Goal: Task Accomplishment & Management: Manage account settings

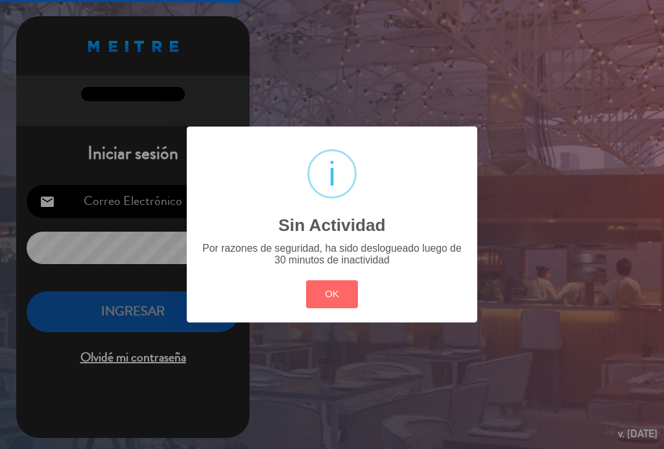
click at [340, 302] on button "OK" at bounding box center [332, 294] width 53 height 28
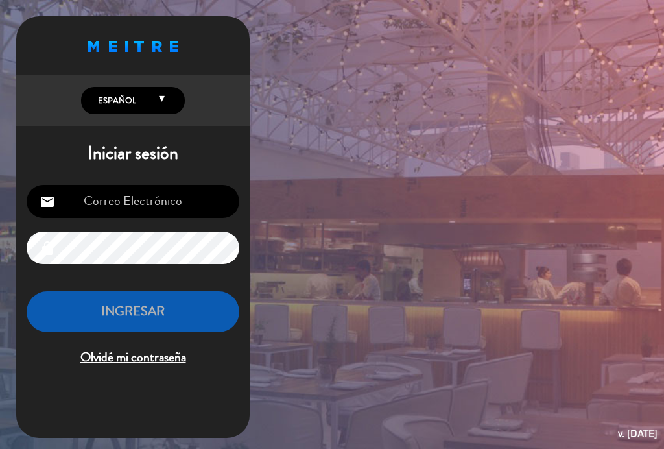
click at [172, 190] on input "email" at bounding box center [133, 201] width 213 height 33
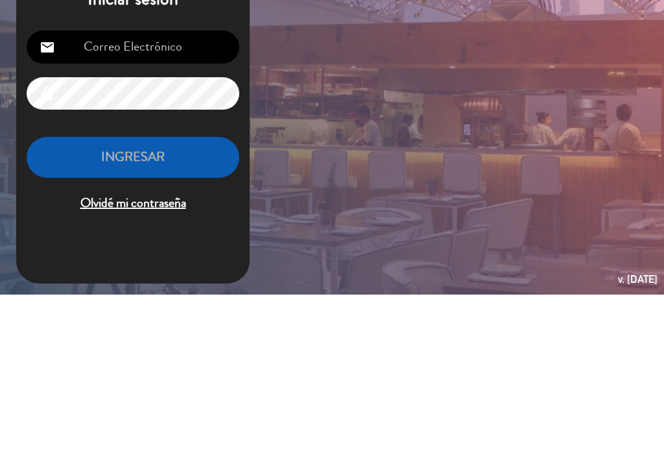
click at [171, 185] on input "email" at bounding box center [133, 201] width 213 height 33
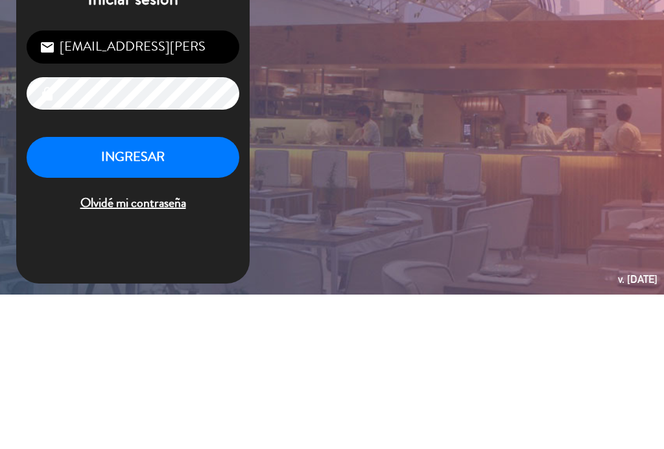
type input "[EMAIL_ADDRESS][PERSON_NAME][DOMAIN_NAME]"
click at [136, 291] on button "INGRESAR" at bounding box center [133, 311] width 213 height 41
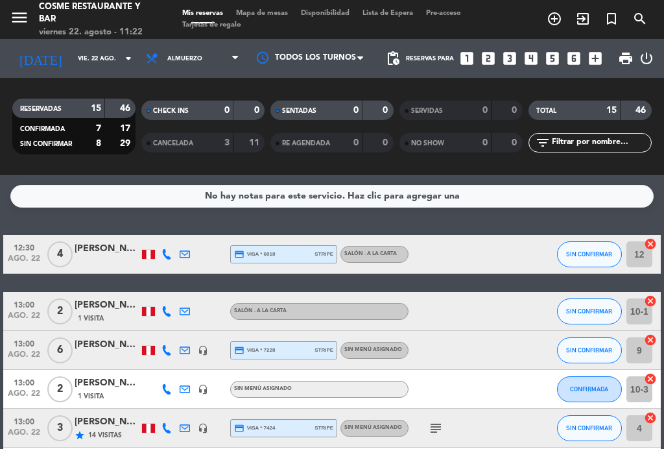
click at [164, 257] on icon at bounding box center [166, 254] width 10 height 10
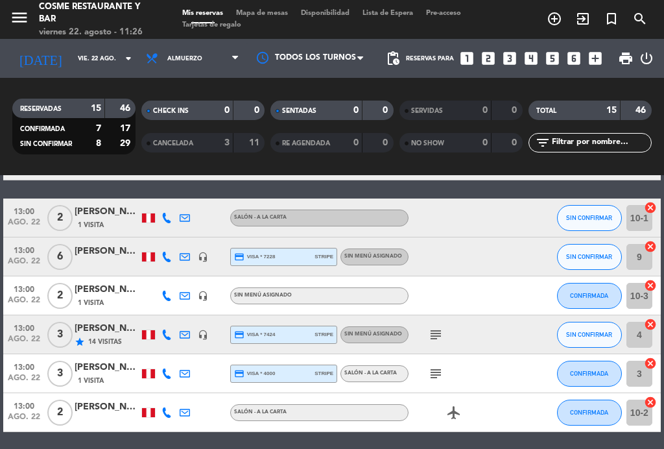
scroll to position [98, 0]
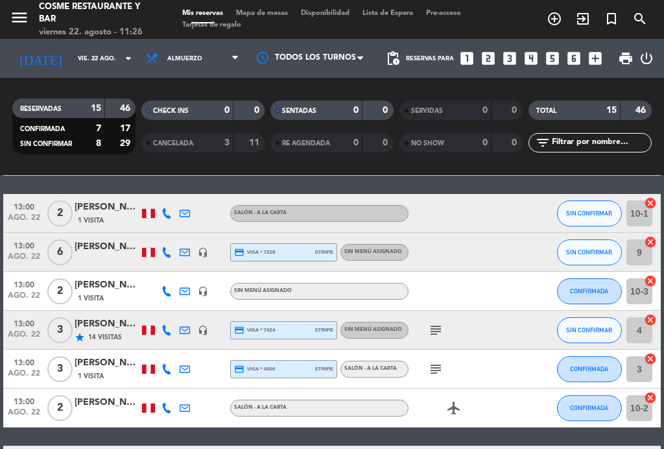
click at [167, 248] on icon at bounding box center [166, 252] width 10 height 10
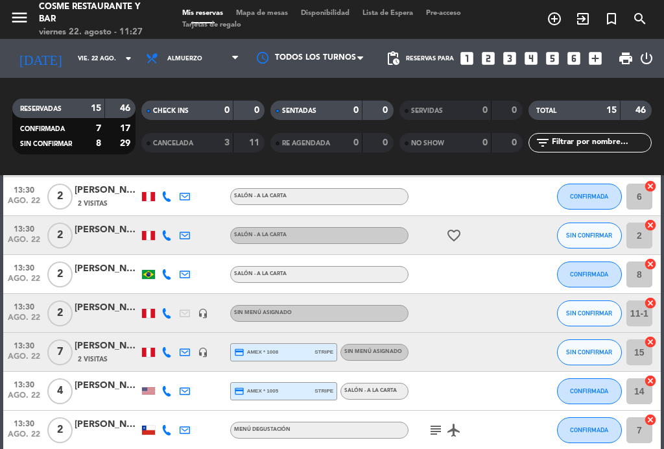
scroll to position [408, 0]
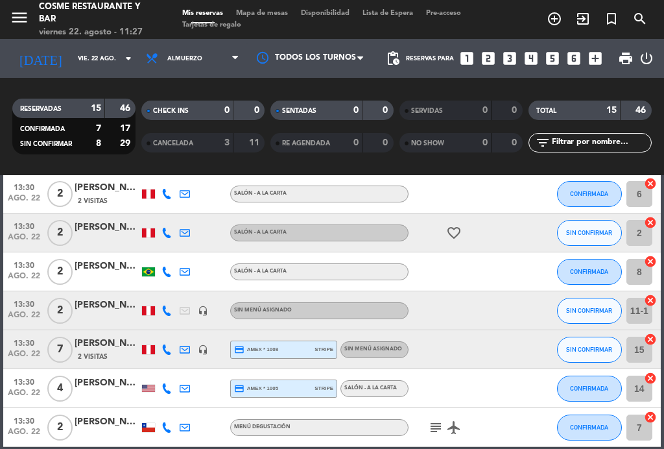
click at [165, 345] on icon at bounding box center [166, 349] width 10 height 10
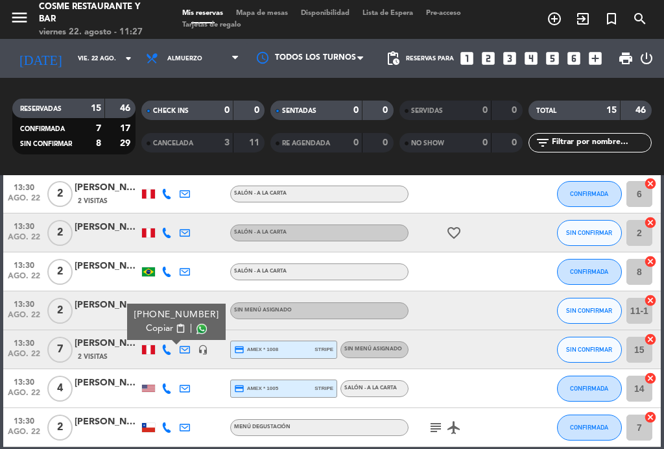
click at [18, 359] on span "ago. 22" at bounding box center [24, 357] width 32 height 15
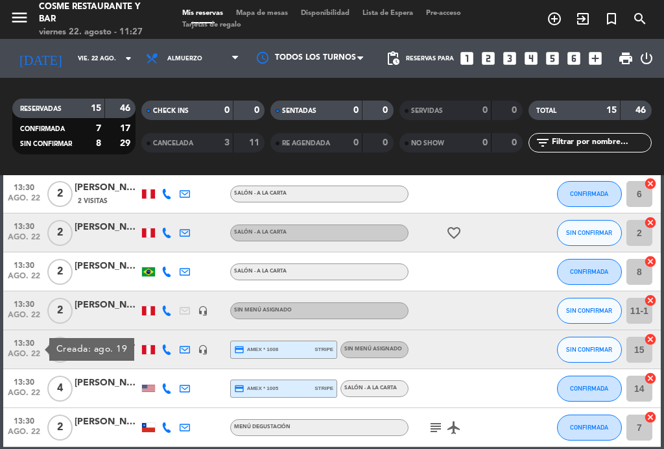
click at [161, 340] on div at bounding box center [167, 349] width 18 height 38
click at [163, 348] on icon at bounding box center [166, 349] width 10 height 10
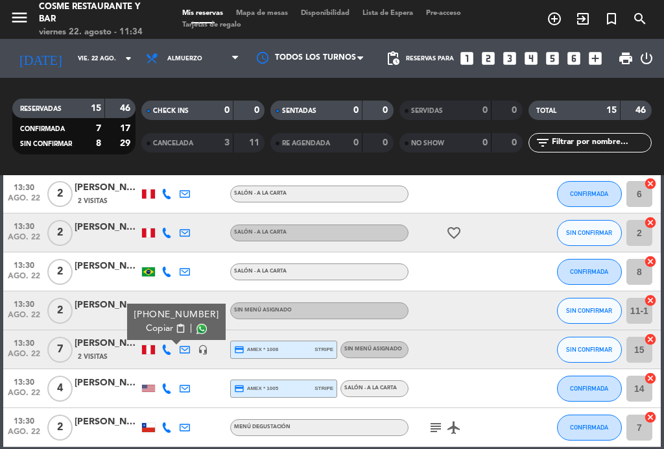
click at [71, 67] on input "vie. 22 ago." at bounding box center [113, 59] width 85 height 20
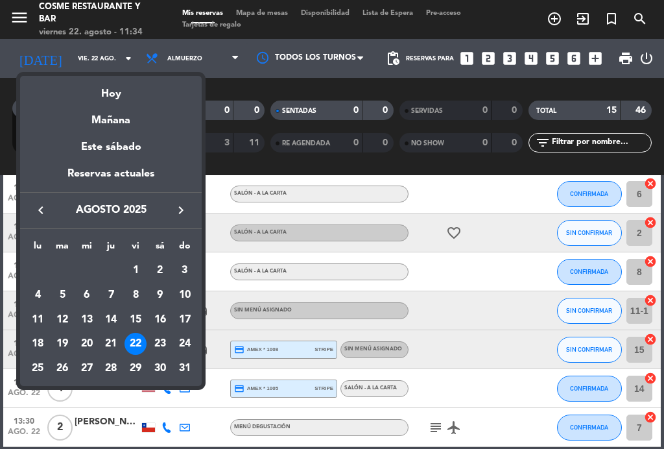
click at [184, 335] on div "24" at bounding box center [185, 344] width 22 height 22
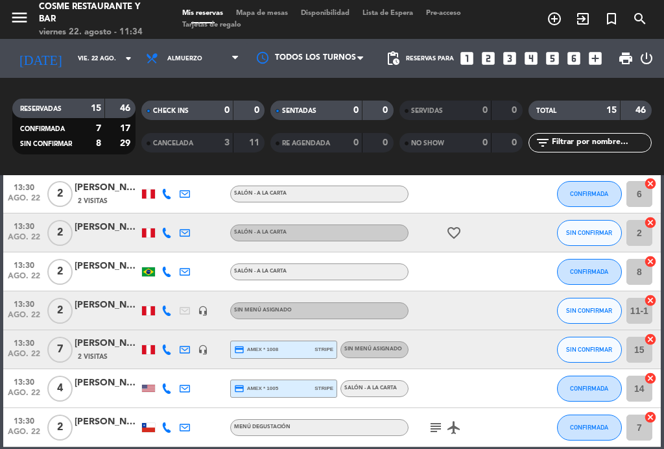
type input "dom. 24 ago."
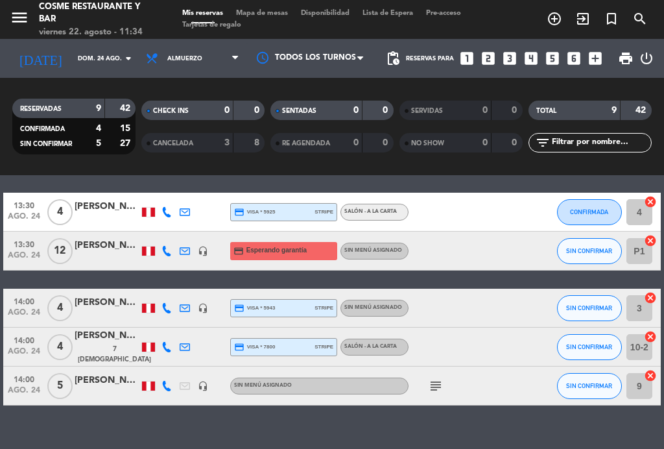
scroll to position [233, 0]
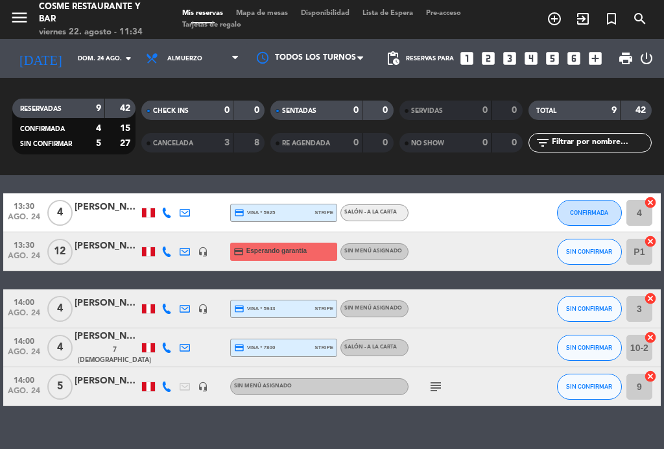
click at [438, 384] on icon "subject" at bounding box center [436, 387] width 16 height 16
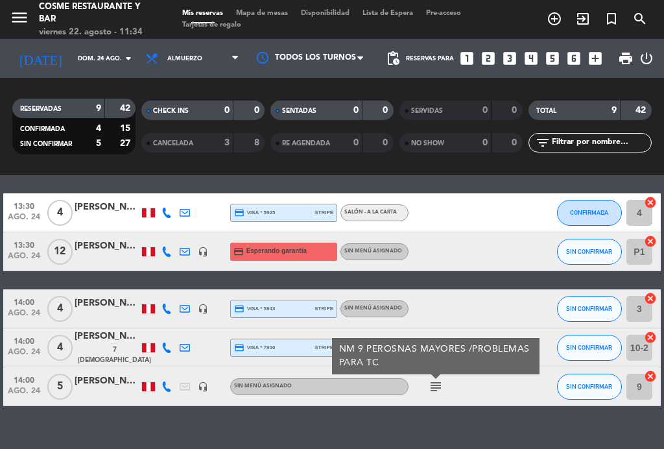
click at [441, 380] on icon "subject" at bounding box center [436, 387] width 16 height 16
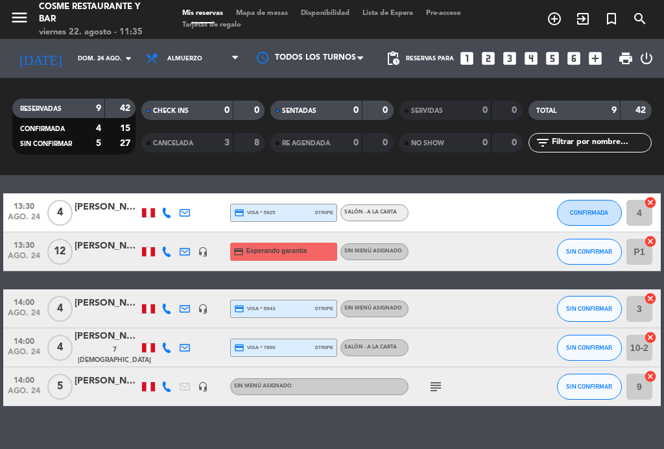
click at [189, 381] on icon at bounding box center [185, 386] width 10 height 10
click at [204, 385] on icon "headset_mic" at bounding box center [203, 386] width 10 height 10
click at [199, 388] on icon "headset_mic" at bounding box center [203, 386] width 10 height 10
click at [440, 388] on icon "subject" at bounding box center [436, 387] width 16 height 16
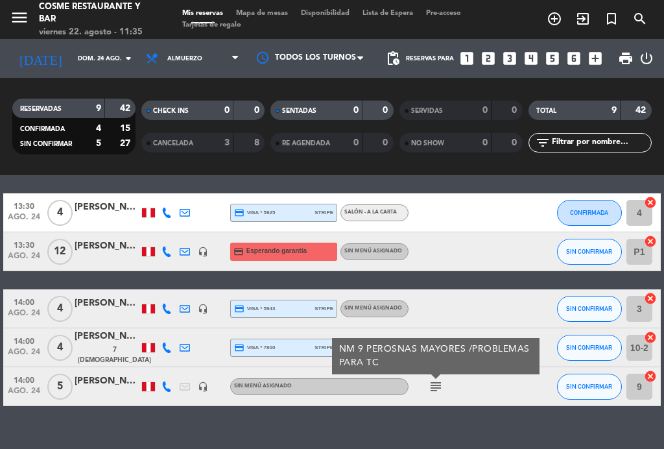
click at [439, 388] on icon "subject" at bounding box center [436, 387] width 16 height 16
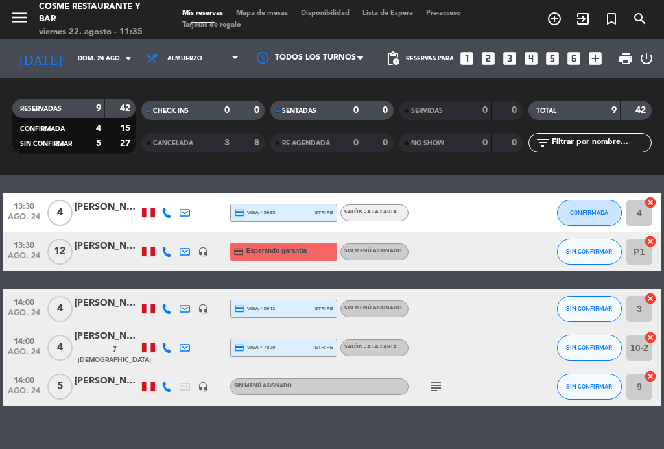
click at [442, 379] on icon "subject" at bounding box center [436, 387] width 16 height 16
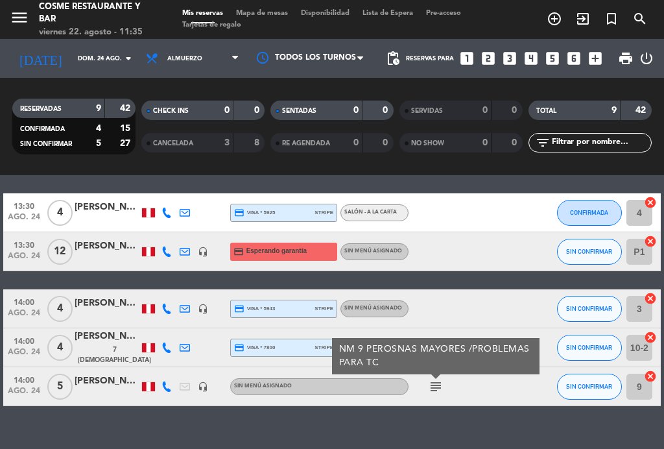
click at [436, 381] on icon "subject" at bounding box center [436, 387] width 16 height 16
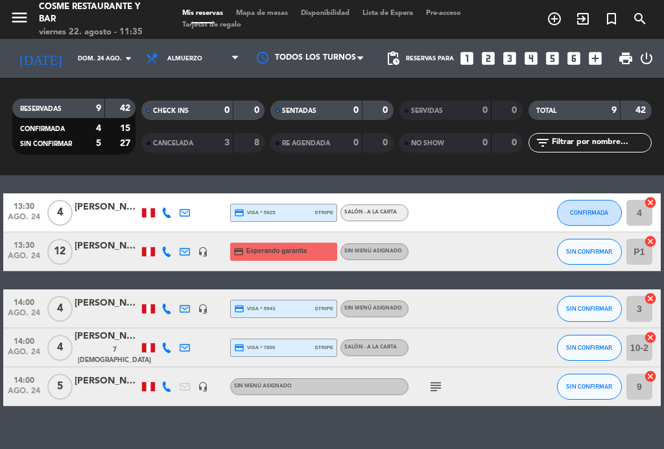
click at [93, 377] on div "[PERSON_NAME]" at bounding box center [107, 380] width 65 height 15
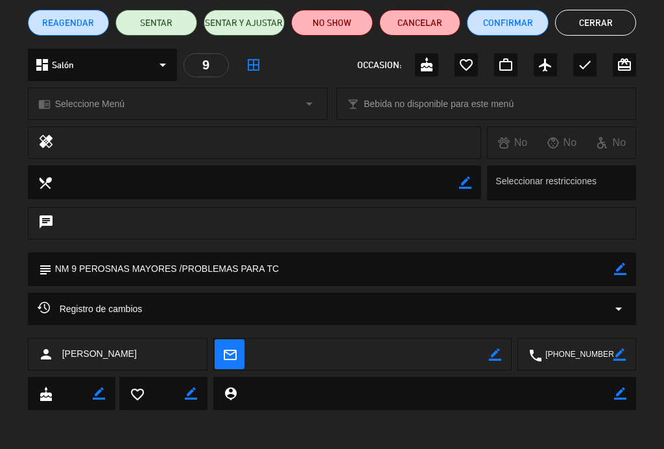
scroll to position [106, 0]
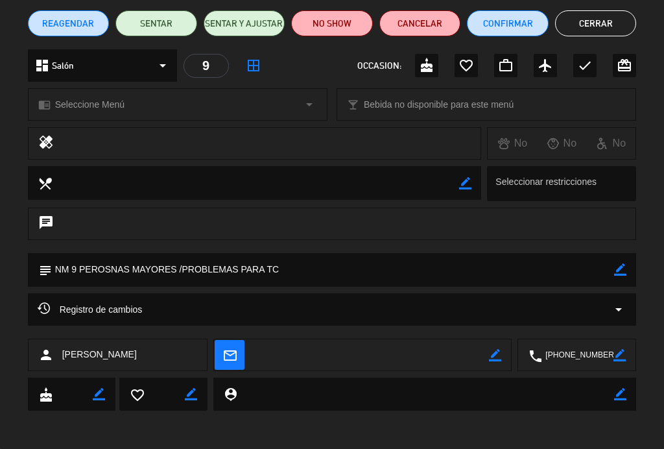
click at [626, 267] on icon "border_color" at bounding box center [620, 269] width 12 height 12
click at [309, 265] on textarea at bounding box center [333, 269] width 563 height 33
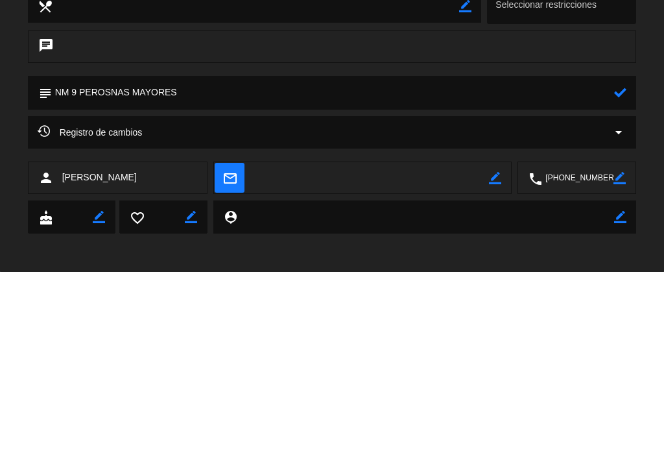
click at [626, 253] on div at bounding box center [620, 270] width 12 height 34
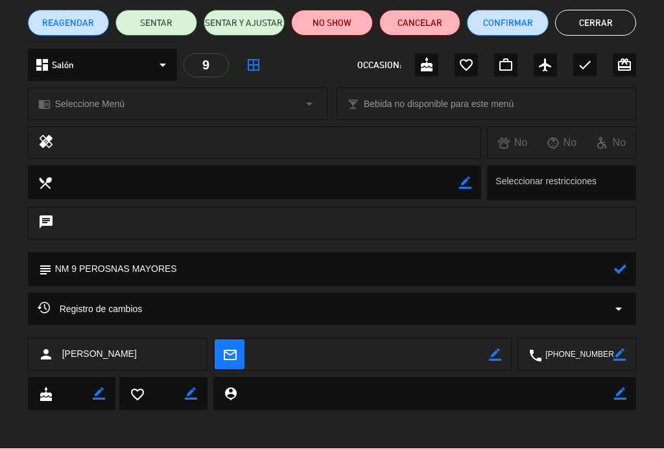
click at [613, 268] on textarea at bounding box center [333, 269] width 563 height 33
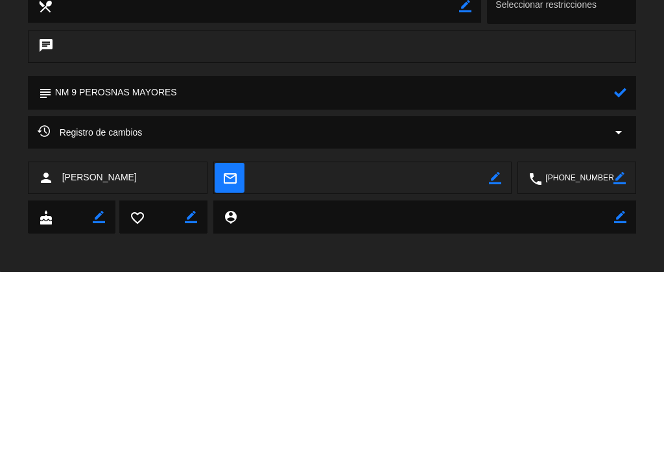
click at [617, 263] on icon at bounding box center [620, 269] width 12 height 12
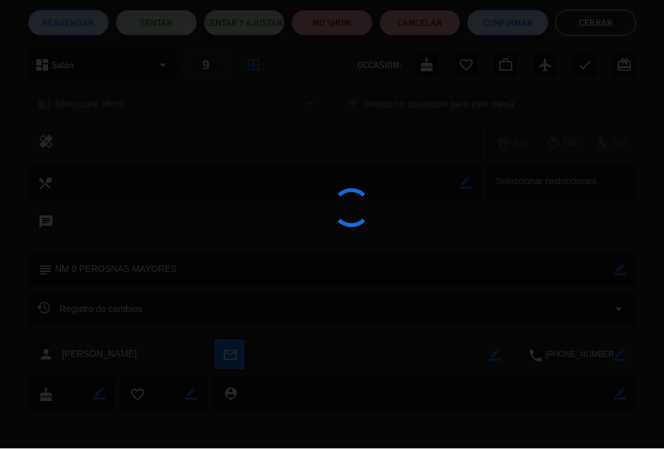
type textarea "NM 9 PEROSNAS MAYORES"
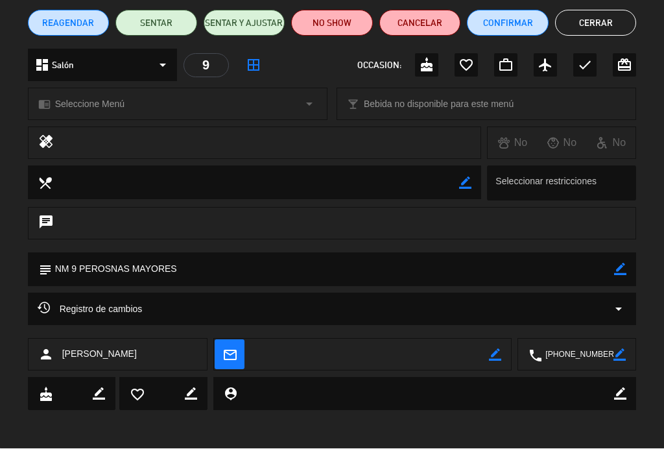
click at [609, 26] on button "Cerrar" at bounding box center [596, 23] width 82 height 26
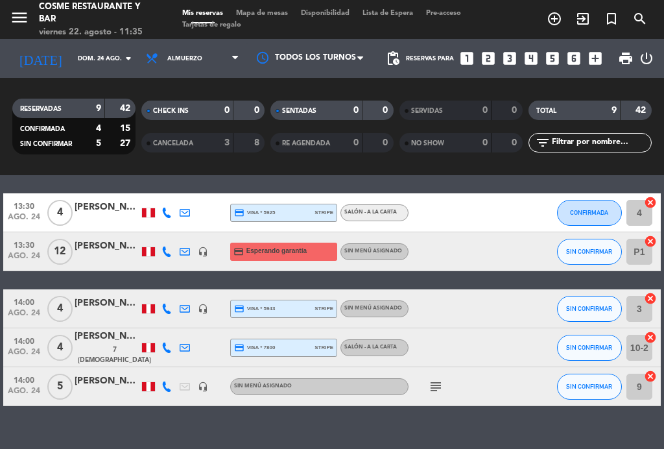
click at [562, 22] on icon "search" at bounding box center [555, 19] width 16 height 16
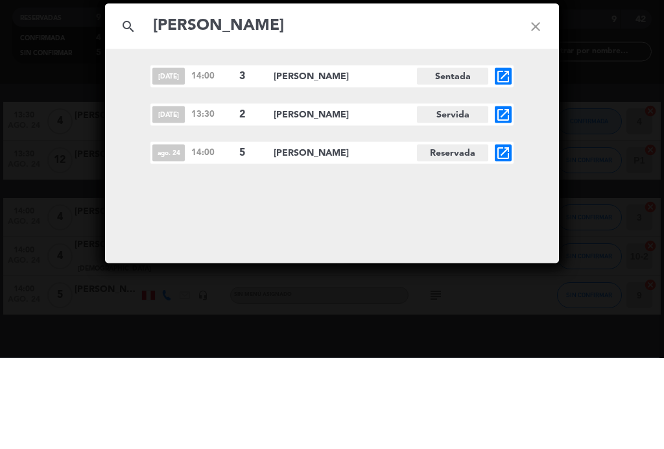
type input "[PERSON_NAME]"
click at [504, 160] on icon "open_in_new" at bounding box center [503, 168] width 16 height 16
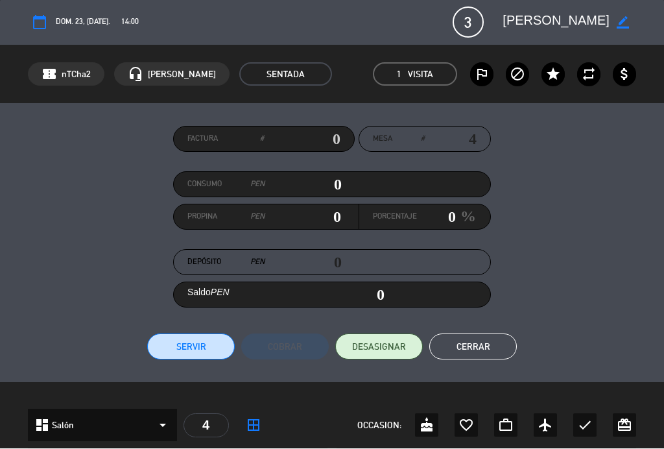
scroll to position [0, 0]
click at [484, 343] on button "Cerrar" at bounding box center [473, 347] width 88 height 26
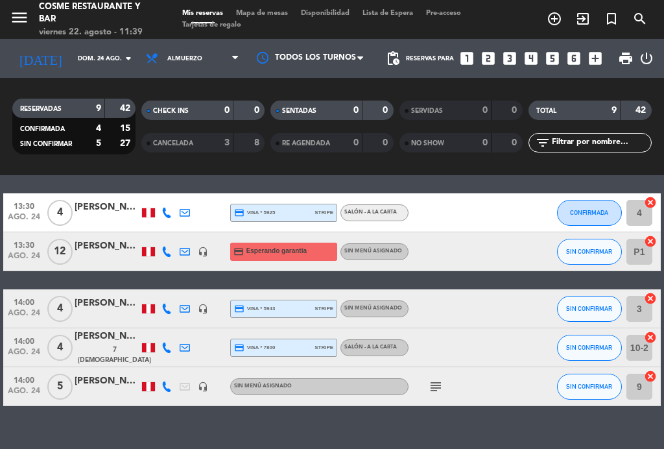
click at [29, 244] on span "13:30" at bounding box center [24, 244] width 32 height 15
click at [30, 242] on span "13:30" at bounding box center [24, 244] width 32 height 15
click at [31, 262] on span "ago. 24" at bounding box center [24, 259] width 32 height 15
click at [28, 254] on span "ago. 24" at bounding box center [24, 259] width 32 height 15
click at [73, 62] on input "dom. 24 ago." at bounding box center [113, 59] width 85 height 20
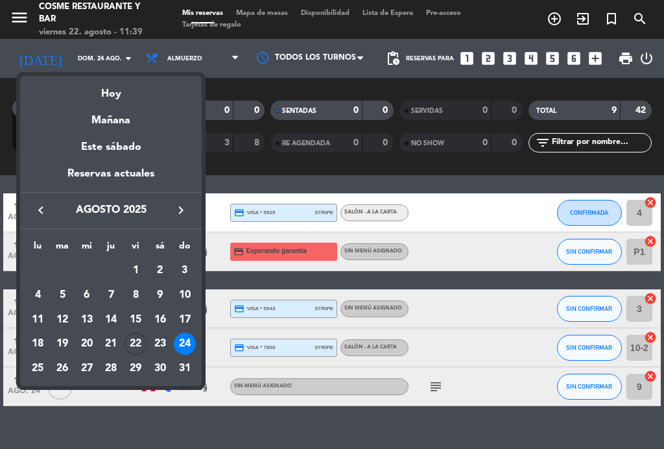
click at [136, 339] on div "22" at bounding box center [135, 344] width 22 height 22
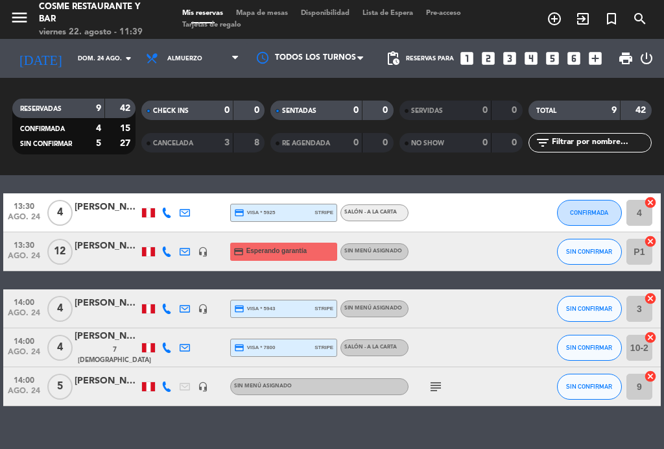
type input "vie. 22 ago."
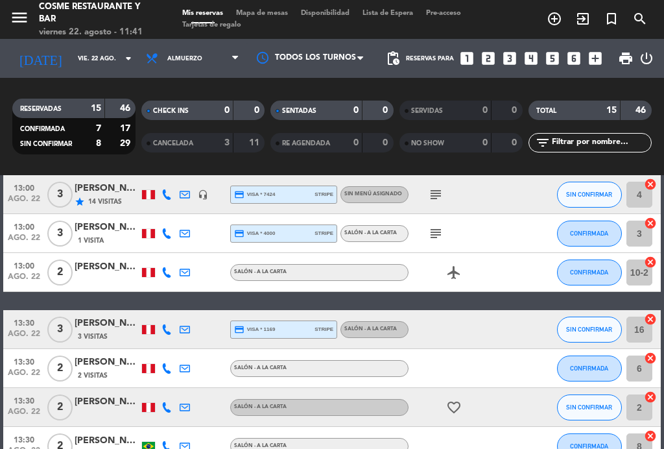
click at [645, 192] on input "4" at bounding box center [639, 195] width 26 height 26
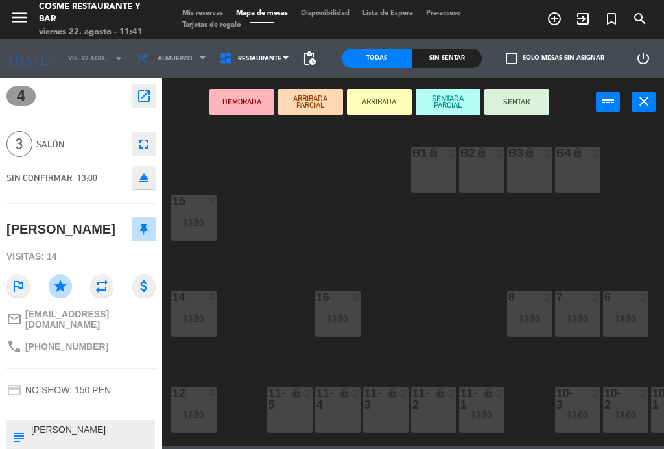
click at [263, 213] on div "B1 lock 2 B2 lock 2 B3 lock 2 B4 lock 2 15 7 13:30 14 4 13:30 8 2 13:30 7 2 13:…" at bounding box center [416, 285] width 495 height 322
click at [290, 219] on div "B1 lock 2 B2 lock 2 B3 lock 2 B4 lock 2 15 7 13:30 14 4 13:30 8 2 13:30 7 2 13:…" at bounding box center [416, 285] width 495 height 322
click at [640, 104] on icon "close" at bounding box center [644, 101] width 16 height 16
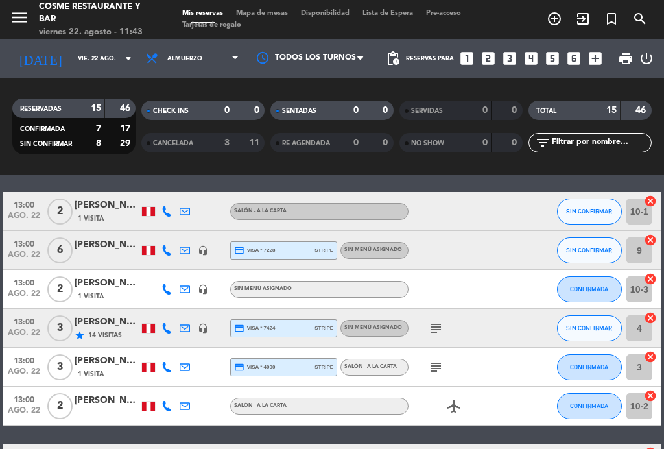
scroll to position [104, 0]
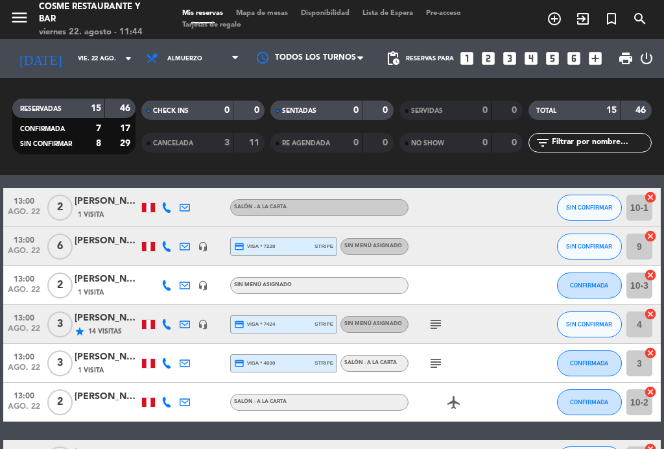
click at [433, 316] on icon "subject" at bounding box center [436, 324] width 16 height 16
click at [431, 368] on icon "subject" at bounding box center [436, 363] width 16 height 16
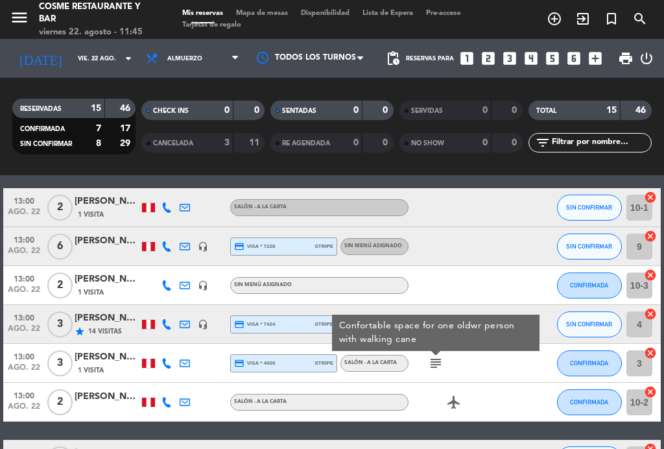
click at [261, 11] on span "Mapa de mesas" at bounding box center [262, 13] width 65 height 7
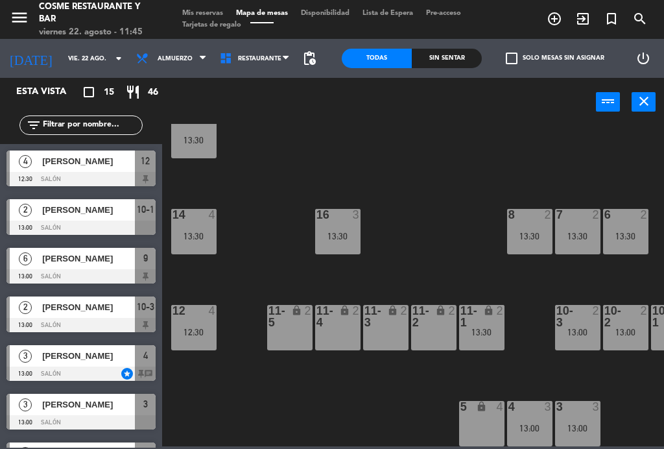
scroll to position [82, 0]
click at [524, 414] on div "4 3 13:00" at bounding box center [529, 423] width 45 height 45
click at [425, 207] on div "B1 lock 2 B2 lock 2 B3 lock 2 B4 lock 2 15 7 13:30 14 4 13:30 8 2 13:30 7 2 13:…" at bounding box center [416, 285] width 495 height 322
click at [587, 405] on div at bounding box center [577, 407] width 21 height 12
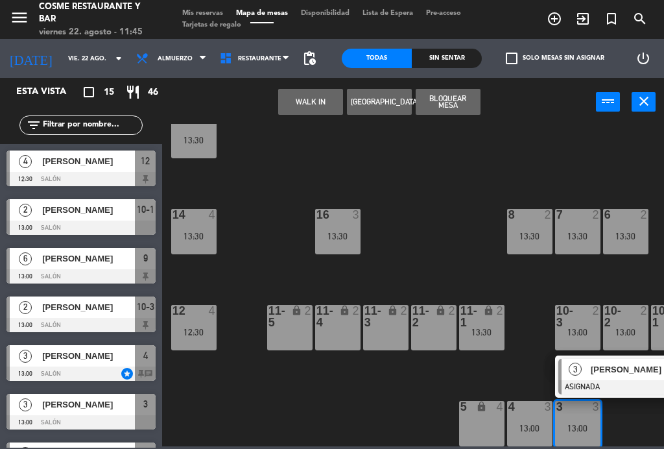
click at [196, 322] on div "12 4 12:30" at bounding box center [193, 327] width 45 height 45
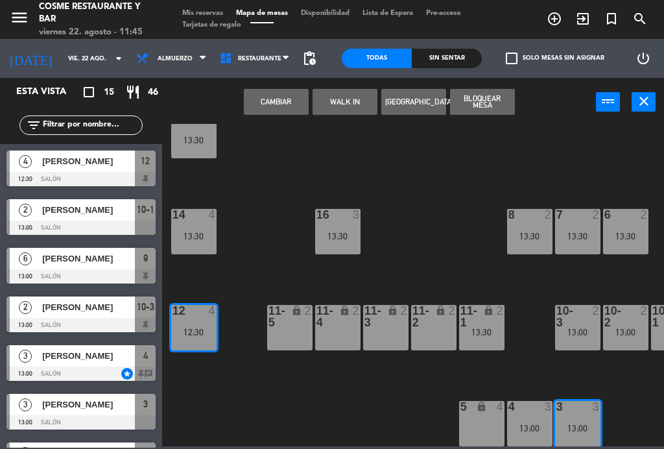
click at [265, 104] on button "Cambiar" at bounding box center [276, 102] width 65 height 26
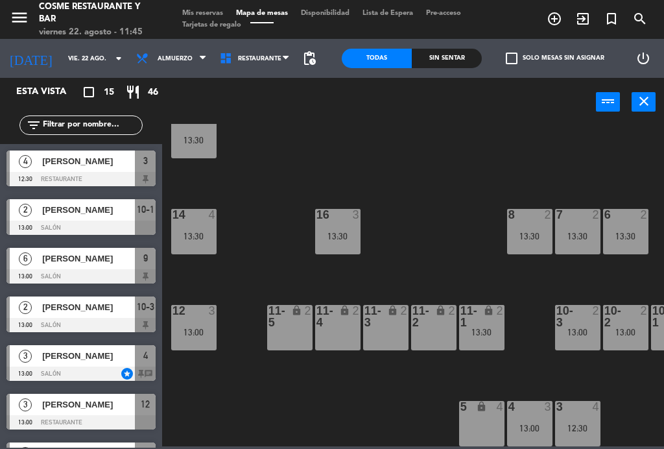
click at [198, 17] on span "Mis reservas" at bounding box center [203, 13] width 54 height 7
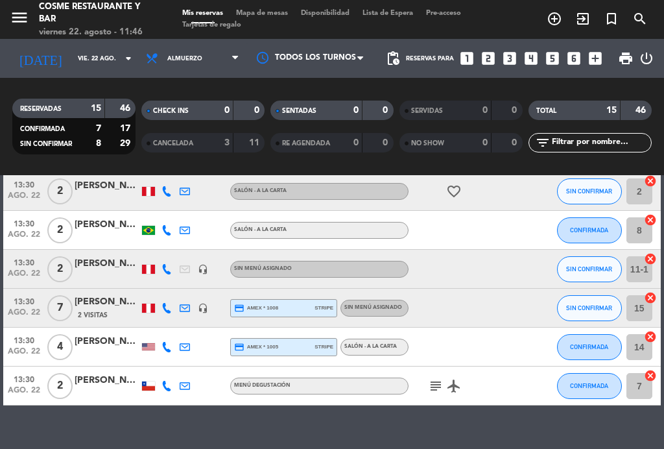
scroll to position [449, 0]
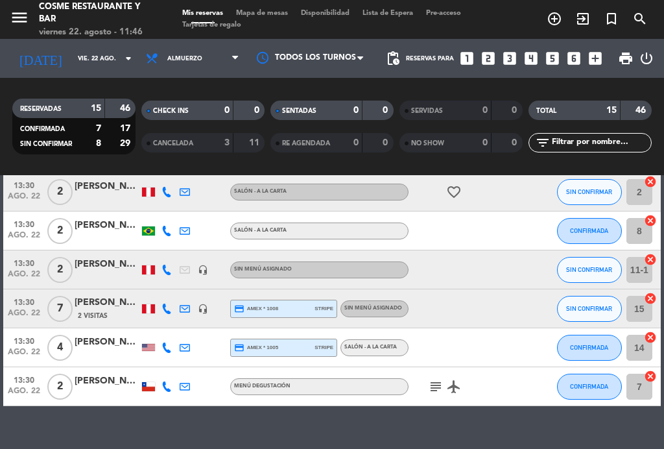
click at [422, 387] on div "subject airplanemode_active" at bounding box center [463, 386] width 109 height 38
click at [430, 385] on icon "subject" at bounding box center [436, 387] width 16 height 16
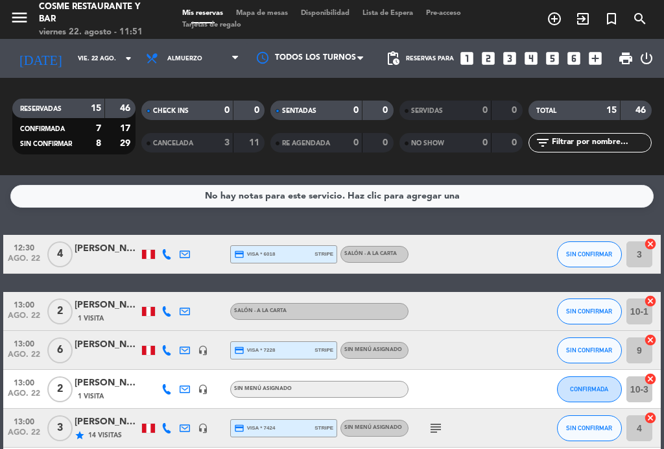
scroll to position [0, 0]
click at [252, 10] on span "Mapa de mesas" at bounding box center [262, 13] width 65 height 7
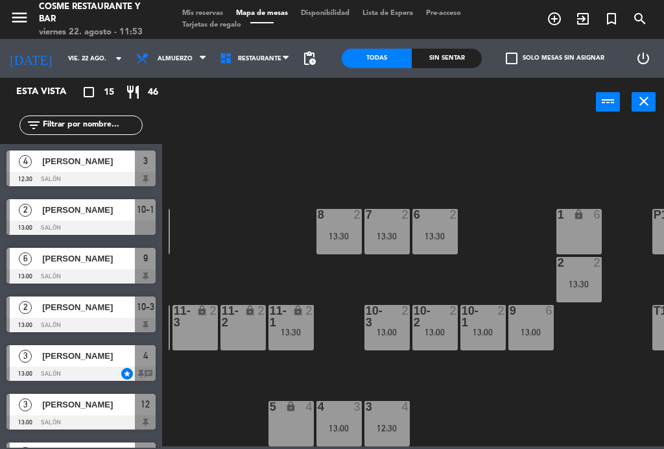
scroll to position [82, 191]
click at [338, 421] on div "4 3 13:00" at bounding box center [338, 423] width 45 height 45
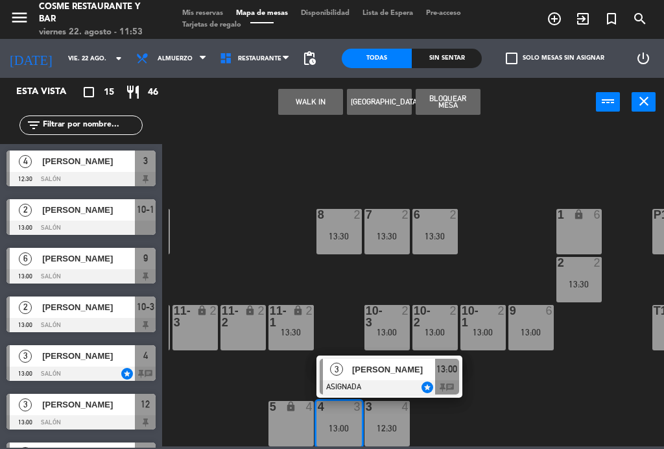
click at [586, 225] on div "1 lock 6" at bounding box center [578, 231] width 45 height 45
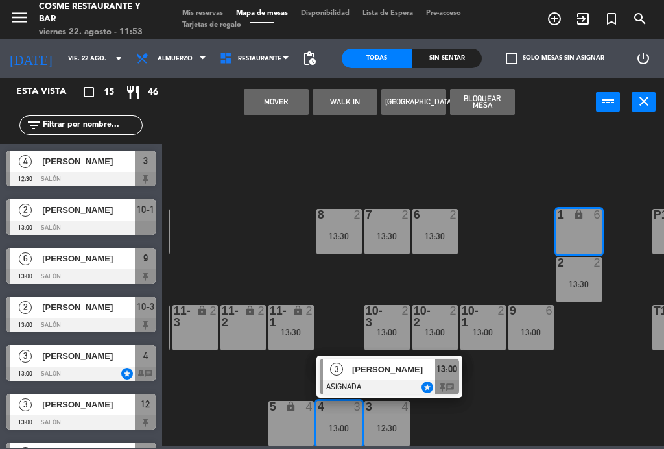
click at [274, 97] on button "Mover" at bounding box center [276, 102] width 65 height 26
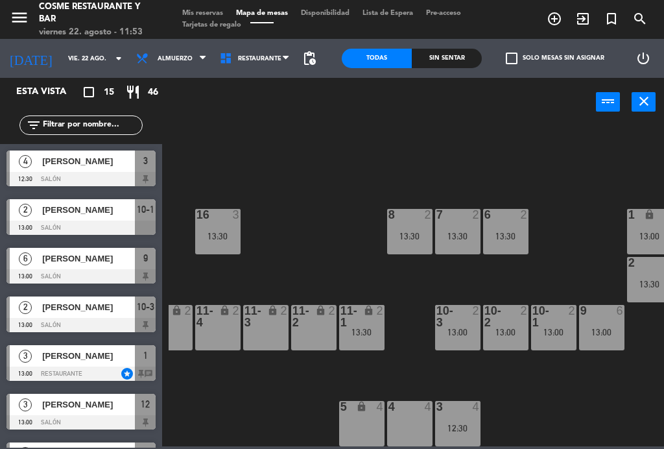
scroll to position [82, 120]
click at [225, 225] on div "16 3 13:30" at bounding box center [217, 231] width 45 height 45
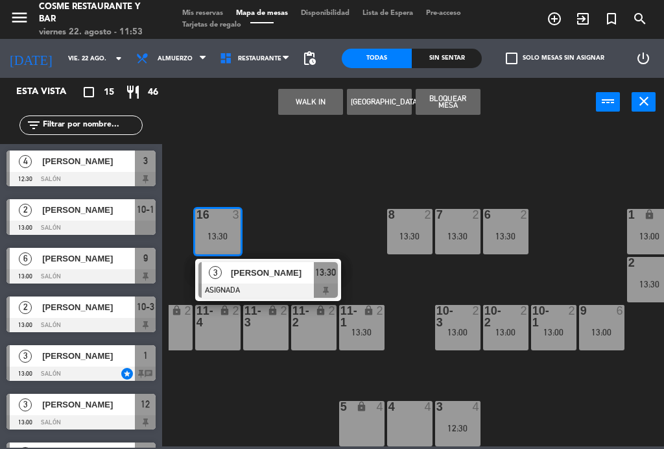
click at [423, 420] on div "4 4" at bounding box center [409, 423] width 45 height 45
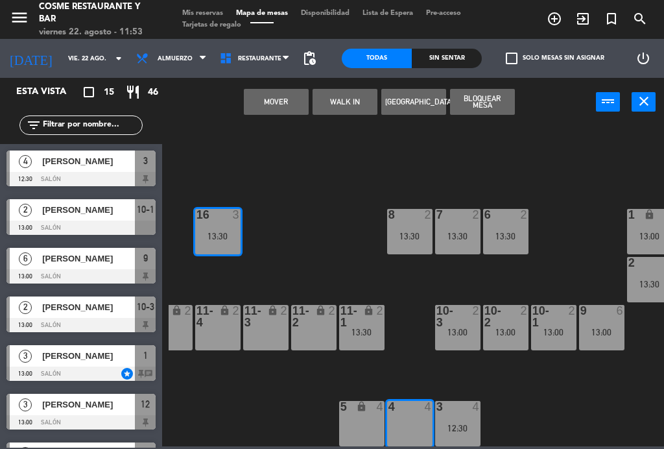
click at [270, 99] on button "Mover" at bounding box center [276, 102] width 65 height 26
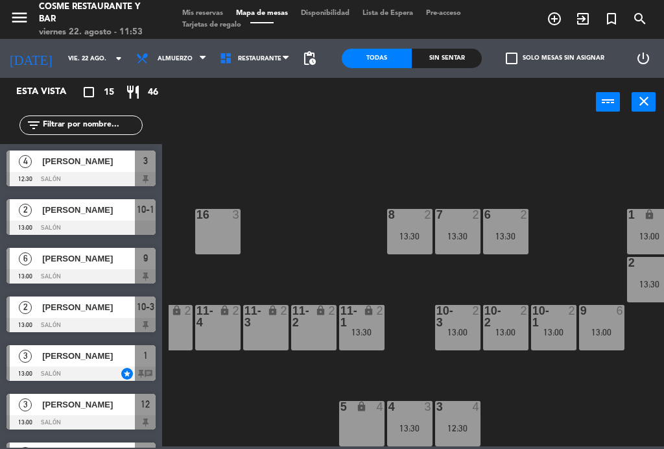
click at [363, 326] on div "lock" at bounding box center [361, 316] width 21 height 23
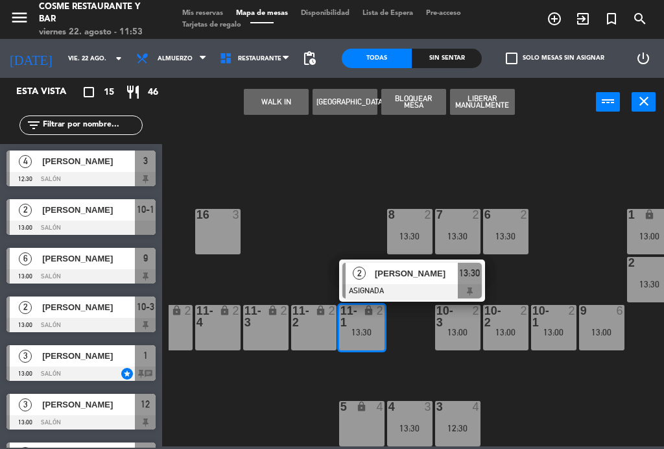
click at [215, 217] on div at bounding box center [217, 215] width 21 height 12
click at [271, 112] on button "Mover" at bounding box center [276, 102] width 65 height 26
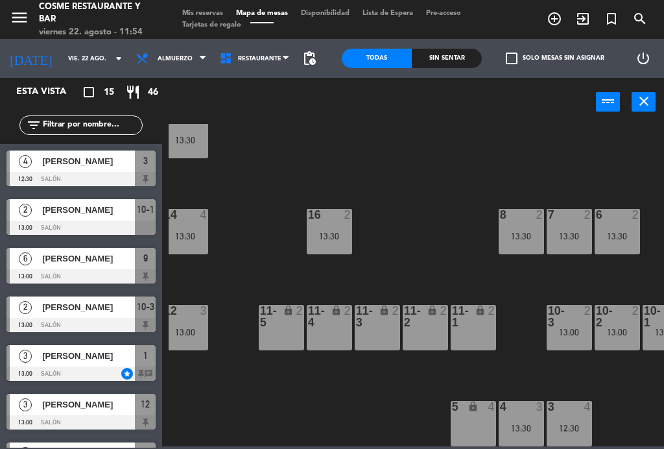
scroll to position [82, 8]
click at [480, 416] on div "5 lock 4" at bounding box center [473, 423] width 45 height 45
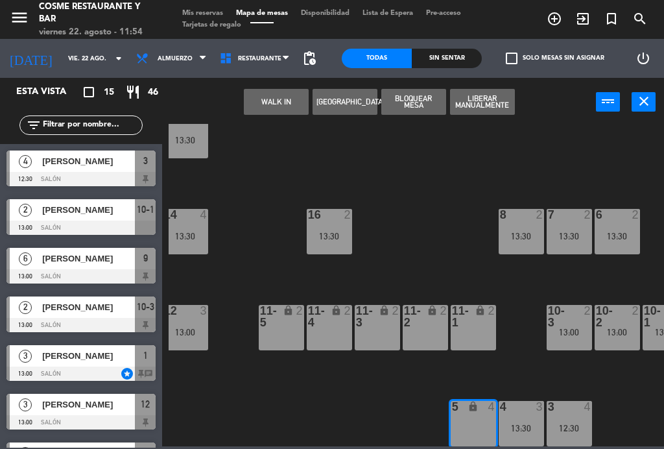
click at [288, 98] on button "WALK IN" at bounding box center [276, 102] width 65 height 26
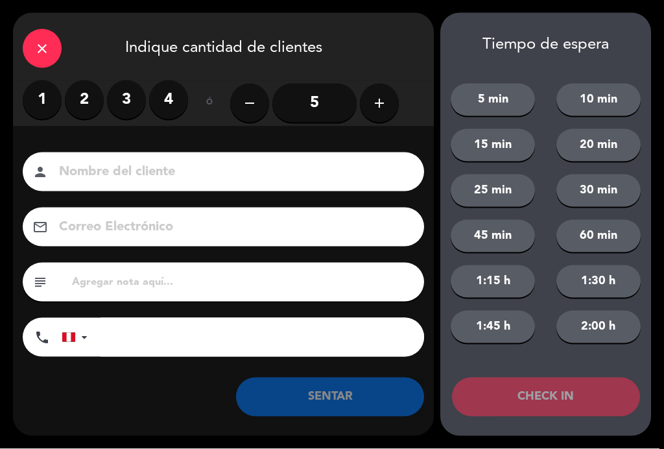
click at [37, 51] on icon "close" at bounding box center [42, 49] width 16 height 16
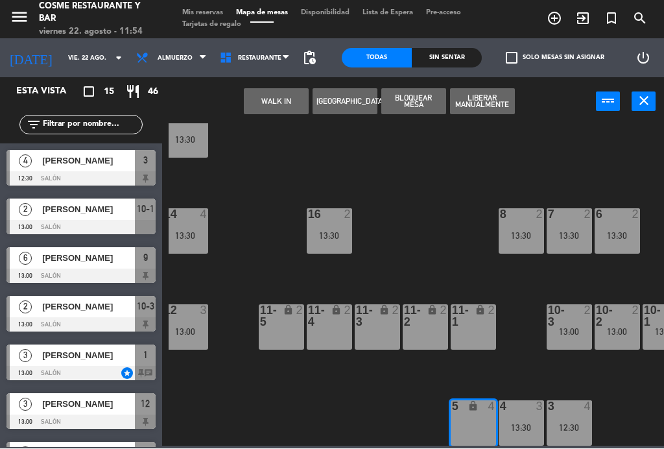
click at [359, 99] on button "[GEOGRAPHIC_DATA]" at bounding box center [345, 102] width 65 height 26
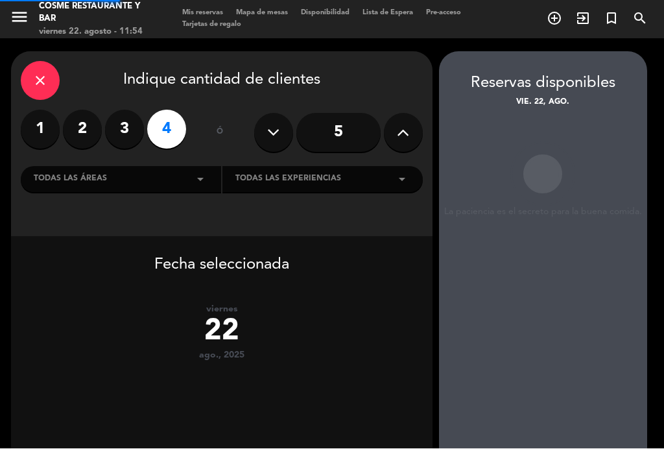
click at [357, 98] on div "close Indique cantidad de clientes" at bounding box center [222, 81] width 402 height 39
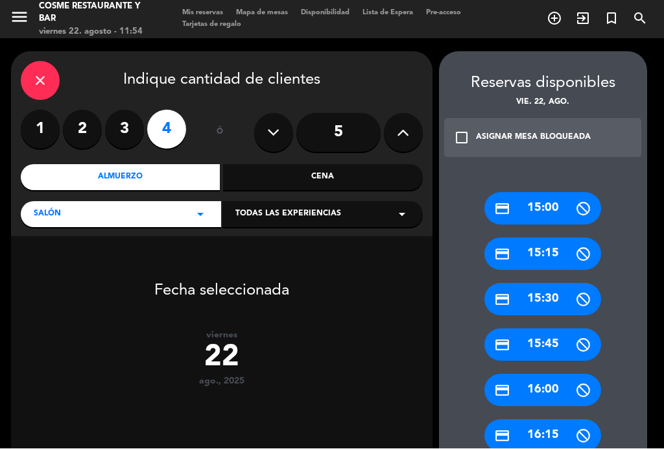
click at [113, 173] on div "Almuerzo" at bounding box center [121, 178] width 200 height 26
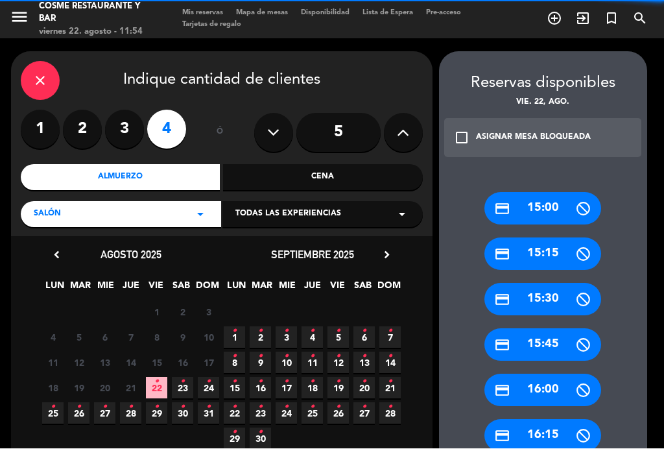
click at [473, 134] on div "check_box_outline_blank ASIGNAR MESA BLOQUEADA" at bounding box center [543, 138] width 198 height 39
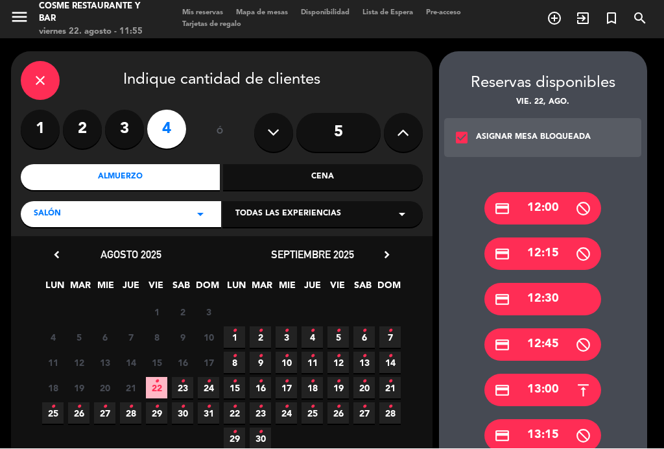
scroll to position [45, 0]
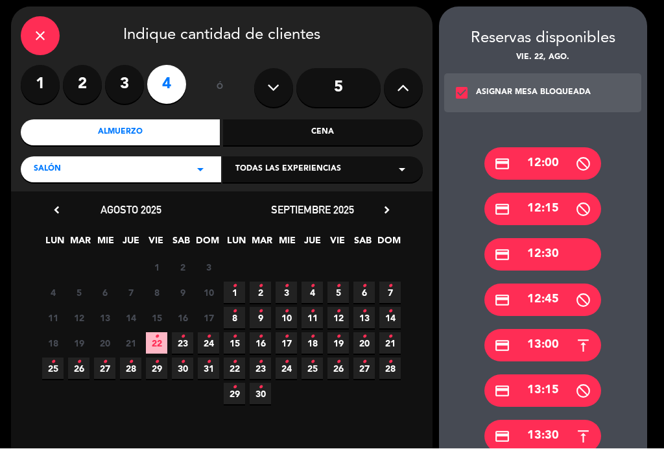
click at [560, 425] on div "credit_card 13:30" at bounding box center [542, 436] width 117 height 32
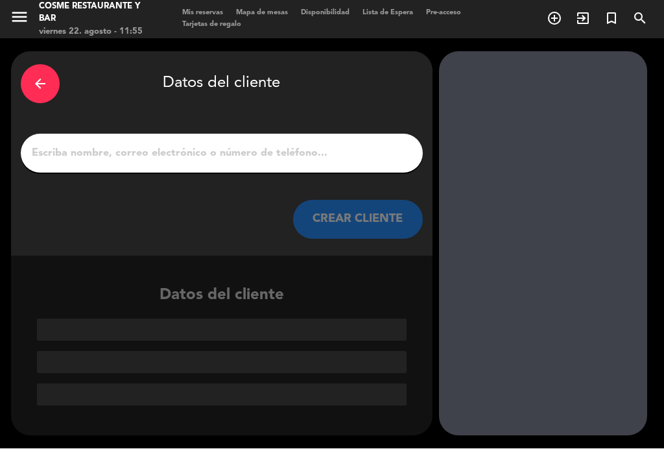
scroll to position [0, 0]
click at [221, 156] on input "1" at bounding box center [221, 154] width 383 height 18
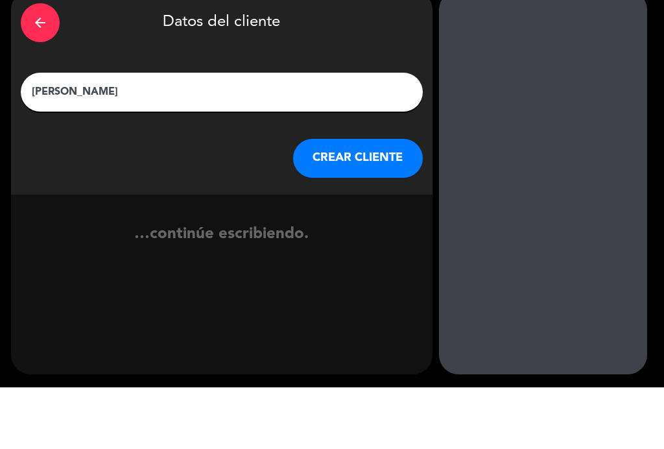
type input "[PERSON_NAME]"
click at [23, 137] on div "arrow_back Datos del cliente [PERSON_NAME] [PERSON_NAME] CLIENTE" at bounding box center [221, 154] width 421 height 204
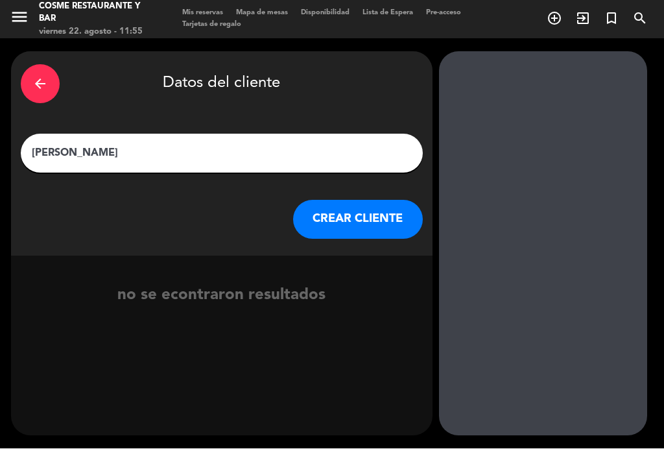
click at [398, 221] on button "CREAR CLIENTE" at bounding box center [358, 219] width 130 height 39
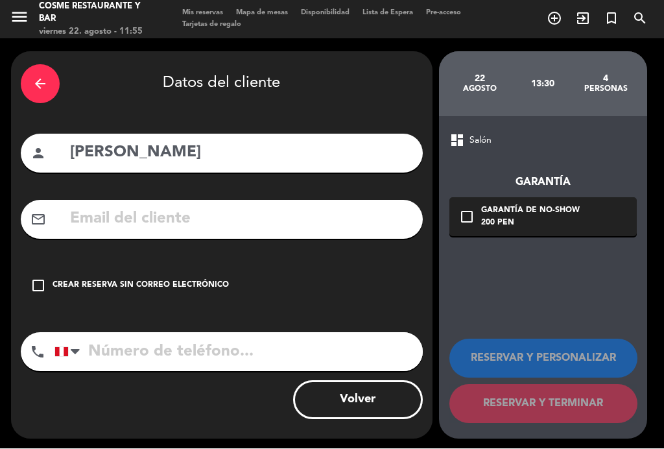
click at [29, 290] on div "check_box_outline_blank Crear reserva sin correo electrónico" at bounding box center [222, 286] width 402 height 39
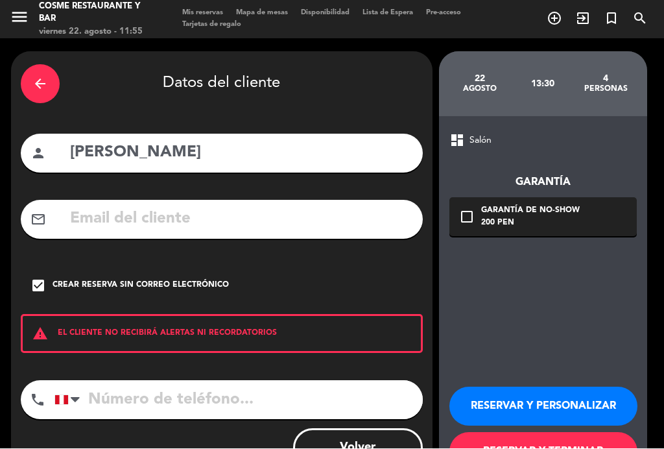
click at [551, 444] on button "RESERVAR Y TERMINAR" at bounding box center [543, 452] width 188 height 39
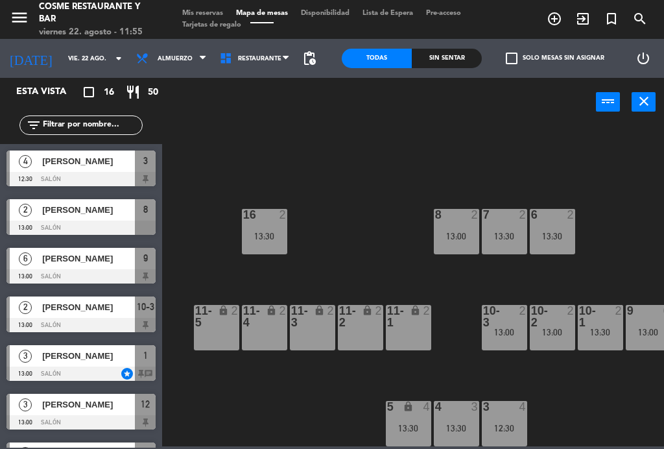
scroll to position [82, 73]
click at [411, 414] on div "5 lock 4 13:30" at bounding box center [408, 423] width 45 height 45
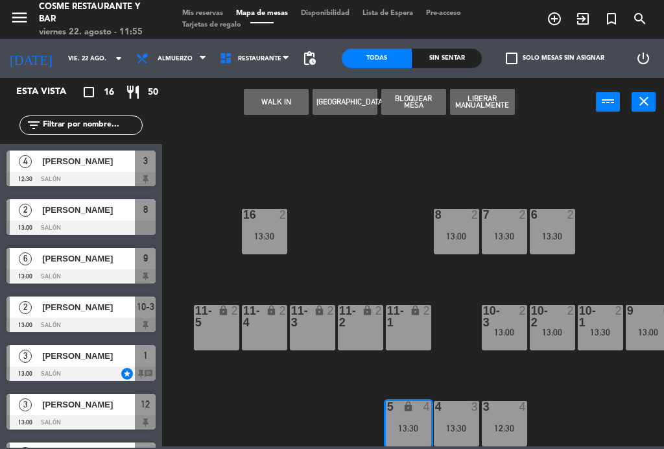
click at [438, 381] on div "B1 lock 2 B2 lock 2 B3 lock 2 B4 lock 2 15 7 13:30 14 4 13:30 8 2 13:00 7 2 13:…" at bounding box center [416, 285] width 495 height 322
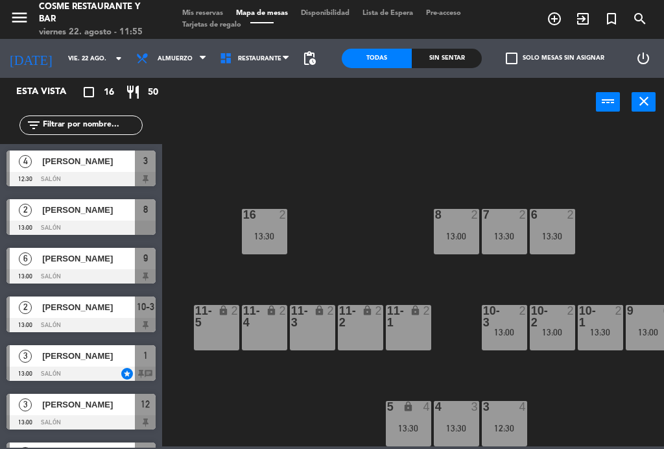
click at [409, 412] on div "lock" at bounding box center [407, 407] width 21 height 12
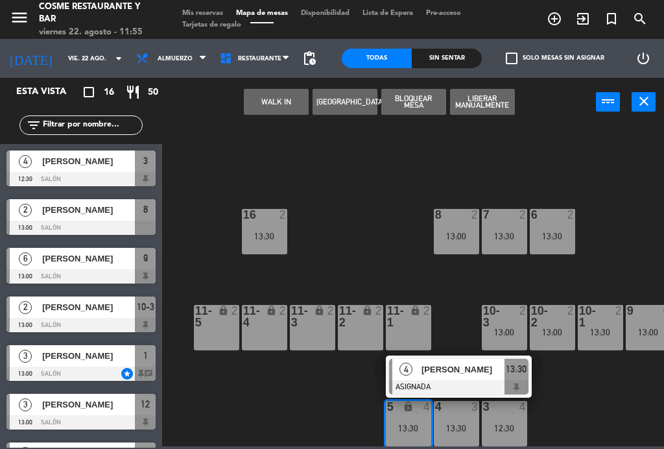
click at [438, 371] on span "[PERSON_NAME]" at bounding box center [462, 369] width 83 height 14
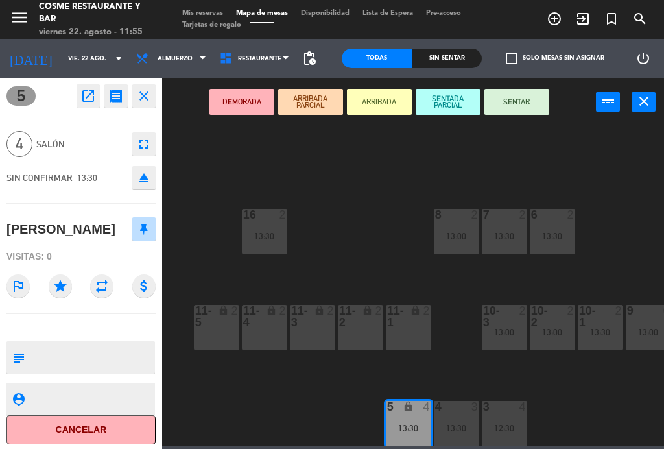
click at [72, 350] on textarea at bounding box center [92, 357] width 124 height 27
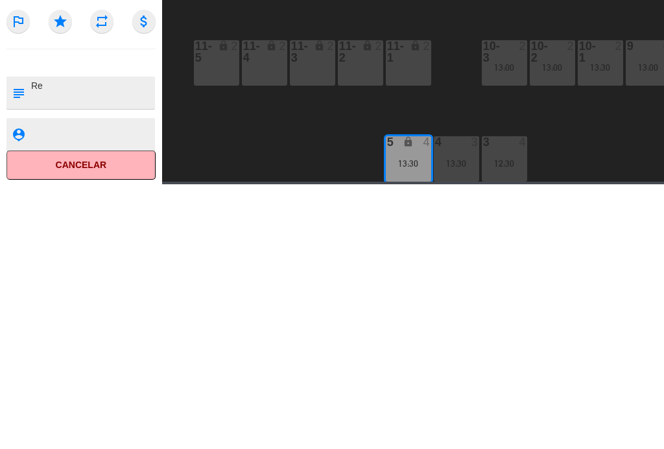
scroll to position [0, 0]
type textarea "[PERSON_NAME]"
click at [61, 274] on icon "star" at bounding box center [60, 285] width 23 height 23
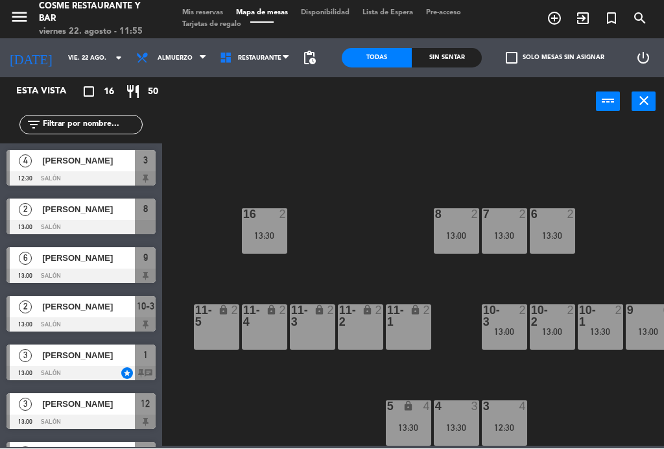
click at [414, 412] on div "lock" at bounding box center [407, 407] width 21 height 12
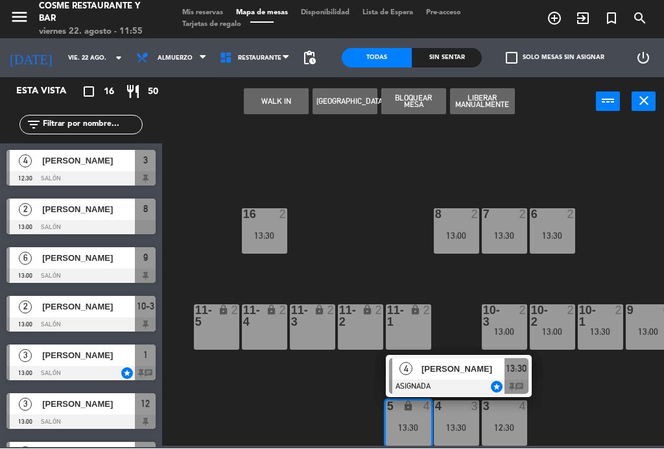
click at [461, 372] on span "[PERSON_NAME]" at bounding box center [462, 369] width 83 height 14
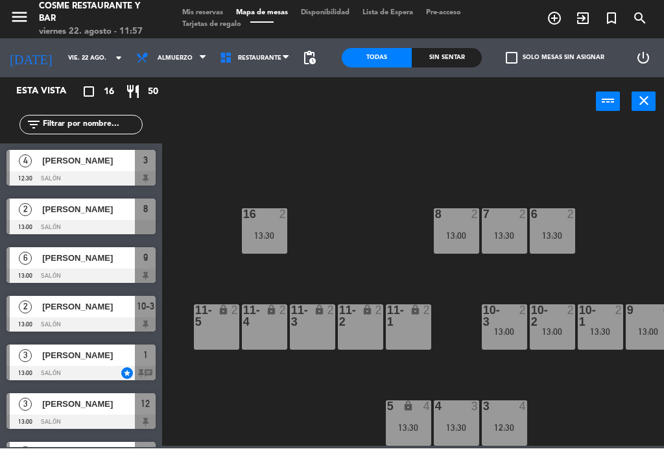
click at [204, 10] on span "Mis reservas" at bounding box center [203, 13] width 54 height 7
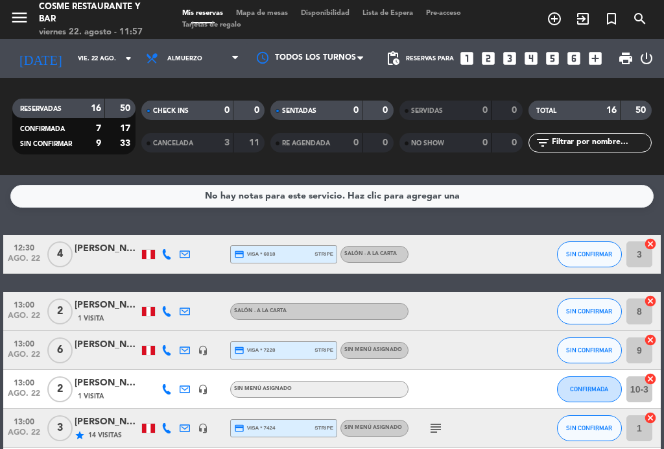
click at [264, 6] on div "menu [PERSON_NAME] Restaurante y Bar viernes 22. agosto - 11:57 Mis reservas Ma…" at bounding box center [332, 19] width 664 height 39
click at [262, 13] on span "Mapa de mesas" at bounding box center [262, 13] width 65 height 7
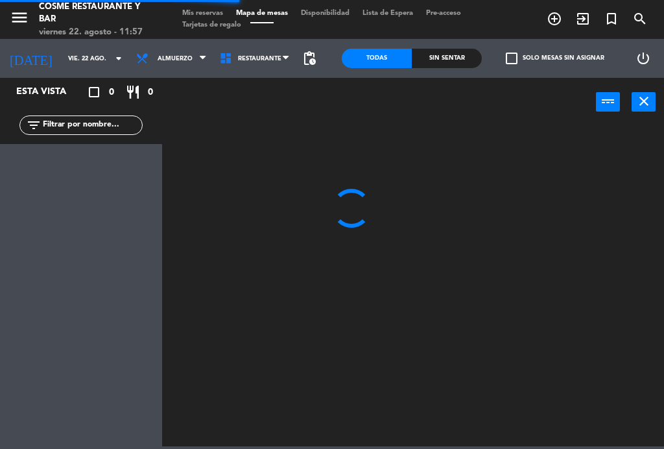
click at [187, 10] on span "Mis reservas" at bounding box center [203, 13] width 54 height 7
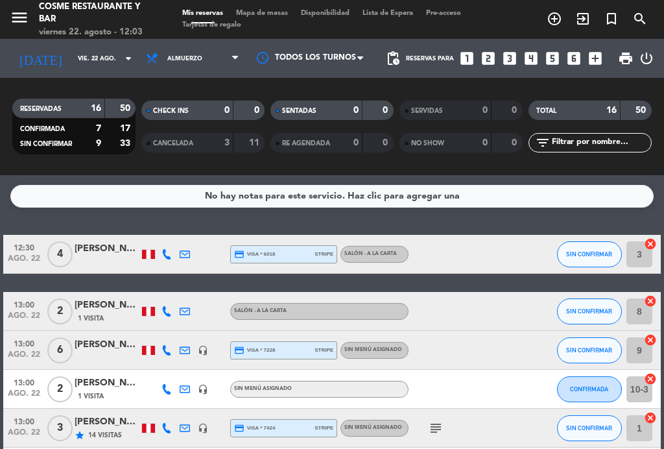
click at [262, 17] on span "Mapa de mesas" at bounding box center [262, 13] width 65 height 7
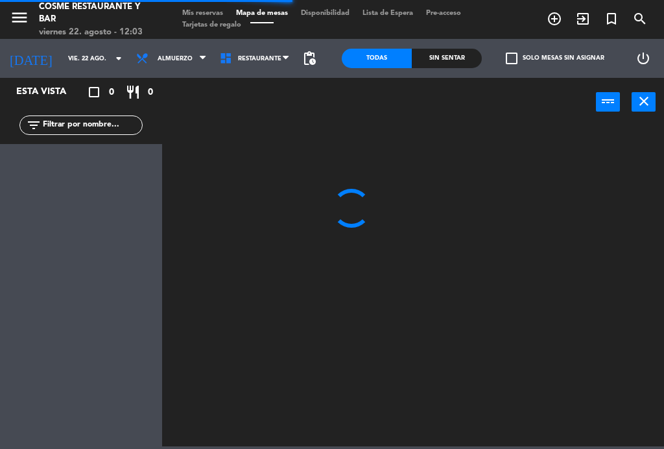
click at [206, 6] on div "menu [PERSON_NAME] Restaurante y Bar viernes 22. agosto - 12:03 Mis reservas Ma…" at bounding box center [332, 19] width 664 height 39
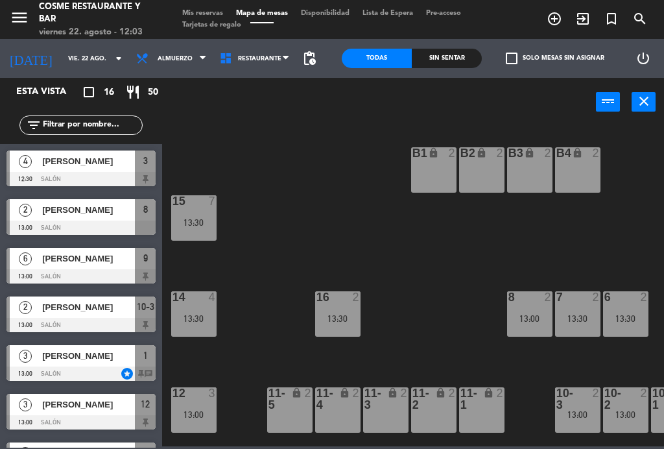
click at [206, 14] on span "Mis reservas" at bounding box center [203, 13] width 54 height 7
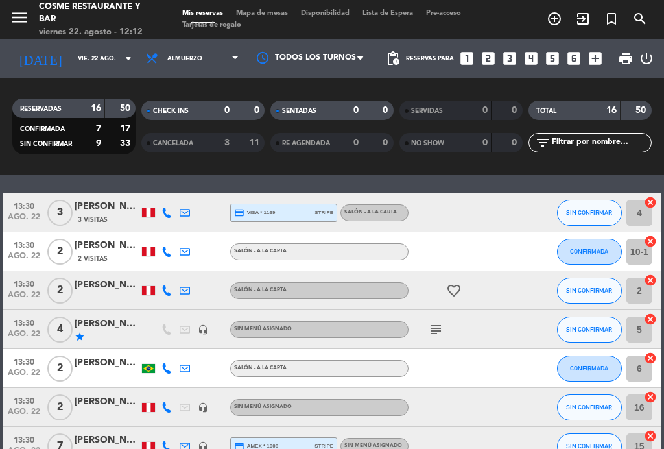
scroll to position [338, 0]
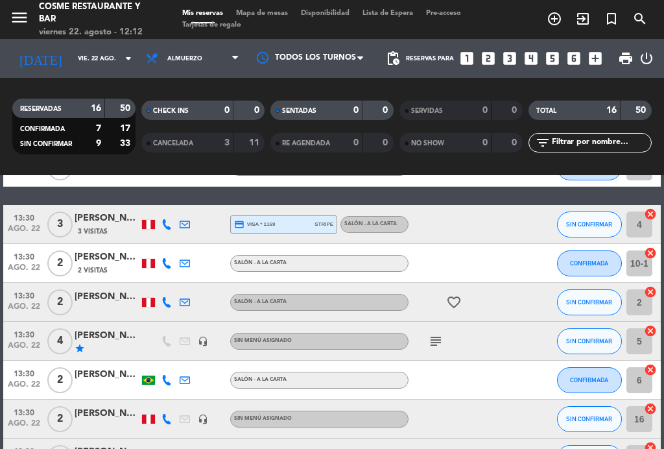
click at [274, 12] on span "Mapa de mesas" at bounding box center [262, 13] width 65 height 7
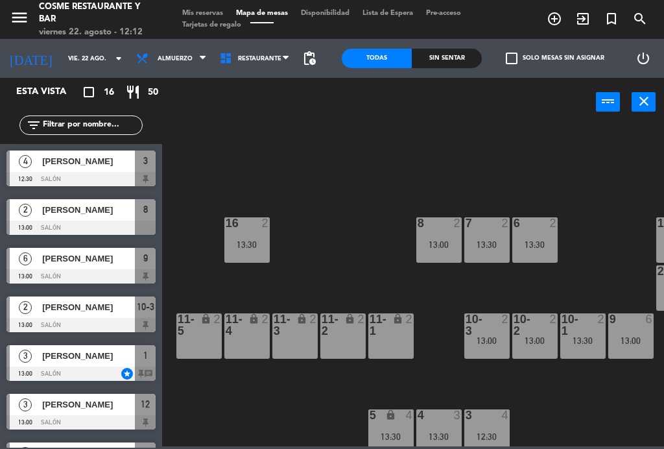
scroll to position [75, 91]
click at [435, 169] on div "B1 lock 2 B2 lock 2 B3 lock 2 B4 lock 2 15 7 13:30 14 4 13:30 8 2 13:00 7 2 13:…" at bounding box center [416, 285] width 495 height 322
click at [439, 231] on div "8 2 13:00" at bounding box center [438, 239] width 45 height 45
click at [530, 176] on div "B1 lock 2 B2 lock 2 B3 lock 2 B4 lock 2 15 7 13:30 14 4 13:30 8 2 13:00 7 2 13:…" at bounding box center [416, 285] width 495 height 322
click at [545, 226] on div "2" at bounding box center [555, 223] width 21 height 12
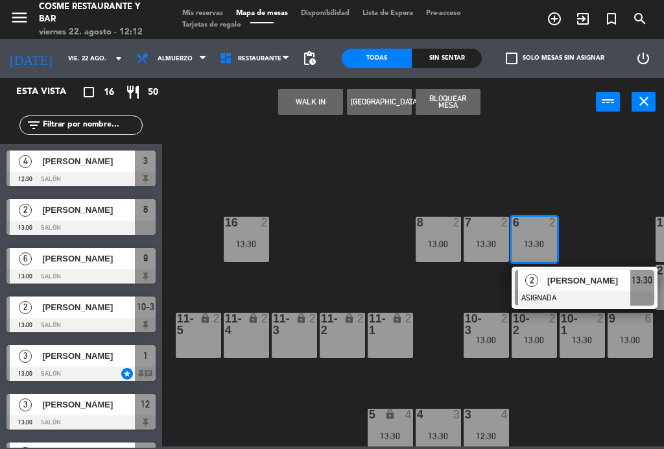
click at [394, 427] on div "5 lock 4 13:30" at bounding box center [390, 431] width 45 height 45
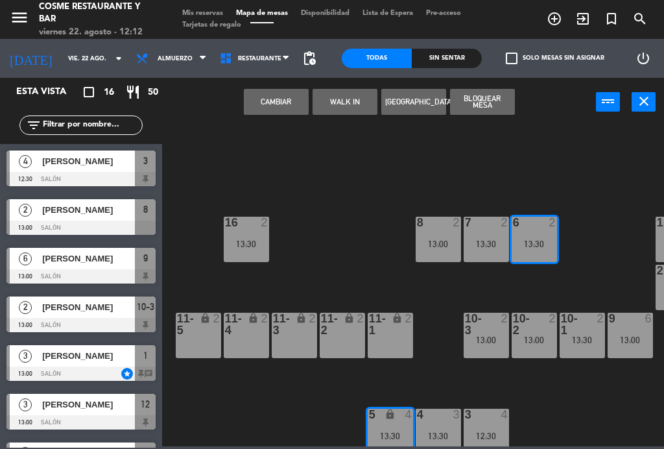
click at [276, 104] on button "Cambiar" at bounding box center [276, 102] width 65 height 26
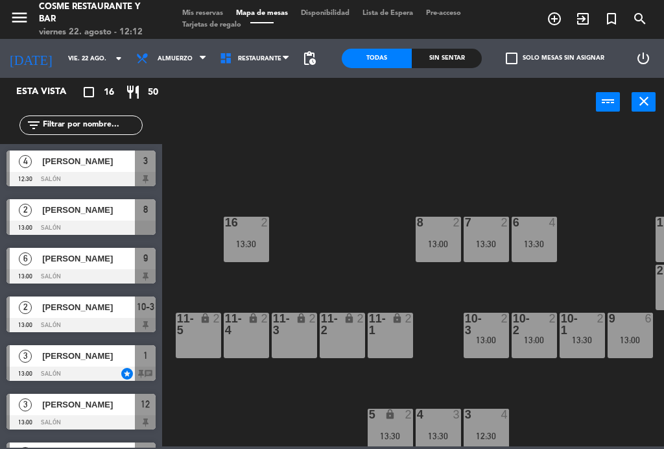
click at [434, 231] on div "8 2 13:00" at bounding box center [438, 239] width 45 height 45
click at [337, 217] on div "B1 lock 2 B2 lock 2 B3 lock 2 B4 lock 2 15 7 13:30 14 4 13:30 8 2 13:00 7 2 13:…" at bounding box center [416, 285] width 495 height 322
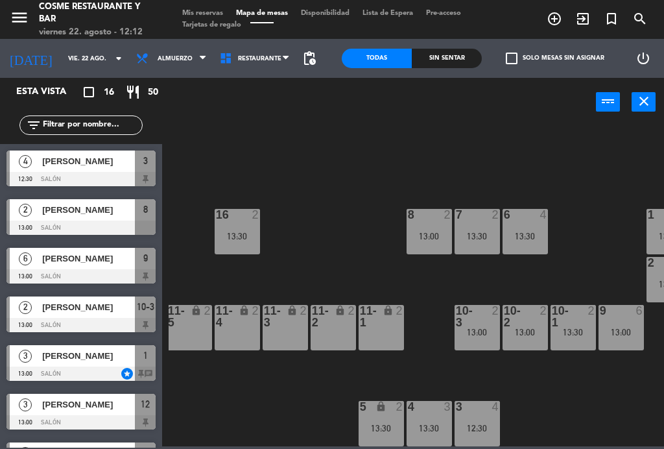
scroll to position [82, 101]
click at [385, 423] on div "13:30" at bounding box center [381, 427] width 45 height 9
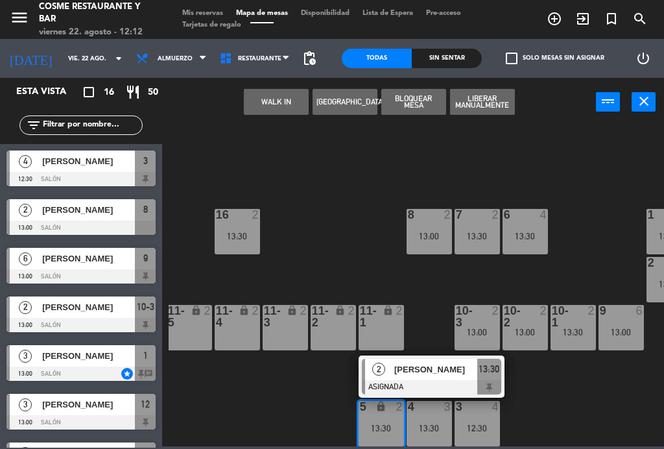
click at [434, 373] on span "[PERSON_NAME]" at bounding box center [435, 369] width 83 height 14
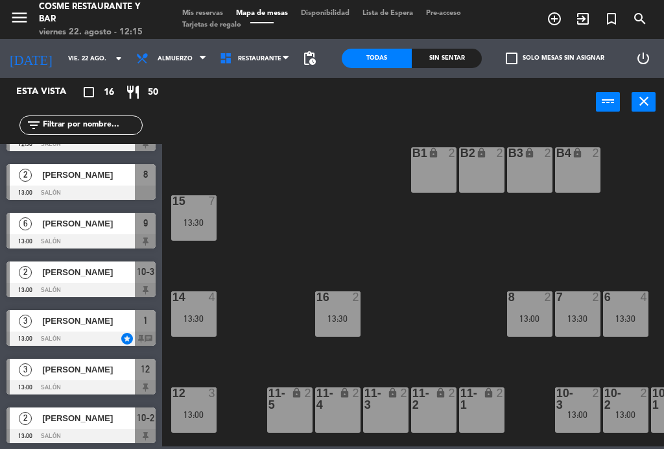
scroll to position [0, 0]
click at [217, 15] on span "Mis reservas" at bounding box center [203, 13] width 54 height 7
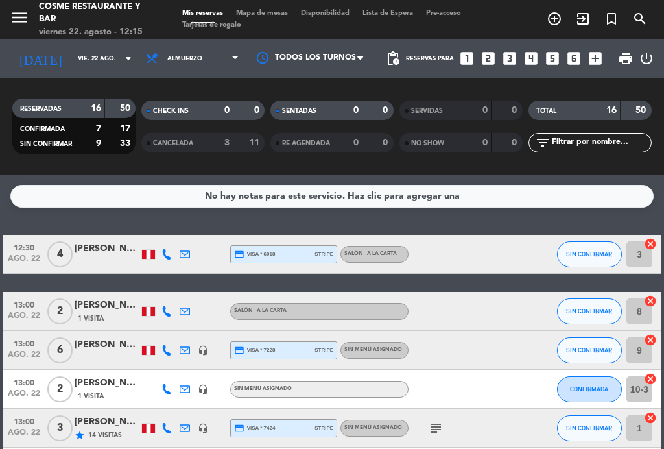
click at [254, 17] on span "Mapa de mesas" at bounding box center [262, 13] width 65 height 7
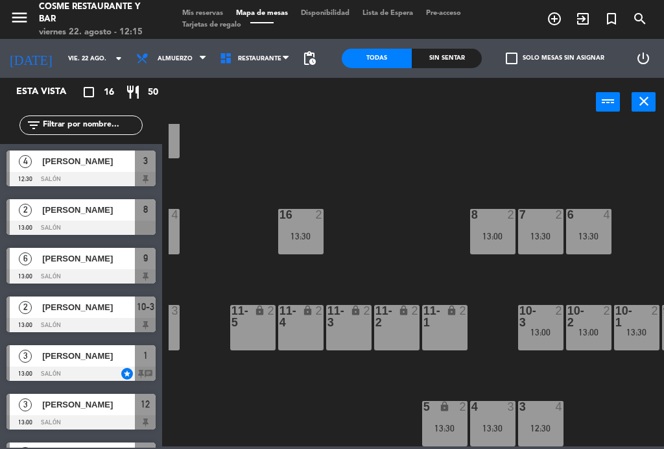
scroll to position [82, 37]
click at [450, 416] on div "5 lock 2 13:30" at bounding box center [444, 423] width 45 height 45
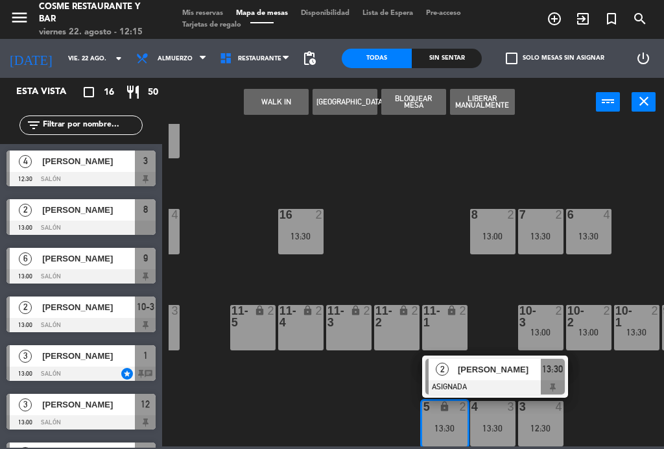
click at [451, 315] on icon "lock" at bounding box center [451, 310] width 11 height 11
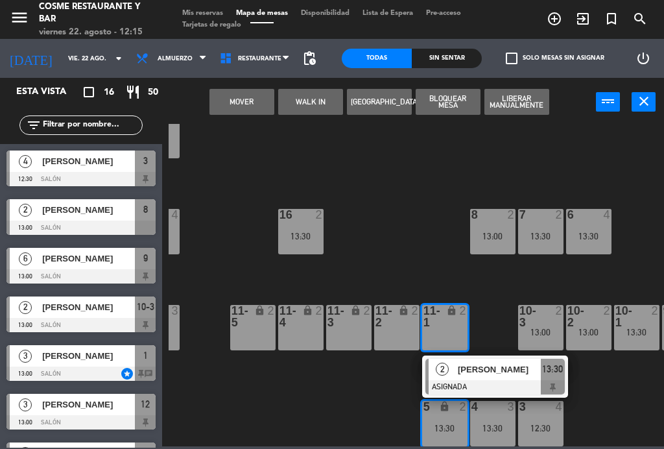
click at [247, 99] on button "Mover" at bounding box center [241, 102] width 65 height 26
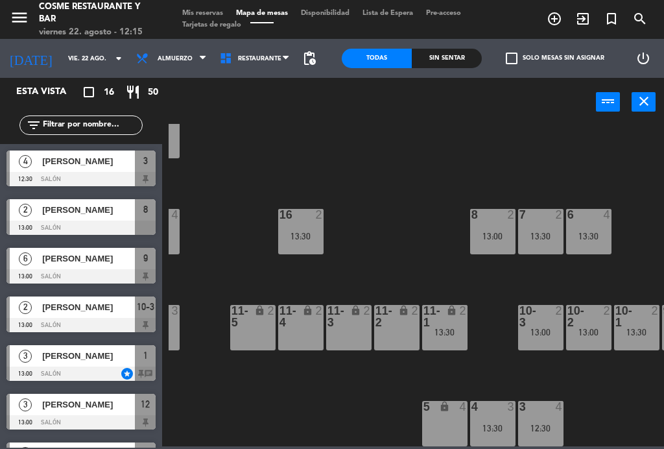
click at [201, 17] on span "Mis reservas" at bounding box center [203, 13] width 54 height 7
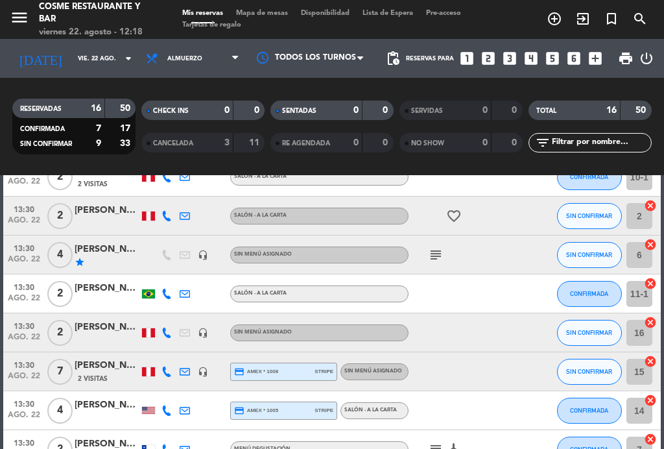
scroll to position [425, 0]
click at [438, 255] on icon "subject" at bounding box center [436, 255] width 16 height 16
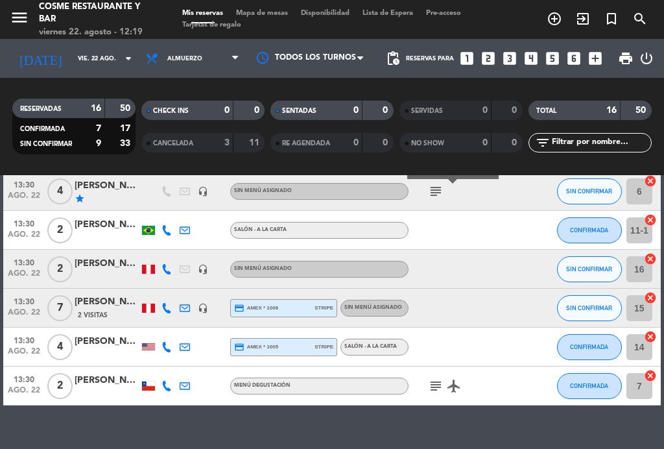
scroll to position [488, 0]
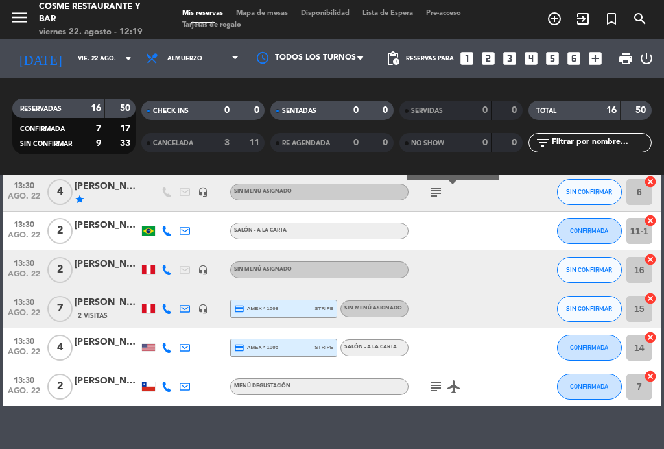
click at [443, 390] on icon "subject" at bounding box center [436, 387] width 16 height 16
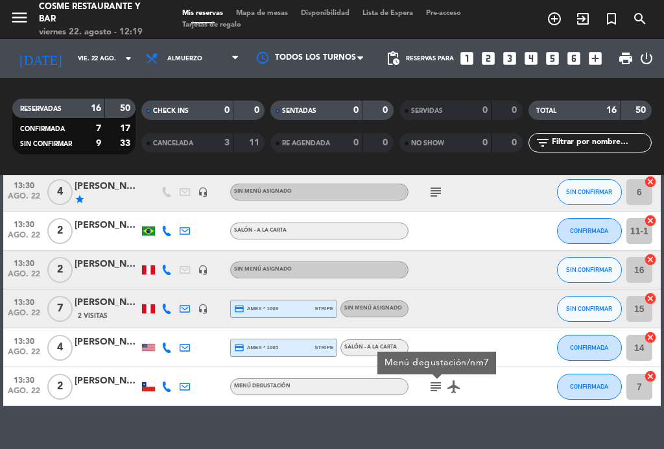
click at [442, 390] on icon "subject" at bounding box center [436, 387] width 16 height 16
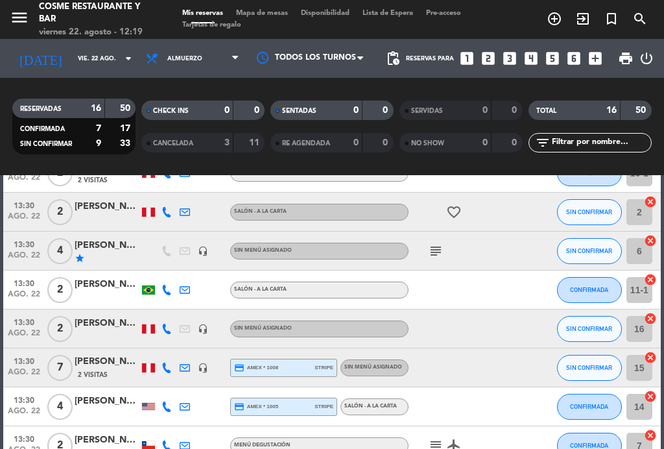
scroll to position [430, 0]
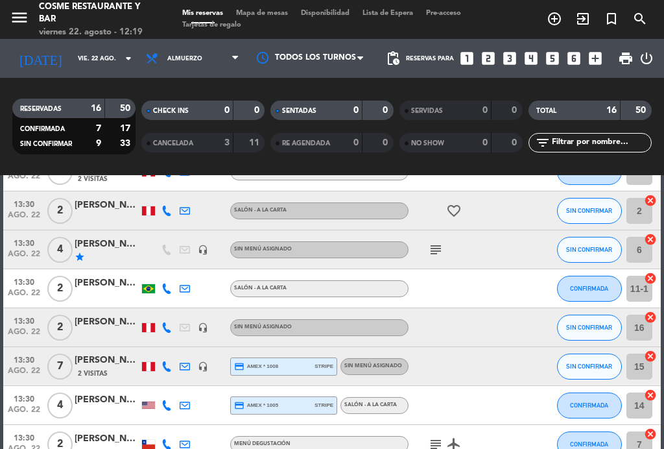
click at [204, 47] on span "Almuerzo" at bounding box center [192, 58] width 106 height 29
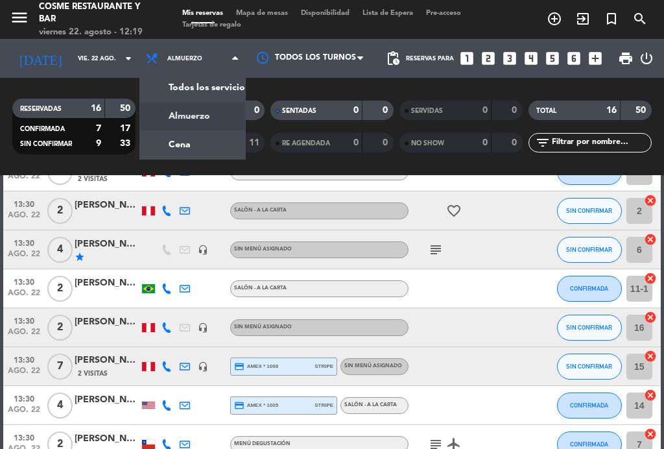
click at [193, 155] on div "menu [PERSON_NAME] Restaurante y Bar viernes 22. agosto - 12:19 Mis reservas Ma…" at bounding box center [332, 87] width 664 height 175
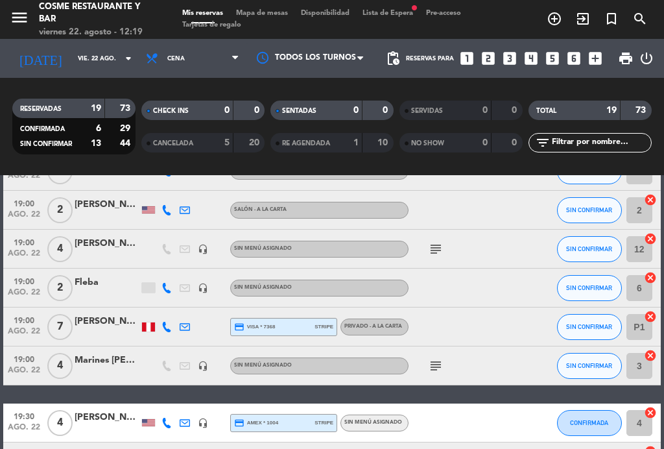
scroll to position [83, 0]
click at [209, 281] on div "headset_mic" at bounding box center [203, 287] width 18 height 38
click at [203, 283] on icon "headset_mic" at bounding box center [203, 288] width 10 height 10
click at [206, 283] on icon "headset_mic" at bounding box center [203, 288] width 10 height 10
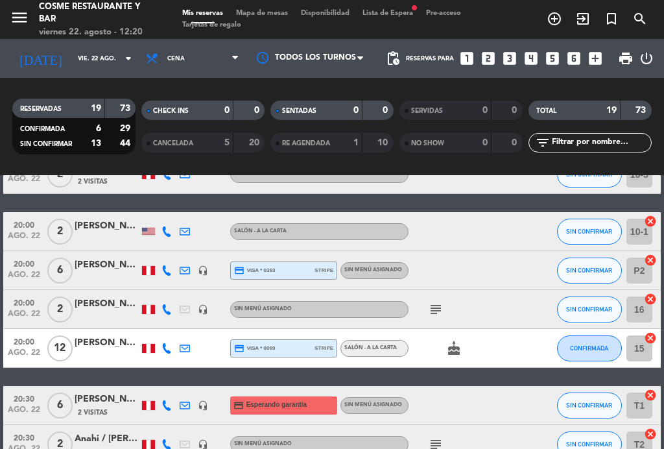
scroll to position [527, 0]
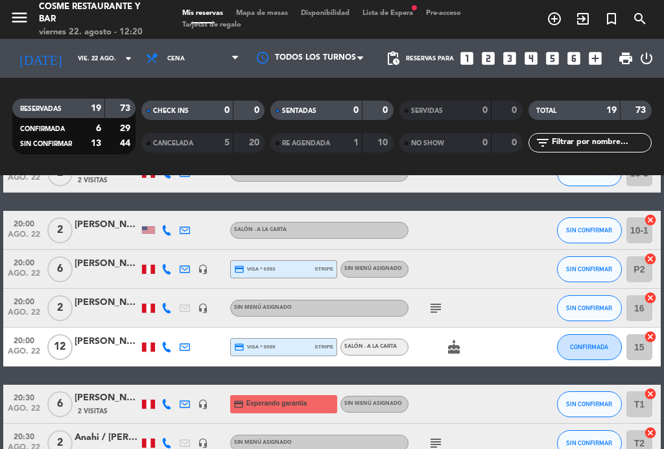
click at [204, 258] on div "headset_mic" at bounding box center [203, 269] width 18 height 38
click at [202, 266] on icon "headset_mic" at bounding box center [203, 269] width 10 height 10
click at [206, 272] on icon "headset_mic" at bounding box center [203, 269] width 10 height 10
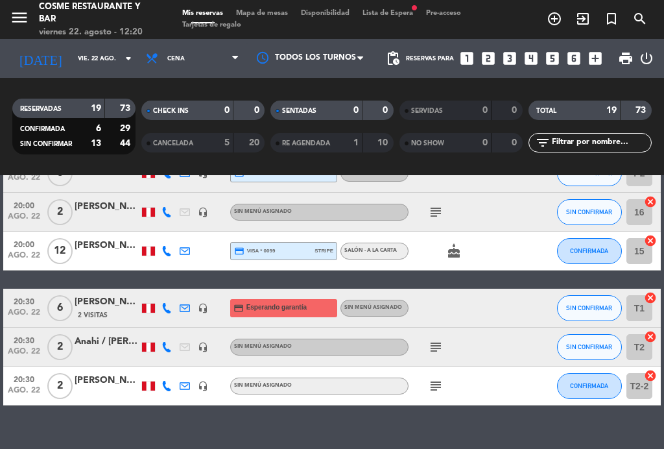
scroll to position [622, 0]
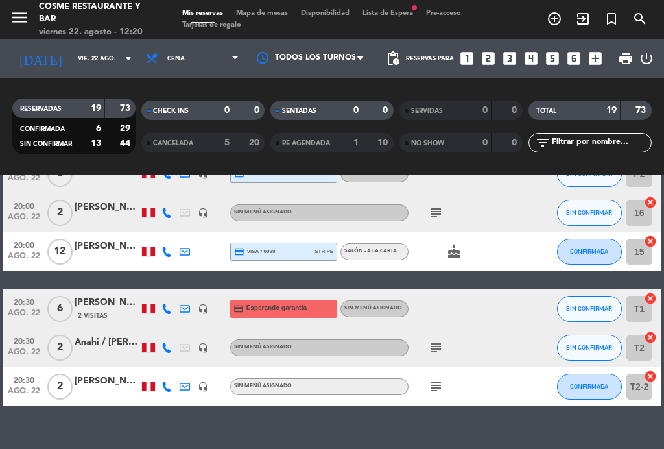
click at [14, 303] on span "20:30" at bounding box center [24, 301] width 32 height 15
click at [23, 294] on span "20:30" at bounding box center [24, 301] width 32 height 15
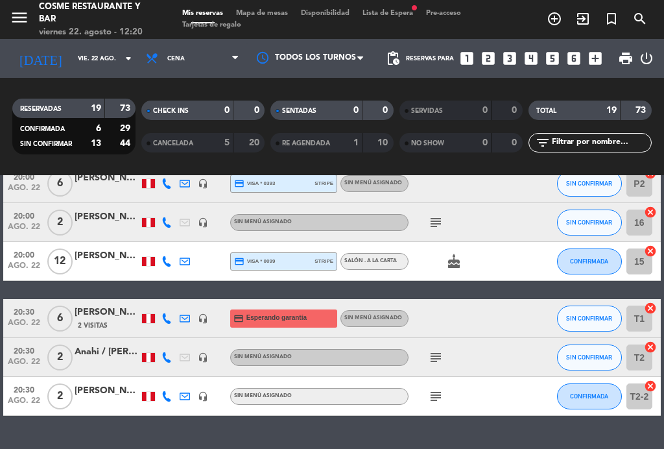
scroll to position [610, 0]
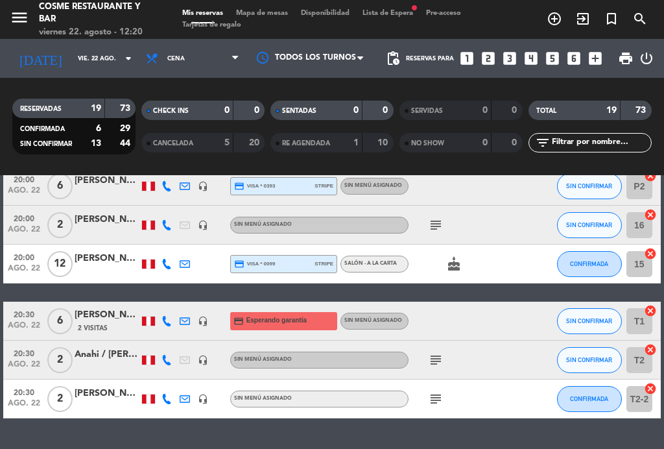
click at [441, 362] on icon "subject" at bounding box center [436, 360] width 16 height 16
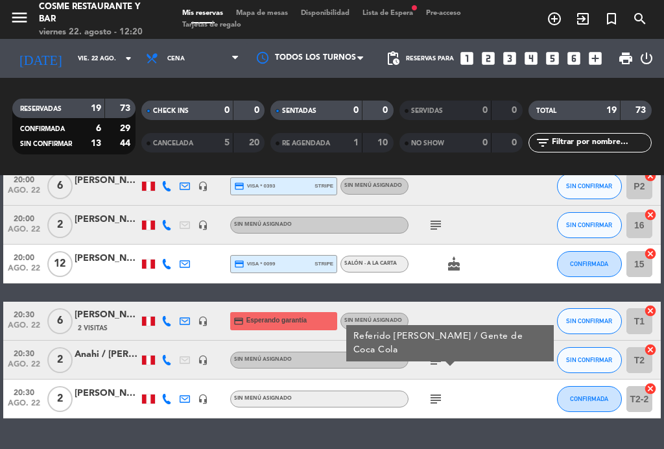
click at [439, 400] on icon "subject" at bounding box center [436, 399] width 16 height 16
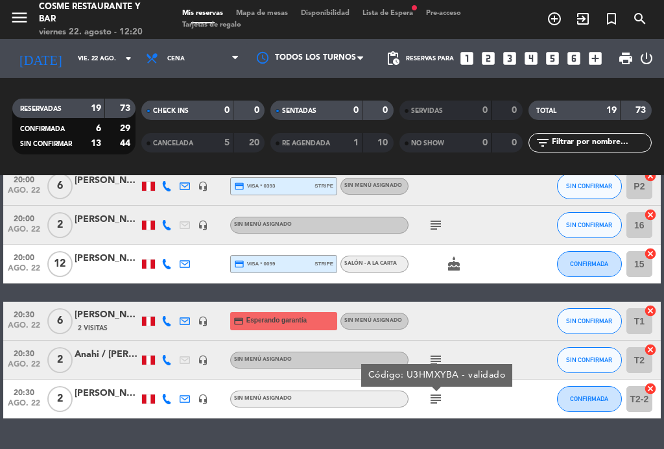
click at [442, 399] on icon "subject" at bounding box center [436, 399] width 16 height 16
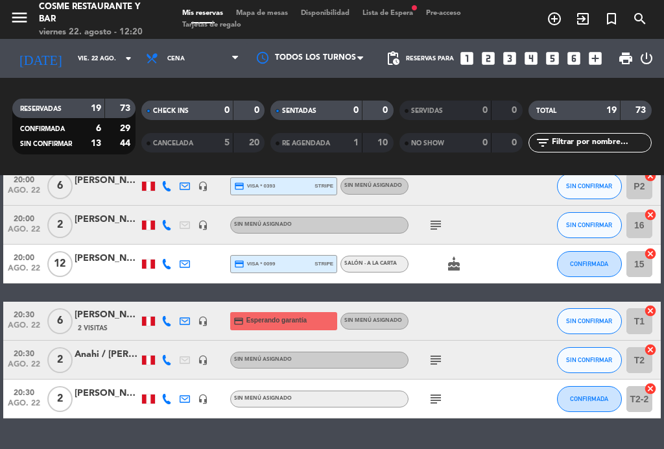
click at [436, 357] on icon "subject" at bounding box center [436, 360] width 16 height 16
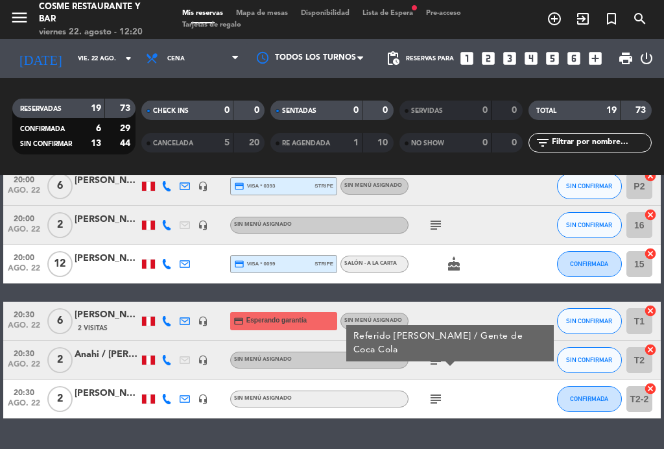
click at [438, 360] on icon "subject" at bounding box center [436, 360] width 16 height 16
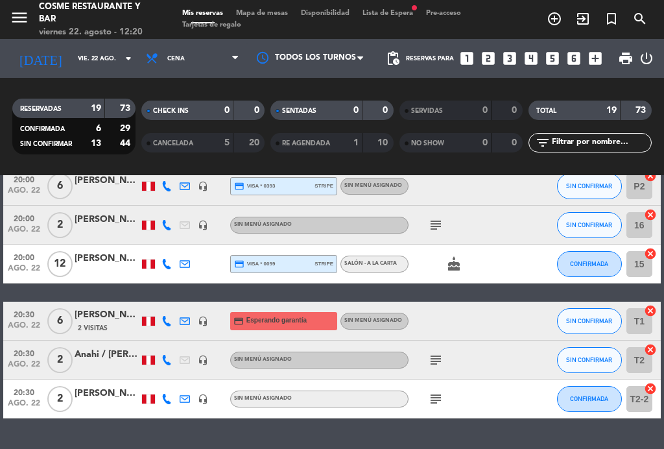
click at [102, 353] on div "Anahi / [PERSON_NAME]" at bounding box center [107, 354] width 65 height 15
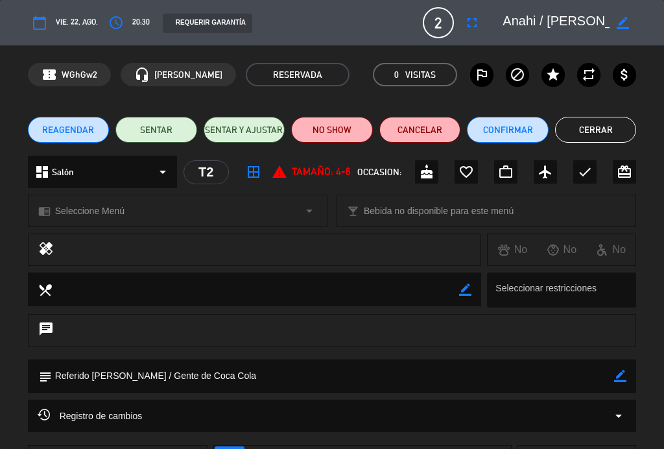
click at [604, 127] on button "Cerrar" at bounding box center [596, 130] width 82 height 26
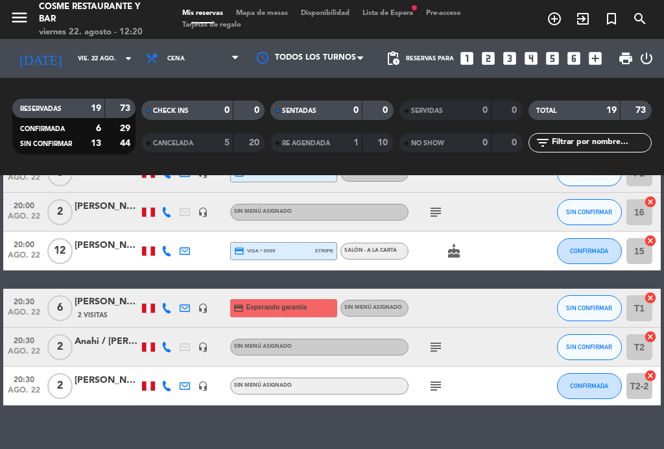
scroll to position [622, 0]
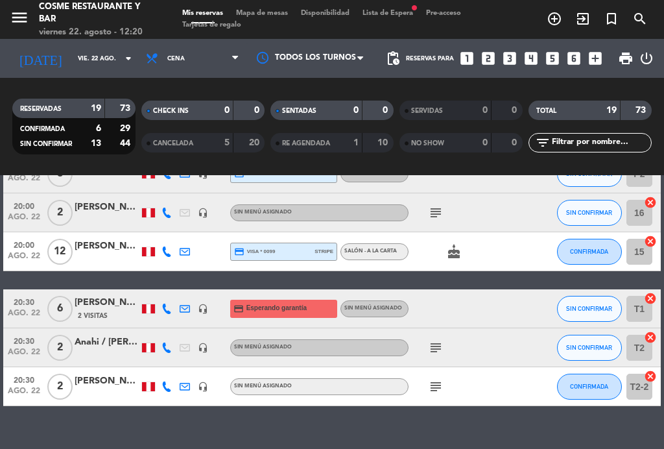
click at [436, 346] on icon "subject" at bounding box center [436, 348] width 16 height 16
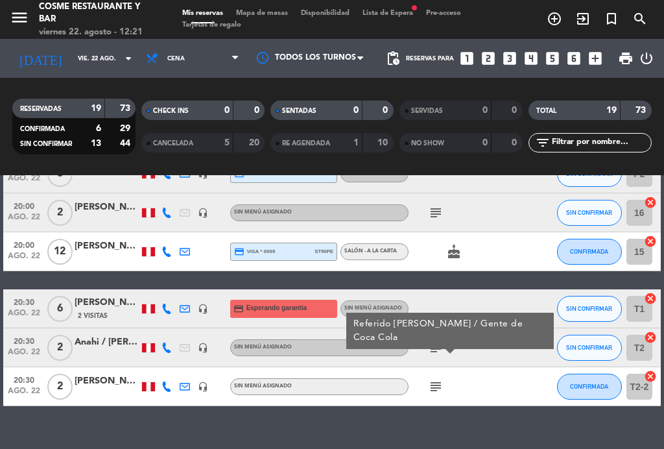
click at [108, 351] on div at bounding box center [107, 355] width 65 height 10
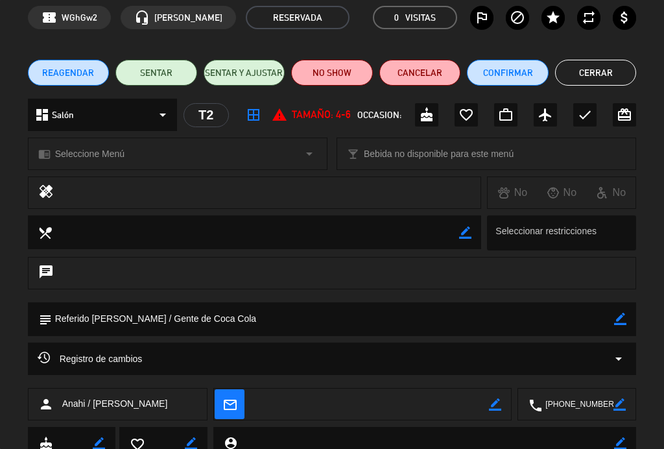
scroll to position [58, 0]
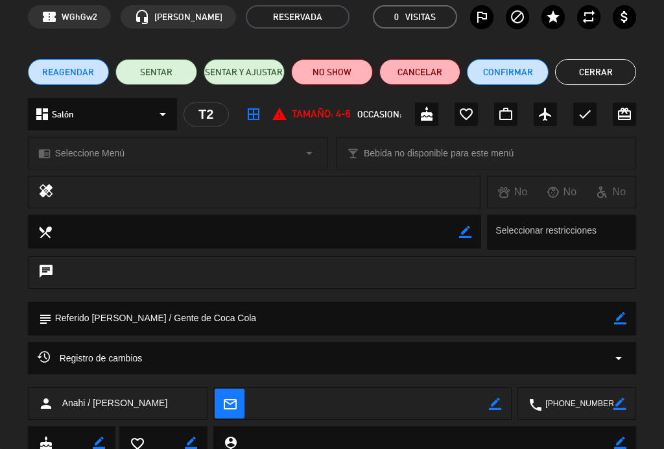
click at [621, 319] on icon "border_color" at bounding box center [620, 318] width 12 height 12
click at [265, 309] on textarea at bounding box center [333, 318] width 563 height 33
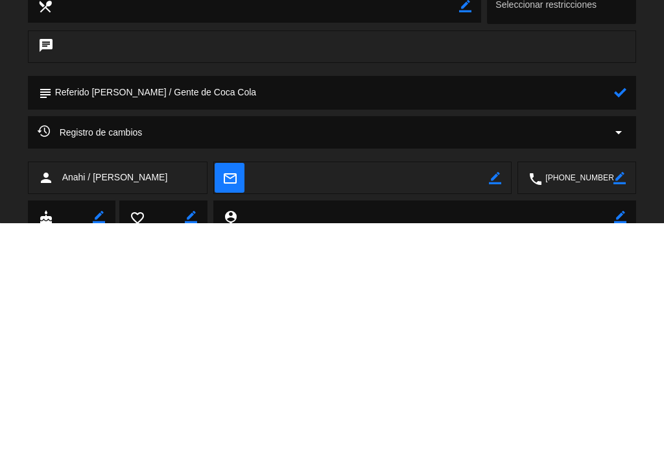
click at [218, 302] on textarea at bounding box center [333, 318] width 563 height 33
click at [210, 302] on textarea at bounding box center [333, 318] width 563 height 33
type textarea "[PERSON_NAME]"
click at [626, 312] on icon at bounding box center [620, 318] width 12 height 12
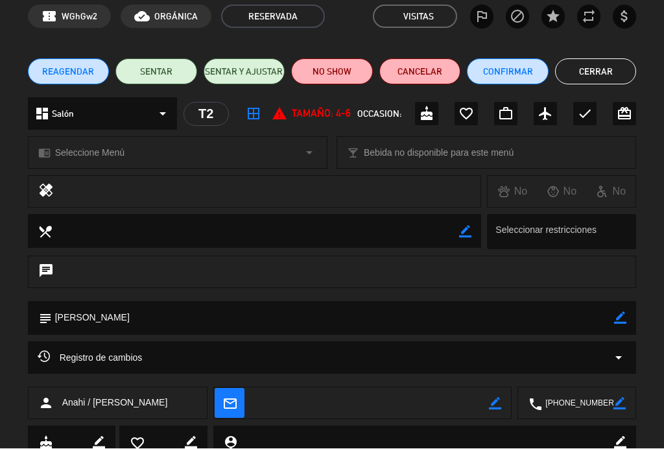
click at [556, 18] on icon "star" at bounding box center [553, 17] width 16 height 16
click at [606, 71] on button "Cerrar" at bounding box center [596, 72] width 82 height 26
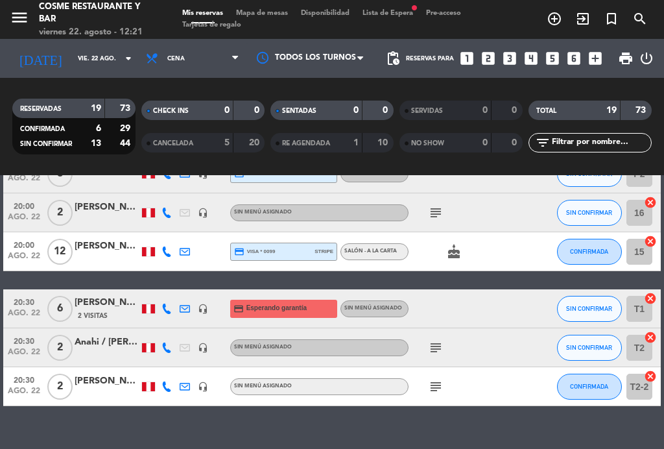
click at [119, 342] on div "Anahi / [PERSON_NAME]" at bounding box center [107, 342] width 65 height 15
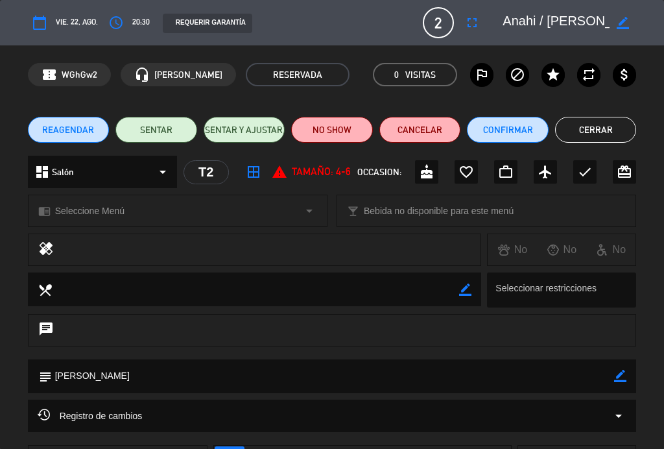
click at [557, 80] on icon "star" at bounding box center [553, 75] width 16 height 16
click at [621, 130] on button "Cerrar" at bounding box center [596, 130] width 82 height 26
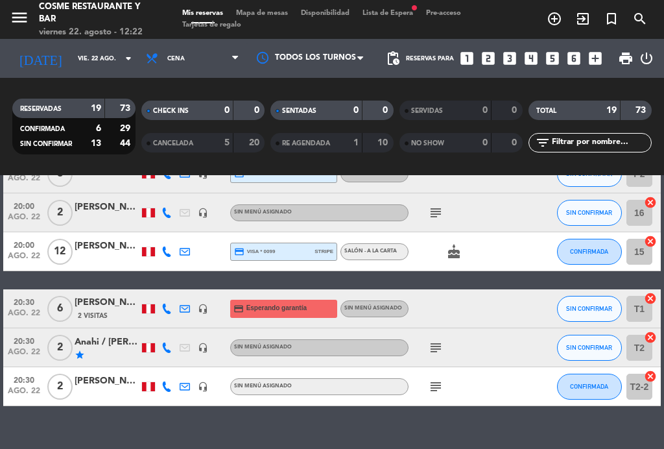
click at [440, 348] on icon "subject" at bounding box center [436, 348] width 16 height 16
click at [442, 344] on icon "subject" at bounding box center [436, 348] width 16 height 16
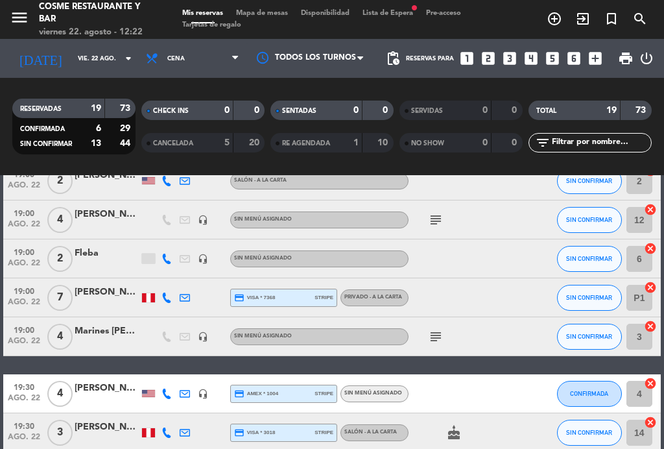
scroll to position [112, 0]
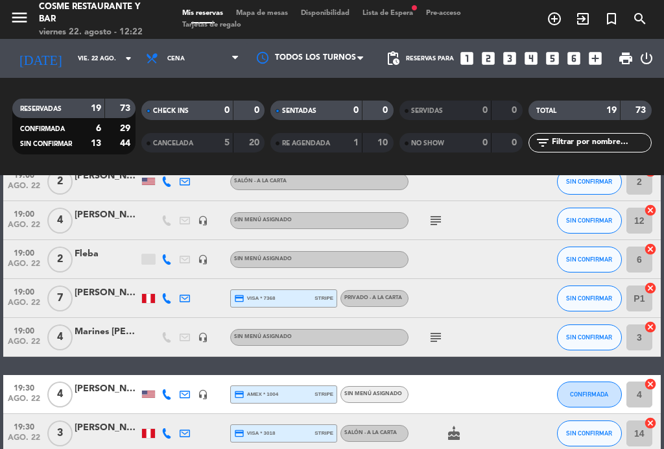
click at [441, 335] on icon "subject" at bounding box center [436, 337] width 16 height 16
click at [439, 337] on icon "subject" at bounding box center [436, 337] width 16 height 16
click at [101, 318] on div "19:00 ago. 22 4 Marines [PERSON_NAME] headset_mic Sin menú asignado subject SIN…" at bounding box center [332, 337] width 658 height 39
click at [116, 335] on div "Marines [PERSON_NAME]" at bounding box center [107, 331] width 65 height 15
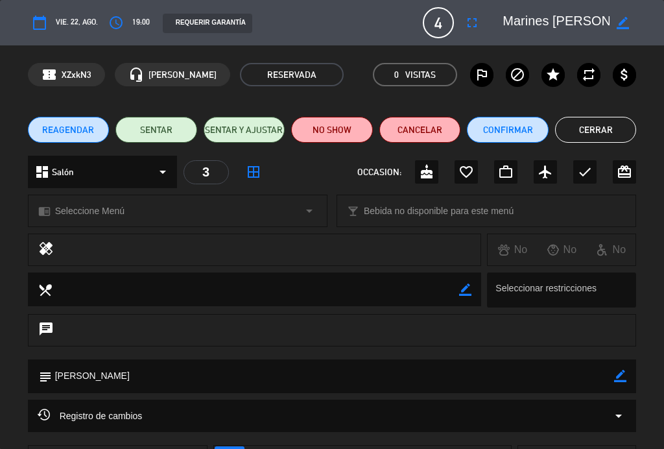
click at [628, 26] on icon "border_color" at bounding box center [623, 23] width 12 height 12
click at [599, 21] on textarea at bounding box center [556, 22] width 107 height 23
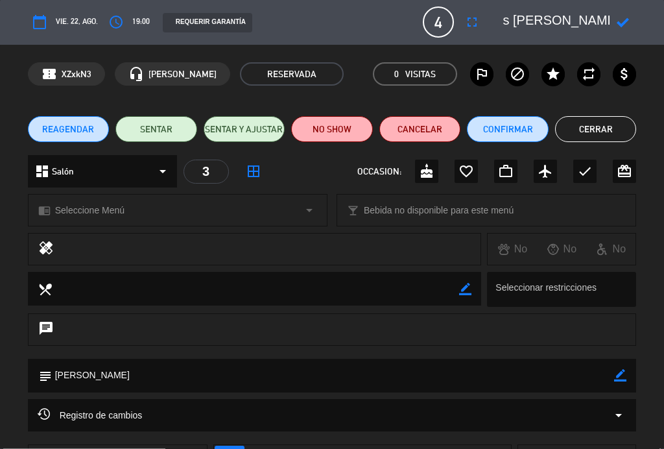
scroll to position [0, 46]
type textarea "Marines [PERSON_NAME]/Coca Cola"
click at [620, 27] on icon at bounding box center [623, 23] width 12 height 12
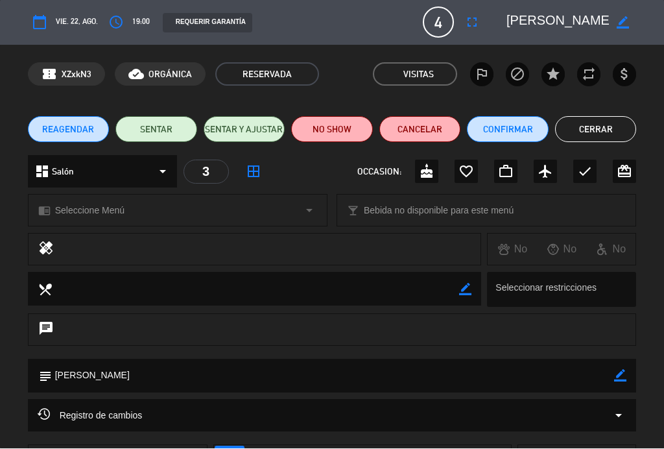
click at [613, 130] on button "Cerrar" at bounding box center [596, 130] width 82 height 26
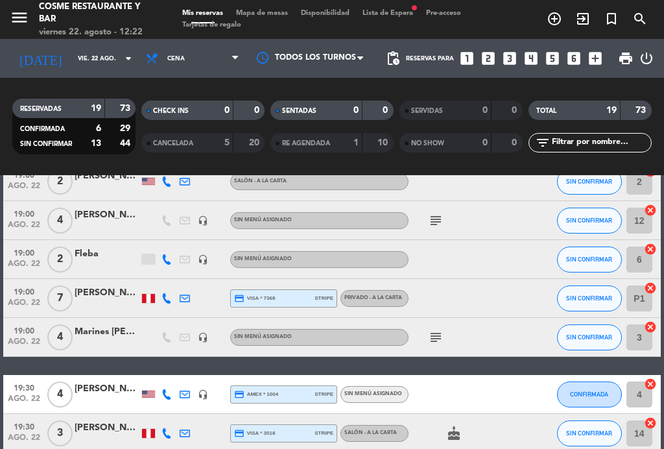
click at [428, 332] on icon "subject" at bounding box center [436, 337] width 16 height 16
click at [441, 337] on icon "subject" at bounding box center [436, 337] width 16 height 16
click at [110, 339] on div at bounding box center [107, 344] width 65 height 10
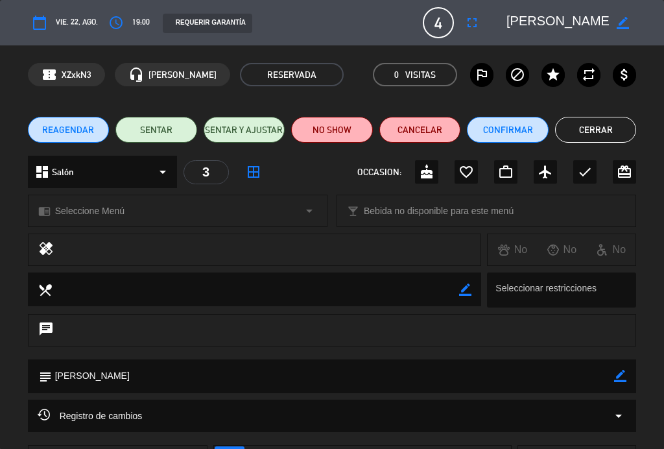
click at [604, 135] on button "Cerrar" at bounding box center [596, 130] width 82 height 26
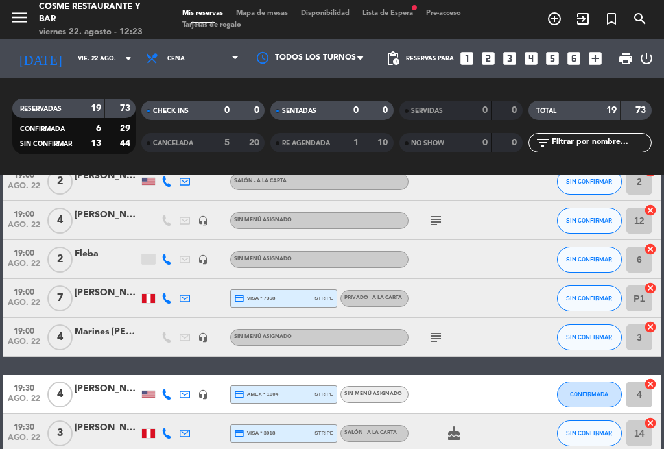
click at [106, 339] on div at bounding box center [107, 344] width 65 height 10
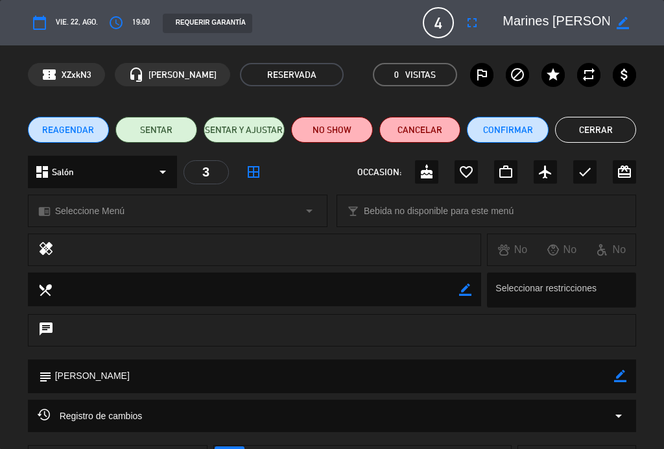
click at [555, 65] on label "star" at bounding box center [552, 74] width 23 height 23
click at [608, 132] on button "Cerrar" at bounding box center [596, 130] width 82 height 26
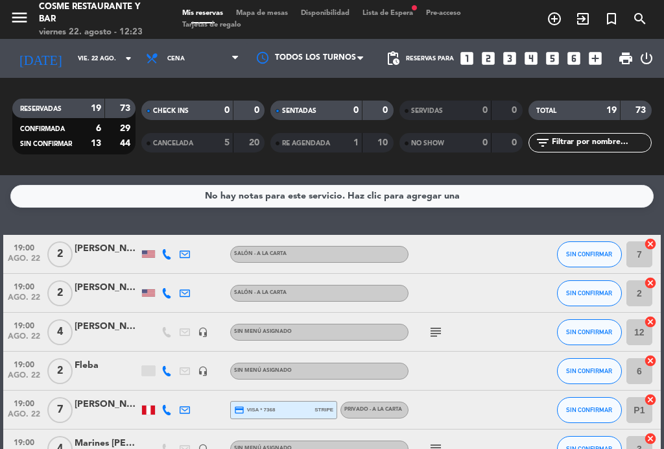
scroll to position [0, 0]
click at [444, 329] on icon "subject" at bounding box center [436, 332] width 16 height 16
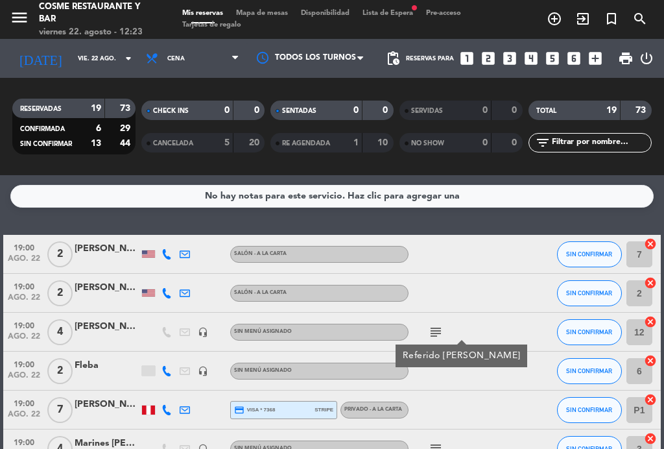
click at [106, 327] on div "[PERSON_NAME]" at bounding box center [107, 326] width 65 height 15
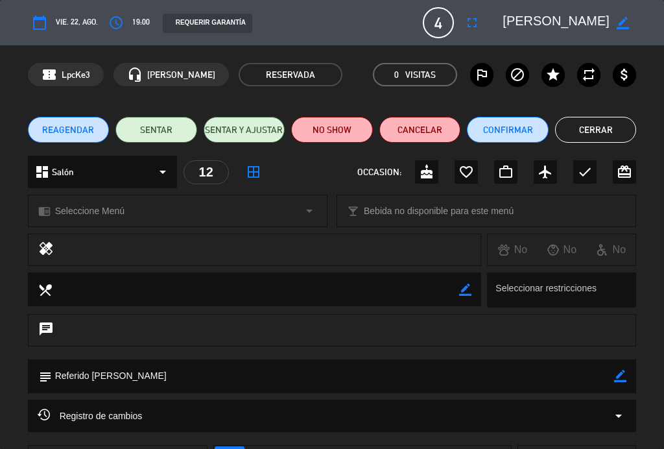
click at [551, 75] on icon "star" at bounding box center [553, 75] width 16 height 16
click at [608, 125] on button "Cerrar" at bounding box center [596, 130] width 82 height 26
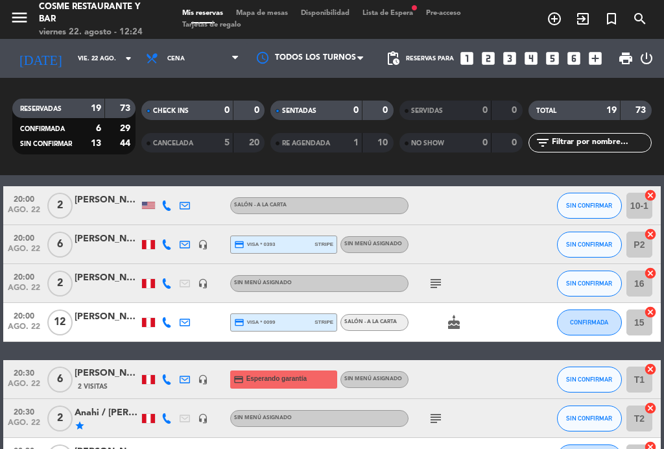
scroll to position [560, 0]
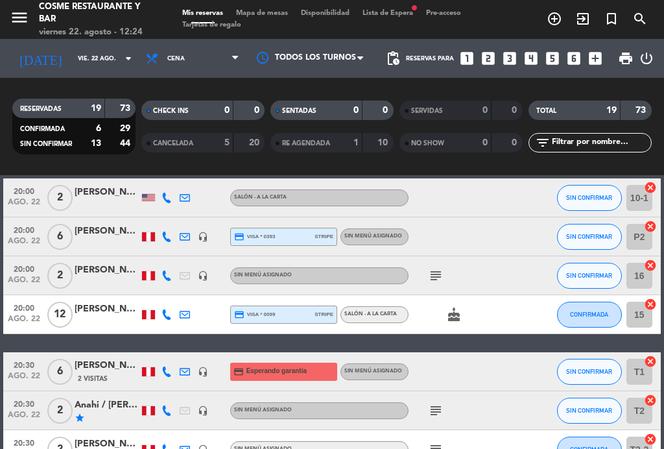
click at [435, 281] on icon "subject" at bounding box center [436, 276] width 16 height 16
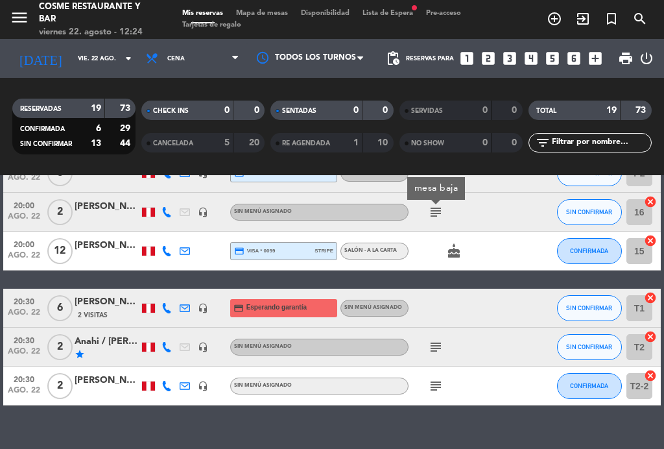
scroll to position [622, 0]
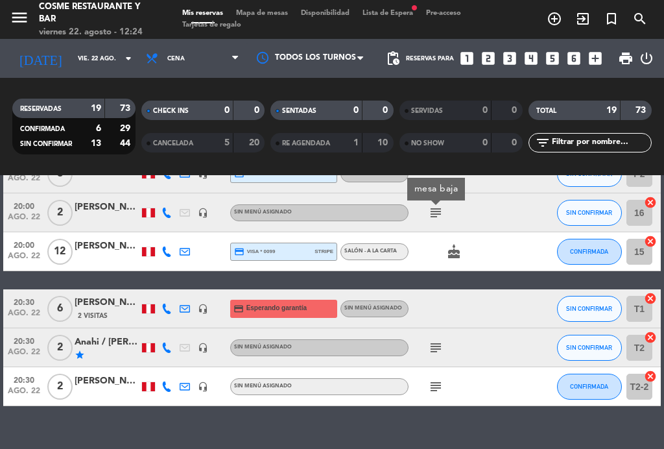
click at [440, 350] on icon "subject" at bounding box center [436, 348] width 16 height 16
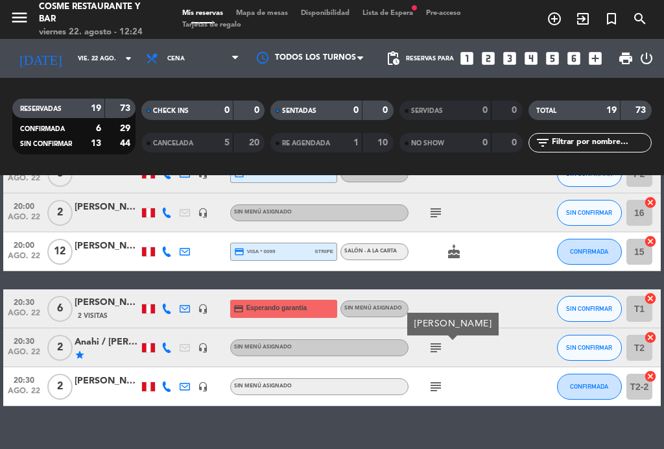
click at [436, 384] on icon "subject" at bounding box center [436, 387] width 16 height 16
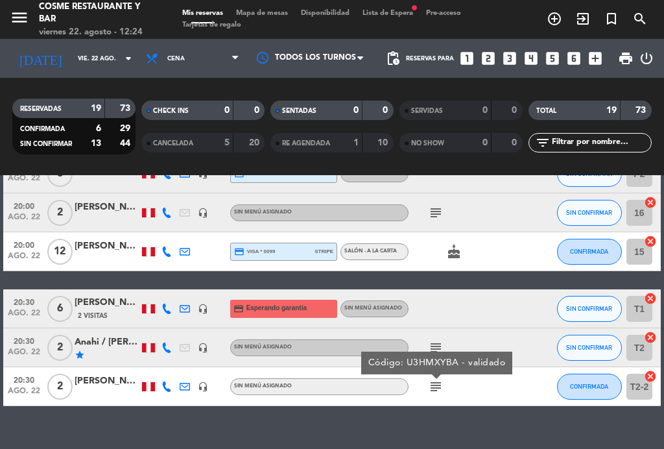
click at [437, 385] on icon "subject" at bounding box center [436, 387] width 16 height 16
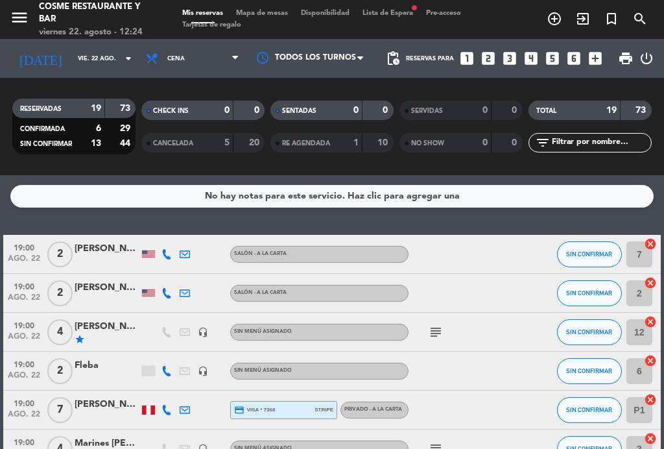
scroll to position [0, 0]
click at [270, 12] on span "Mapa de mesas" at bounding box center [262, 13] width 65 height 7
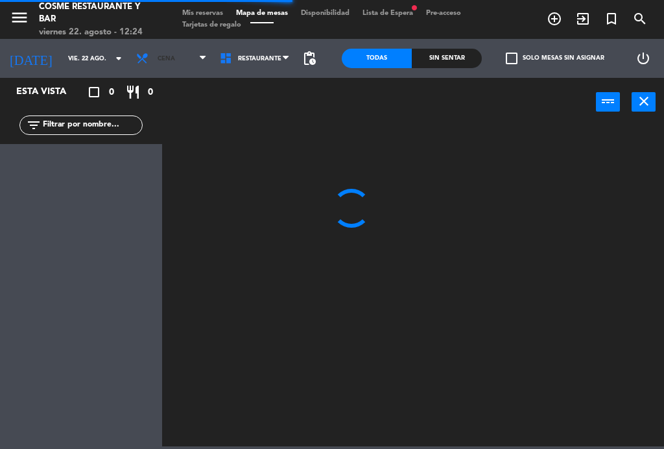
click at [160, 54] on span "Cena" at bounding box center [172, 58] width 84 height 29
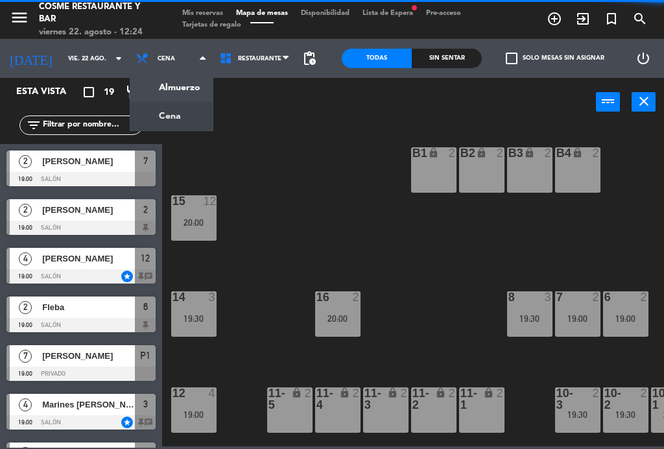
click at [172, 80] on ng-component "menu [PERSON_NAME] Restaurante y Bar viernes 22. agosto - 12:24 Mis reservas Ma…" at bounding box center [332, 223] width 664 height 446
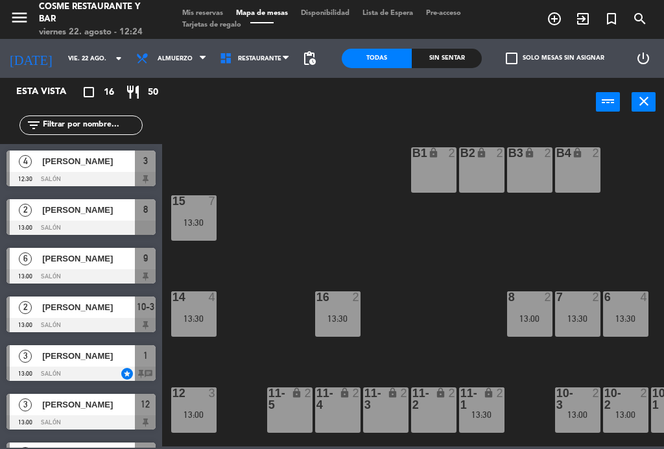
click at [458, 341] on div "B1 lock 2 B2 lock 2 B3 lock 2 B4 lock 2 15 7 13:30 14 4 13:30 8 2 13:00 7 2 13:…" at bounding box center [416, 285] width 495 height 322
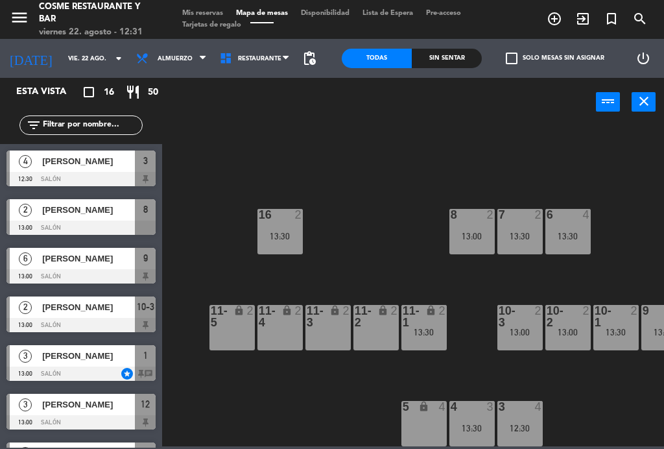
scroll to position [82, 58]
click at [528, 423] on div "12:30" at bounding box center [519, 427] width 45 height 9
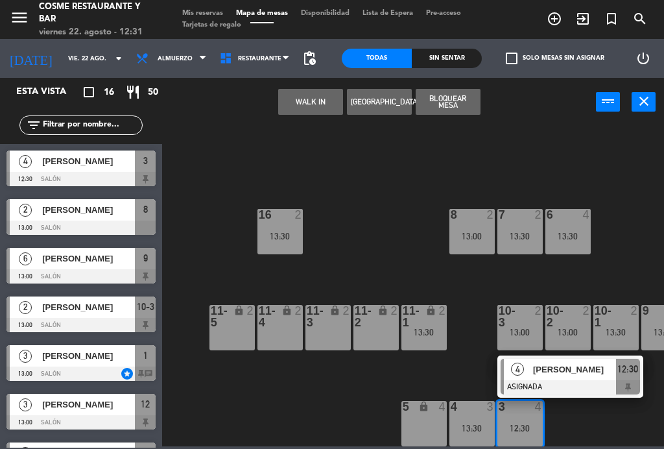
click at [565, 383] on div at bounding box center [570, 387] width 139 height 14
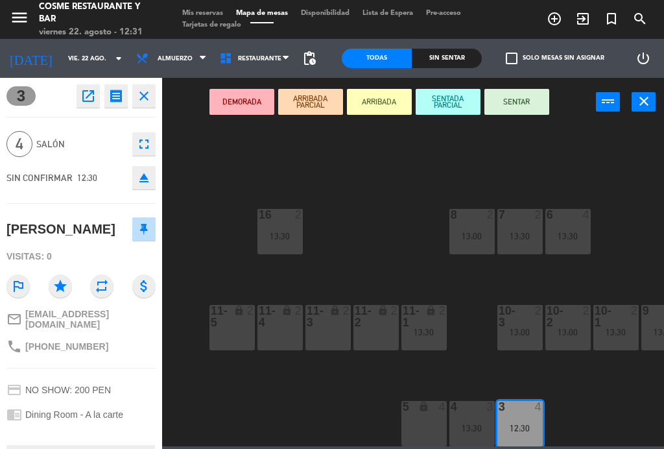
click at [525, 104] on button "SENTAR" at bounding box center [516, 102] width 65 height 26
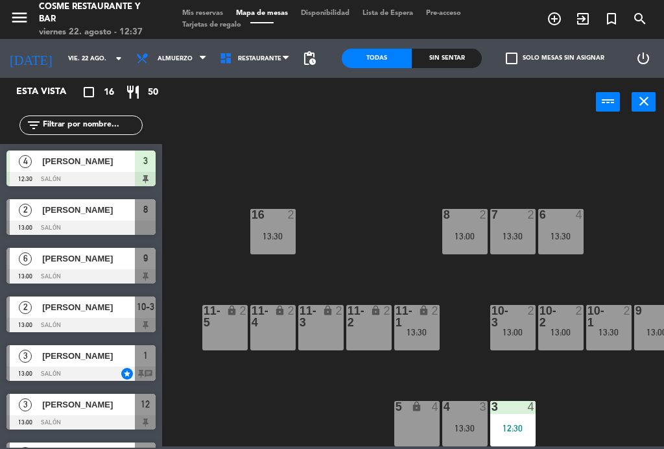
scroll to position [82, 65]
click at [469, 418] on div "4 3 13:30" at bounding box center [464, 423] width 45 height 45
click at [580, 429] on div "B1 lock 2 B2 lock 2 B3 lock 2 B4 lock 2 15 7 13:30 14 4 13:30 8 2 13:00 7 2 13:…" at bounding box center [416, 285] width 495 height 322
click at [398, 332] on div "13:30" at bounding box center [416, 331] width 45 height 9
click at [340, 390] on div "B1 lock 2 B2 lock 2 B3 lock 2 B4 lock 2 15 7 13:30 14 4 13:30 8 2 13:00 7 2 13:…" at bounding box center [416, 285] width 495 height 322
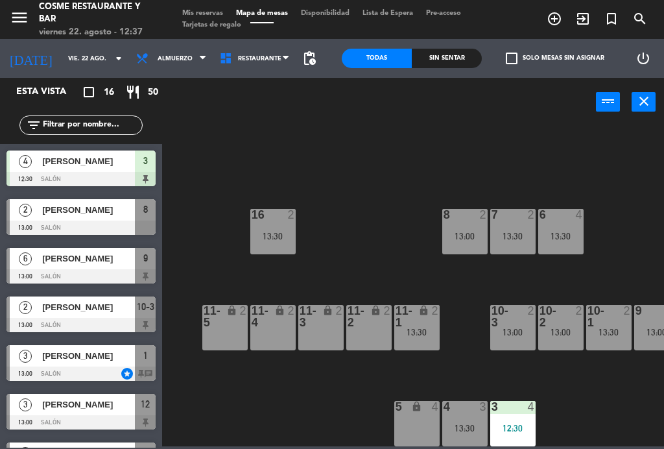
click at [267, 212] on div at bounding box center [272, 215] width 21 height 12
click at [355, 225] on div "B1 lock 2 B2 lock 2 B3 lock 2 B4 lock 2 15 7 13:30 14 4 13:30 8 2 13:00 7 2 13:…" at bounding box center [416, 285] width 495 height 322
click at [450, 226] on div "8 2 13:00" at bounding box center [464, 231] width 45 height 45
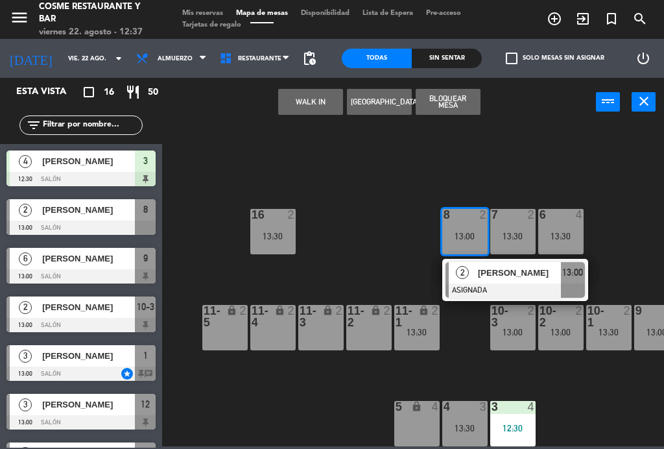
click at [364, 228] on div "B1 lock 2 B2 lock 2 B3 lock 2 B4 lock 2 15 7 13:30 14 4 13:30 8 2 13:00 2 [PERS…" at bounding box center [416, 285] width 495 height 322
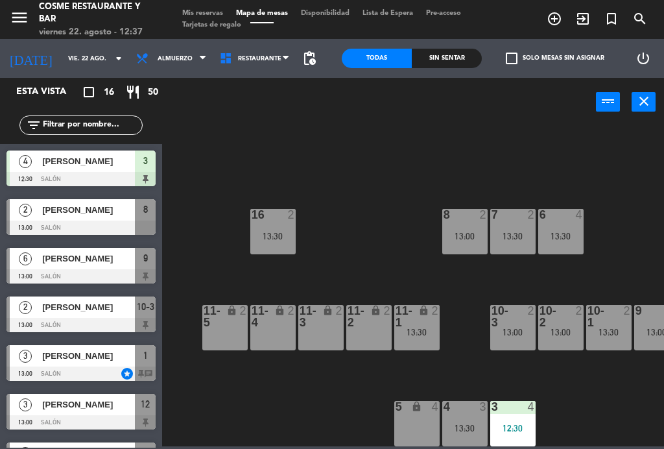
click at [503, 225] on div "7 2 13:30" at bounding box center [512, 231] width 45 height 45
click at [369, 235] on div "B1 lock 2 B2 lock 2 B3 lock 2 B4 lock 2 15 7 13:30 14 4 13:30 8 2 13:00 7 2 13:…" at bounding box center [416, 285] width 495 height 322
click at [571, 232] on div "13:30" at bounding box center [560, 235] width 45 height 9
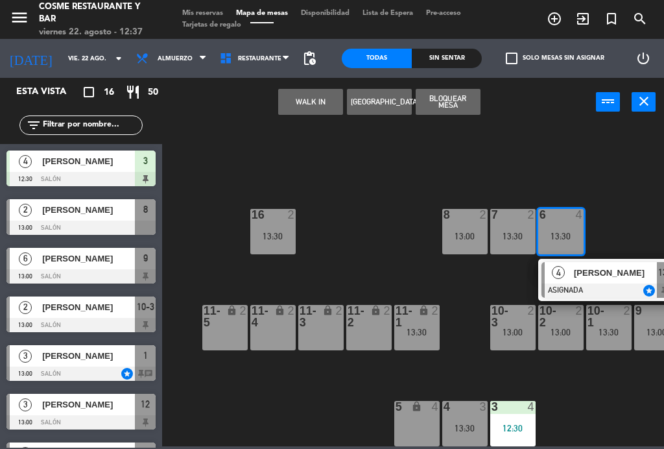
click at [367, 228] on div "B1 lock 2 B2 lock 2 B3 lock 2 B4 lock 2 15 7 13:30 14 4 13:30 8 2 13:00 7 2 13:…" at bounding box center [416, 285] width 495 height 322
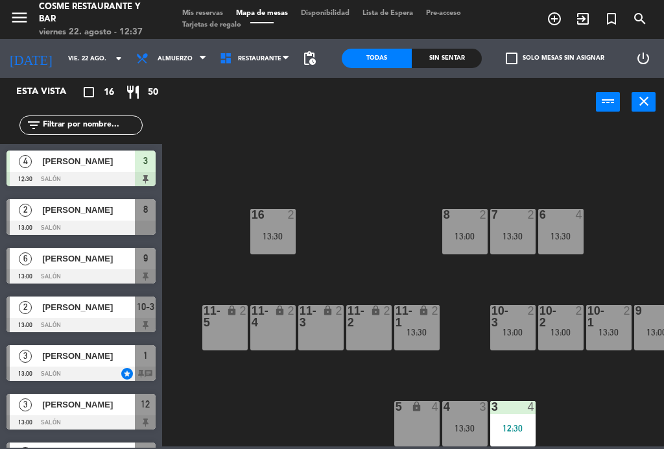
click at [567, 233] on div "13:30" at bounding box center [560, 235] width 45 height 9
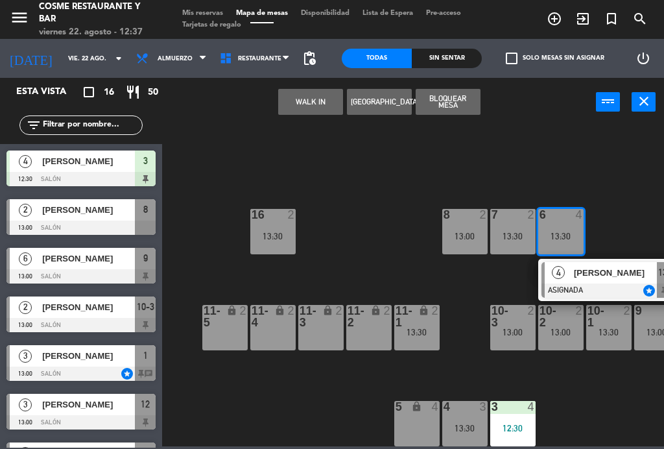
click at [576, 279] on span "[PERSON_NAME]" at bounding box center [615, 273] width 83 height 14
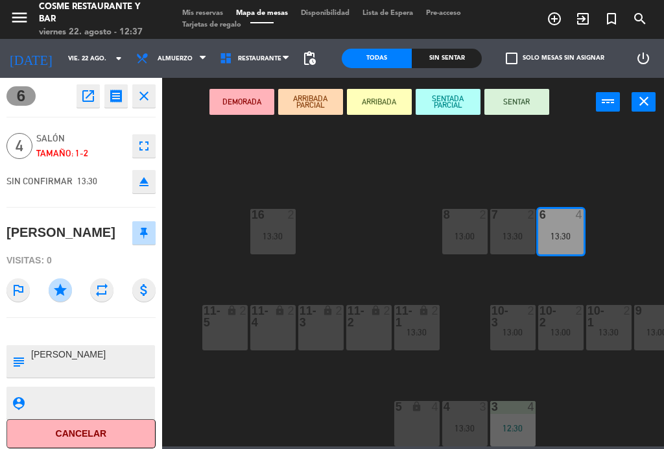
click at [143, 146] on icon "fullscreen" at bounding box center [144, 146] width 16 height 16
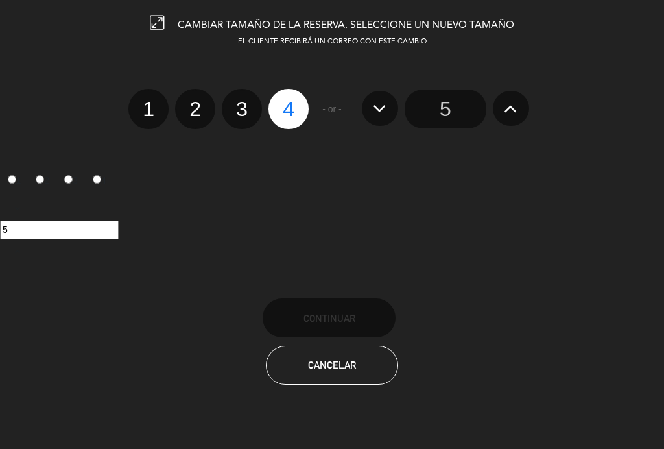
click at [200, 101] on label "2" at bounding box center [195, 109] width 40 height 40
click at [198, 101] on input "2" at bounding box center [193, 97] width 8 height 8
radio input "true"
radio input "false"
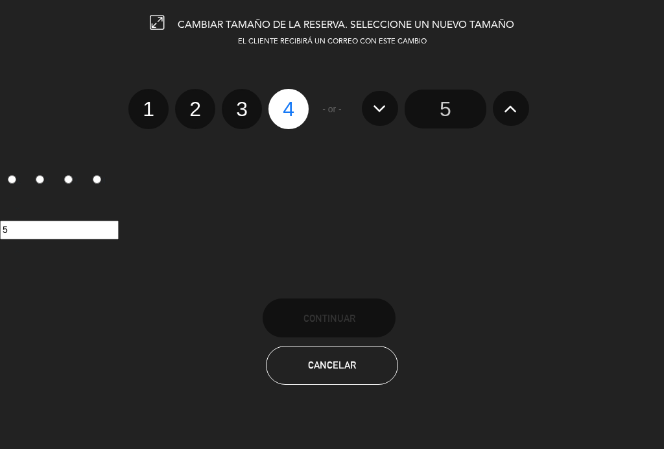
radio input "false"
radio input "true"
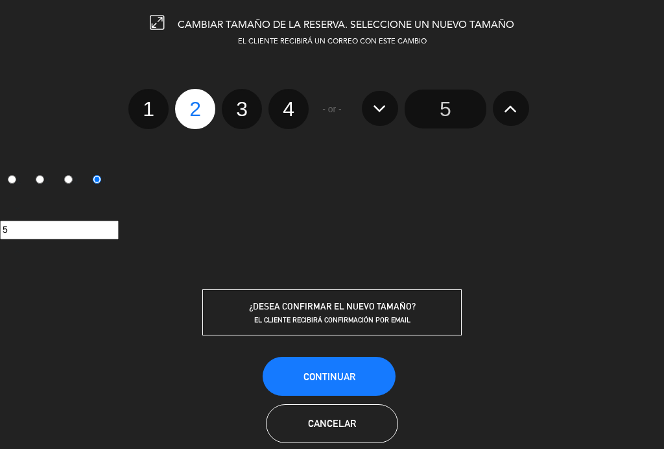
click at [329, 373] on span "Continuar" at bounding box center [329, 376] width 52 height 11
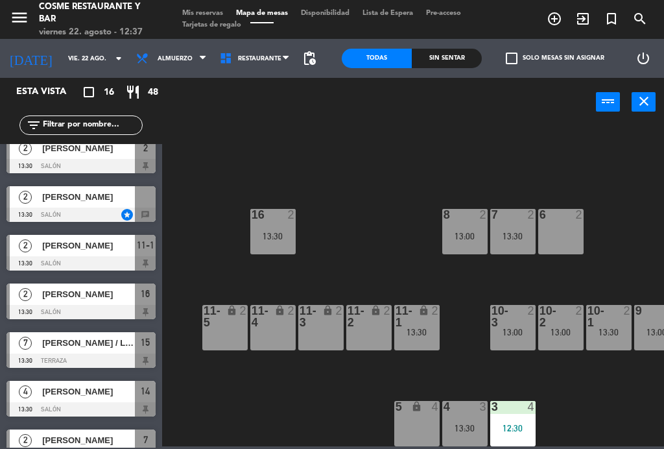
scroll to position [450, 0]
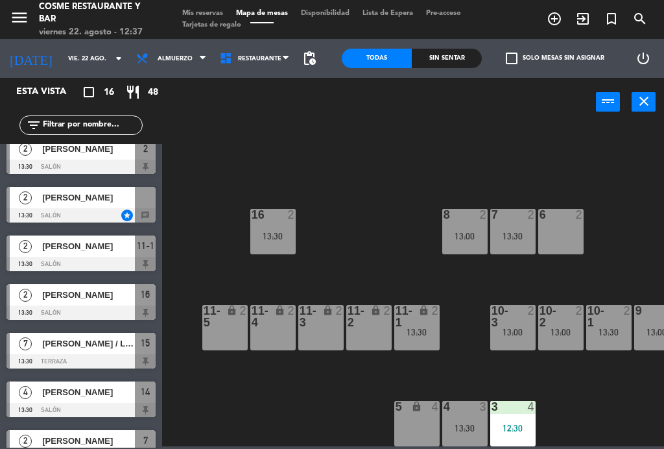
click at [73, 196] on span "[PERSON_NAME]" at bounding box center [88, 198] width 93 height 14
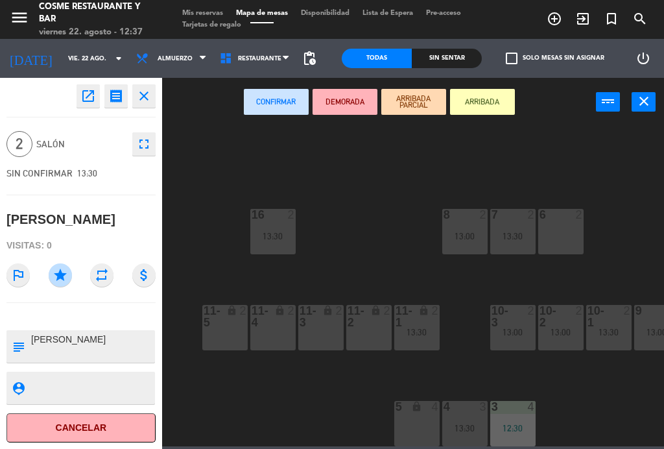
click at [558, 237] on div "6 2" at bounding box center [560, 231] width 45 height 45
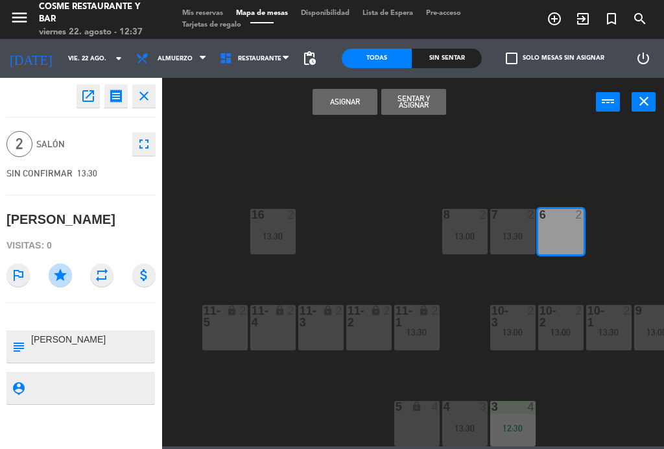
click at [335, 104] on button "Asignar" at bounding box center [345, 102] width 65 height 26
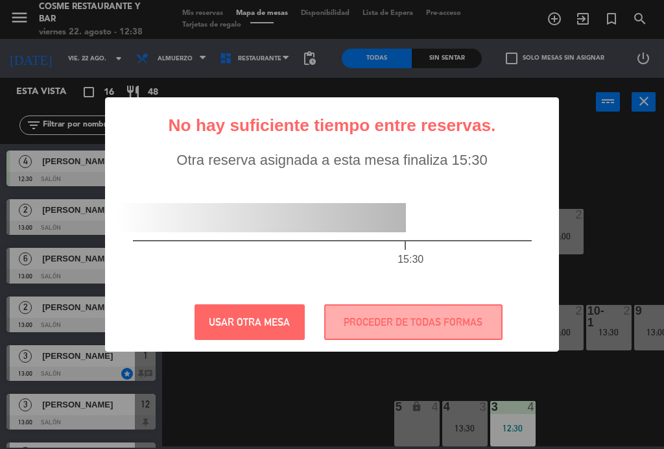
click at [237, 323] on button "USAR OTRA MESA" at bounding box center [250, 322] width 110 height 36
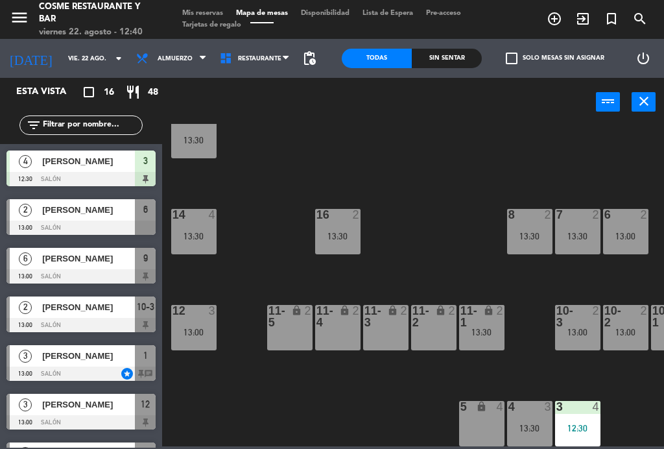
scroll to position [82, 0]
click at [280, 330] on div "11-5 lock 2" at bounding box center [289, 327] width 45 height 45
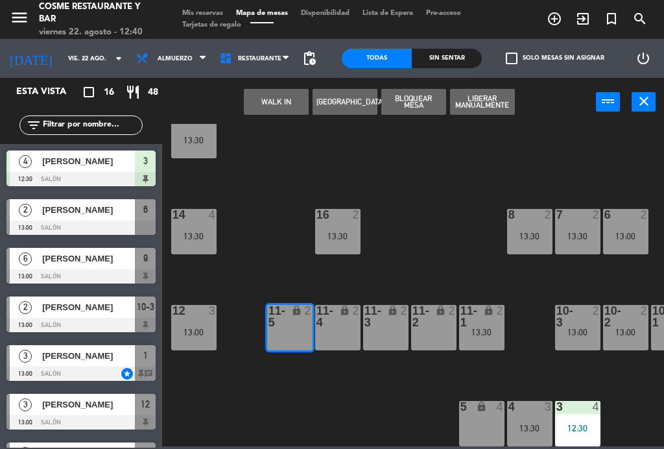
click at [351, 334] on div "11-4 lock 2" at bounding box center [337, 327] width 45 height 45
click at [274, 112] on button "WALK IN" at bounding box center [276, 102] width 65 height 26
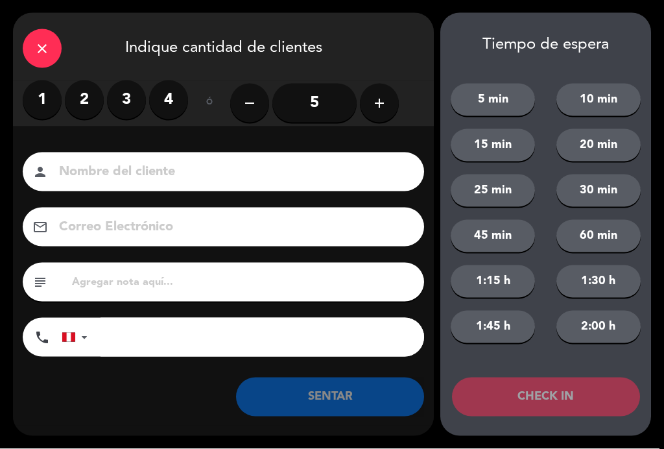
click at [126, 100] on label "3" at bounding box center [126, 99] width 39 height 39
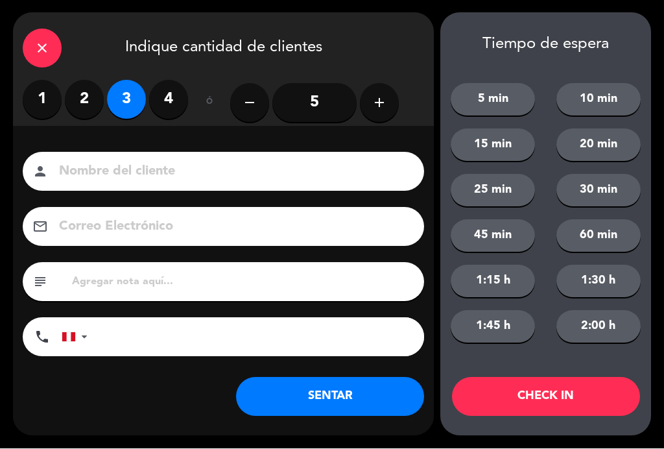
click at [138, 184] on input at bounding box center [233, 172] width 350 height 23
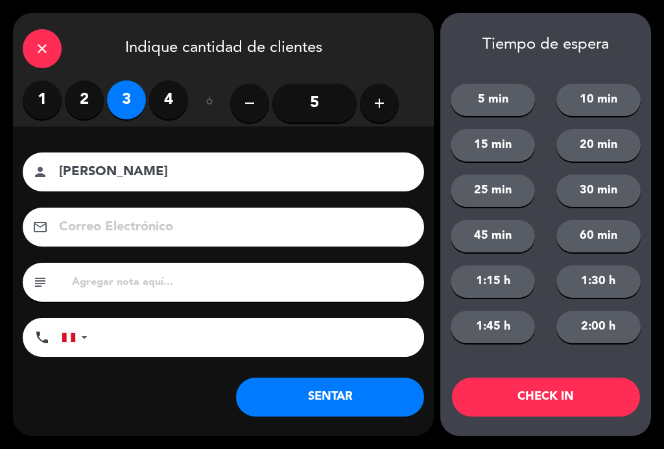
type input "[PERSON_NAME]"
click at [29, 140] on div "Nombre del cliente person [PERSON_NAME] Correo Electrónico email subject phone …" at bounding box center [223, 275] width 421 height 299
click at [362, 397] on button "SENTAR" at bounding box center [330, 396] width 188 height 39
click at [344, 376] on div "Nombre del cliente person [PERSON_NAME] Correo Electrónico email subject phone …" at bounding box center [223, 275] width 421 height 299
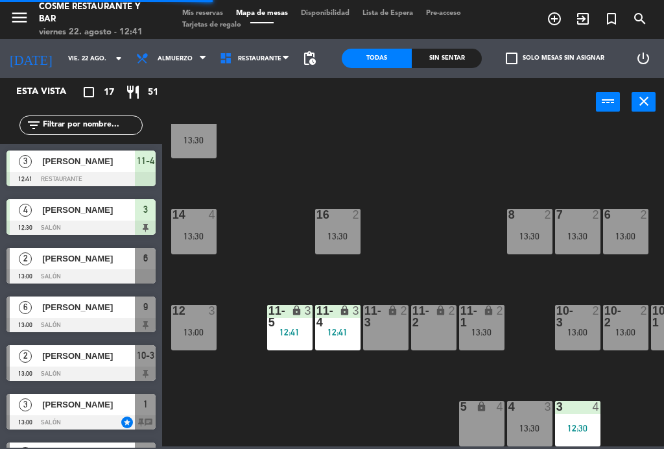
click at [478, 320] on div "lock" at bounding box center [481, 316] width 21 height 23
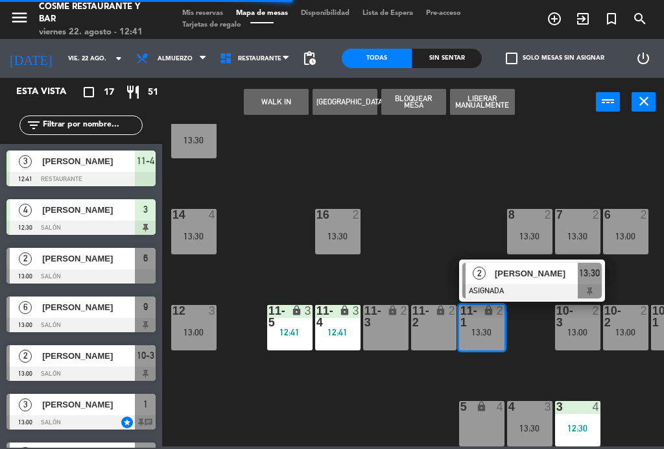
click at [480, 412] on div "lock" at bounding box center [481, 407] width 21 height 12
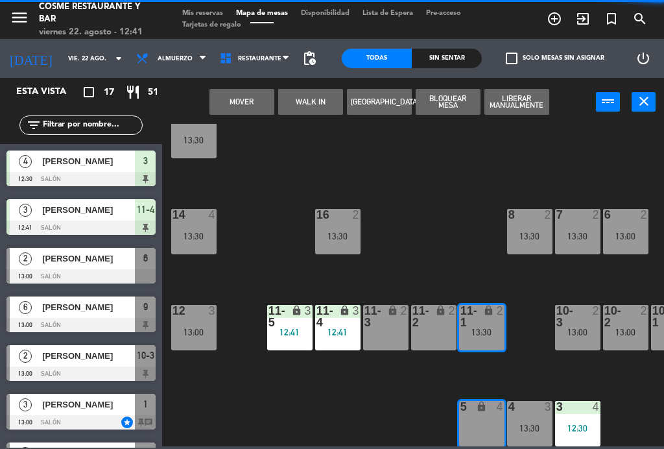
click at [232, 94] on button "Mover" at bounding box center [241, 102] width 65 height 26
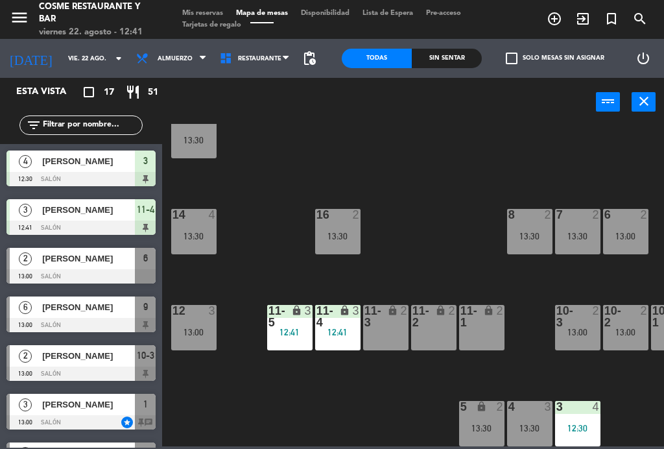
click at [335, 324] on div "lock" at bounding box center [337, 316] width 21 height 23
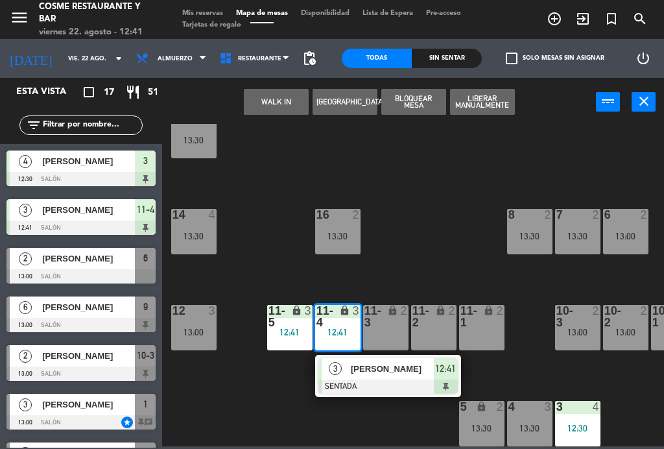
click at [488, 326] on div "lock" at bounding box center [481, 316] width 21 height 23
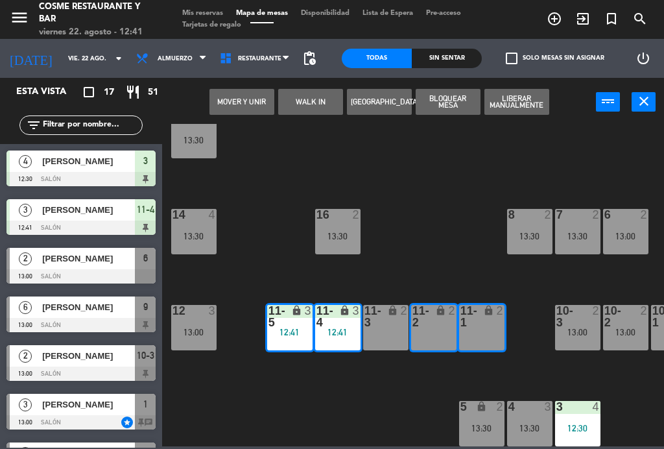
click at [231, 97] on button "Mover y Unir" at bounding box center [241, 102] width 65 height 26
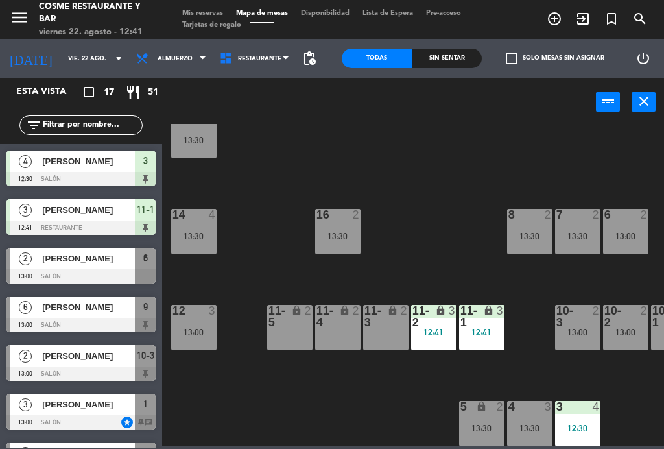
click at [485, 412] on div "lock" at bounding box center [481, 407] width 21 height 12
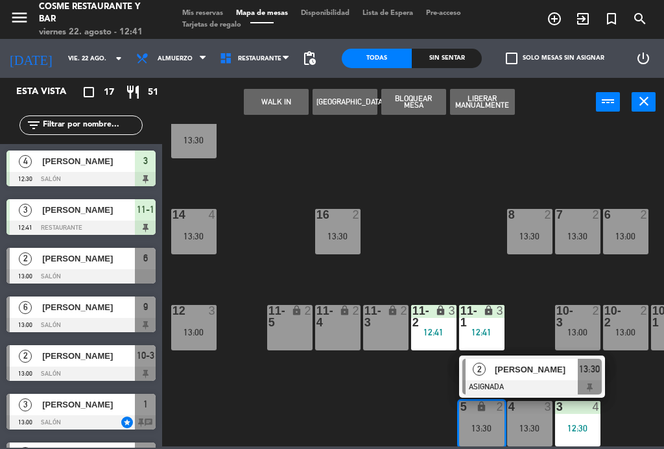
click at [280, 318] on div "lock" at bounding box center [289, 316] width 21 height 23
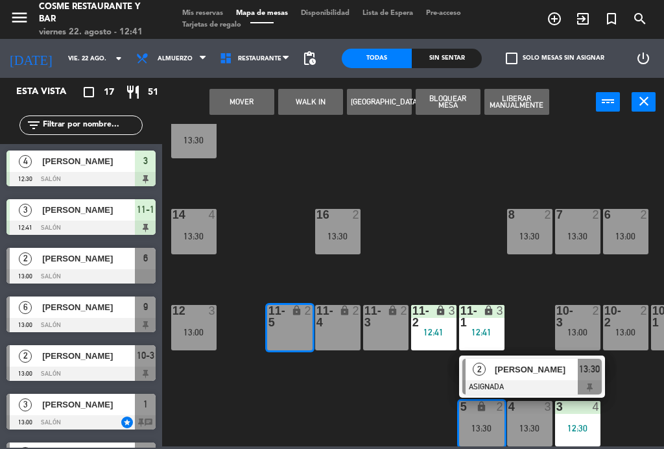
click at [252, 105] on button "Mover" at bounding box center [241, 102] width 65 height 26
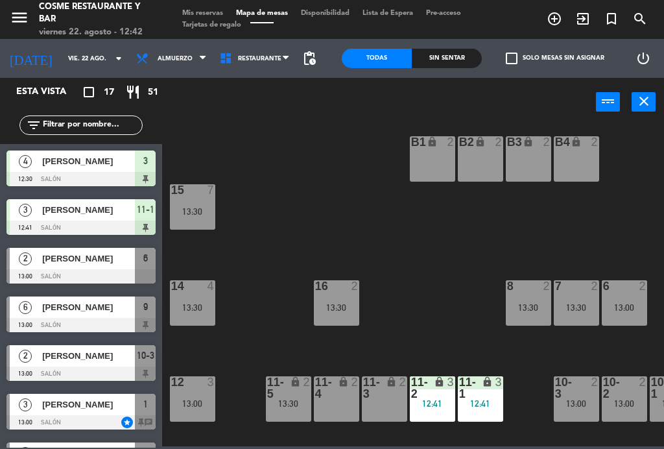
scroll to position [0, 0]
click at [420, 167] on div "B1 lock 2" at bounding box center [432, 158] width 45 height 45
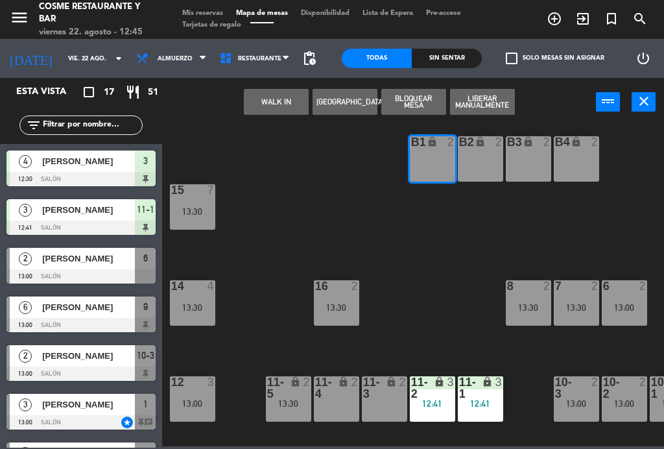
click at [269, 100] on button "WALK IN" at bounding box center [276, 102] width 65 height 26
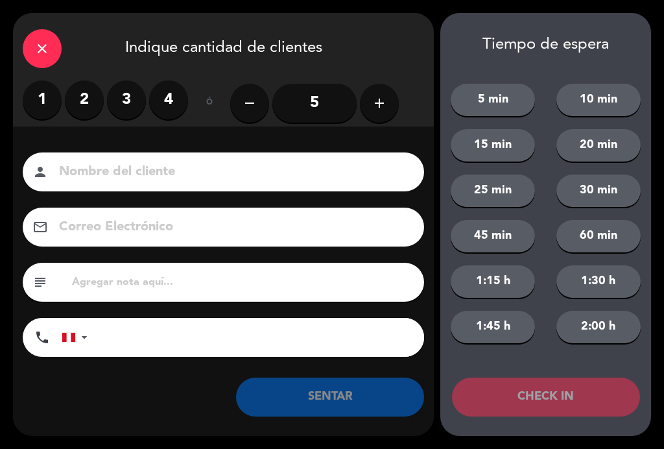
click at [80, 106] on label "2" at bounding box center [84, 99] width 39 height 39
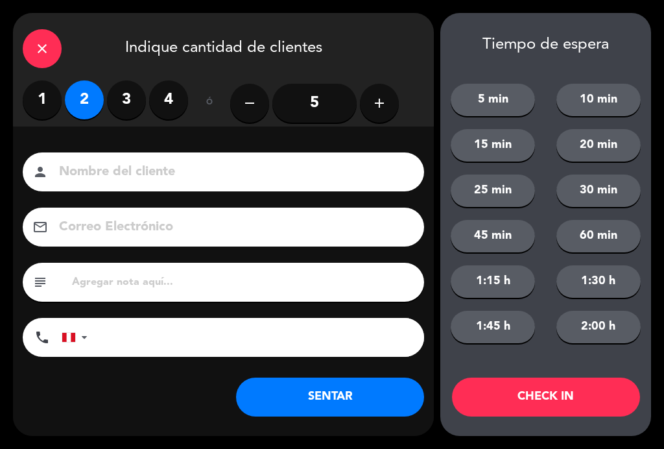
click at [157, 182] on input at bounding box center [233, 172] width 350 height 23
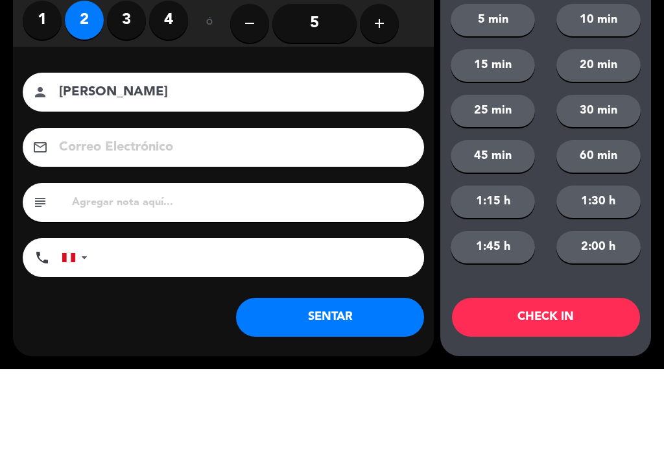
type input "[PERSON_NAME]"
click at [21, 152] on div "Nombre del cliente person [PERSON_NAME]" at bounding box center [223, 171] width 421 height 39
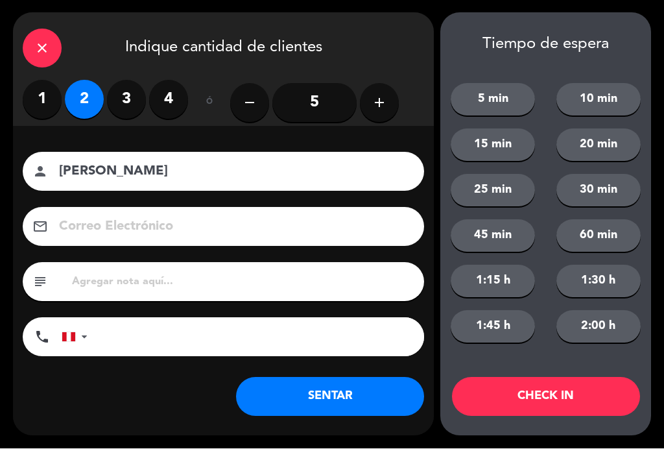
click at [363, 400] on button "SENTAR" at bounding box center [330, 396] width 188 height 39
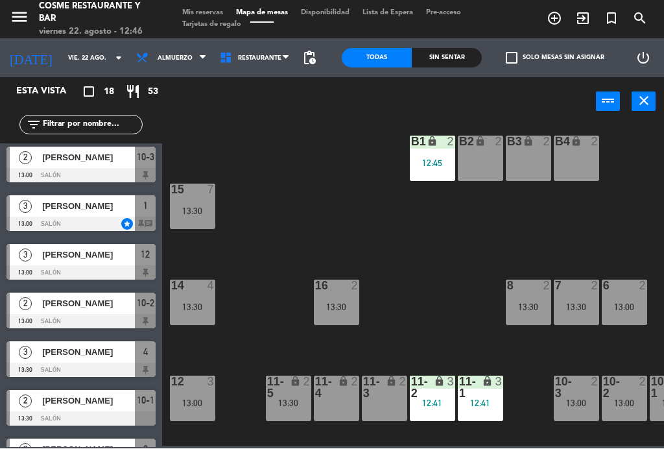
scroll to position [249, 0]
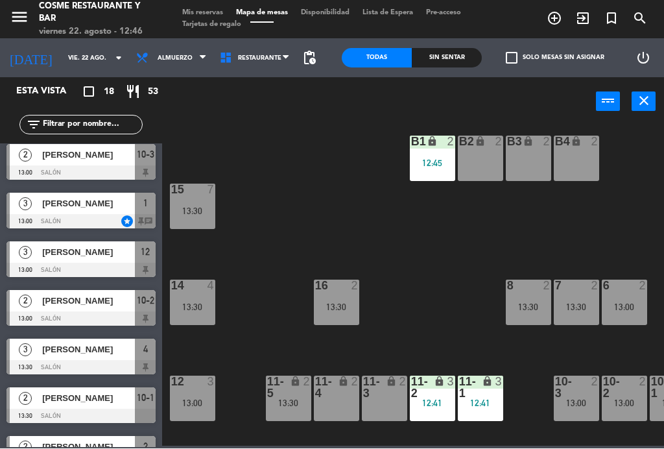
click at [75, 306] on span "[PERSON_NAME]" at bounding box center [88, 301] width 93 height 14
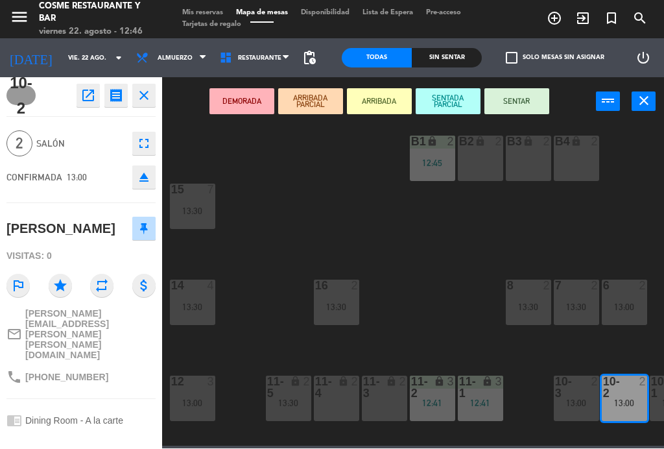
click at [521, 104] on button "SENTAR" at bounding box center [516, 102] width 65 height 26
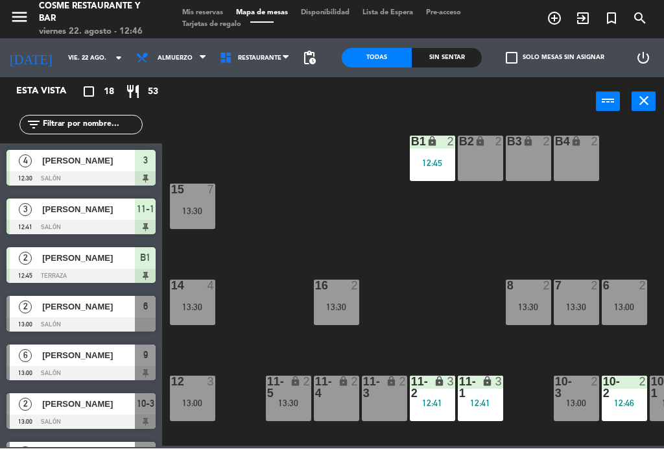
scroll to position [0, 0]
click at [528, 312] on div "13:30" at bounding box center [528, 307] width 45 height 9
click at [486, 224] on div "B1 lock 2 12:45 B2 lock 2 B3 lock 2 B4 lock 2 15 7 13:30 14 4 13:30 8 2 13:30 7…" at bounding box center [416, 285] width 495 height 322
click at [582, 298] on div "7 2 13:30" at bounding box center [576, 302] width 45 height 45
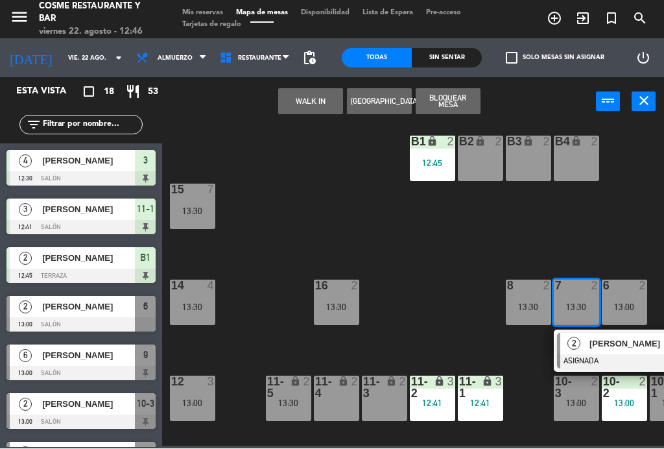
click at [611, 342] on span "[PERSON_NAME]" at bounding box center [630, 344] width 83 height 14
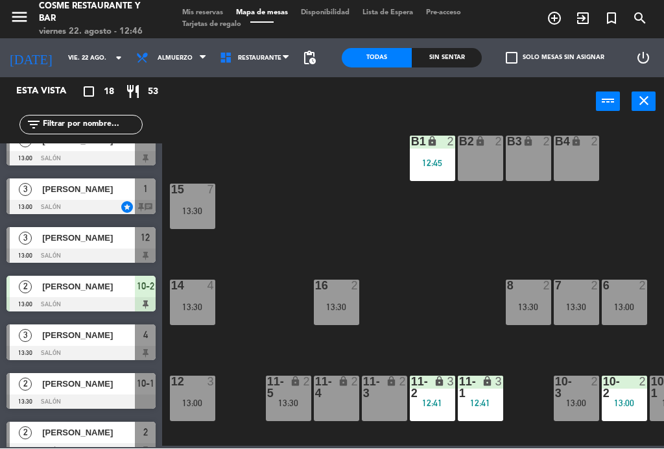
click at [626, 292] on div "6 2" at bounding box center [624, 286] width 45 height 13
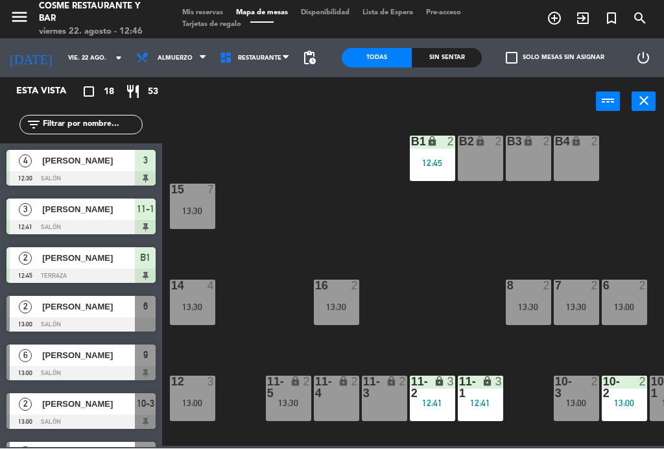
click at [525, 309] on div "13:30" at bounding box center [528, 307] width 45 height 9
click at [441, 289] on div "B1 lock 2 12:45 B2 lock 2 B3 lock 2 B4 lock 2 15 7 13:30 14 4 13:30 8 2 13:30 7…" at bounding box center [416, 285] width 495 height 322
click at [340, 305] on div "13:30" at bounding box center [336, 307] width 45 height 9
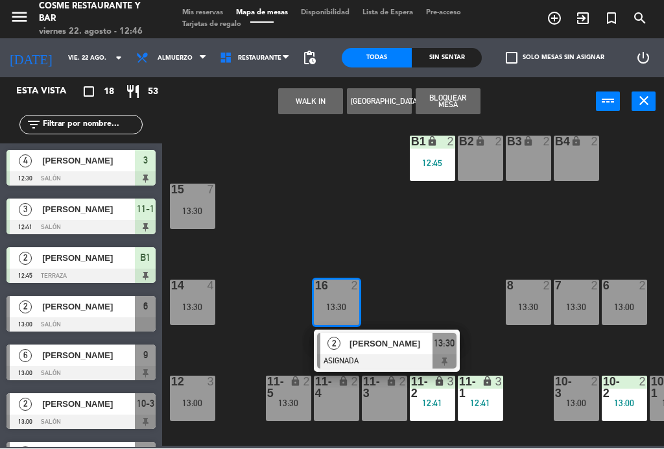
click at [383, 348] on span "[PERSON_NAME]" at bounding box center [391, 344] width 83 height 14
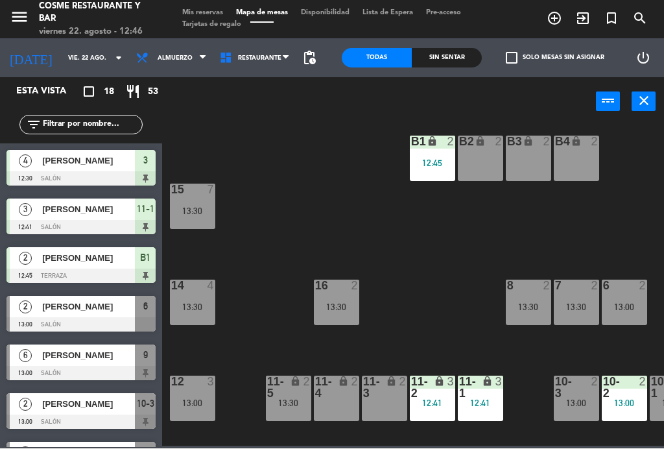
scroll to position [117, 0]
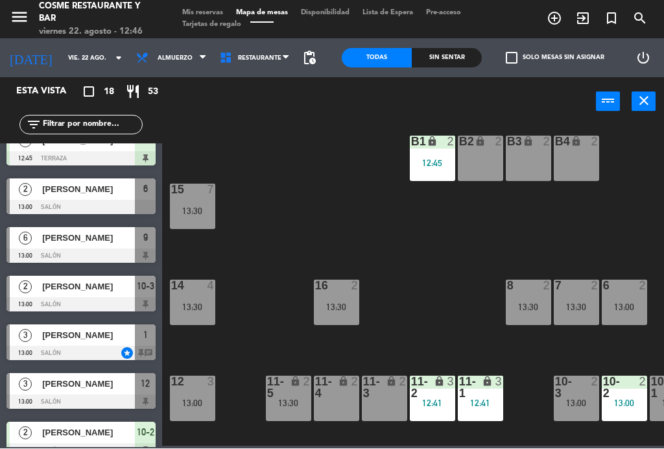
click at [614, 396] on div at bounding box center [623, 387] width 21 height 23
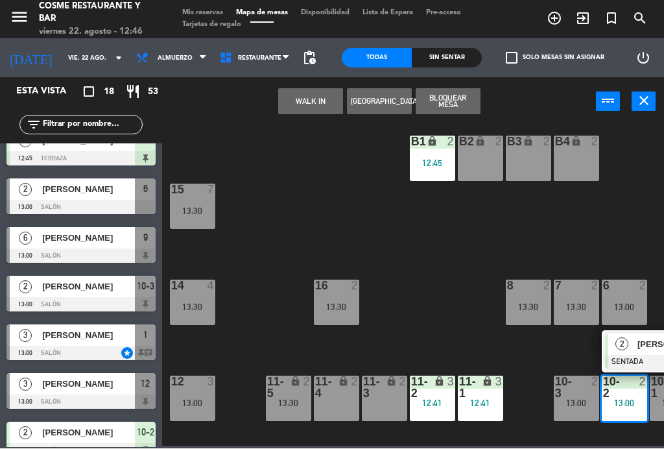
click at [628, 308] on div "13:00" at bounding box center [624, 307] width 45 height 9
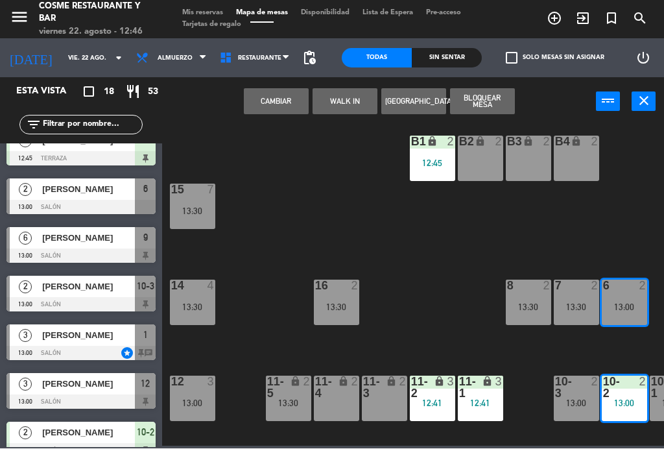
click at [283, 95] on button "Cambiar" at bounding box center [276, 102] width 65 height 26
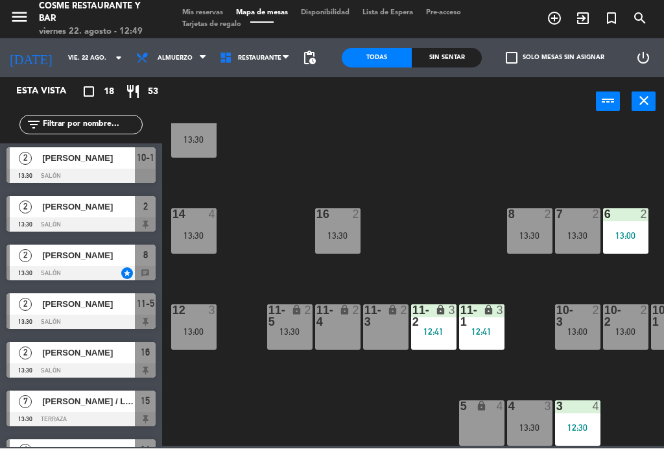
scroll to position [488, 0]
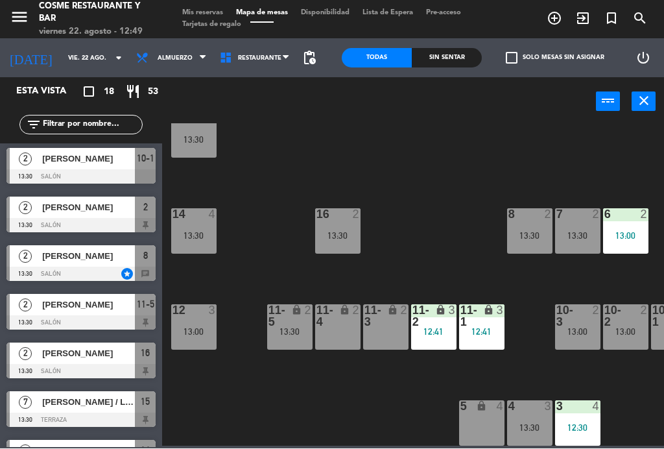
click at [73, 311] on span "[PERSON_NAME]" at bounding box center [88, 305] width 93 height 14
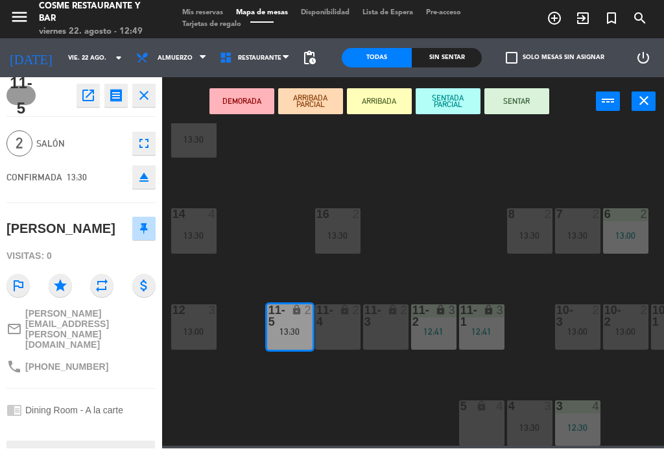
click at [510, 97] on button "SENTAR" at bounding box center [516, 102] width 65 height 26
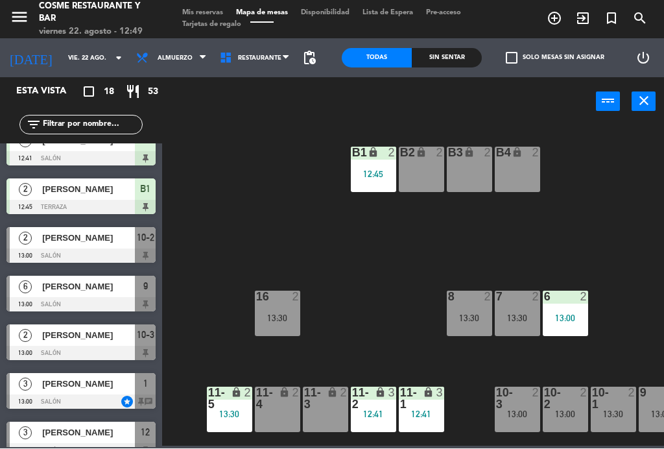
scroll to position [0, 62]
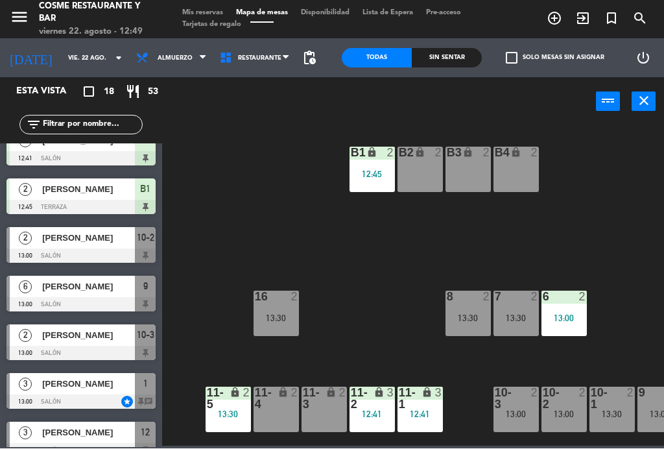
click at [282, 311] on div "16 2 13:30" at bounding box center [276, 313] width 45 height 45
click at [381, 279] on div "B1 lock 2 12:45 B2 lock 2 B3 lock 2 B4 lock 2 15 7 13:30 14 4 13:30 8 2 13:30 7…" at bounding box center [416, 285] width 495 height 322
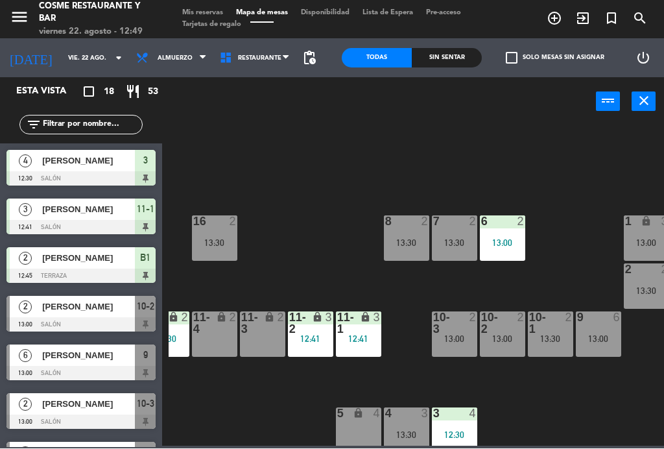
scroll to position [0, 0]
click at [534, 401] on div "B1 lock 2 12:45 B2 lock 2 B3 lock 2 B4 lock 2 15 7 13:30 14 4 13:30 8 2 13:30 7…" at bounding box center [416, 285] width 495 height 322
click at [403, 235] on div "8 2 13:30" at bounding box center [406, 238] width 45 height 45
click at [295, 237] on div "B1 lock 2 12:45 B2 lock 2 B3 lock 2 B4 lock 2 15 7 13:30 14 4 13:30 8 2 13:30 7…" at bounding box center [416, 285] width 495 height 322
click at [457, 228] on div "7 2" at bounding box center [454, 222] width 45 height 13
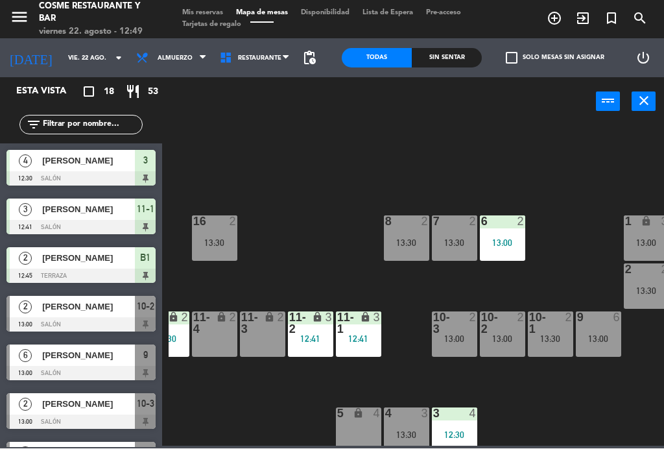
click at [589, 407] on div "B1 lock 2 12:45 B2 lock 2 B3 lock 2 B4 lock 2 15 7 13:30 14 4 13:30 8 2 13:30 7…" at bounding box center [416, 285] width 495 height 322
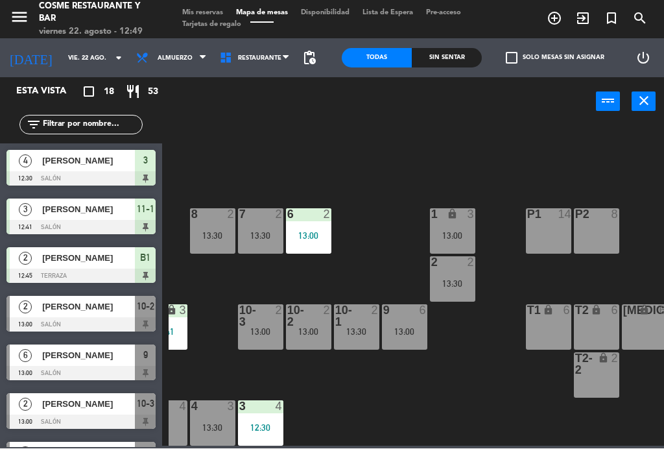
scroll to position [82, 317]
click at [468, 261] on div "2" at bounding box center [471, 263] width 8 height 12
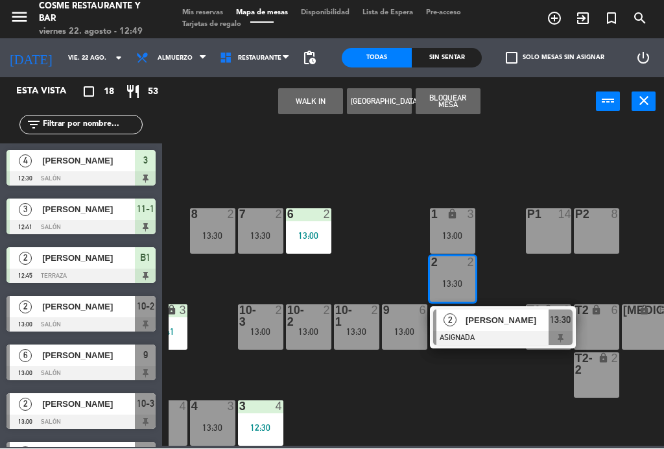
click at [489, 316] on span "[PERSON_NAME]" at bounding box center [507, 321] width 83 height 14
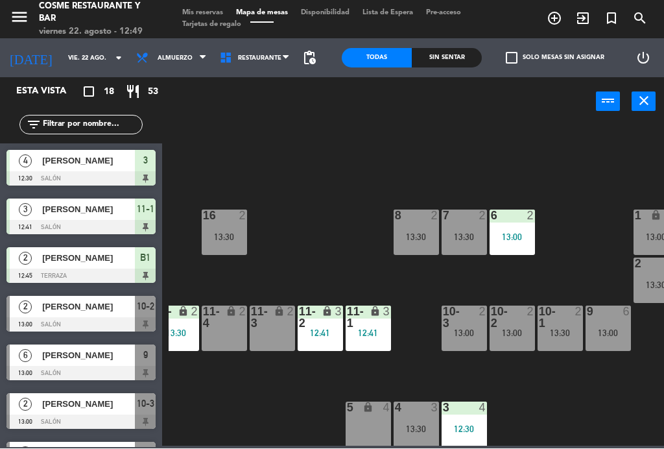
scroll to position [82, 114]
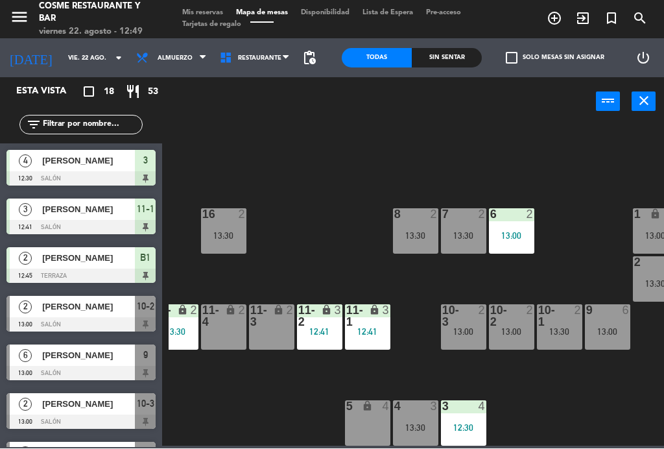
click at [539, 383] on div "B1 lock 2 12:45 B2 lock 2 B3 lock 2 B4 lock 2 15 7 13:30 14 4 13:30 8 2 13:30 7…" at bounding box center [416, 285] width 495 height 322
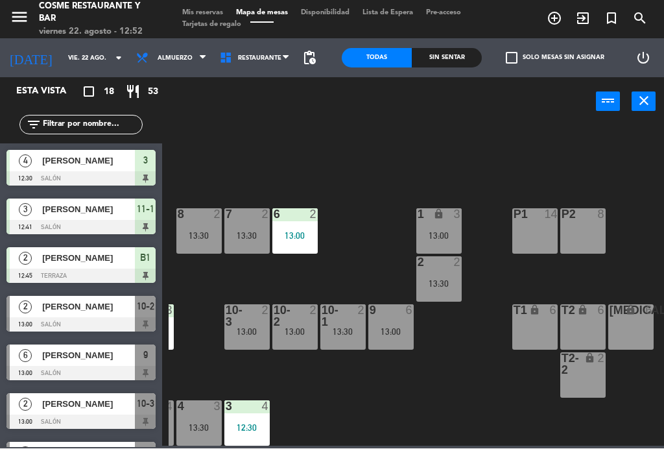
scroll to position [82, 330]
click at [428, 220] on div "1" at bounding box center [417, 215] width 21 height 12
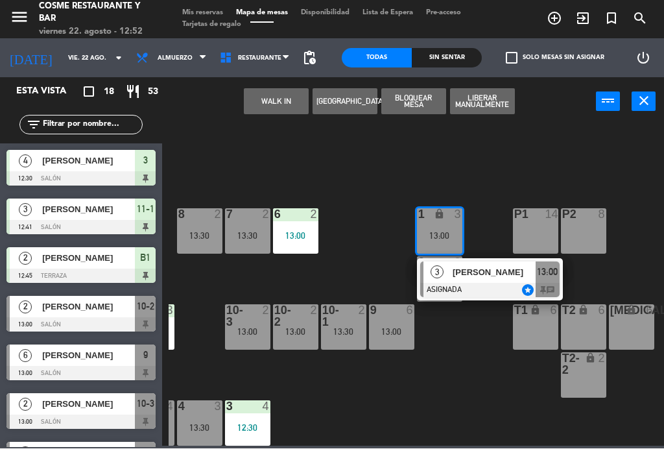
click at [464, 390] on div "B1 lock 2 12:45 B2 lock 2 B3 lock 2 B4 lock 2 15 7 13:30 14 4 13:30 8 2 13:30 7…" at bounding box center [416, 285] width 495 height 322
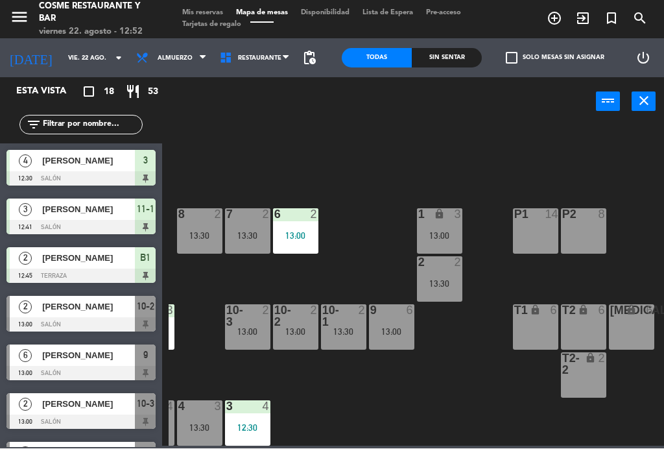
click at [316, 215] on div "2" at bounding box center [314, 215] width 8 height 12
click at [453, 389] on div "B1 lock 2 12:45 B2 lock 2 B3 lock 2 B4 lock 2 15 7 13:30 14 4 13:30 8 2 13:30 7…" at bounding box center [416, 285] width 495 height 322
click at [396, 338] on div "9 6 13:00" at bounding box center [391, 327] width 45 height 45
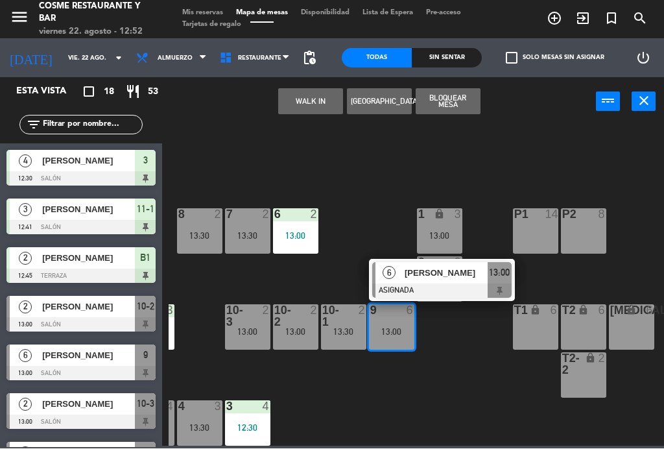
click at [407, 280] on div "[PERSON_NAME]" at bounding box center [445, 273] width 84 height 21
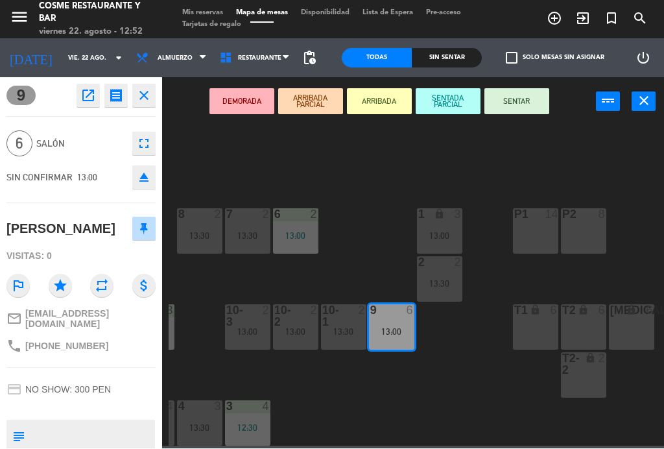
scroll to position [0, 0]
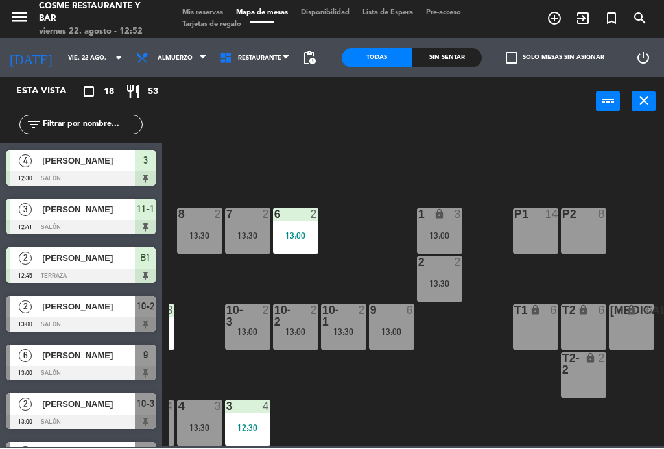
click at [214, 10] on span "Mis reservas" at bounding box center [203, 13] width 54 height 7
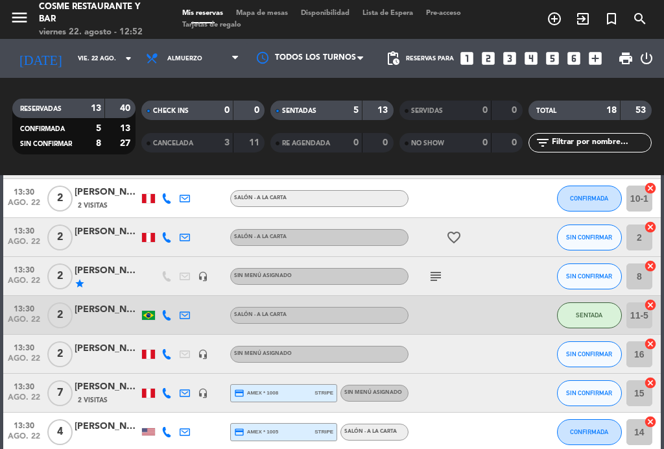
scroll to position [518, 0]
click at [439, 278] on icon "subject" at bounding box center [436, 276] width 16 height 16
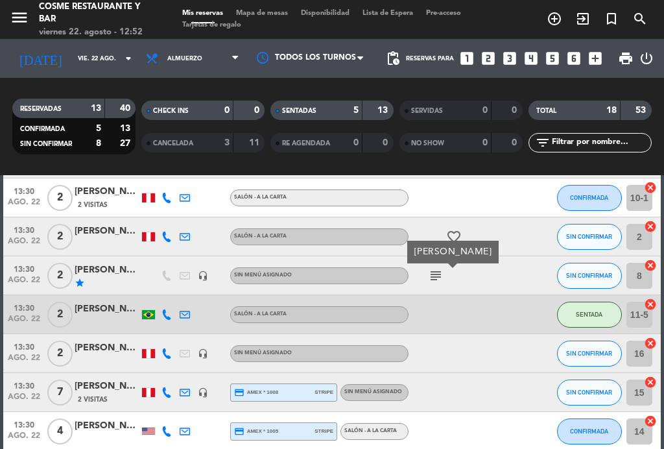
click at [435, 274] on icon "subject" at bounding box center [436, 276] width 16 height 16
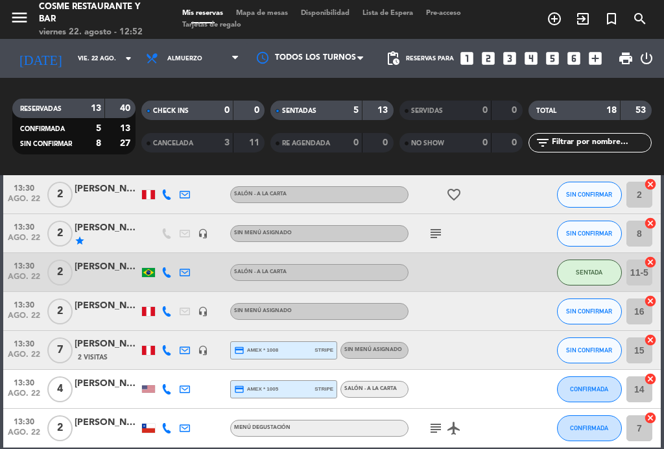
scroll to position [558, 0]
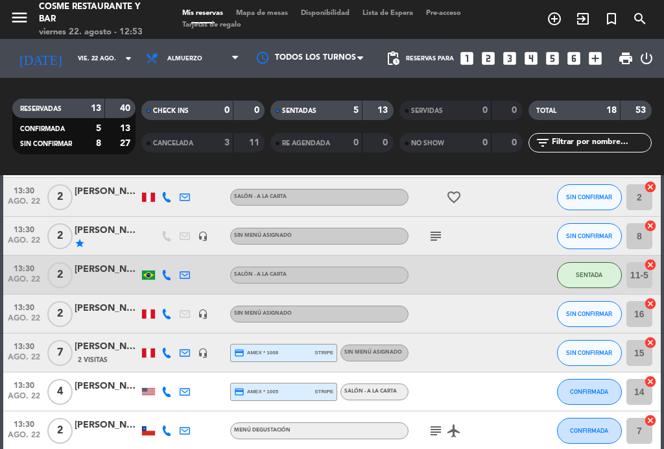
click at [257, 15] on span "Mapa de mesas" at bounding box center [262, 13] width 65 height 7
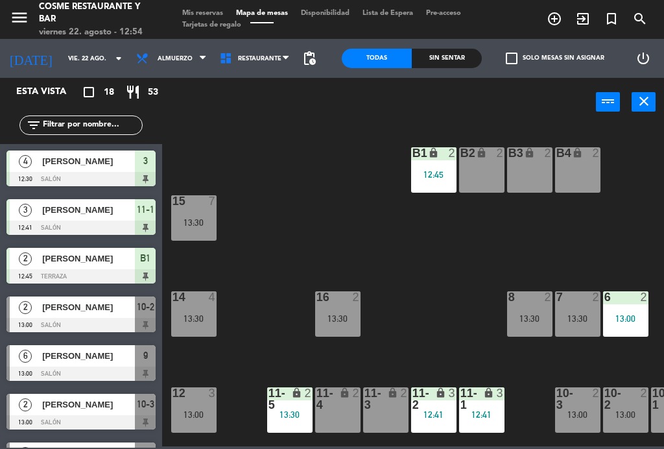
click at [386, 411] on div "11-3 lock 2" at bounding box center [385, 409] width 45 height 45
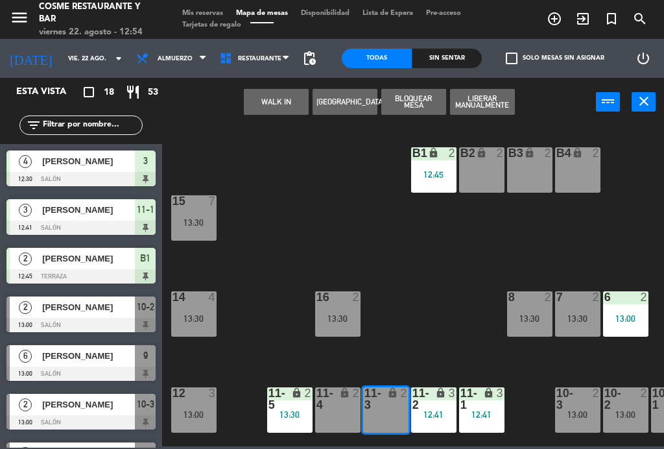
click at [340, 414] on div "11-4 lock 2" at bounding box center [337, 409] width 45 height 45
click at [274, 91] on button "WALK IN" at bounding box center [276, 102] width 65 height 26
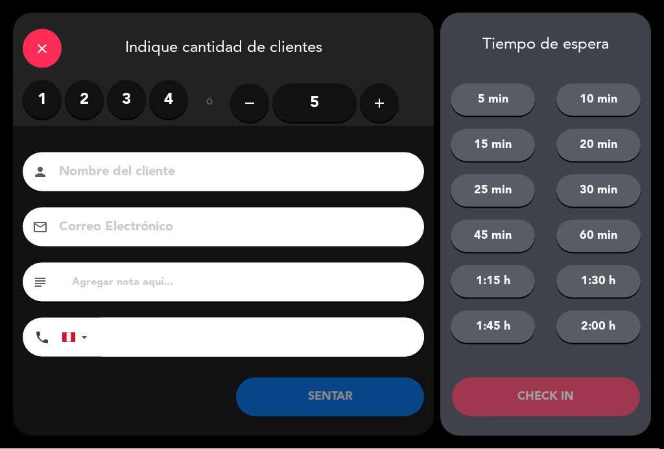
click at [120, 106] on label "3" at bounding box center [126, 99] width 39 height 39
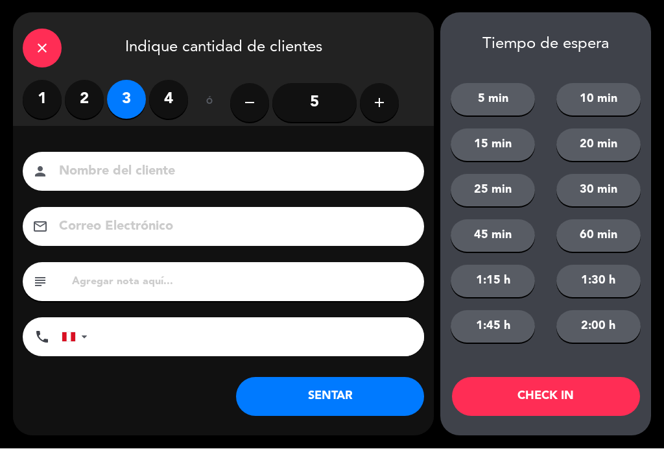
click at [159, 171] on input at bounding box center [233, 172] width 350 height 23
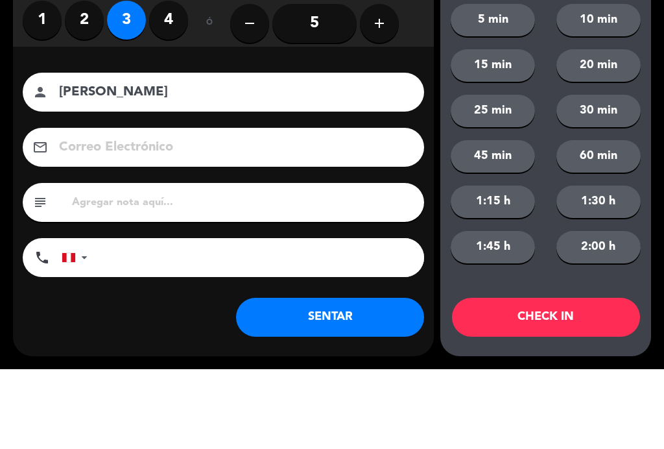
type input "[PERSON_NAME]"
click at [6, 114] on div "close Indique cantidad de clientes 1 2 3 4 ó remove 5 add Nombre del cliente pe…" at bounding box center [332, 224] width 664 height 449
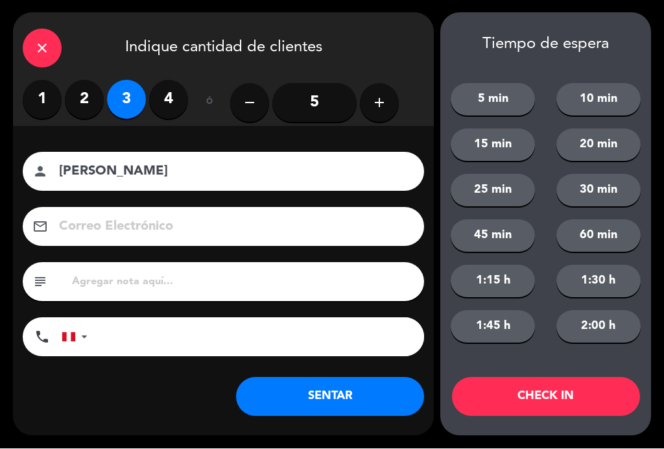
click at [363, 401] on button "SENTAR" at bounding box center [330, 396] width 188 height 39
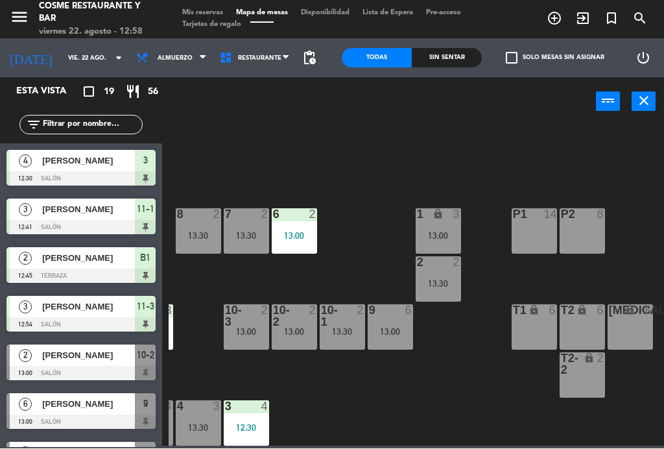
scroll to position [82, 330]
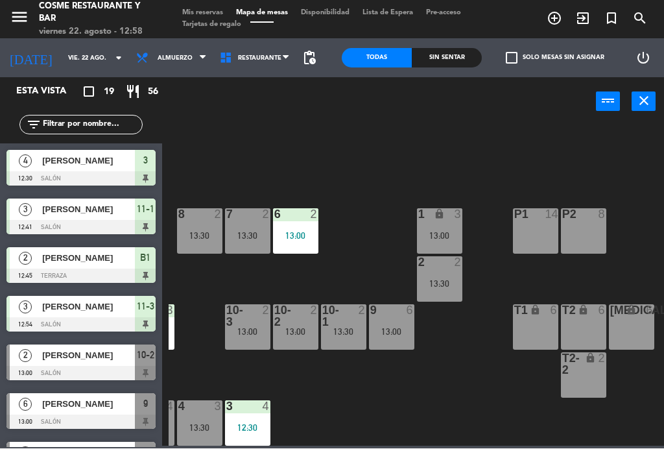
click at [445, 225] on div "1 lock 3 13:00" at bounding box center [439, 231] width 45 height 45
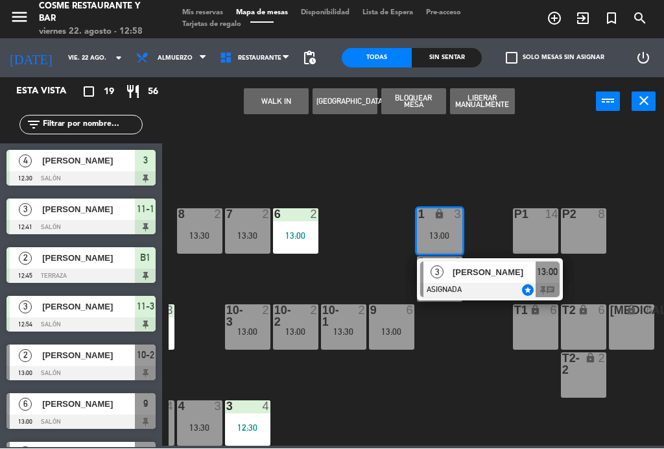
click at [495, 279] on div "[PERSON_NAME]" at bounding box center [493, 272] width 84 height 21
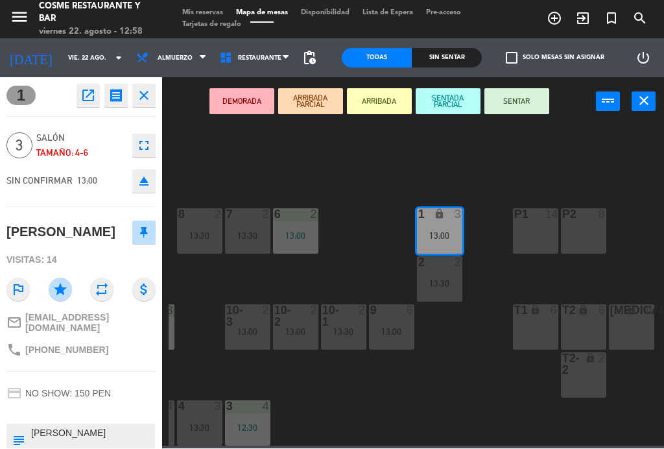
click at [521, 106] on button "SENTAR" at bounding box center [516, 102] width 65 height 26
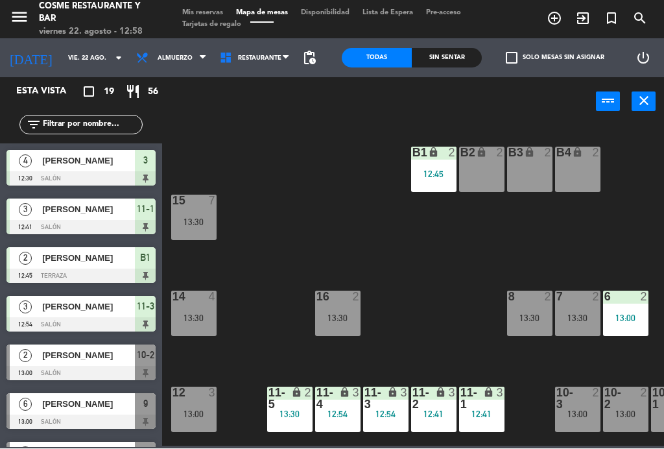
scroll to position [0, 0]
click at [577, 168] on div "B4 lock 2" at bounding box center [577, 169] width 45 height 45
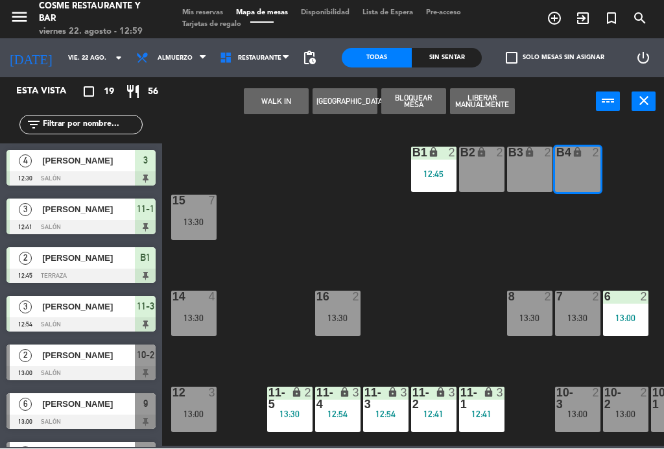
click at [272, 97] on button "WALK IN" at bounding box center [276, 102] width 65 height 26
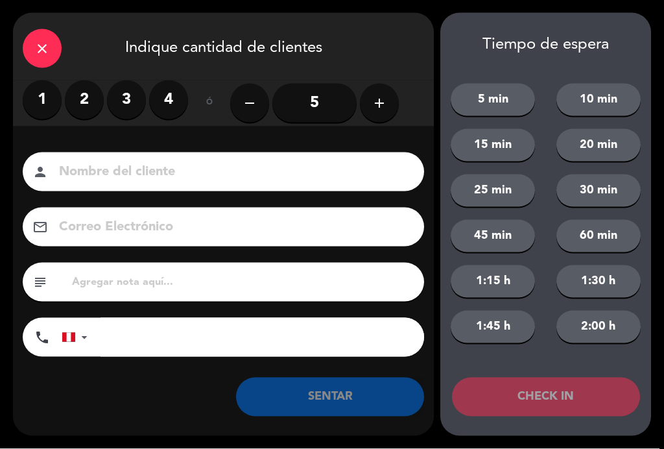
click at [88, 99] on label "2" at bounding box center [84, 99] width 39 height 39
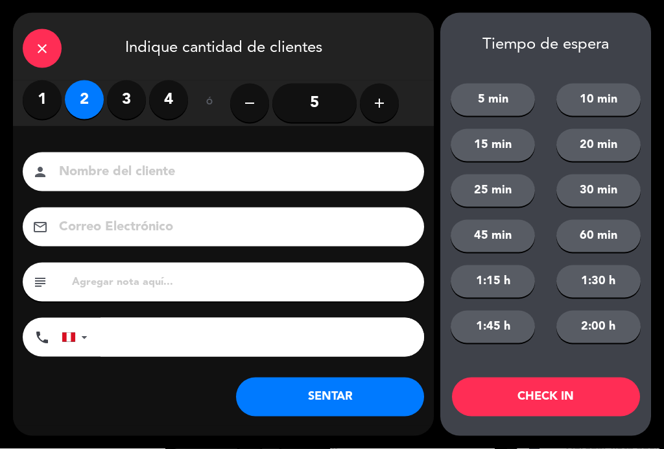
click at [142, 172] on input at bounding box center [233, 172] width 350 height 23
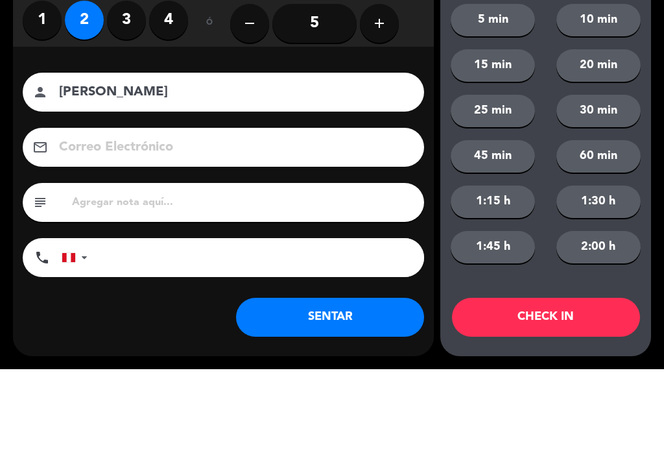
type input "[PERSON_NAME]"
click at [5, 107] on div "close Indique cantidad de clientes 1 2 3 4 ó remove 5 add Nombre del cliente pe…" at bounding box center [332, 224] width 664 height 449
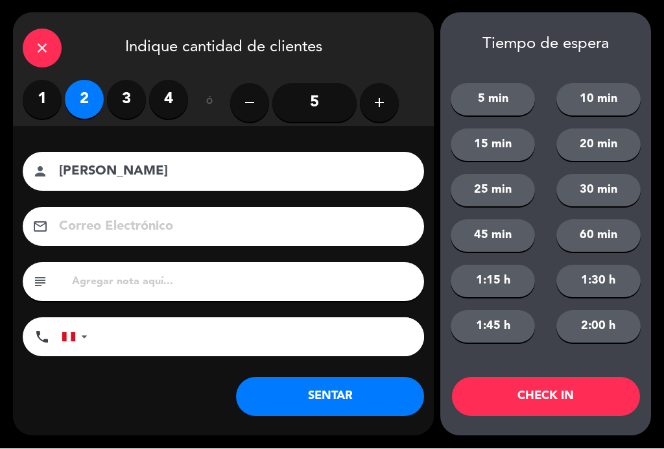
click at [344, 398] on button "SENTAR" at bounding box center [330, 396] width 188 height 39
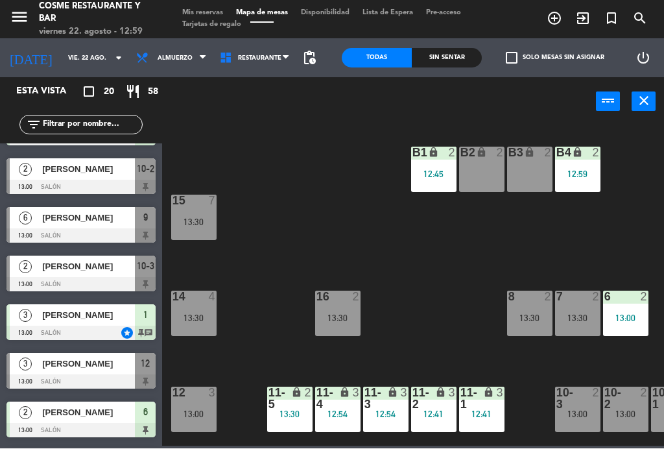
scroll to position [235, 0]
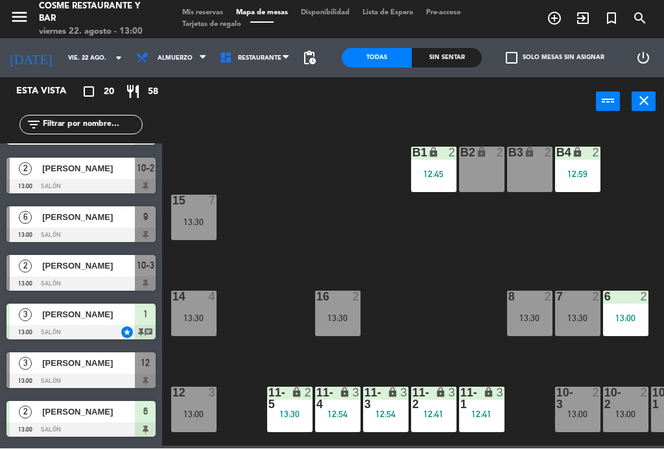
click at [74, 266] on span "[PERSON_NAME]" at bounding box center [88, 266] width 93 height 14
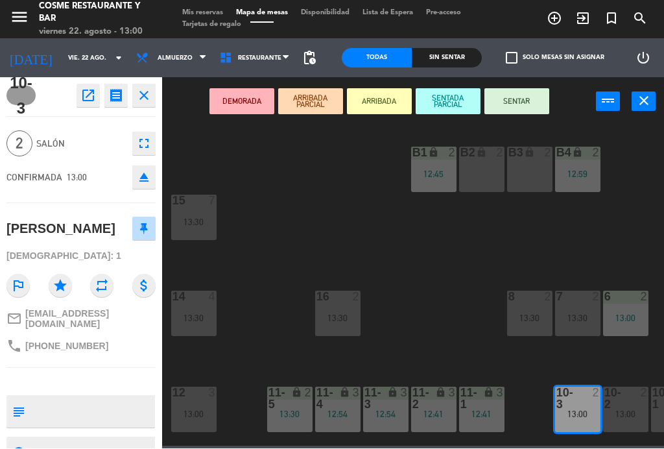
click at [525, 107] on button "SENTAR" at bounding box center [516, 102] width 65 height 26
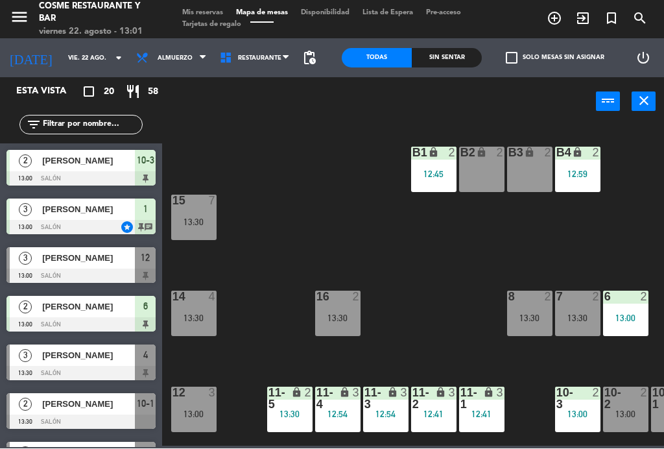
scroll to position [336, 0]
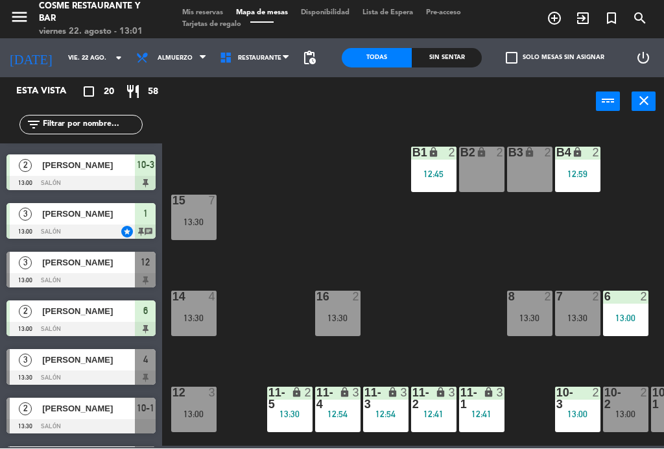
click at [60, 266] on span "[PERSON_NAME]" at bounding box center [88, 263] width 93 height 14
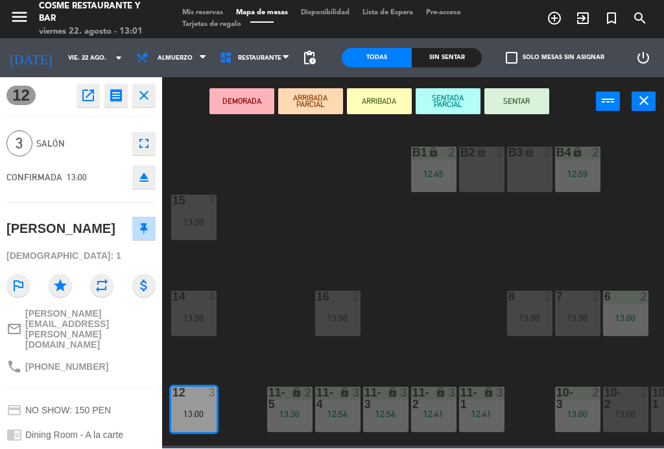
click at [525, 113] on button "SENTAR" at bounding box center [516, 102] width 65 height 26
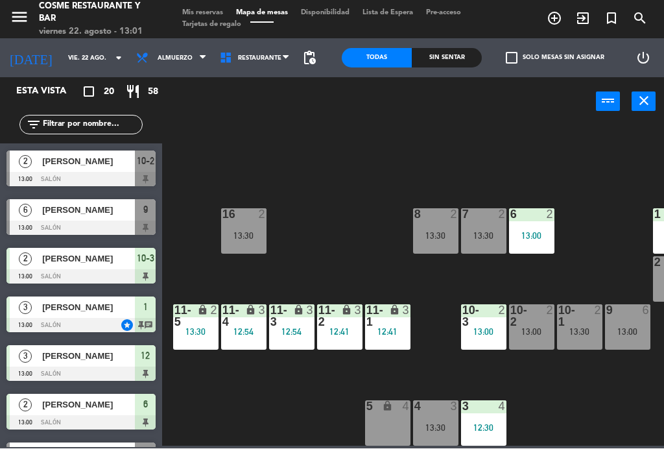
scroll to position [82, 96]
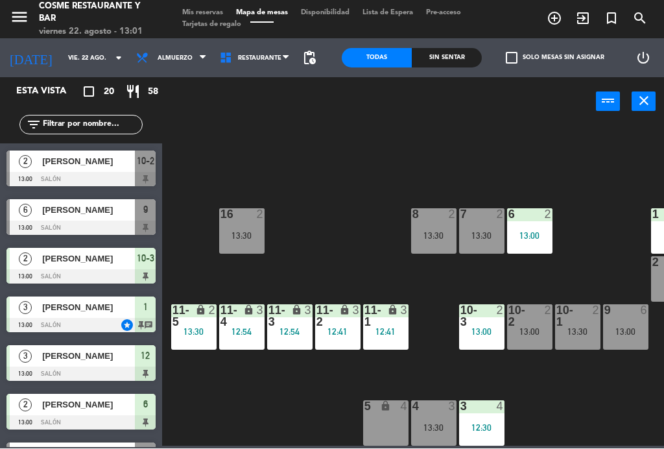
click at [535, 327] on div "13:00" at bounding box center [529, 331] width 45 height 9
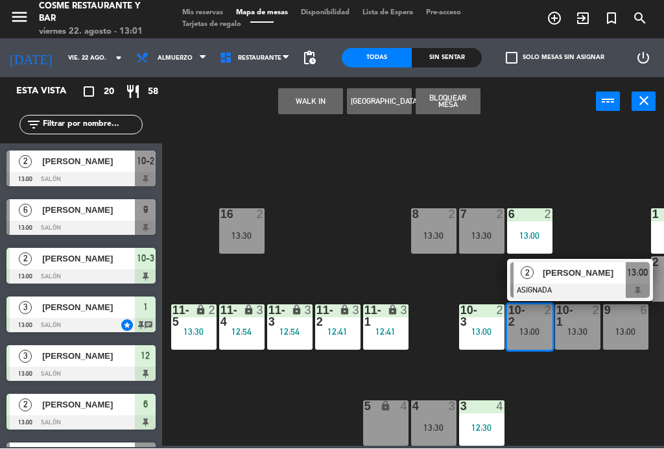
click at [590, 278] on span "[PERSON_NAME]" at bounding box center [584, 274] width 83 height 14
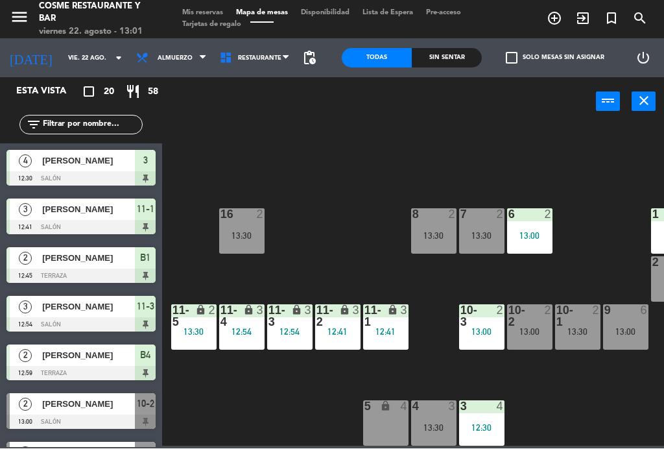
click at [570, 322] on div at bounding box center [577, 316] width 21 height 23
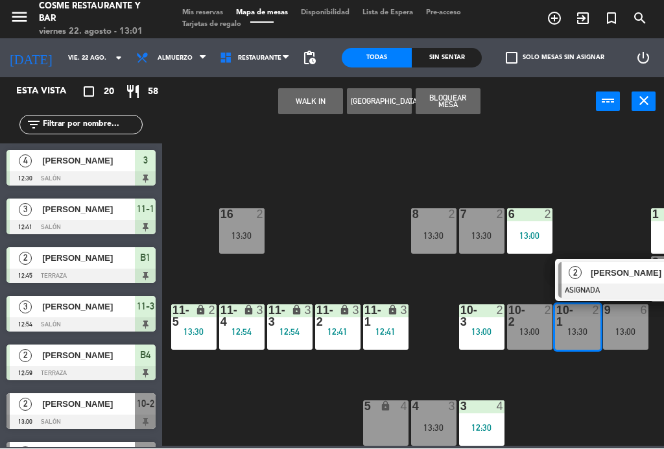
click at [615, 270] on span "[PERSON_NAME]" at bounding box center [632, 274] width 83 height 14
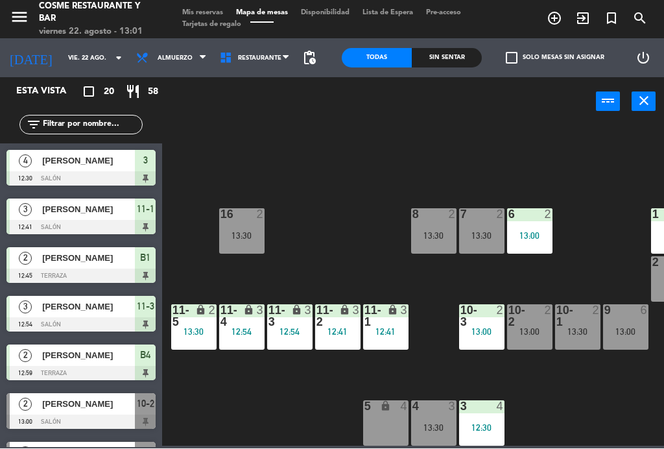
scroll to position [0, 0]
click at [512, 324] on div "2" at bounding box center [502, 316] width 21 height 23
click at [545, 368] on div "B1 lock 2 12:45 B2 lock 2 B3 lock 2 B4 lock 2 12:59 15 7 13:30 14 4 13:30 8 2 1…" at bounding box center [416, 285] width 495 height 322
click at [538, 339] on div "10-2 2 13:00" at bounding box center [529, 327] width 45 height 45
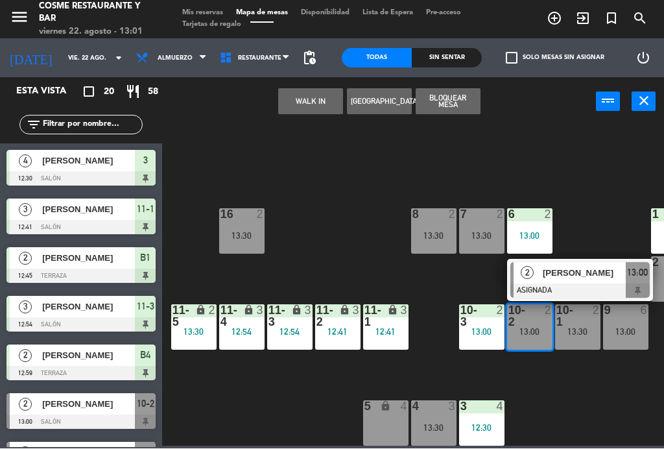
click at [575, 270] on span "[PERSON_NAME]" at bounding box center [584, 274] width 83 height 14
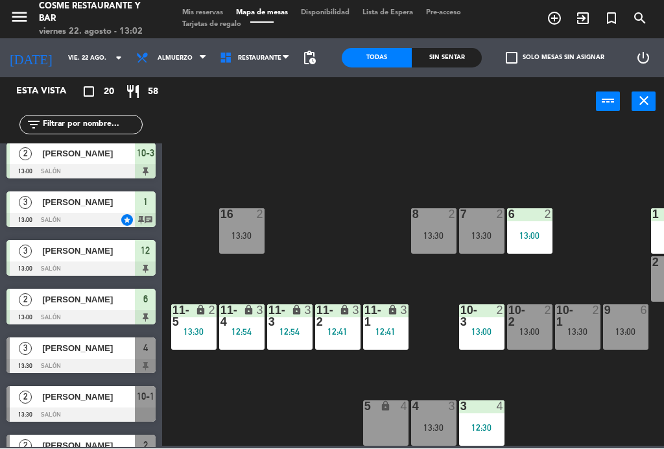
scroll to position [350, 0]
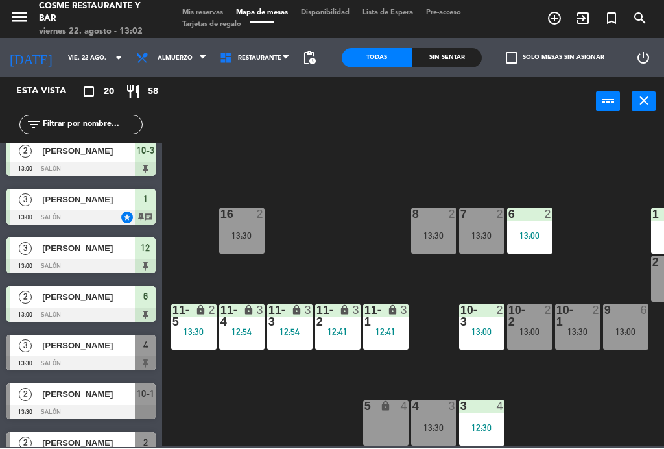
click at [338, 230] on div "B1 lock 2 12:45 B2 lock 2 B3 lock 2 B4 lock 2 12:59 15 7 13:30 14 4 13:30 8 2 1…" at bounding box center [416, 285] width 495 height 322
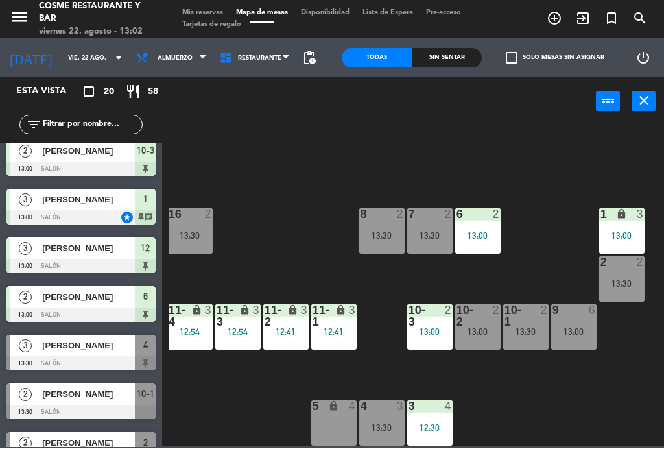
scroll to position [82, 148]
click at [534, 324] on div at bounding box center [525, 316] width 21 height 23
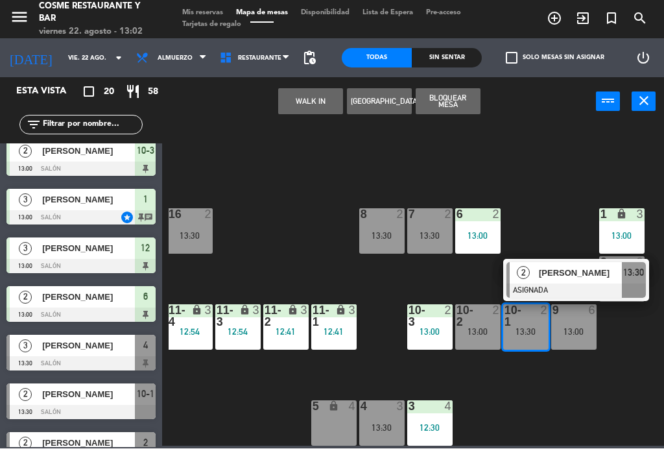
click at [562, 279] on div "[PERSON_NAME]" at bounding box center [580, 273] width 84 height 21
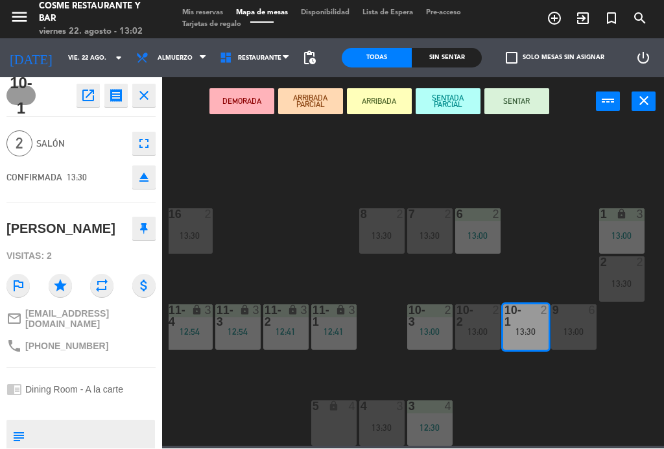
scroll to position [0, 0]
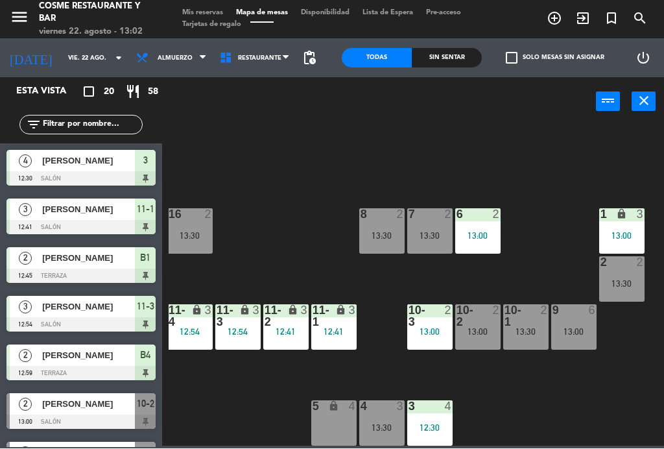
click at [180, 235] on div "13:30" at bounding box center [189, 235] width 45 height 9
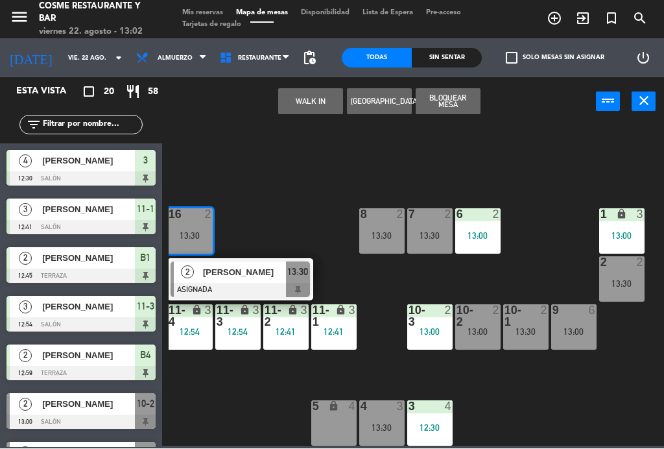
click at [241, 281] on div "[PERSON_NAME]" at bounding box center [244, 272] width 84 height 21
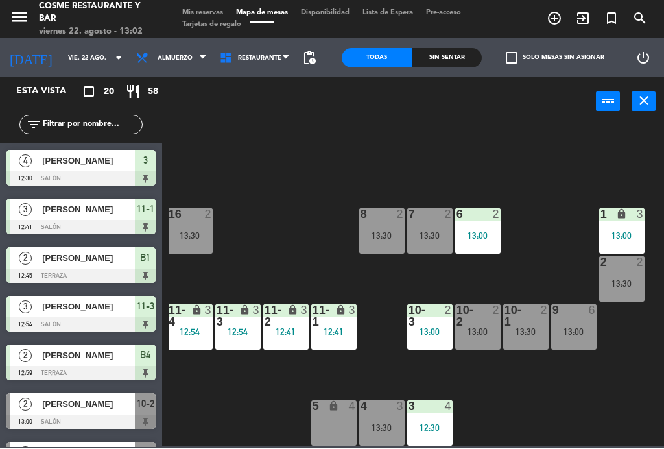
scroll to position [152, 0]
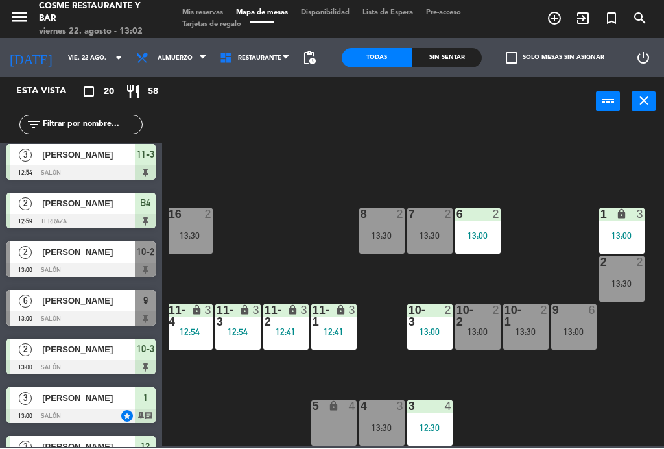
click at [383, 233] on div "13:30" at bounding box center [381, 235] width 45 height 9
click at [283, 230] on div "B1 lock 2 12:45 B2 lock 2 B3 lock 2 B4 lock 2 12:59 15 7 13:30 14 4 13:30 8 2 1…" at bounding box center [416, 285] width 495 height 322
click at [429, 231] on div "13:30" at bounding box center [429, 235] width 45 height 9
click at [263, 243] on div "B1 lock 2 12:45 B2 lock 2 B3 lock 2 B4 lock 2 12:59 15 7 13:30 14 4 13:30 8 2 1…" at bounding box center [416, 285] width 495 height 322
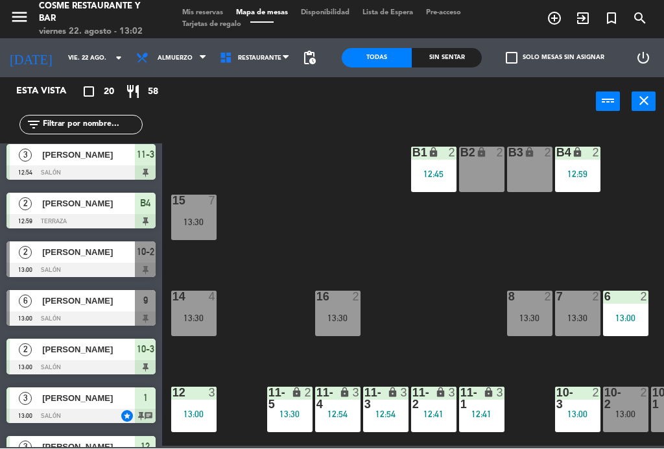
scroll to position [0, 0]
click at [183, 201] on div at bounding box center [193, 201] width 21 height 12
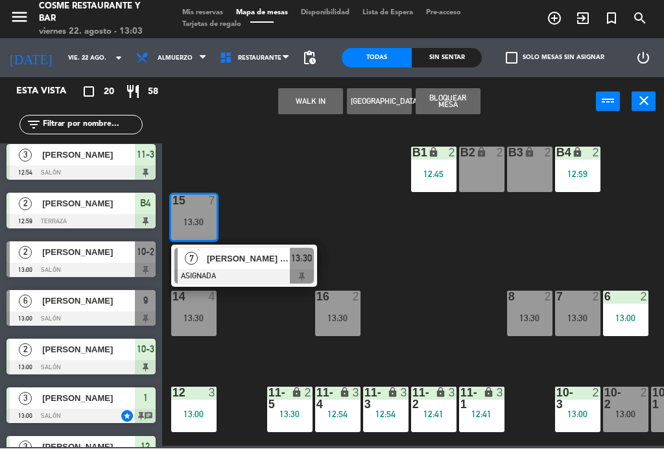
click at [254, 263] on span "[PERSON_NAME] / Laboratios Pfizer" at bounding box center [248, 259] width 83 height 14
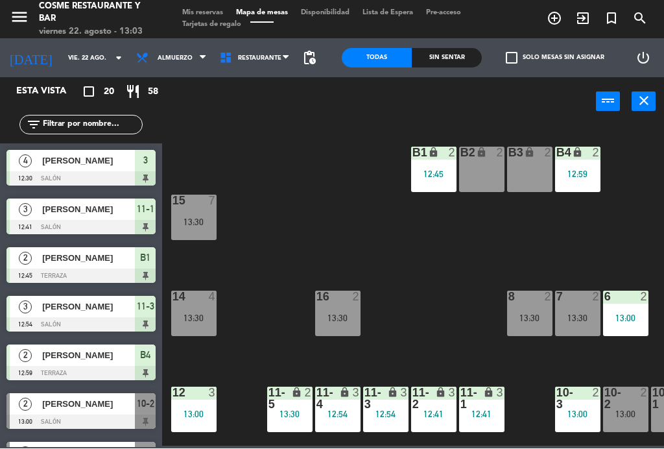
scroll to position [200, 0]
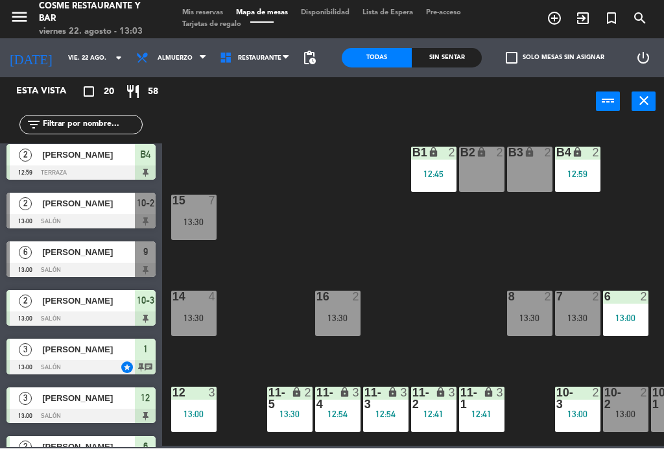
click at [187, 335] on div "14 4 13:30" at bounding box center [193, 313] width 45 height 45
click at [281, 278] on div "B1 lock 2 12:45 B2 lock 2 B3 lock 2 B4 lock 2 12:59 15 7 13:30 14 4 13:30 8 2 1…" at bounding box center [416, 285] width 495 height 322
click at [208, 15] on span "Mis reservas" at bounding box center [203, 13] width 54 height 7
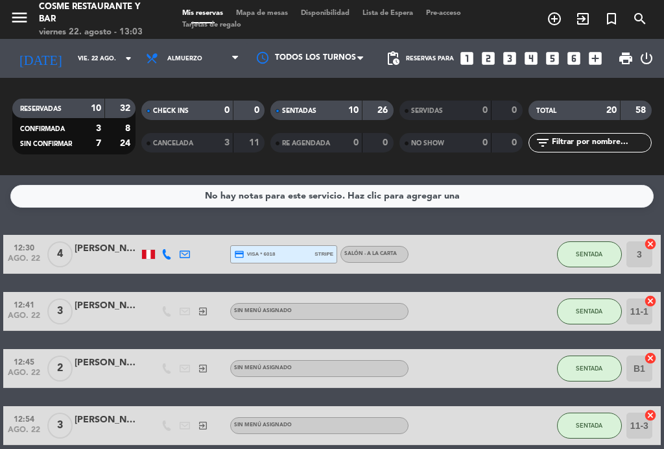
click at [264, 16] on span "Mapa de mesas" at bounding box center [262, 13] width 65 height 7
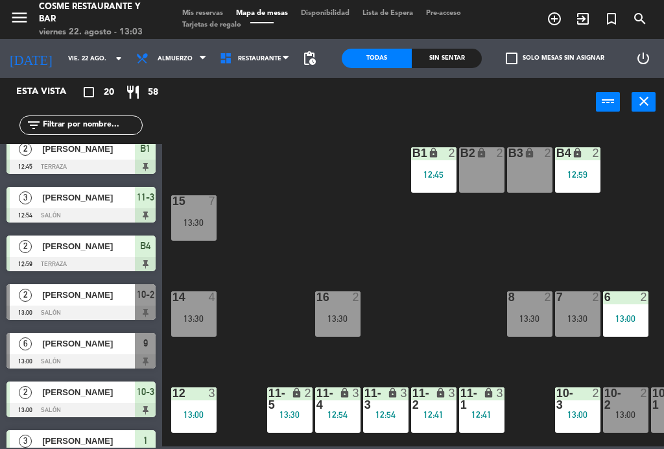
scroll to position [112, 0]
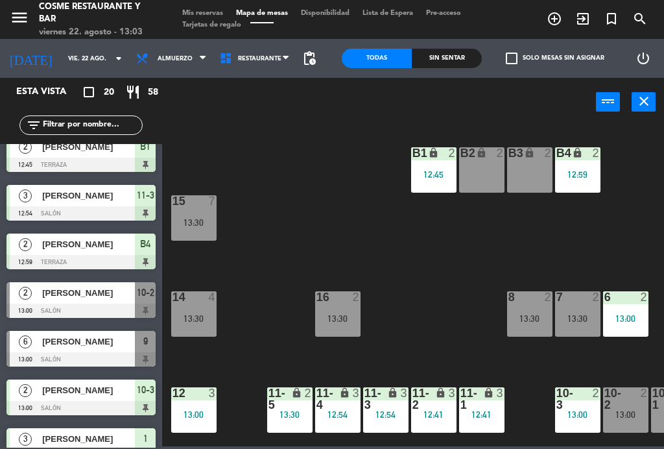
click at [78, 348] on div "[PERSON_NAME]" at bounding box center [88, 341] width 94 height 21
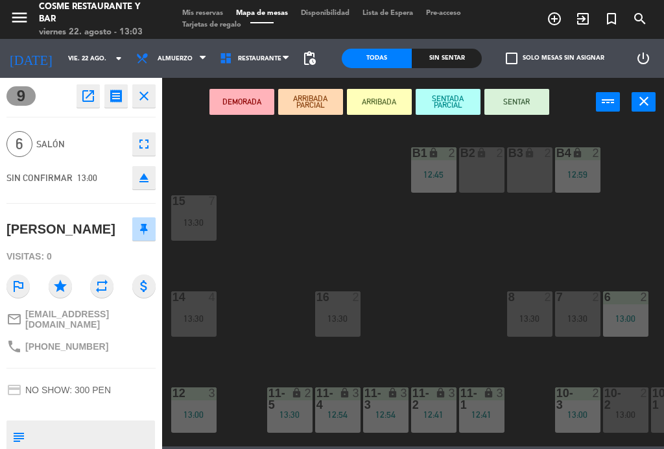
click at [516, 102] on button "SENTAR" at bounding box center [516, 102] width 65 height 26
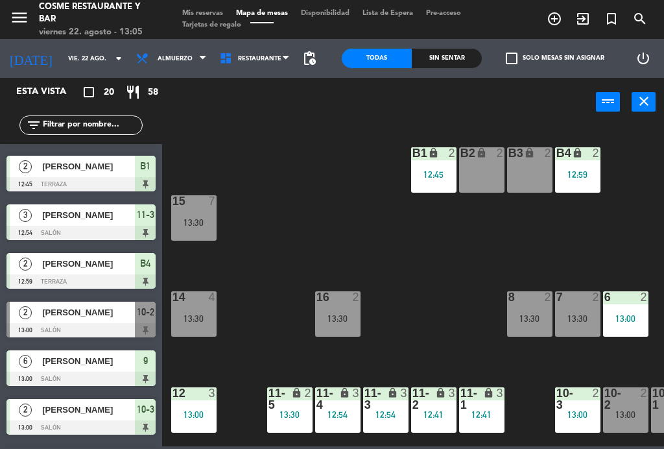
scroll to position [94, 0]
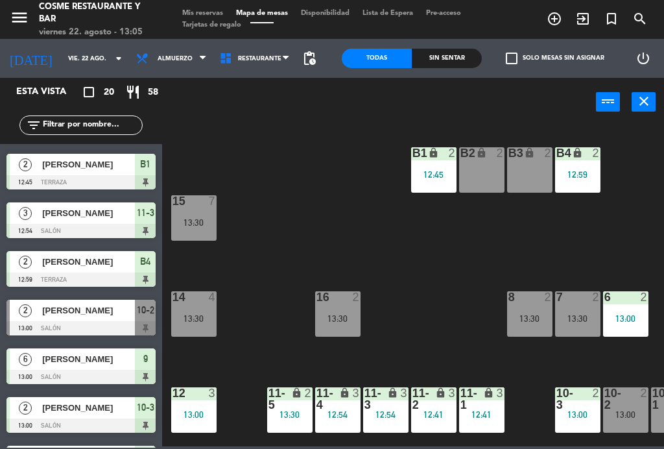
click at [80, 318] on div "[PERSON_NAME]" at bounding box center [88, 310] width 94 height 21
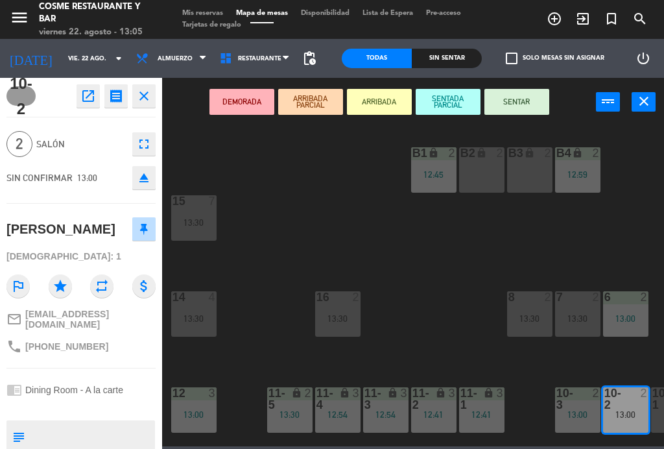
click at [506, 96] on button "SENTAR" at bounding box center [516, 102] width 65 height 26
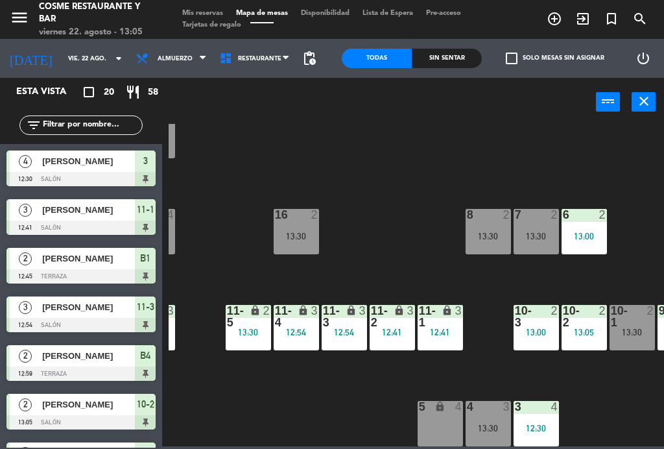
scroll to position [82, 41]
click at [285, 241] on div "13:30" at bounding box center [296, 235] width 45 height 9
click at [410, 211] on div "B1 lock 2 12:45 B2 lock 2 B3 lock 2 B4 lock 2 12:59 15 7 13:30 14 4 13:30 8 2 1…" at bounding box center [416, 285] width 495 height 322
click at [494, 226] on div "8 2 13:30" at bounding box center [488, 231] width 45 height 45
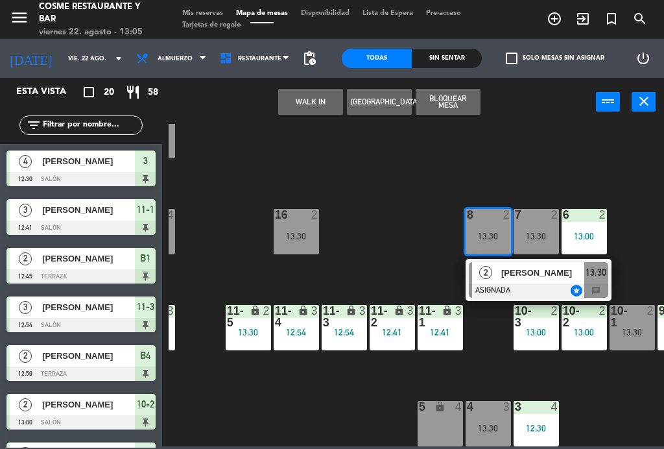
click at [384, 214] on div "B1 lock 2 12:45 B2 lock 2 B3 lock 2 B4 lock 2 12:59 15 7 13:30 14 4 13:30 8 2 1…" at bounding box center [416, 285] width 495 height 322
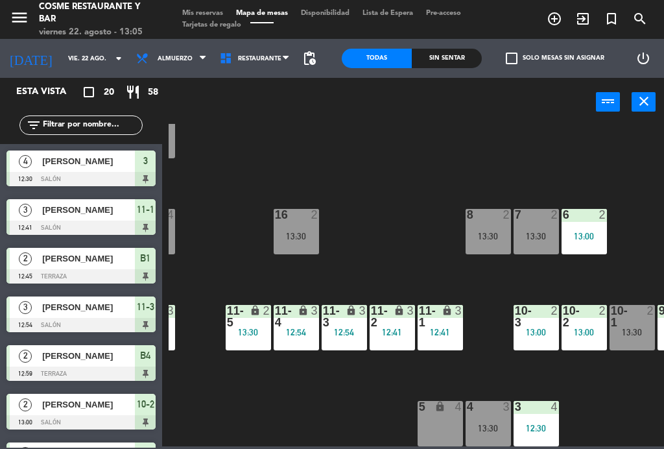
click at [592, 337] on div "13:00" at bounding box center [584, 331] width 45 height 9
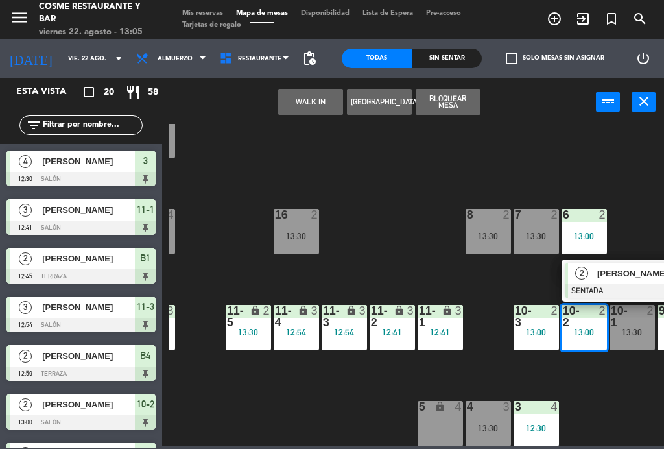
click at [308, 228] on div "16 2 13:30" at bounding box center [296, 231] width 45 height 45
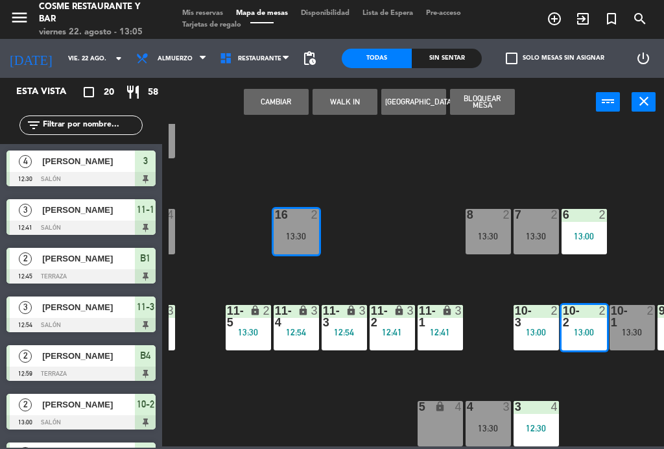
click at [273, 101] on button "Cambiar" at bounding box center [276, 102] width 65 height 26
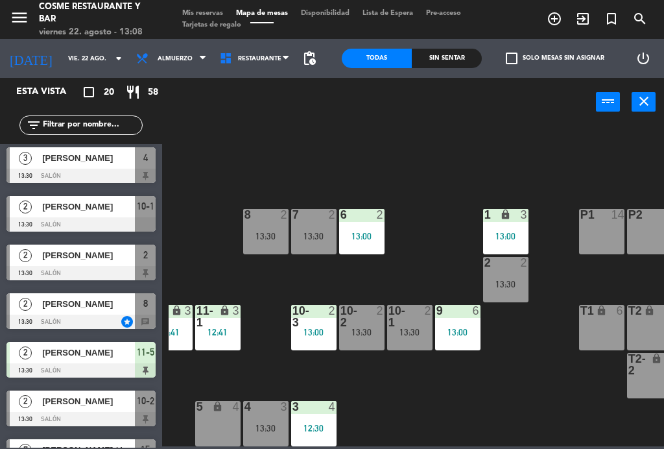
scroll to position [82, 264]
click at [457, 322] on div "9 6 13:00" at bounding box center [457, 327] width 45 height 45
click at [520, 379] on div "B1 lock 2 12:45 B2 lock 2 B3 lock 2 B4 lock 2 12:59 15 7 13:30 14 4 13:30 8 2 1…" at bounding box center [416, 285] width 495 height 322
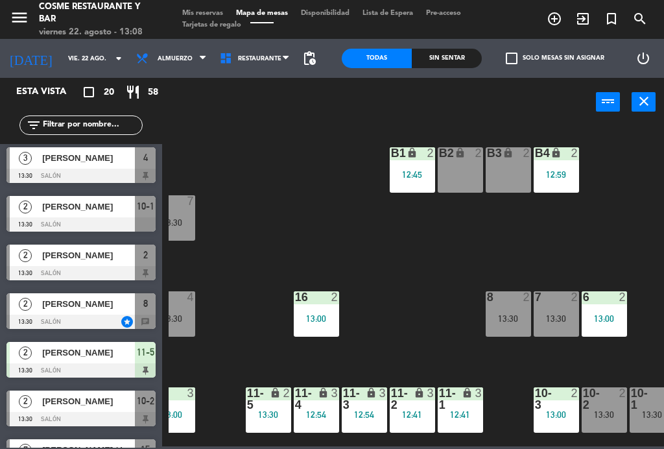
scroll to position [0, 21]
click at [515, 164] on div "B3 lock 2" at bounding box center [508, 169] width 45 height 45
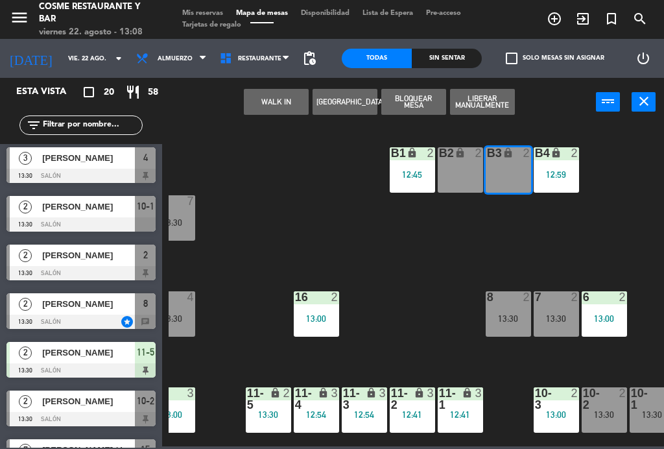
click at [261, 107] on button "WALK IN" at bounding box center [276, 102] width 65 height 26
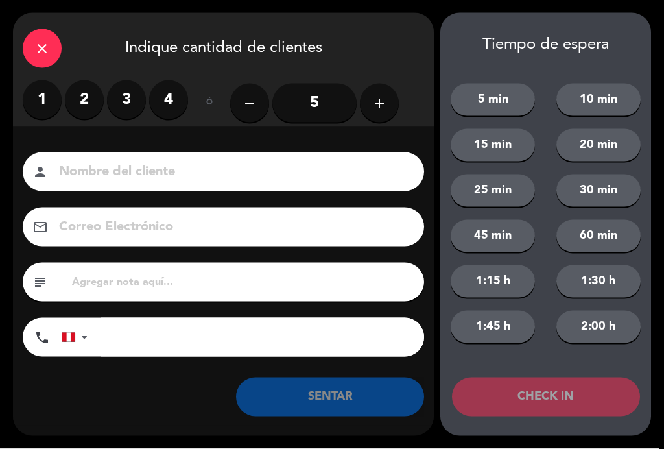
click at [89, 102] on label "2" at bounding box center [84, 99] width 39 height 39
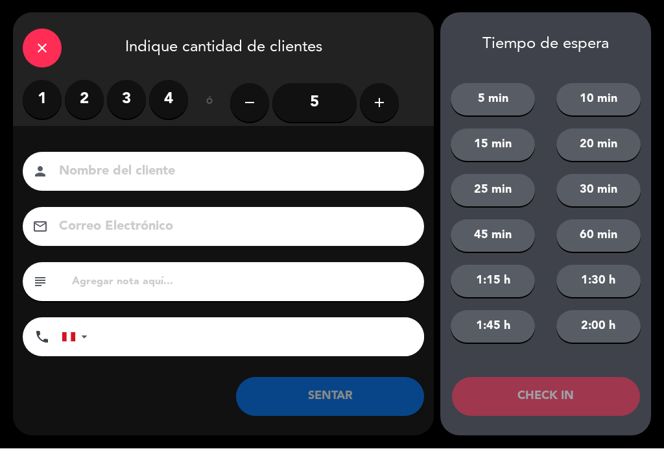
click at [150, 170] on input at bounding box center [233, 172] width 350 height 23
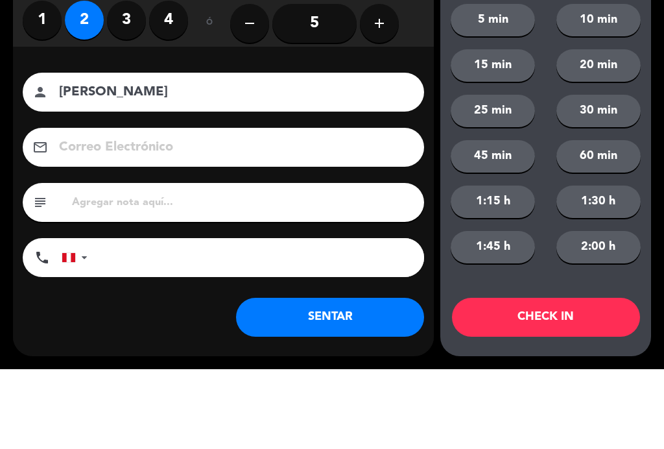
type input "[PERSON_NAME]"
click at [5, 123] on div "close Indique cantidad de clientes 1 2 3 4 ó remove 5 add Nombre del cliente pe…" at bounding box center [332, 224] width 664 height 449
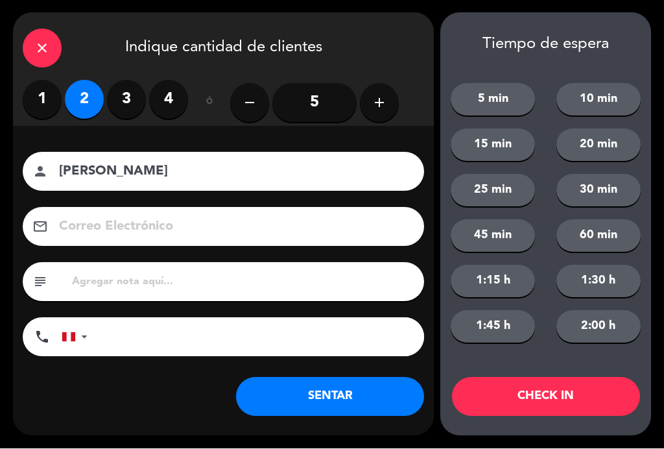
click at [338, 395] on button "SENTAR" at bounding box center [330, 396] width 188 height 39
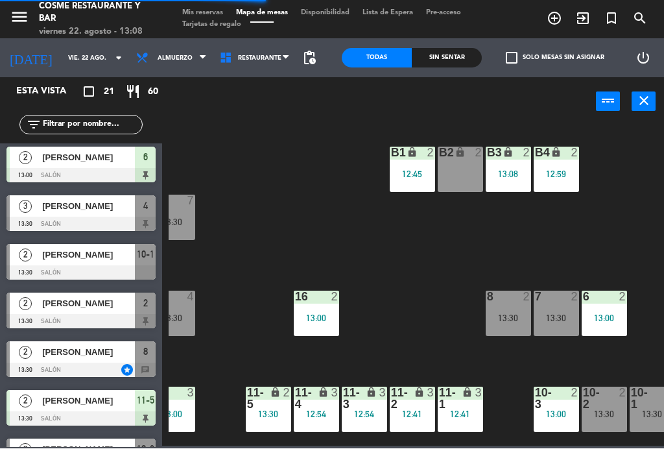
scroll to position [0, 0]
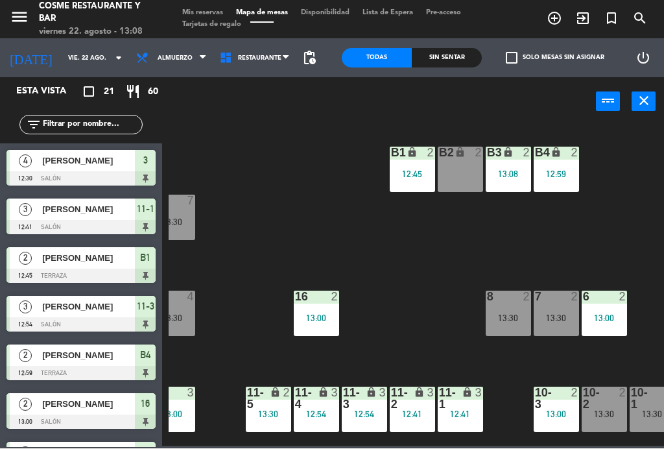
click at [513, 159] on div "B3 lock 2" at bounding box center [508, 153] width 45 height 13
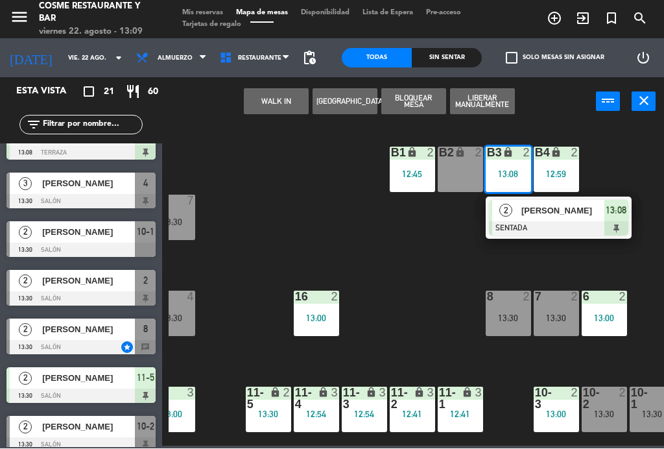
scroll to position [562, 0]
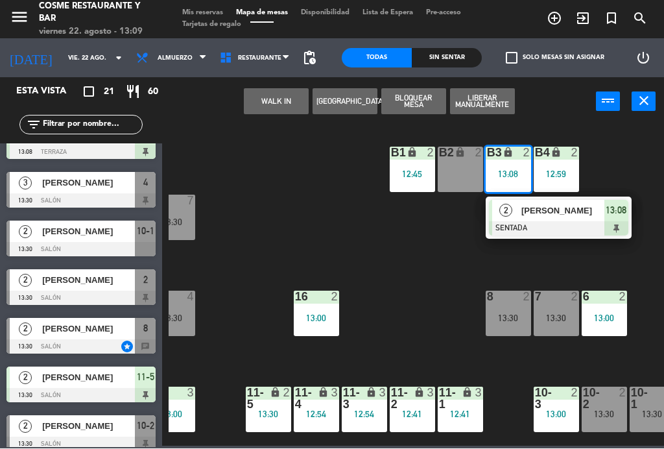
click at [141, 353] on div at bounding box center [80, 347] width 149 height 14
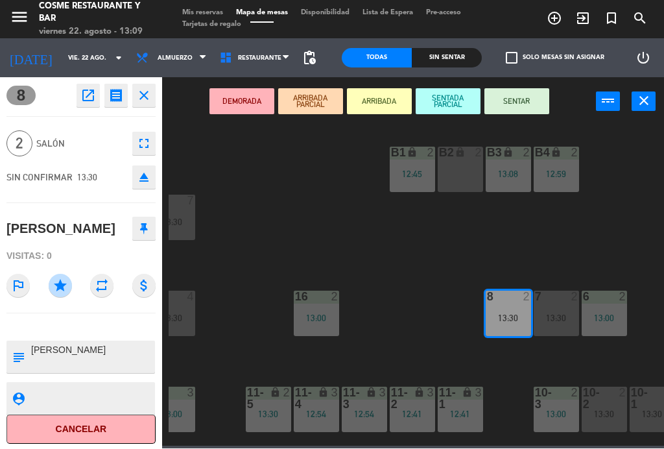
click at [146, 102] on icon "close" at bounding box center [144, 96] width 16 height 16
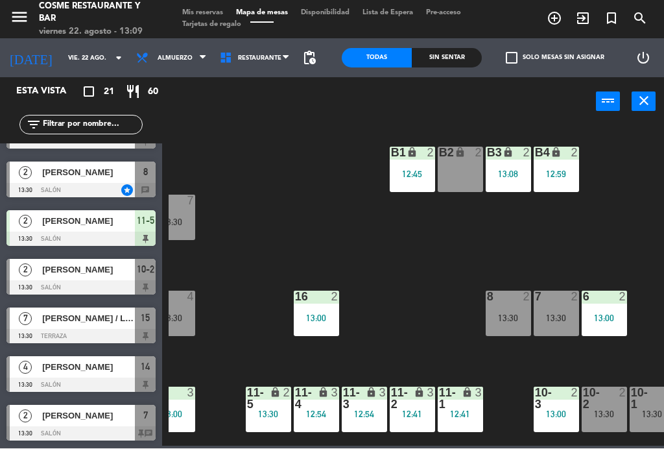
scroll to position [718, 0]
click at [58, 366] on span "[PERSON_NAME]" at bounding box center [88, 368] width 93 height 14
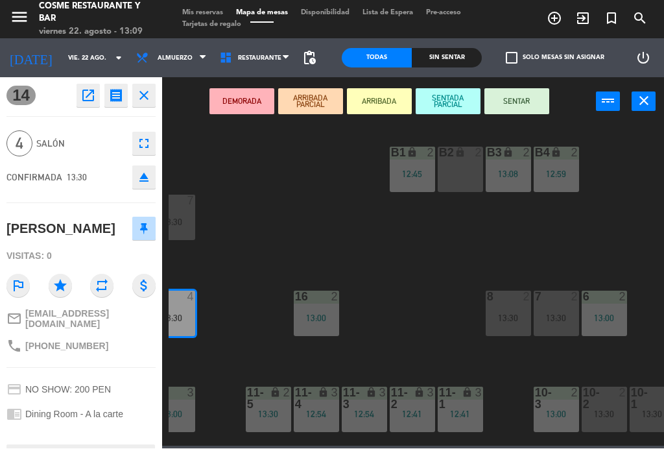
click at [146, 98] on icon "close" at bounding box center [144, 96] width 16 height 16
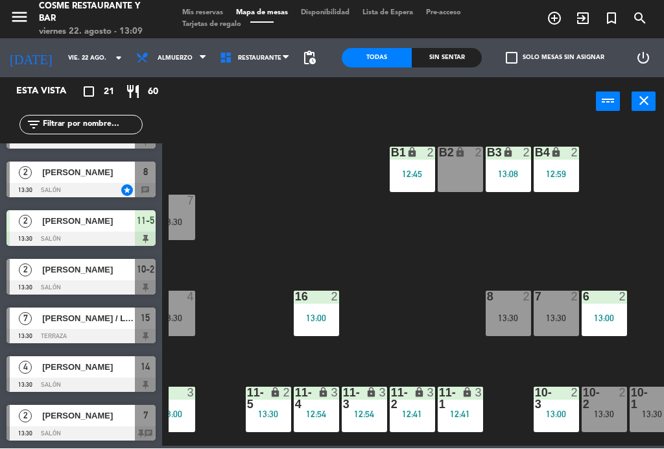
click at [142, 428] on div at bounding box center [80, 434] width 149 height 14
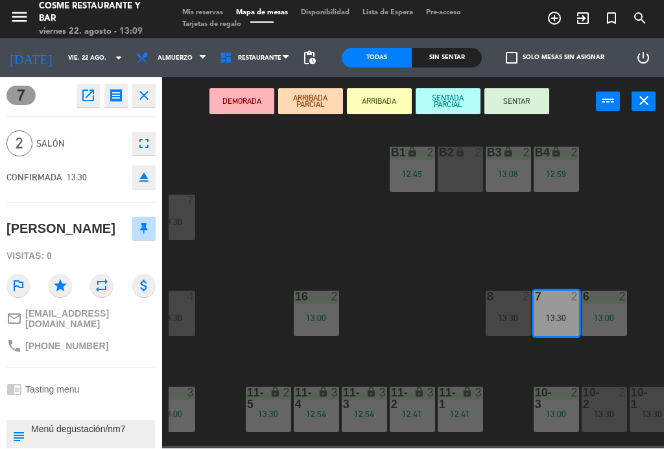
click at [148, 92] on icon "close" at bounding box center [144, 96] width 16 height 16
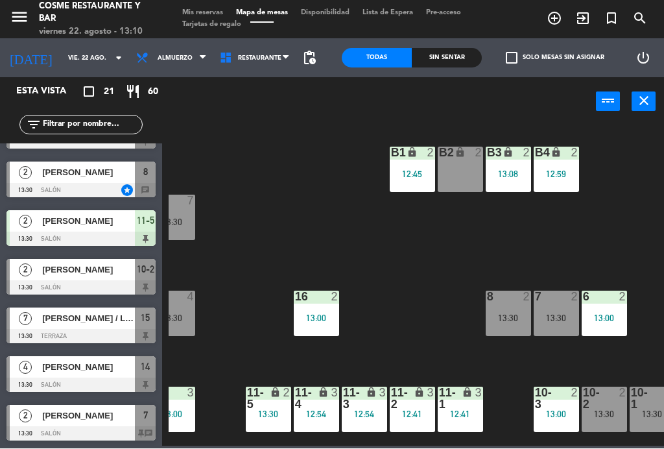
click at [86, 331] on div at bounding box center [80, 336] width 149 height 14
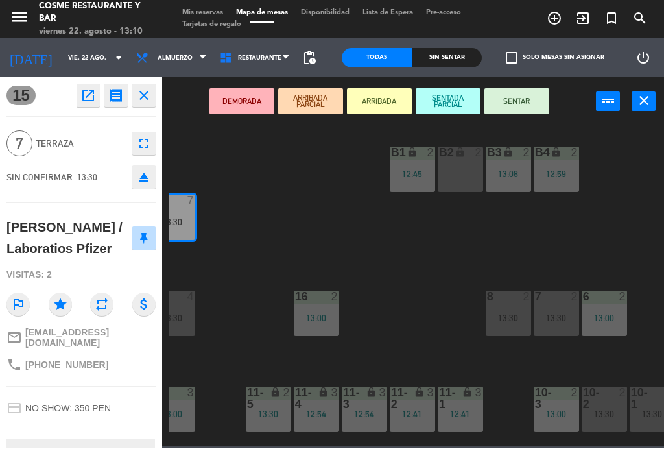
click at [532, 106] on button "SENTAR" at bounding box center [516, 102] width 65 height 26
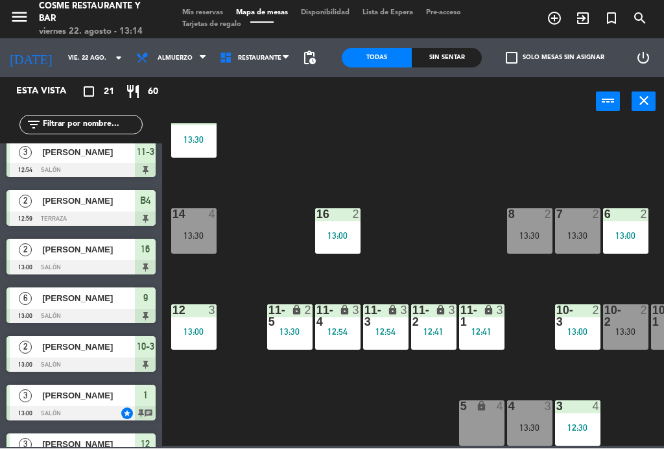
scroll to position [82, 0]
click at [167, 59] on span "Almuerzo" at bounding box center [175, 58] width 35 height 7
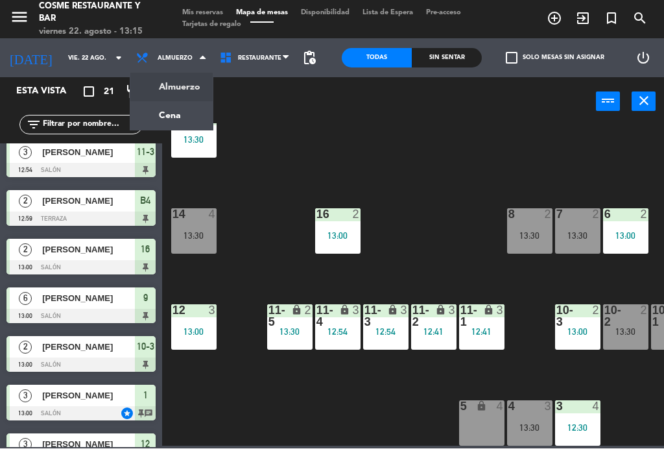
click at [169, 122] on ng-component "menu [PERSON_NAME] Restaurante y Bar viernes 22. agosto - 13:15 Mis reservas Ma…" at bounding box center [332, 223] width 664 height 446
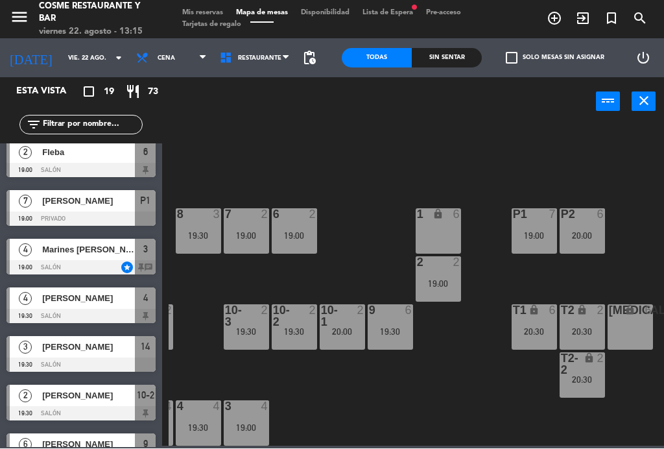
scroll to position [82, 330]
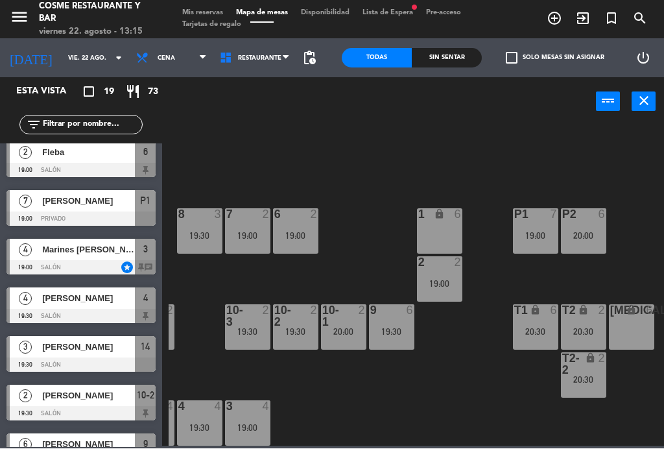
click at [590, 227] on div "P2 6 20:00" at bounding box center [583, 231] width 45 height 45
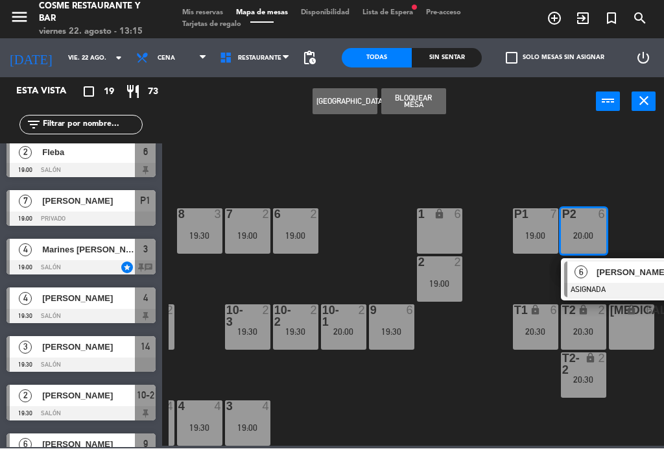
click at [626, 281] on div "[PERSON_NAME]" at bounding box center [637, 272] width 84 height 21
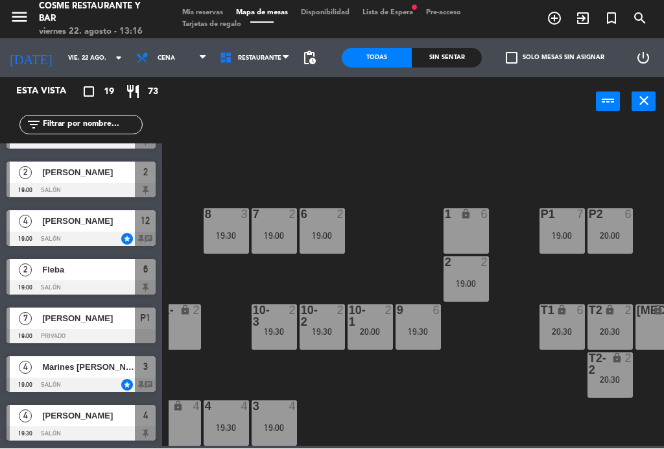
scroll to position [82, 303]
click at [617, 215] on div at bounding box center [609, 215] width 21 height 12
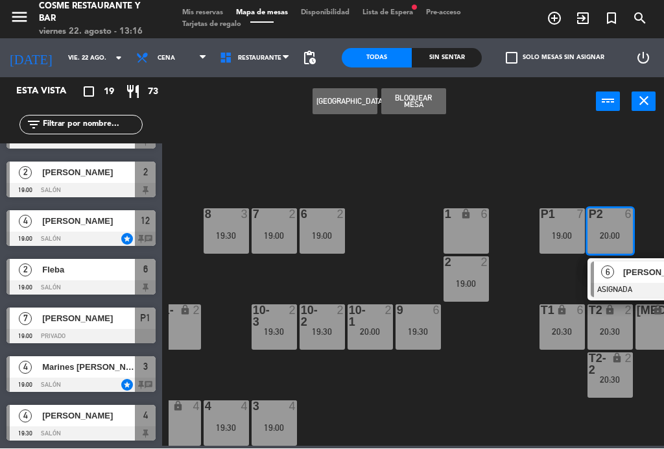
click at [631, 285] on div at bounding box center [660, 290] width 139 height 14
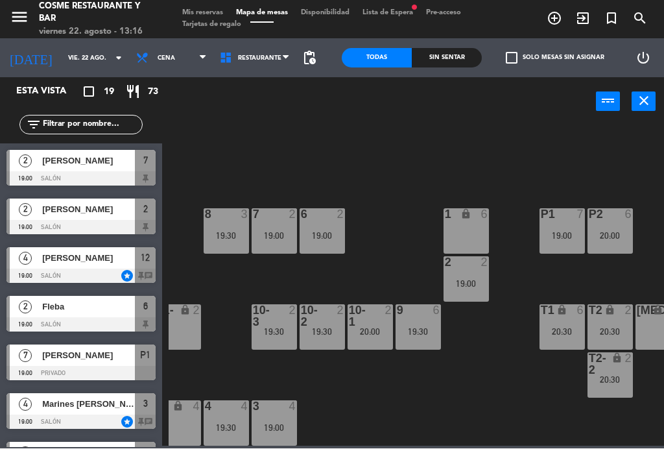
scroll to position [37, 0]
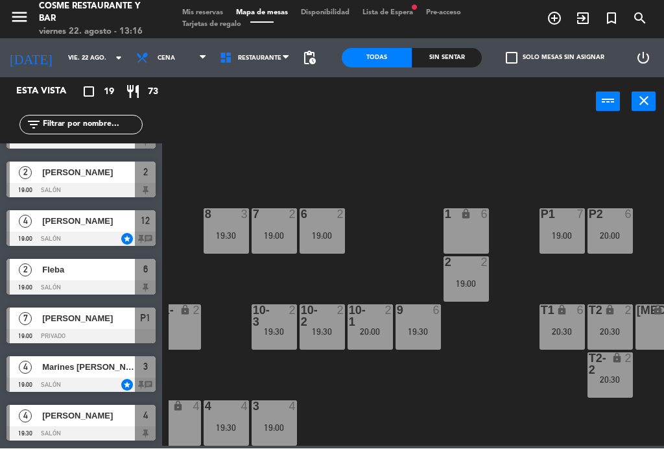
click at [210, 11] on span "Mis reservas" at bounding box center [203, 13] width 54 height 7
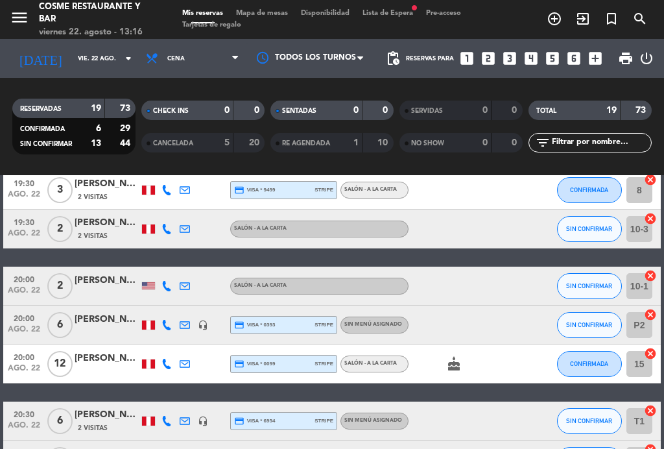
scroll to position [459, 0]
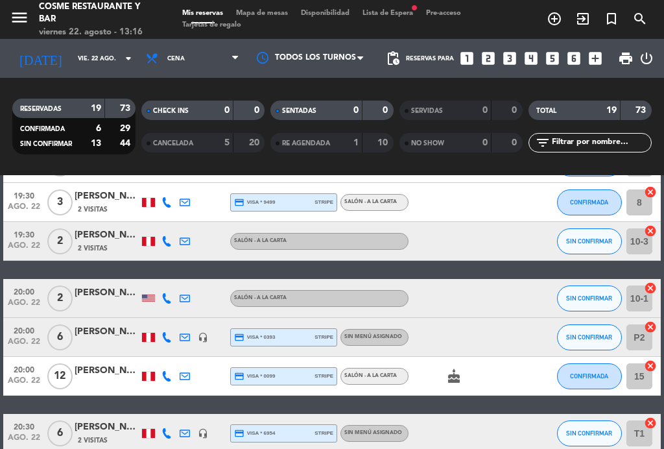
click at [203, 337] on icon "headset_mic" at bounding box center [203, 337] width 10 height 10
click at [204, 336] on icon "headset_mic" at bounding box center [203, 337] width 10 height 10
click at [184, 55] on span "Cena" at bounding box center [192, 58] width 106 height 29
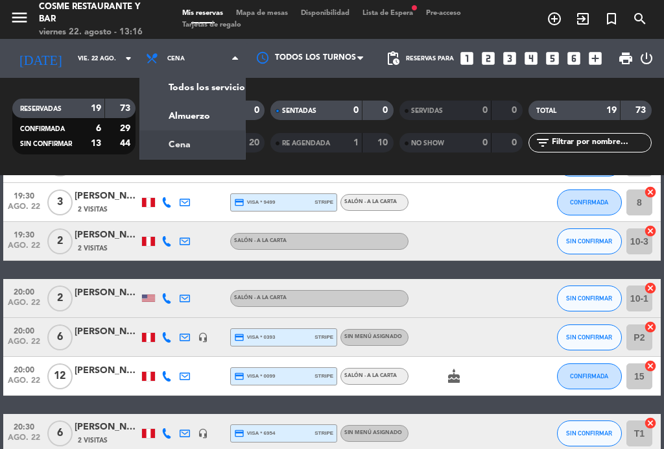
click at [200, 120] on div "menu [PERSON_NAME] Restaurante y Bar viernes 22. agosto - 13:16 Mis reservas Ma…" at bounding box center [332, 87] width 664 height 175
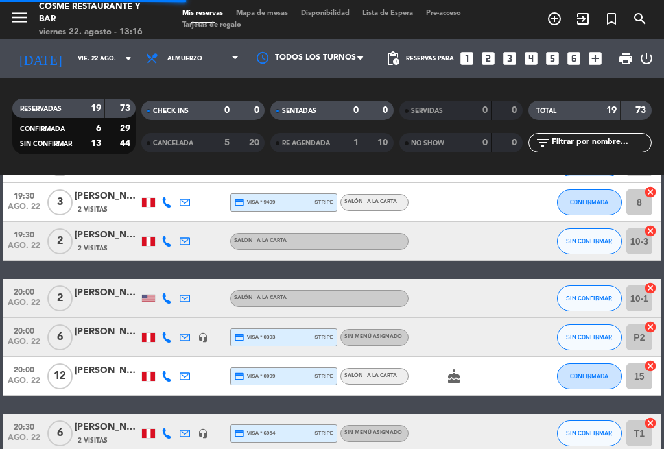
click at [275, 15] on span "Mapa de mesas" at bounding box center [262, 13] width 65 height 7
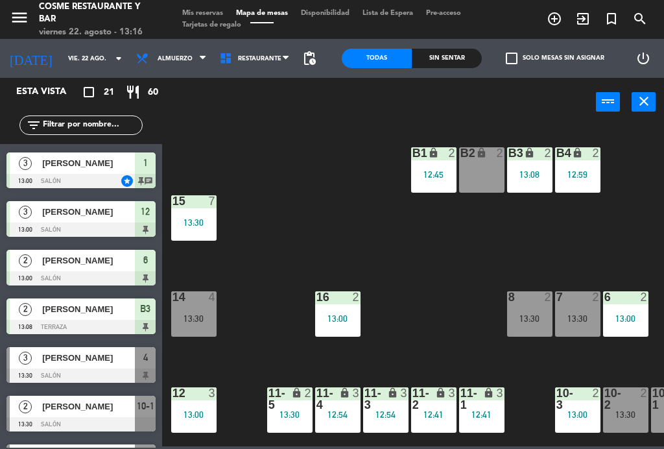
click at [261, 156] on div "B1 lock 2 12:45 B2 lock 2 B3 lock 2 13:08 B4 lock 2 12:59 15 7 13:30 14 4 13:30…" at bounding box center [416, 285] width 495 height 322
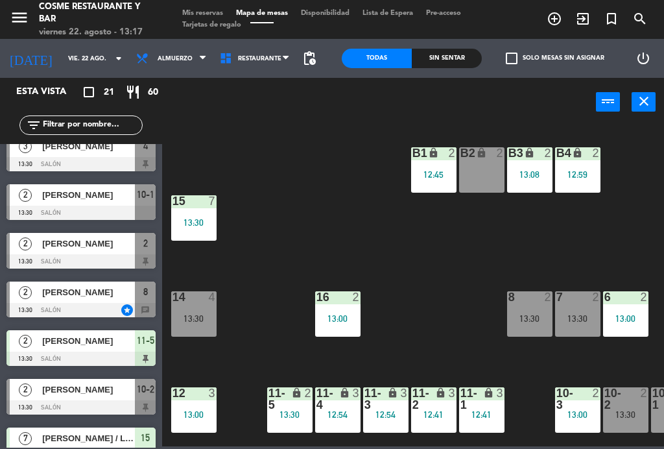
scroll to position [599, 0]
click at [73, 392] on span "[PERSON_NAME]" at bounding box center [88, 390] width 93 height 14
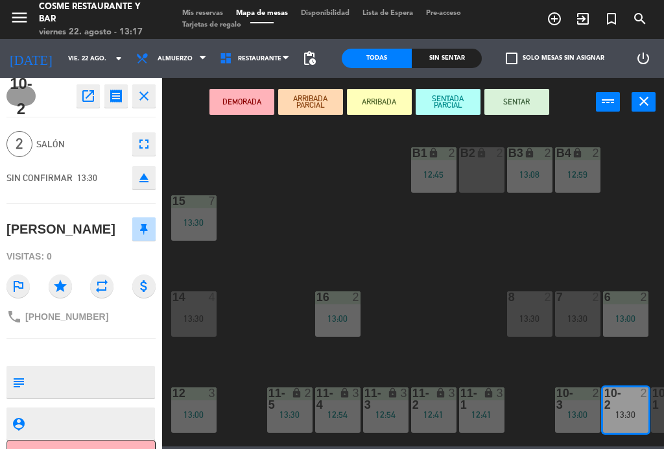
click at [530, 107] on button "SENTAR" at bounding box center [516, 102] width 65 height 26
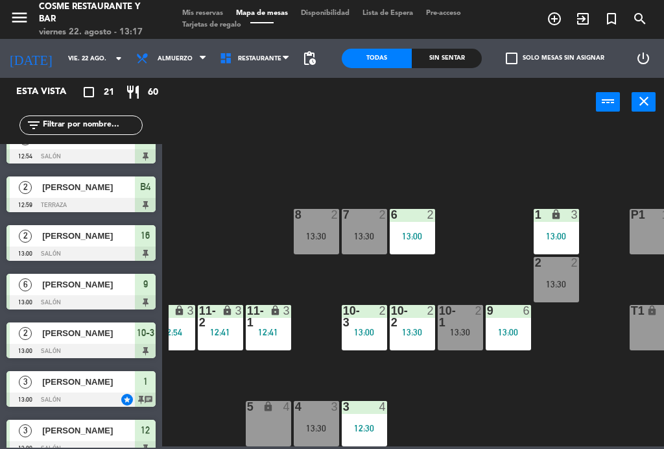
scroll to position [82, 213]
click at [210, 10] on span "Mis reservas" at bounding box center [203, 13] width 54 height 7
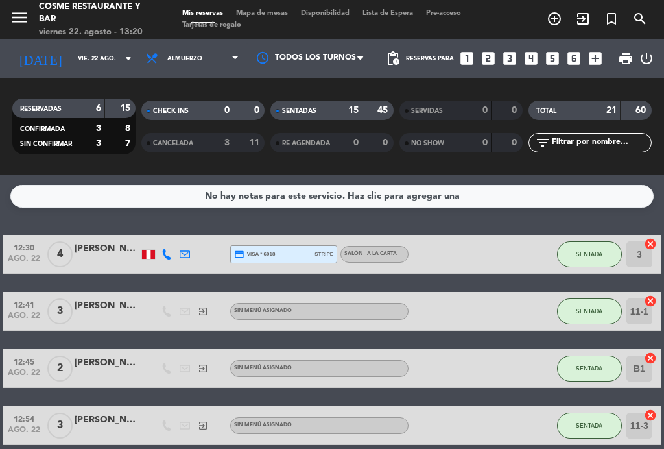
click at [191, 69] on span "Almuerzo" at bounding box center [192, 58] width 106 height 29
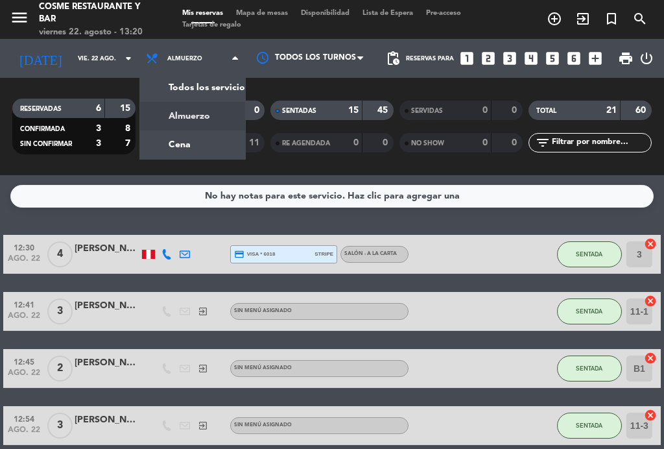
click at [199, 148] on div "menu [PERSON_NAME] Restaurante y Bar viernes 22. agosto - 13:20 Mis reservas Ma…" at bounding box center [332, 87] width 664 height 175
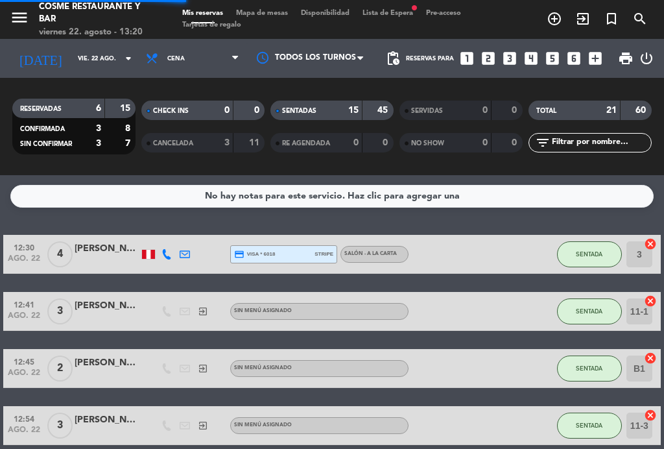
click at [271, 17] on span "Mapa de mesas" at bounding box center [262, 13] width 65 height 7
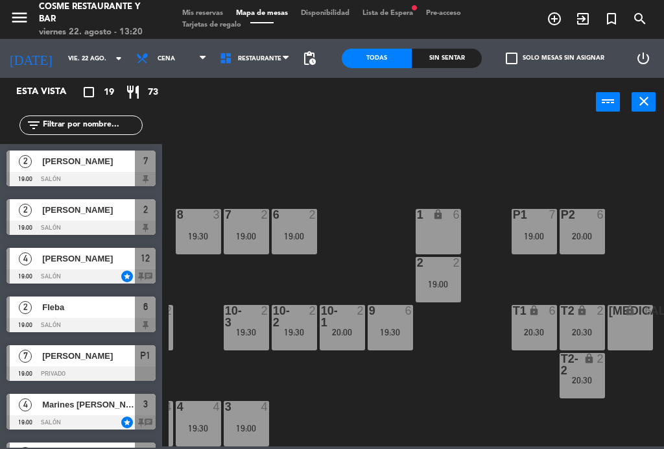
scroll to position [82, 330]
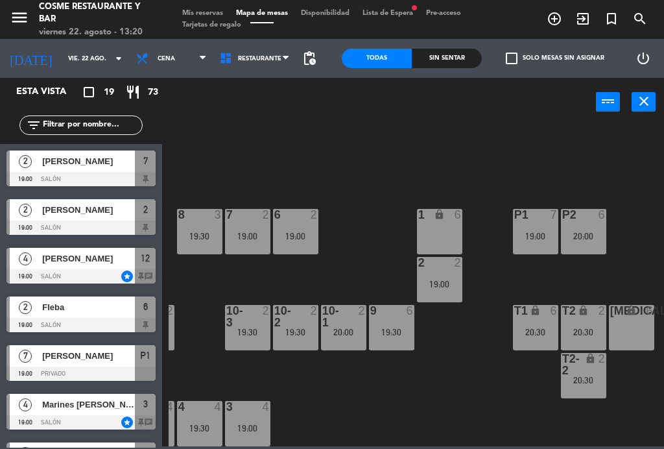
click at [535, 232] on div "19:00" at bounding box center [535, 235] width 45 height 9
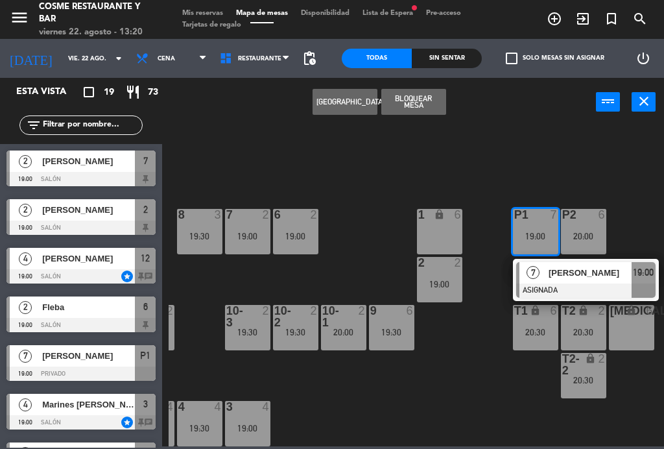
click at [578, 279] on div "[PERSON_NAME]" at bounding box center [589, 272] width 84 height 21
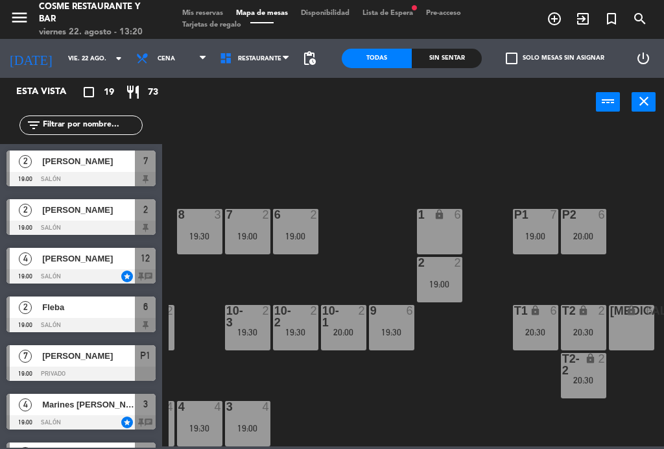
click at [592, 222] on div "P2 6 20:00" at bounding box center [583, 231] width 45 height 45
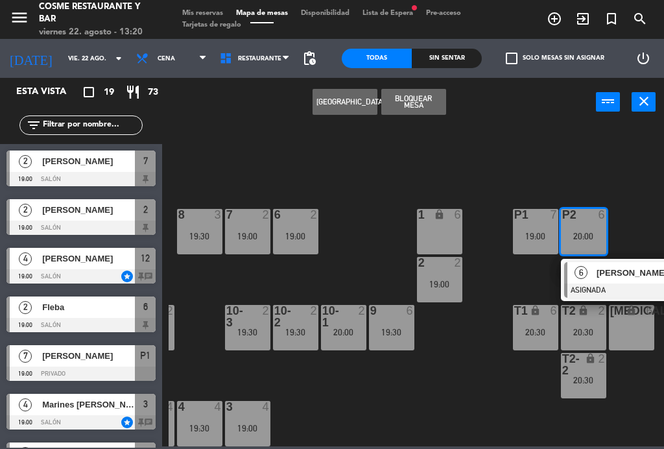
click at [612, 283] on div at bounding box center [633, 290] width 139 height 14
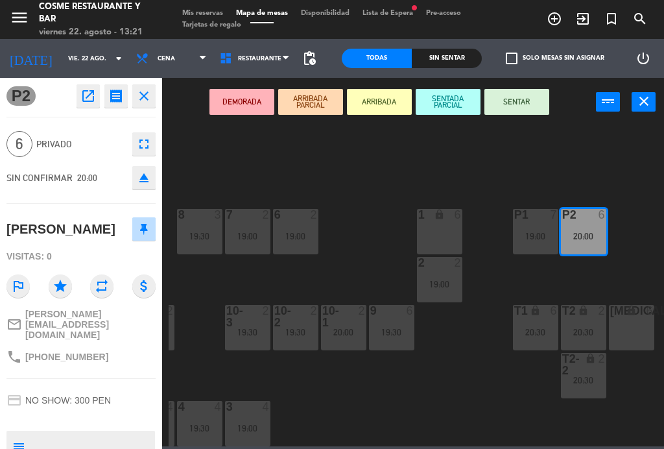
click at [88, 91] on icon "open_in_new" at bounding box center [88, 96] width 16 height 16
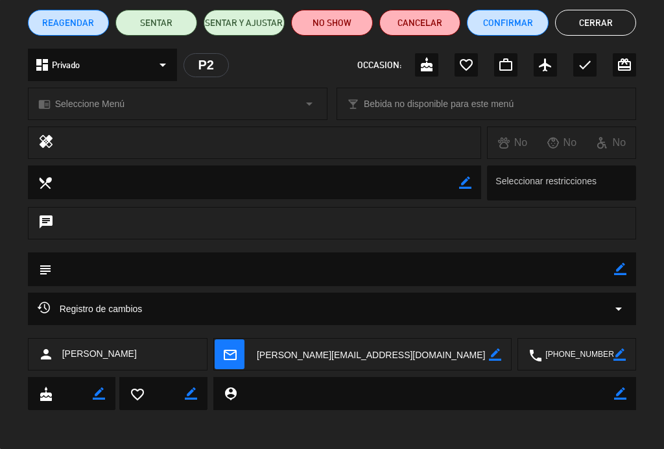
scroll to position [106, 0]
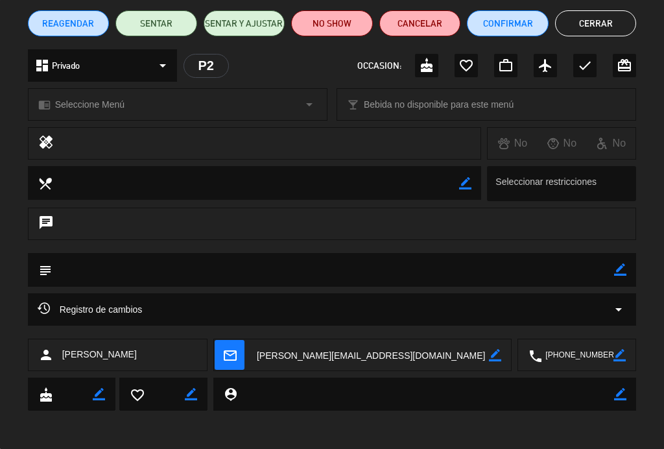
click at [620, 304] on icon "arrow_drop_down" at bounding box center [619, 310] width 16 height 16
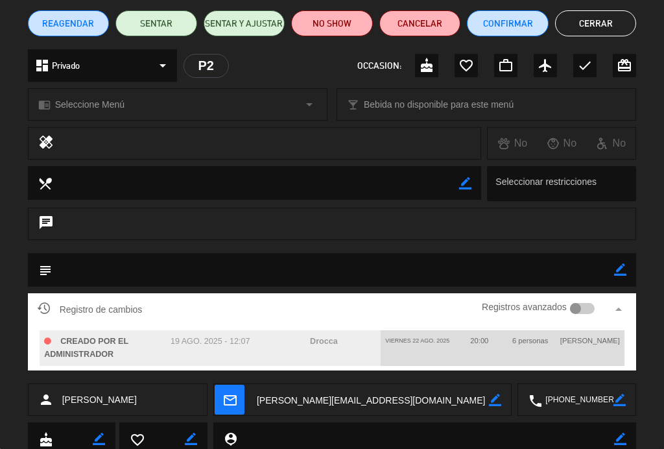
click at [570, 307] on div at bounding box center [576, 309] width 12 height 12
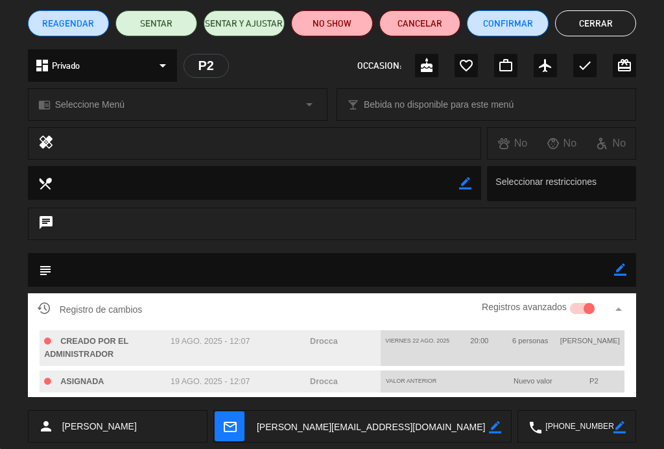
click at [580, 305] on div at bounding box center [582, 309] width 25 height 12
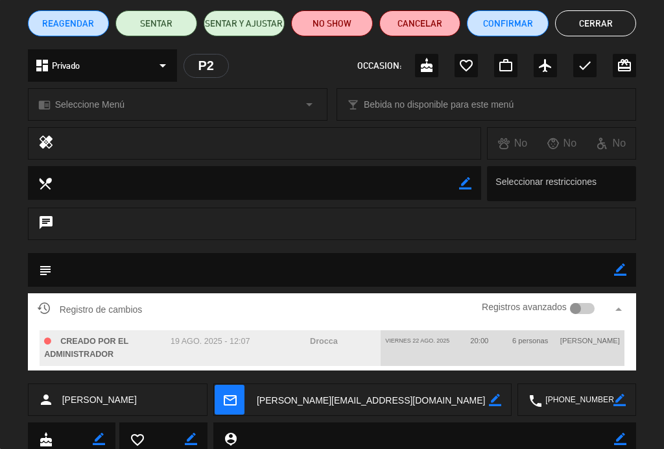
click at [615, 311] on icon "arrow_drop_up" at bounding box center [619, 310] width 16 height 16
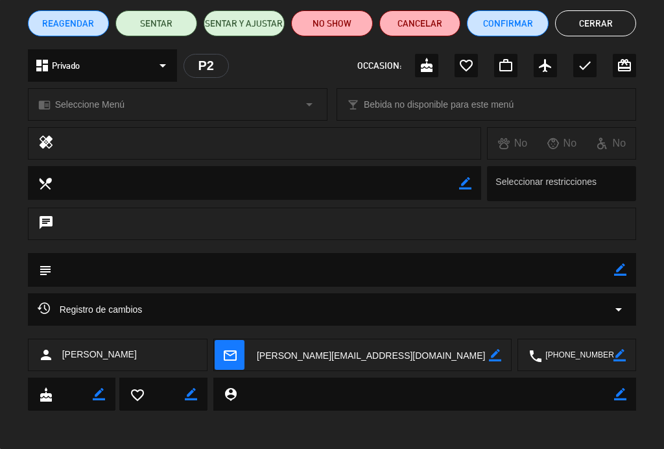
click at [594, 27] on button "Cerrar" at bounding box center [596, 23] width 82 height 26
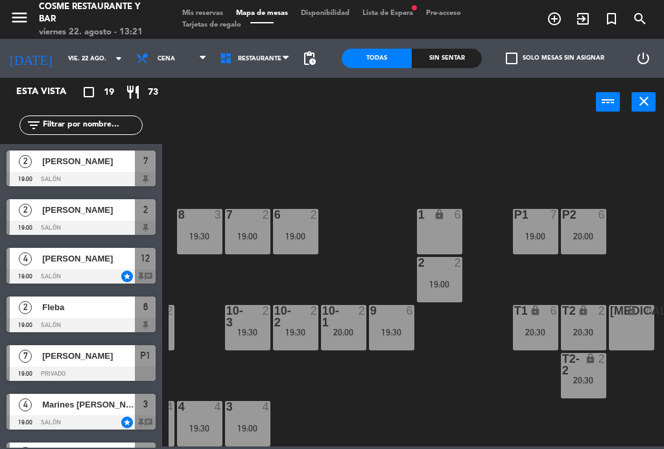
scroll to position [37, 0]
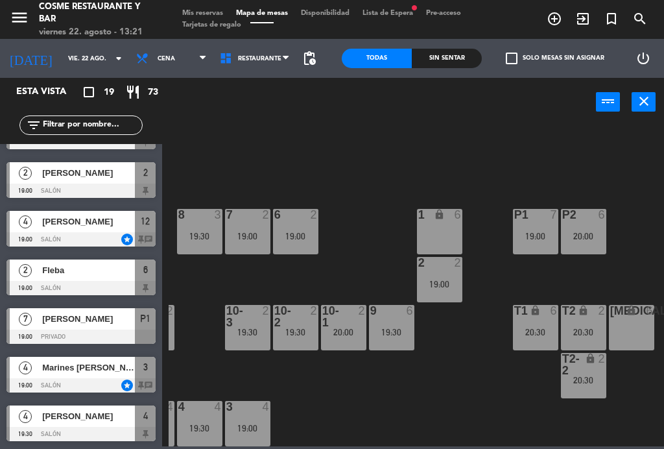
click at [204, 21] on span "Tarjetas de regalo" at bounding box center [212, 24] width 72 height 7
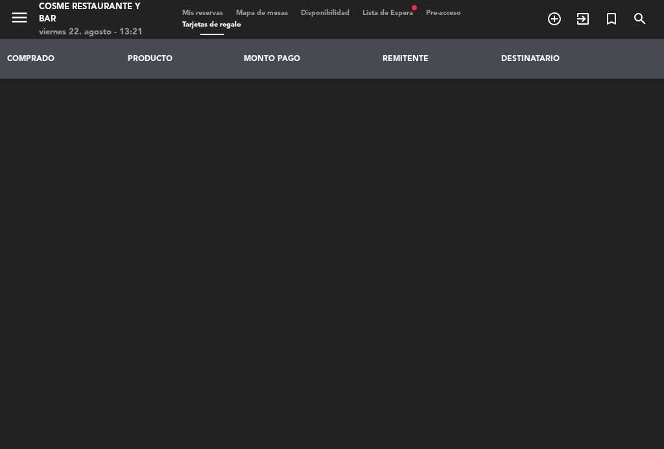
click at [215, 10] on span "Mis reservas" at bounding box center [203, 13] width 54 height 7
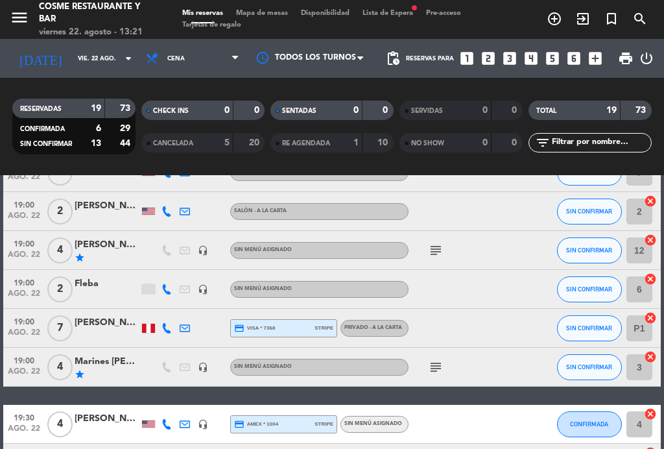
scroll to position [102, 0]
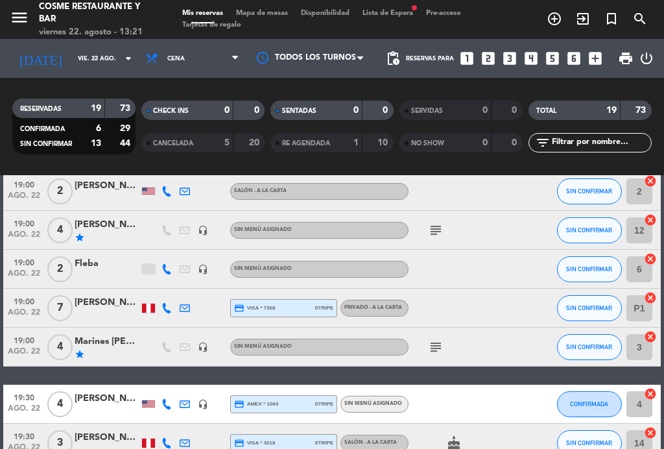
click at [88, 307] on div "[PERSON_NAME]" at bounding box center [107, 302] width 65 height 15
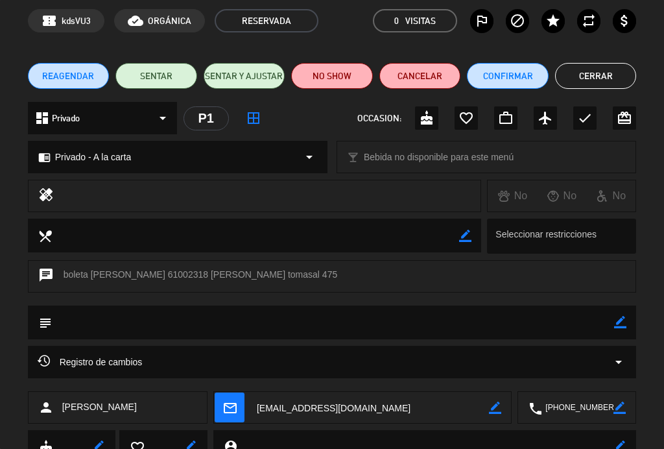
scroll to position [54, 0]
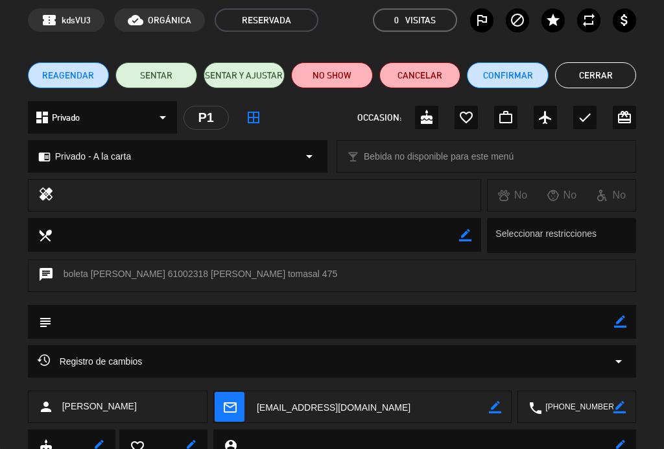
click at [621, 370] on div "Registro de cambios arrow_drop_down" at bounding box center [332, 361] width 609 height 32
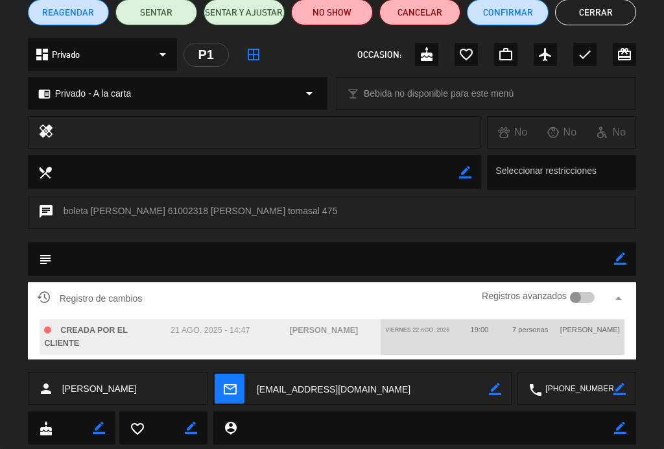
scroll to position [118, 0]
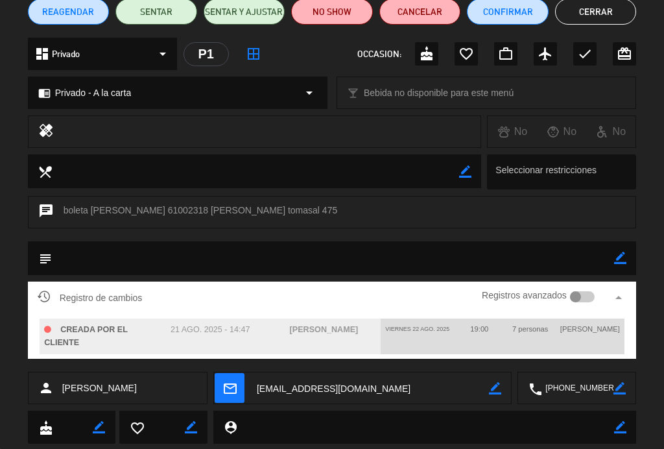
click at [582, 296] on div at bounding box center [582, 297] width 25 height 12
click at [622, 300] on icon "arrow_drop_up" at bounding box center [619, 298] width 16 height 16
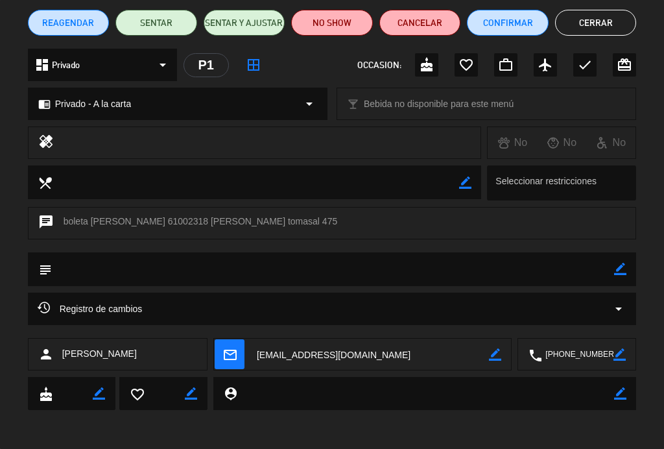
scroll to position [106, 0]
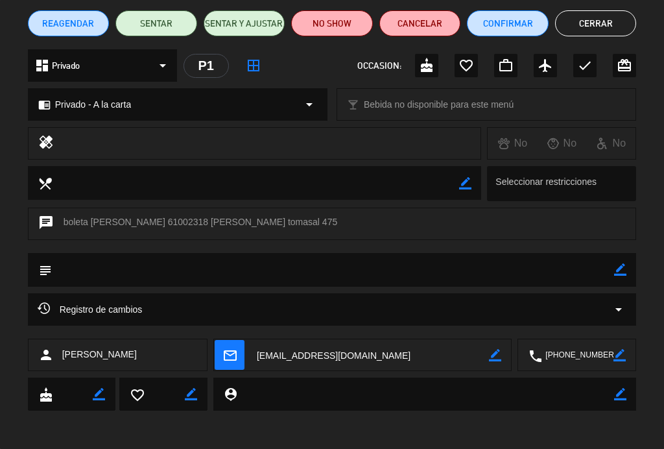
click at [600, 29] on button "Cerrar" at bounding box center [596, 23] width 82 height 26
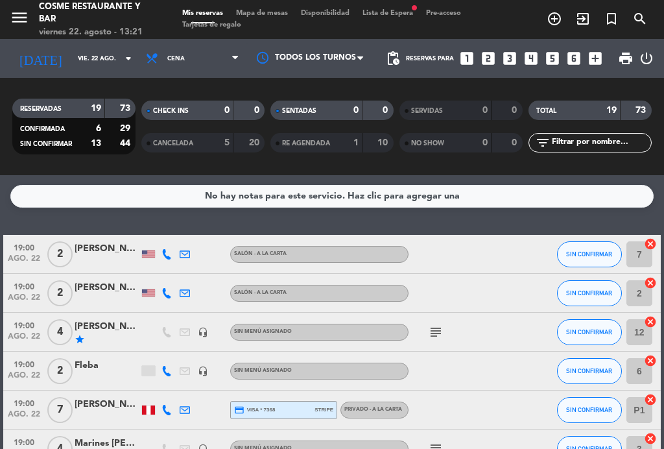
scroll to position [-1, 0]
click at [272, 17] on span "Mapa de mesas" at bounding box center [262, 13] width 65 height 7
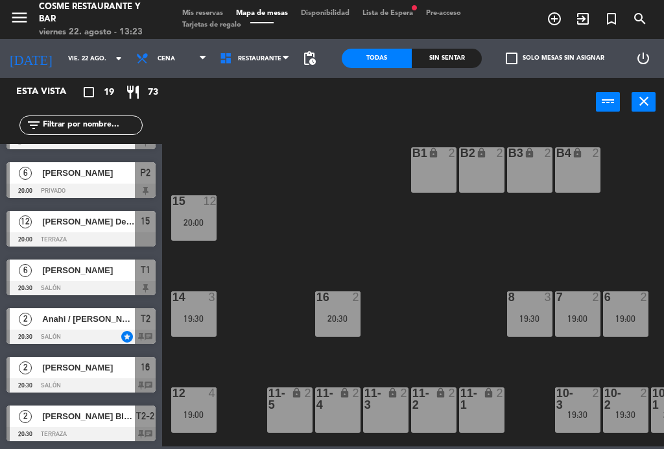
scroll to position [621, 0]
click at [332, 309] on div "16 2 20:30" at bounding box center [337, 313] width 45 height 45
click at [434, 239] on div "B1 lock 2 B2 lock 2 B3 lock 2 B4 lock 2 15 12 20:00 14 3 19:30 8 3 19:30 7 2 19…" at bounding box center [416, 285] width 495 height 322
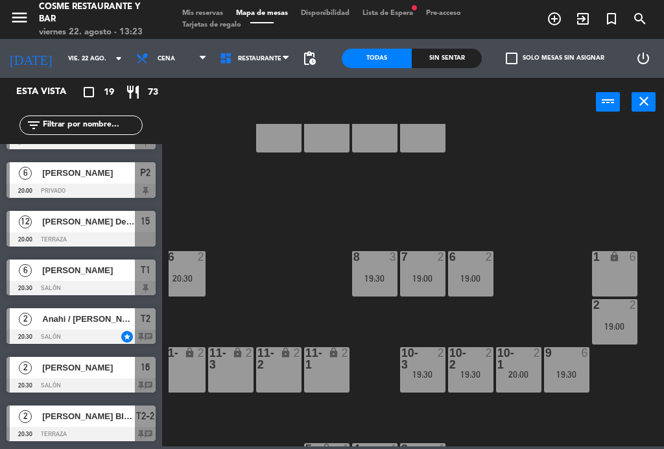
scroll to position [50, 184]
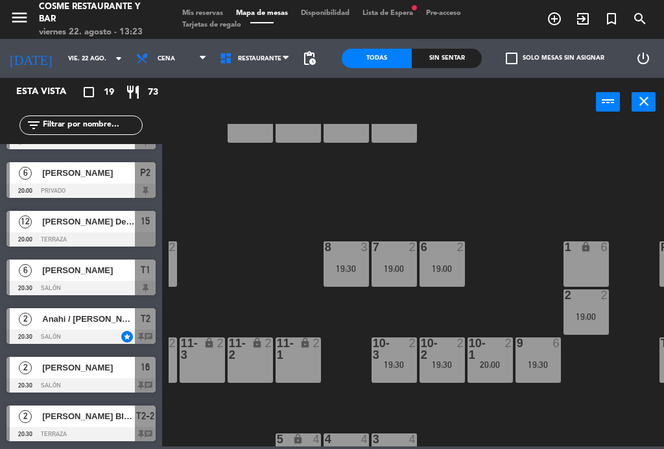
click at [492, 365] on div "20:00" at bounding box center [490, 364] width 45 height 9
click at [571, 411] on div "B1 lock 2 B2 lock 2 B3 lock 2 B4 lock 2 15 12 20:00 14 3 19:30 8 3 19:30 7 2 19…" at bounding box center [416, 285] width 495 height 322
click at [438, 358] on div at bounding box center [441, 348] width 21 height 23
click at [541, 416] on div "B1 lock 2 B2 lock 2 B3 lock 2 B4 lock 2 15 12 20:00 14 3 19:30 8 3 19:30 7 2 19…" at bounding box center [416, 285] width 495 height 322
click at [386, 364] on div "19:30" at bounding box center [394, 364] width 45 height 9
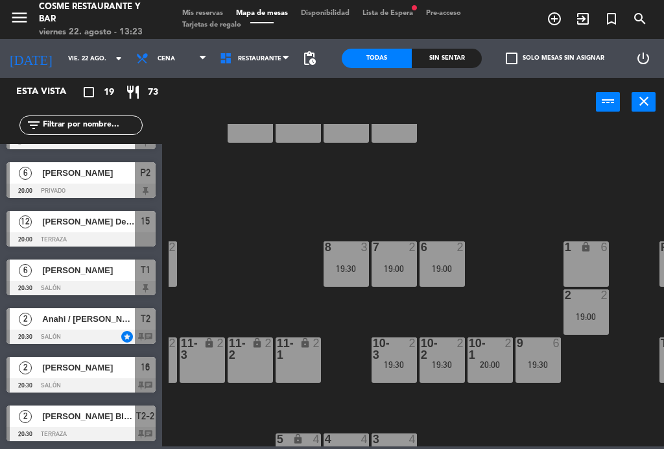
click at [537, 408] on div "B1 lock 2 B2 lock 2 B3 lock 2 B4 lock 2 15 12 20:00 14 3 19:30 8 3 19:30 7 2 19…" at bounding box center [416, 285] width 495 height 322
click at [342, 266] on div "19:30" at bounding box center [346, 268] width 45 height 9
click at [493, 200] on div "B1 lock 2 B2 lock 2 B3 lock 2 B4 lock 2 15 12 20:00 14 3 19:30 8 3 19:30 7 2 19…" at bounding box center [416, 285] width 495 height 322
click at [398, 267] on div "19:00" at bounding box center [394, 268] width 45 height 9
click at [503, 211] on div "B1 lock 2 B2 lock 2 B3 lock 2 B4 lock 2 15 12 20:00 14 3 19:30 8 3 19:30 7 2 19…" at bounding box center [416, 285] width 495 height 322
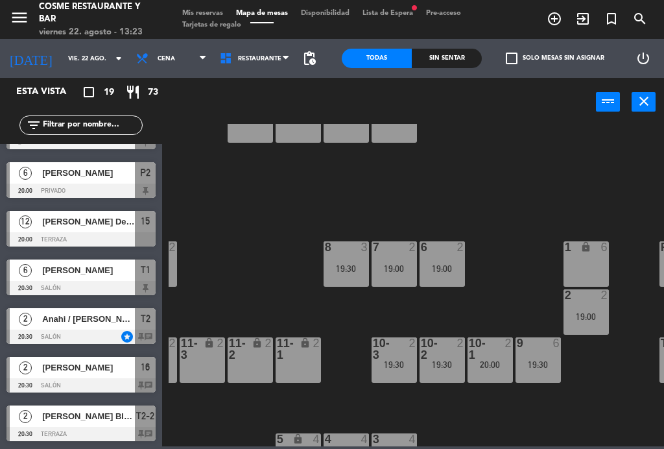
click at [457, 261] on div "6 2 19:00" at bounding box center [442, 263] width 45 height 45
click at [517, 206] on div "B1 lock 2 B2 lock 2 B3 lock 2 B4 lock 2 15 12 20:00 14 3 19:30 8 3 19:30 7 2 19…" at bounding box center [416, 285] width 495 height 322
click at [603, 319] on div "19:00" at bounding box center [585, 316] width 45 height 9
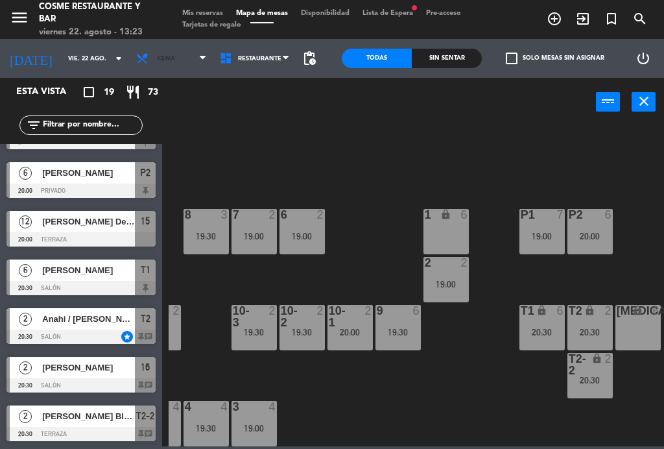
click at [179, 62] on span "Cena" at bounding box center [172, 58] width 84 height 29
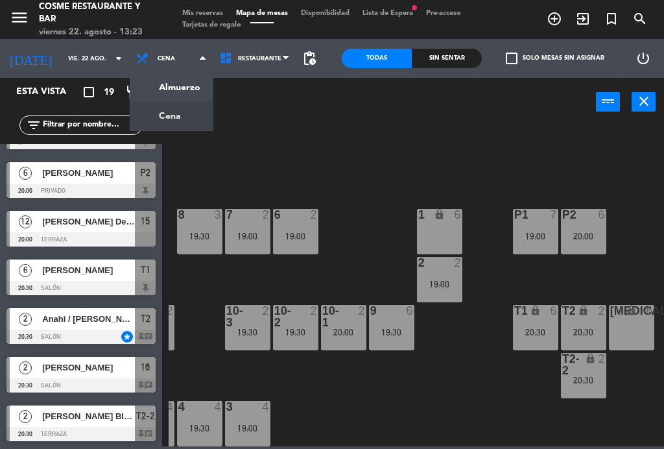
click at [180, 86] on ng-component "menu [PERSON_NAME] Restaurante y Bar viernes 22. agosto - 13:23 Mis reservas Ma…" at bounding box center [332, 223] width 664 height 446
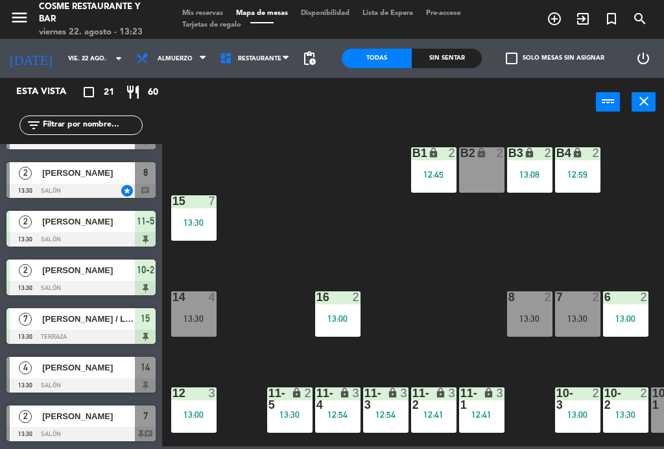
scroll to position [718, 0]
click at [532, 296] on div at bounding box center [529, 297] width 21 height 12
click at [570, 222] on div "B1 lock 2 12:45 B2 lock 2 B3 lock 2 13:08 B4 lock 2 12:59 15 7 13:30 14 4 13:30…" at bounding box center [416, 285] width 495 height 322
click at [578, 309] on div "7 2 13:30" at bounding box center [577, 313] width 45 height 45
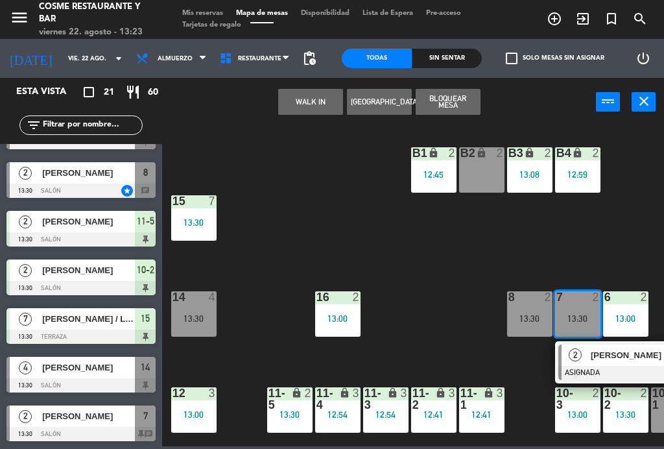
click at [192, 13] on span "Mis reservas" at bounding box center [203, 13] width 54 height 7
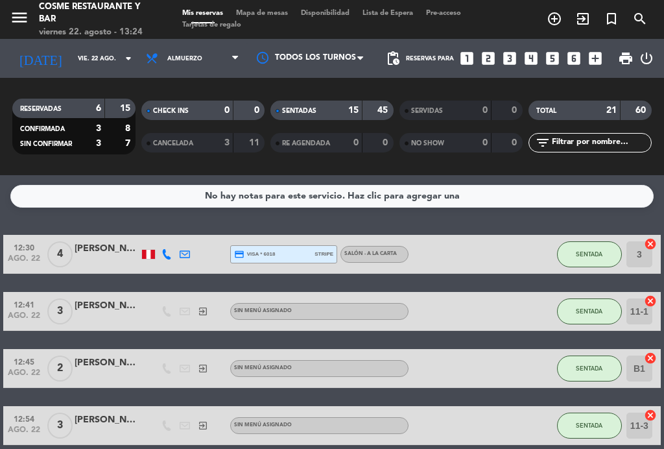
click at [195, 150] on div "CANCELADA 3 11" at bounding box center [202, 142] width 123 height 19
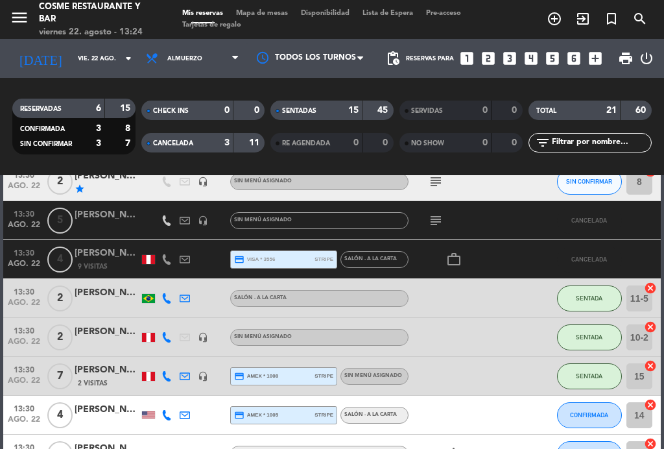
scroll to position [819, 0]
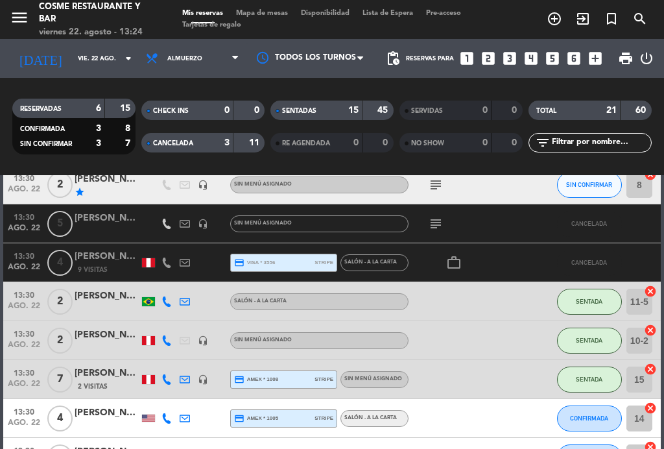
click at [257, 17] on span "Mapa de mesas" at bounding box center [262, 13] width 65 height 7
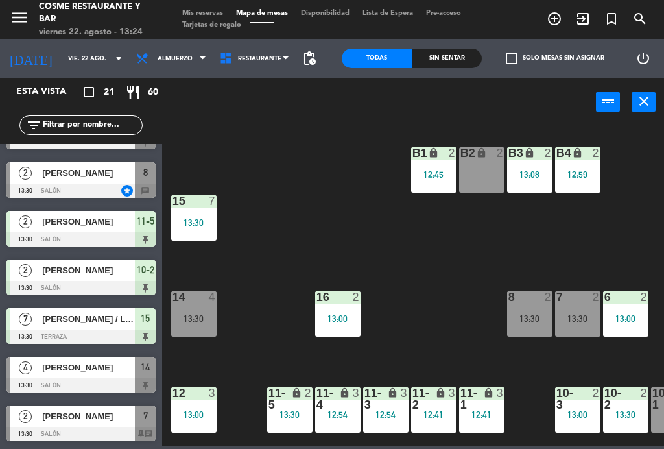
scroll to position [718, 0]
click at [73, 420] on span "[PERSON_NAME]" at bounding box center [88, 416] width 93 height 14
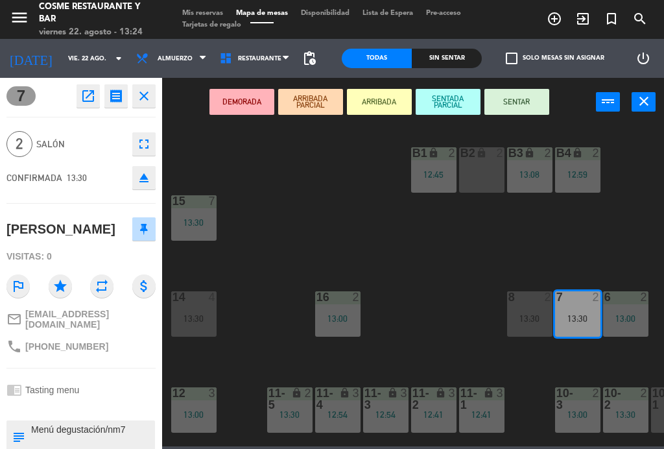
click at [529, 106] on button "SENTAR" at bounding box center [516, 102] width 65 height 26
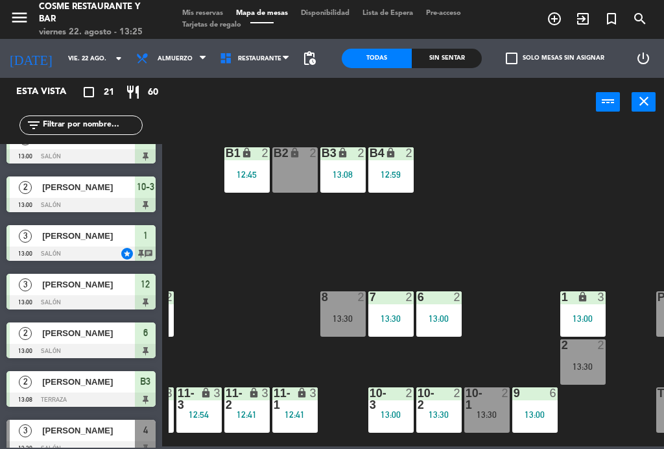
scroll to position [0, 186]
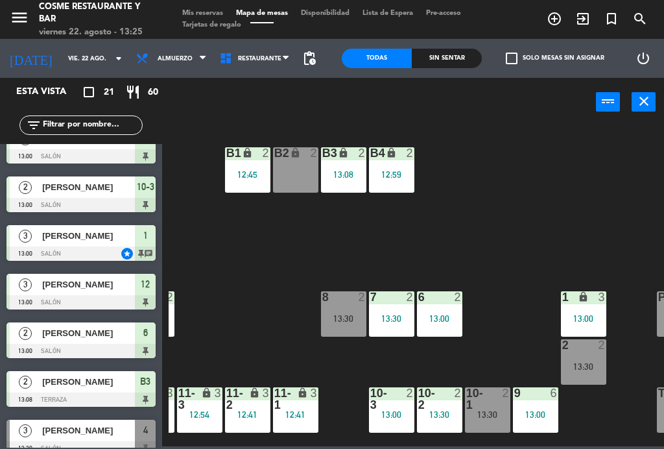
click at [308, 163] on div "B2 lock 2" at bounding box center [295, 169] width 45 height 45
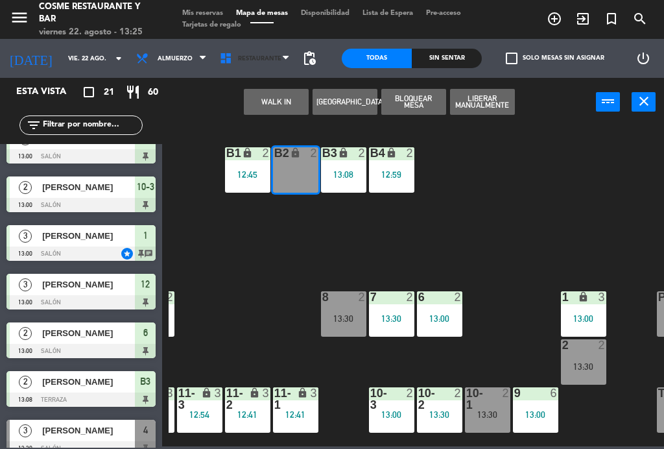
click at [270, 71] on span "Restaurante" at bounding box center [255, 58] width 84 height 29
click at [455, 182] on div "B1 lock 2 12:45 B2 lock 2 B3 lock 2 13:08 B4 lock 2 12:59 15 7 13:30 14 4 13:30…" at bounding box center [416, 285] width 495 height 322
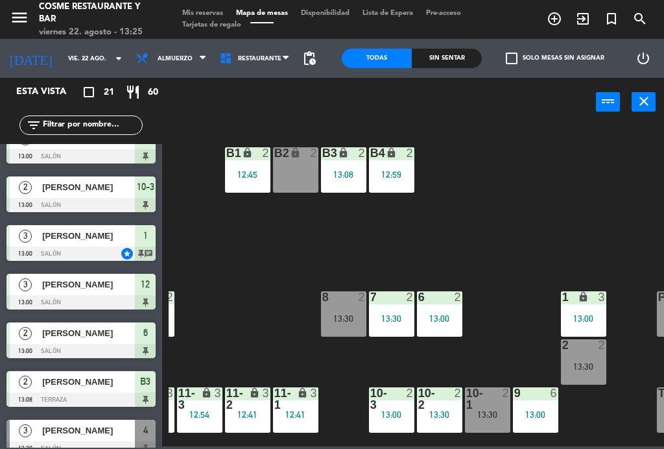
click at [305, 165] on div "B2 lock 2" at bounding box center [295, 169] width 45 height 45
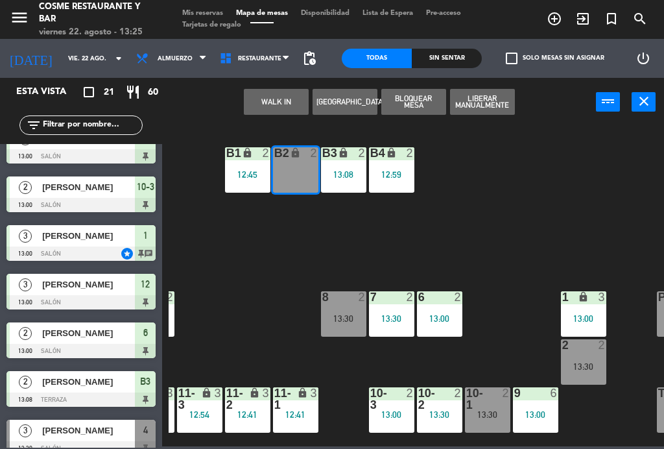
click at [285, 102] on button "WALK IN" at bounding box center [276, 102] width 65 height 26
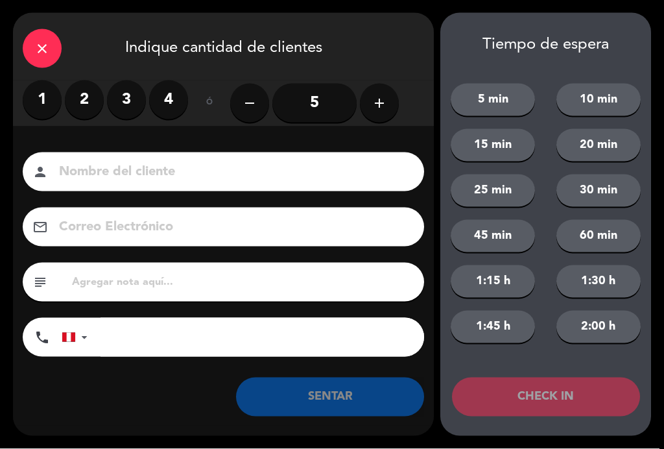
click at [91, 104] on label "2" at bounding box center [84, 99] width 39 height 39
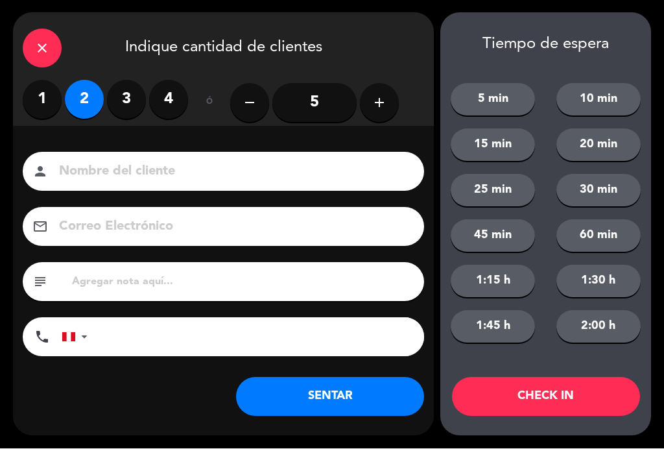
click at [277, 167] on input at bounding box center [233, 172] width 350 height 23
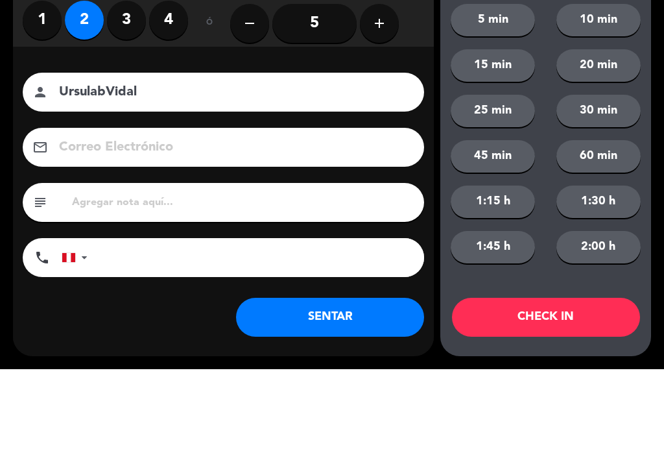
click at [110, 161] on input "UrsulabVidal" at bounding box center [233, 172] width 350 height 23
click at [101, 161] on input "UrsulabVidal" at bounding box center [233, 172] width 350 height 23
type input "[PERSON_NAME]"
click at [421, 80] on div "1 2 3 4 ó remove 5 add" at bounding box center [223, 102] width 401 height 45
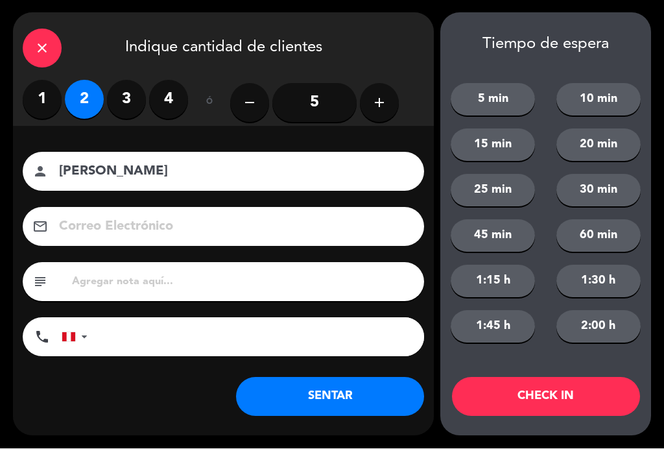
click at [369, 386] on button "SENTAR" at bounding box center [330, 396] width 188 height 39
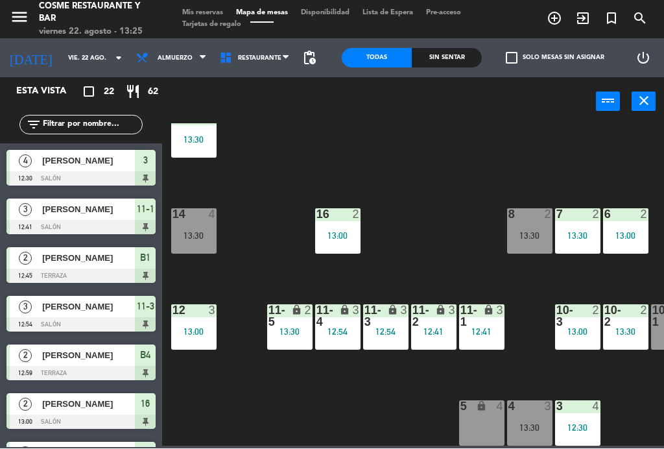
scroll to position [82, 0]
click at [198, 331] on div "13:00" at bounding box center [193, 331] width 45 height 9
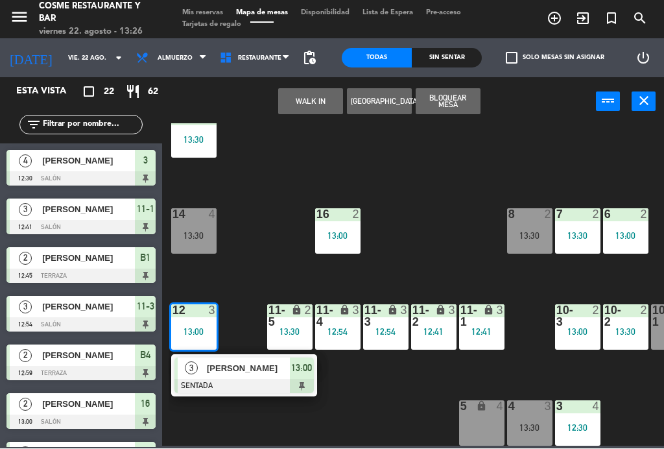
click at [230, 417] on div "B1 lock 2 12:45 B2 lock 2 13:25 B3 lock 2 13:08 B4 lock 2 12:59 15 7 13:30 14 4…" at bounding box center [416, 285] width 495 height 322
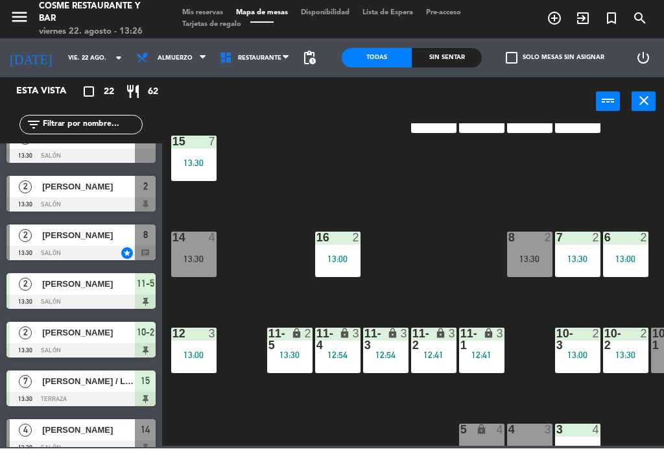
scroll to position [59, 0]
click at [201, 156] on div "15 7 13:30" at bounding box center [193, 158] width 45 height 45
click at [402, 160] on div "B1 lock 2 12:45 B2 lock 2 13:25 B3 lock 2 13:08 B4 lock 2 12:59 15 7 13:30 14 4…" at bounding box center [416, 285] width 495 height 322
click at [200, 160] on div "13:30" at bounding box center [193, 163] width 45 height 9
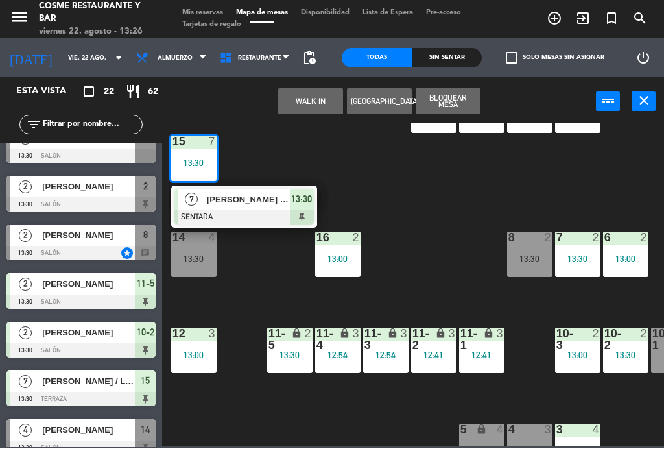
click at [282, 201] on span "[PERSON_NAME] / Laboratios Pfizer" at bounding box center [248, 200] width 83 height 14
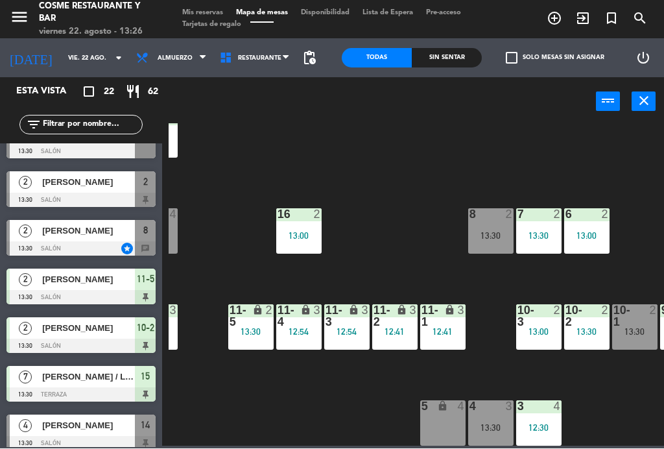
scroll to position [82, 39]
click at [549, 414] on div "3 4 12:30" at bounding box center [538, 423] width 45 height 45
click at [330, 386] on div "B1 lock 2 12:45 B2 lock 2 13:25 B3 lock 2 13:08 B4 lock 2 12:59 15 7 13:30 14 4…" at bounding box center [416, 285] width 495 height 322
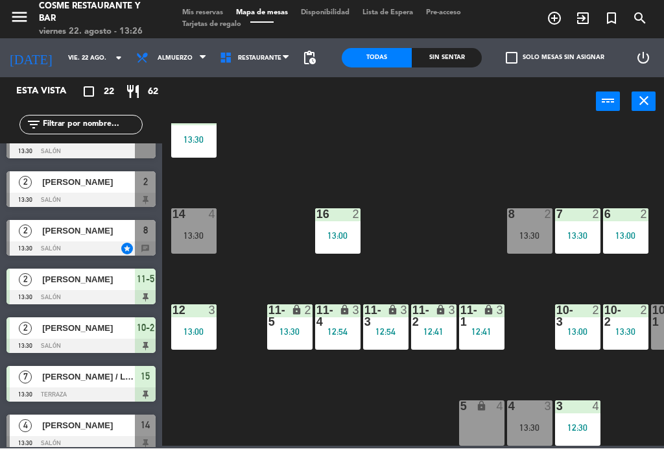
scroll to position [82, 0]
click at [184, 239] on div "13:30" at bounding box center [193, 235] width 45 height 9
click at [285, 204] on div "B1 lock 2 12:45 B2 lock 2 13:25 B3 lock 2 13:08 B4 lock 2 12:59 15 7 13:30 14 4…" at bounding box center [416, 285] width 495 height 322
click at [528, 407] on div at bounding box center [529, 407] width 21 height 12
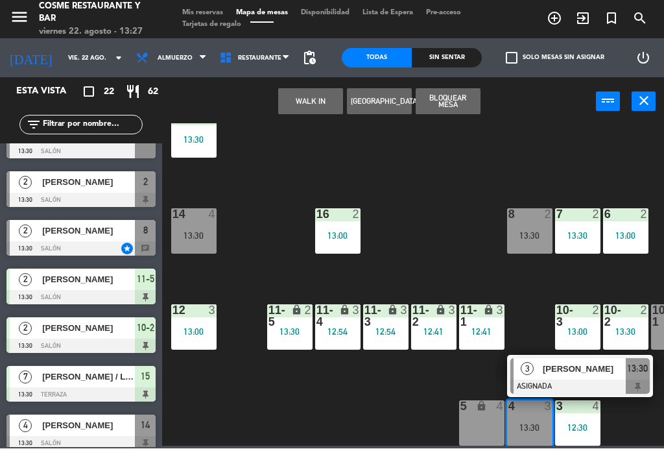
click at [589, 374] on span "[PERSON_NAME]" at bounding box center [584, 369] width 83 height 14
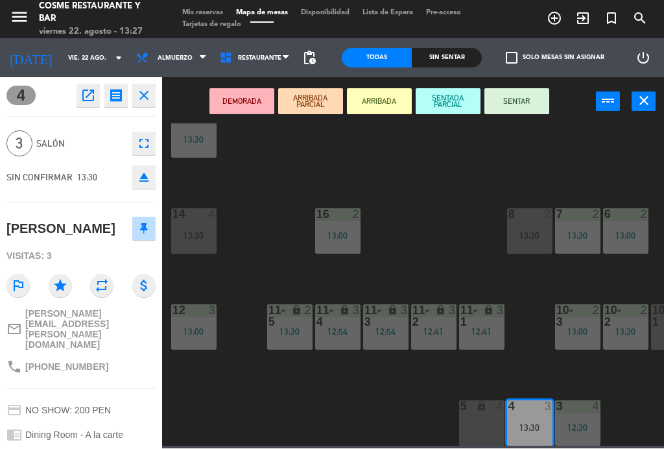
click at [543, 112] on button "SENTAR" at bounding box center [516, 102] width 65 height 26
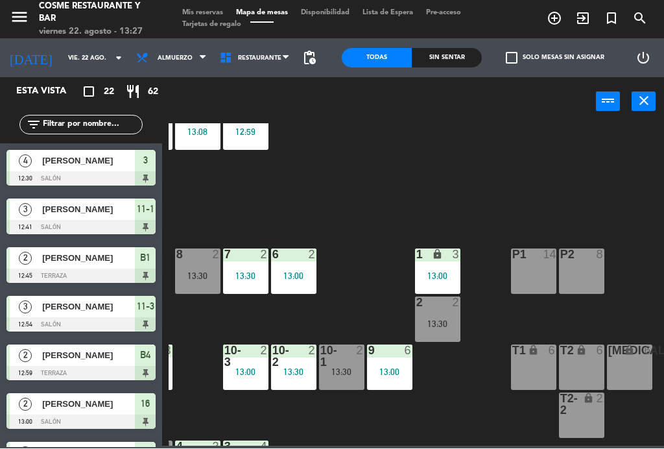
scroll to position [41, 330]
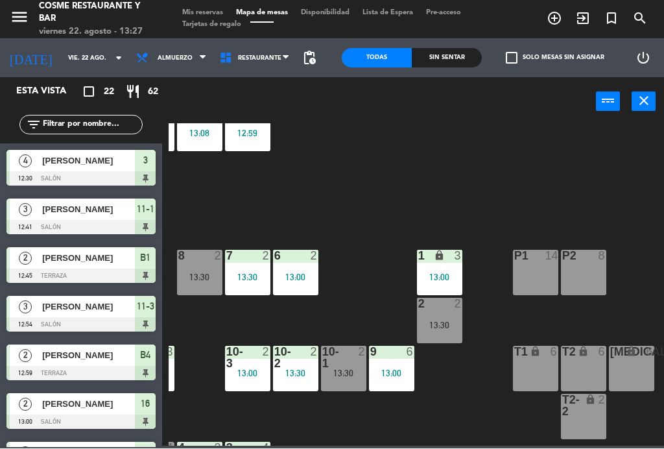
click at [448, 267] on div "1 lock 3 13:00" at bounding box center [439, 272] width 45 height 45
click at [571, 190] on div "B1 lock 2 12:45 B2 lock 2 13:25 B3 lock 2 13:08 B4 lock 2 12:59 15 7 13:30 14 4…" at bounding box center [416, 285] width 495 height 322
click at [195, 68] on span "Almuerzo" at bounding box center [172, 58] width 84 height 29
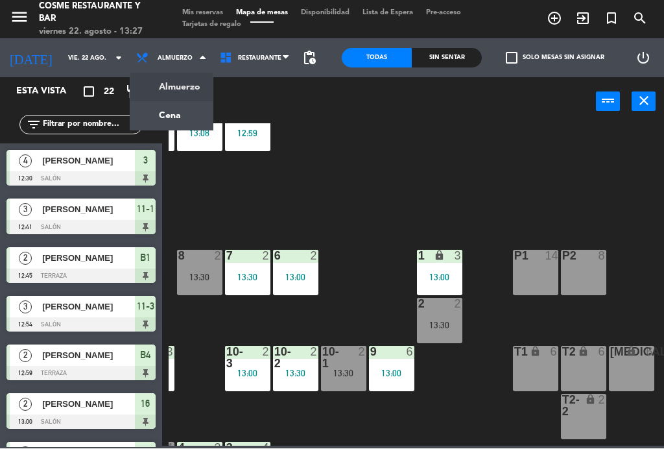
click at [397, 145] on div "B1 lock 2 12:45 B2 lock 2 13:25 B3 lock 2 13:08 B4 lock 2 12:59 15 7 13:30 14 4…" at bounding box center [416, 285] width 495 height 322
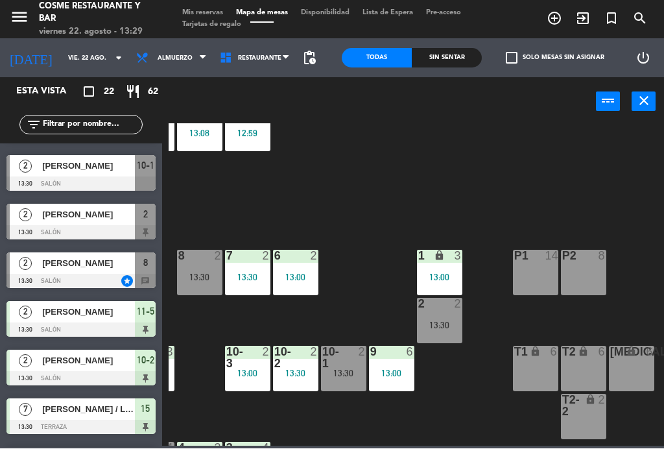
scroll to position [676, 0]
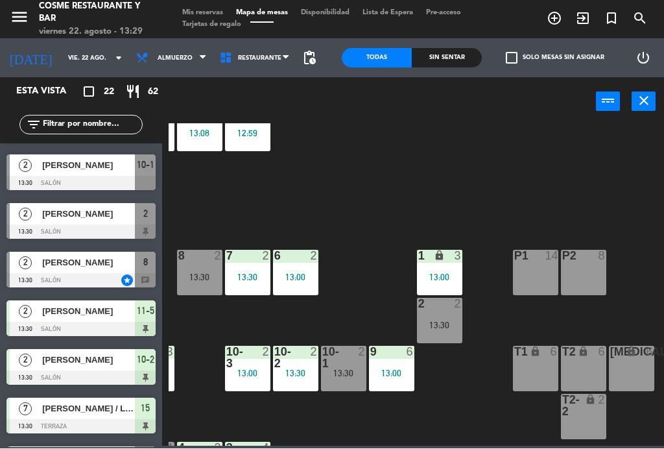
click at [382, 353] on div at bounding box center [391, 352] width 21 height 12
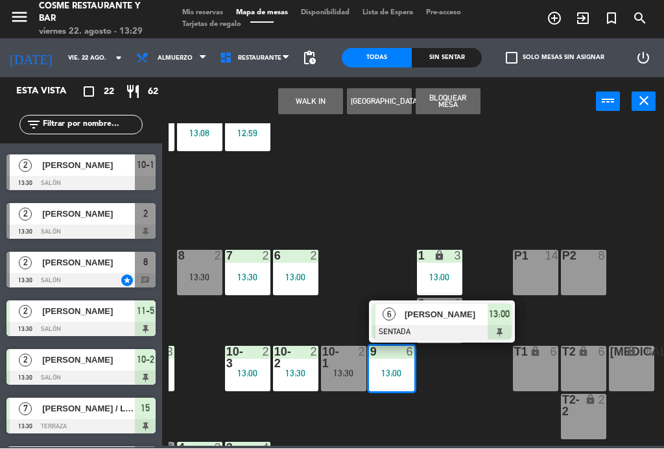
click at [469, 383] on div "B1 lock 2 12:45 B2 lock 2 13:25 B3 lock 2 13:08 B4 lock 2 12:59 15 7 13:30 14 4…" at bounding box center [416, 285] width 495 height 322
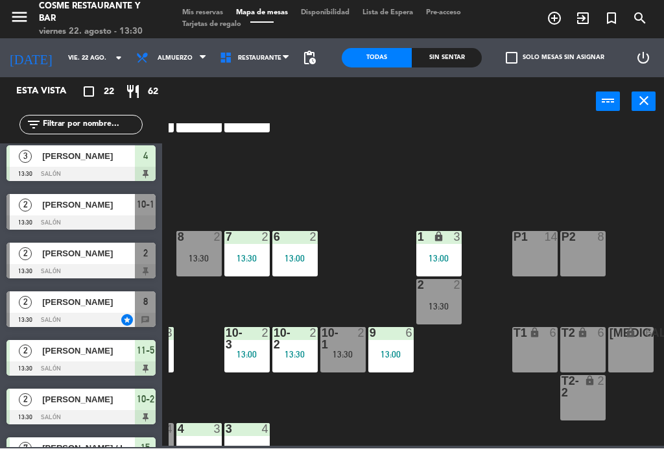
scroll to position [60, 330]
click at [543, 252] on div "P1 14" at bounding box center [535, 253] width 45 height 45
click at [448, 393] on div "B1 lock 2 12:45 B2 lock 2 13:25 B3 lock 2 13:08 B4 lock 2 12:59 15 7 13:30 14 4…" at bounding box center [416, 285] width 495 height 322
click at [530, 301] on div "B1 lock 2 12:45 B2 lock 2 13:25 B3 lock 2 13:08 B4 lock 2 12:59 15 7 13:30 14 4…" at bounding box center [416, 285] width 495 height 322
click at [527, 257] on div "P1 14" at bounding box center [535, 253] width 45 height 45
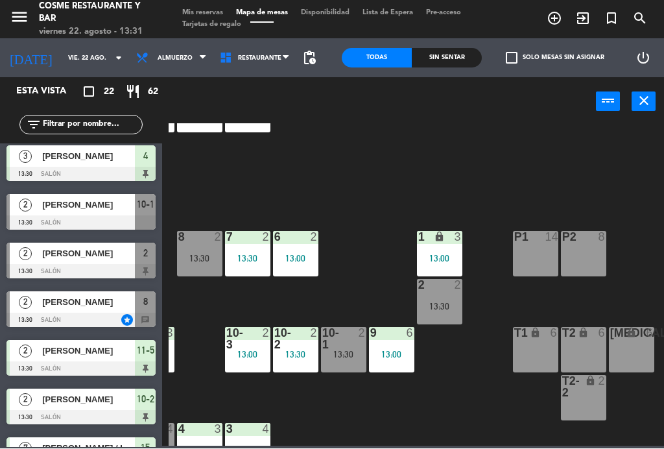
click at [473, 397] on div "B1 lock 2 12:45 B2 lock 2 13:25 B3 lock 2 13:08 B4 lock 2 12:59 15 7 13:30 14 4…" at bounding box center [416, 285] width 495 height 322
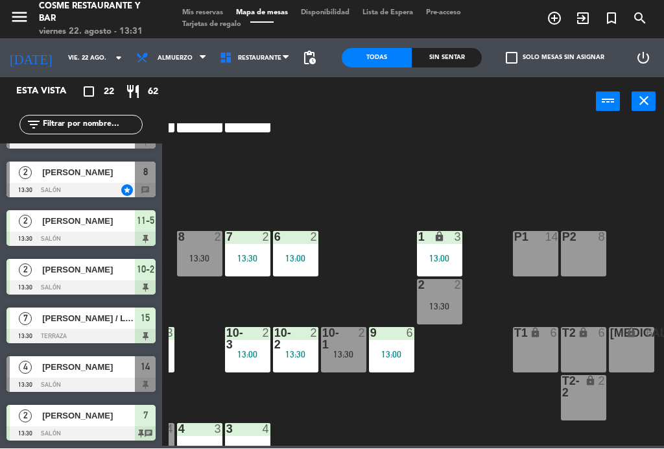
scroll to position [766, 0]
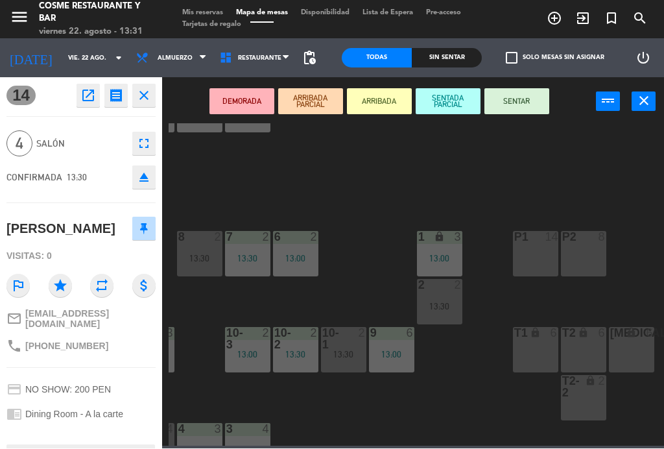
click at [524, 110] on button "SENTAR" at bounding box center [516, 102] width 65 height 26
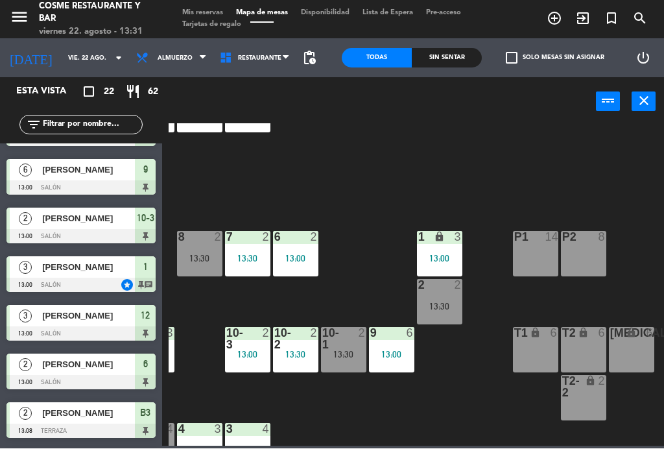
scroll to position [0, 0]
click at [202, 10] on span "Mis reservas" at bounding box center [203, 13] width 54 height 7
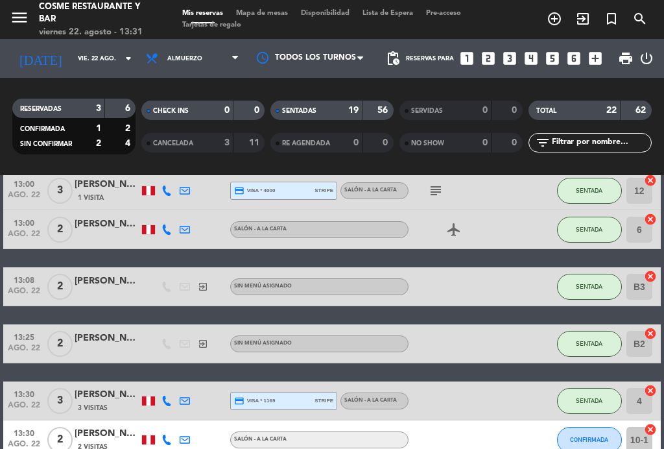
scroll to position [459, 0]
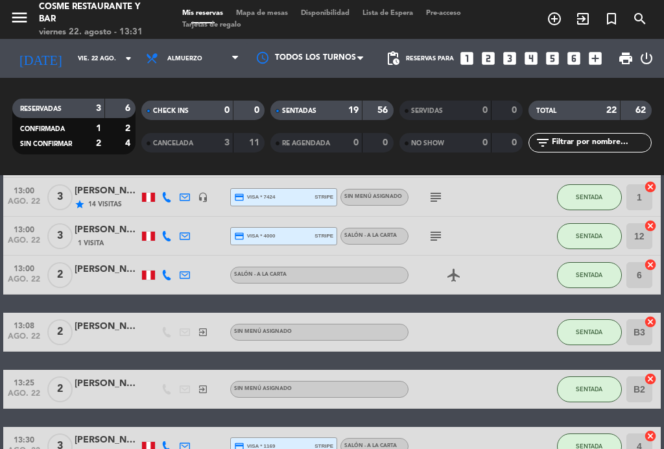
click at [261, 17] on span "Mapa de mesas" at bounding box center [262, 13] width 65 height 7
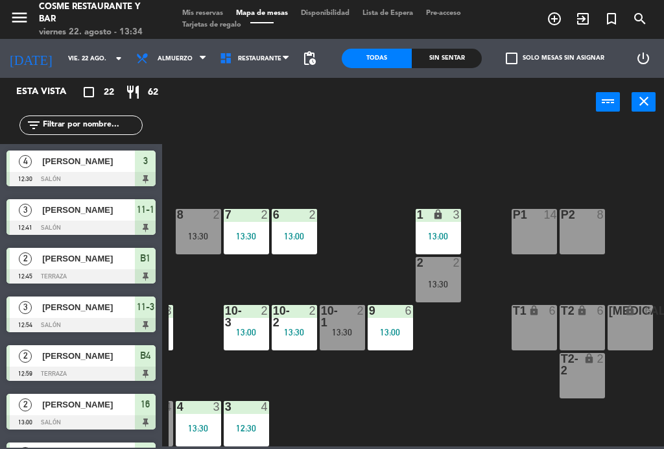
scroll to position [82, 330]
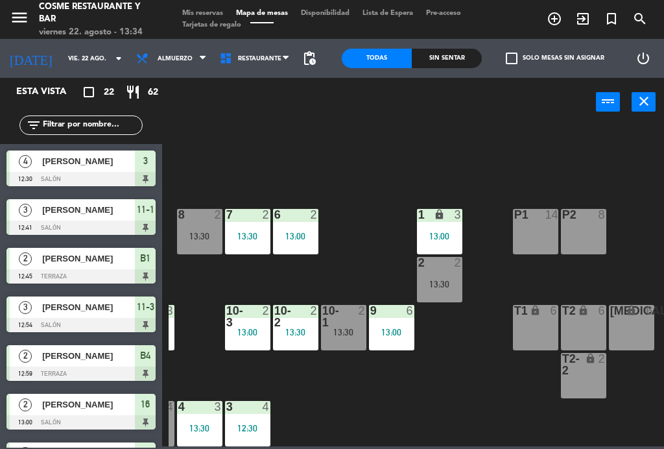
click at [538, 235] on div "P1 14" at bounding box center [535, 231] width 45 height 45
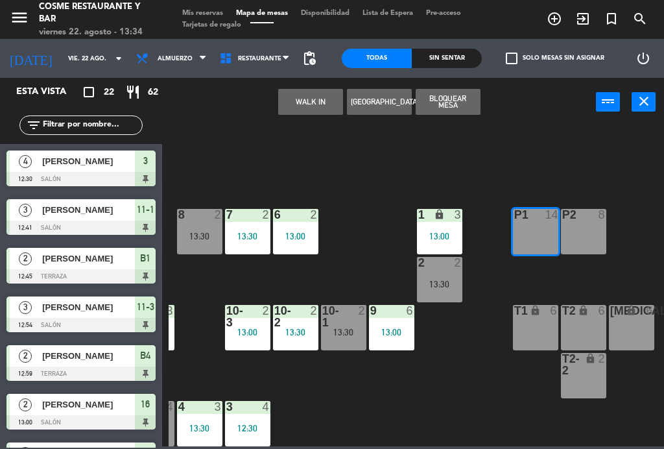
click at [384, 102] on button "[GEOGRAPHIC_DATA]" at bounding box center [379, 102] width 65 height 26
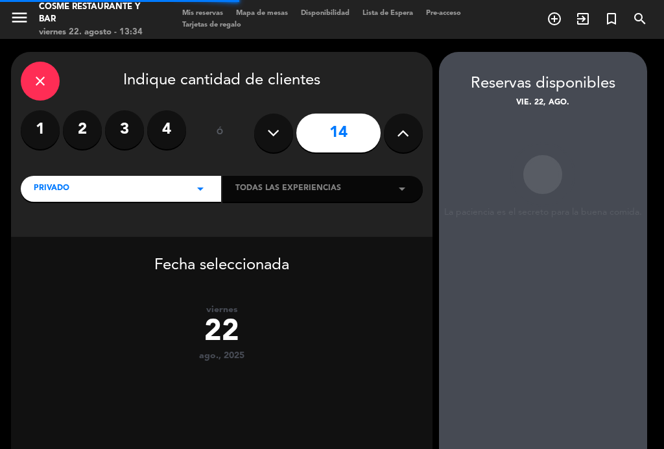
click at [40, 82] on icon "close" at bounding box center [40, 81] width 16 height 16
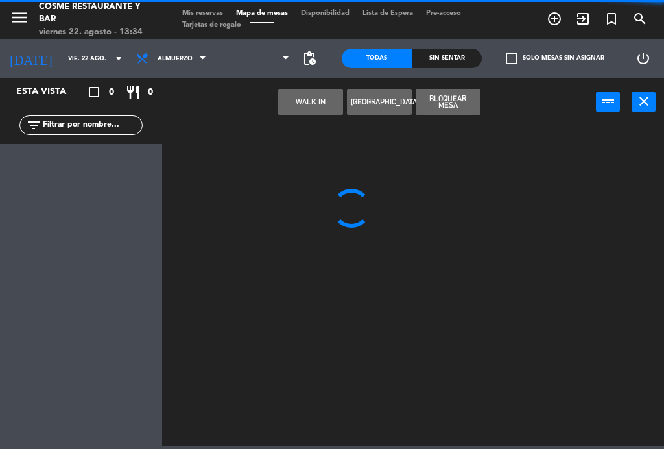
click at [317, 105] on button "WALK IN" at bounding box center [310, 102] width 65 height 26
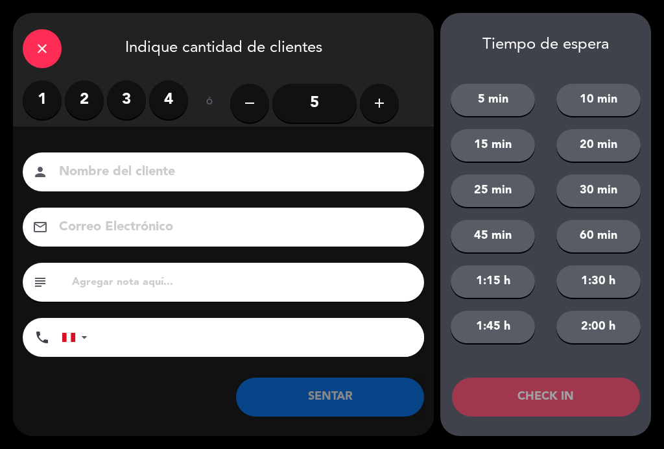
click at [168, 95] on label "4" at bounding box center [168, 99] width 39 height 39
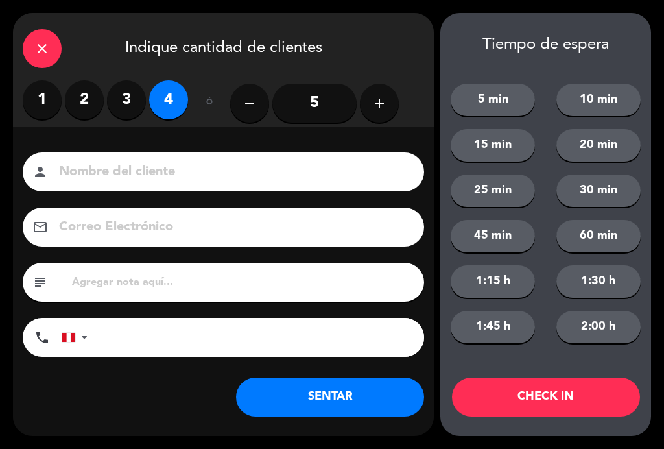
click at [160, 172] on input at bounding box center [233, 172] width 350 height 23
click at [45, 47] on icon "close" at bounding box center [42, 49] width 16 height 16
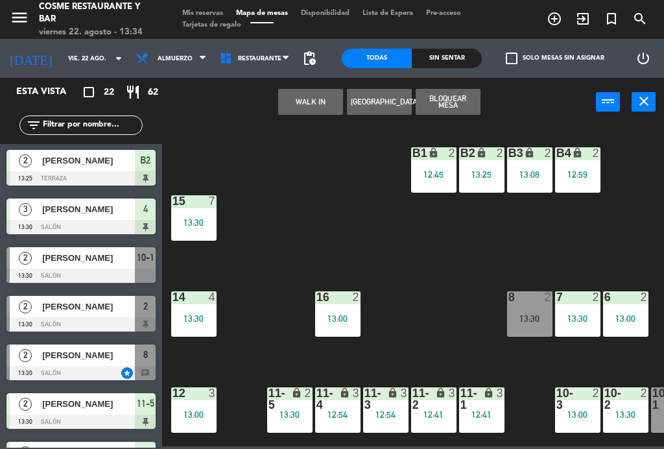
scroll to position [586, 0]
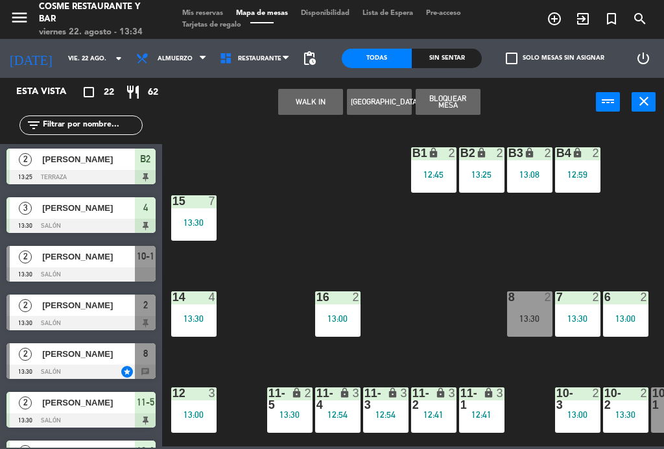
click at [88, 266] on div "[PERSON_NAME]" at bounding box center [88, 256] width 94 height 21
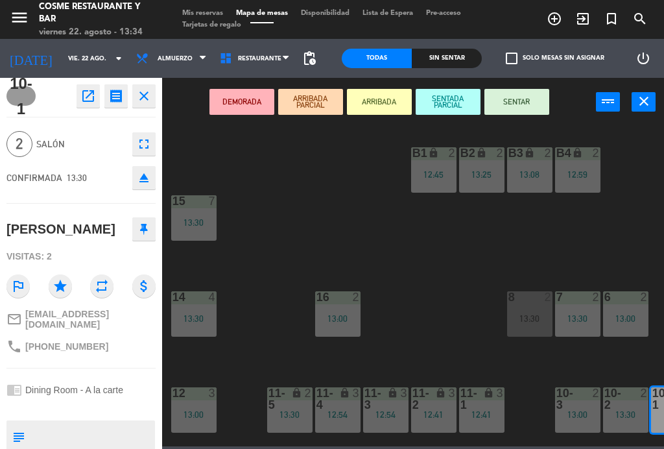
click at [525, 97] on button "SENTAR" at bounding box center [516, 102] width 65 height 26
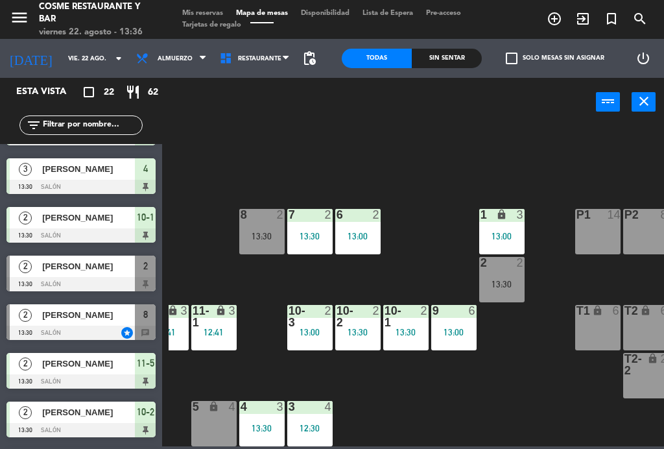
scroll to position [82, 268]
click at [362, 324] on div at bounding box center [357, 316] width 21 height 23
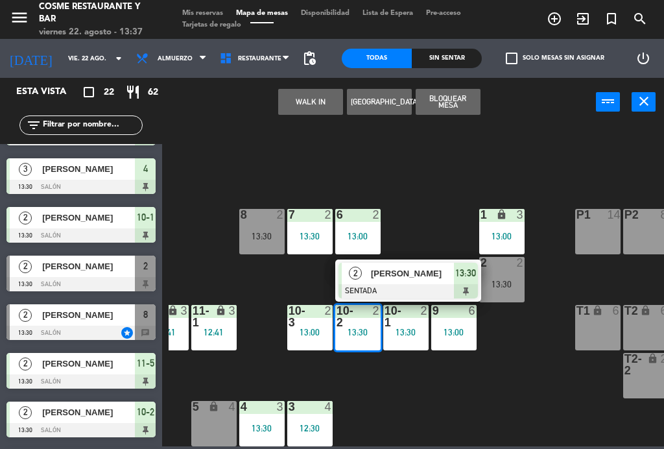
click at [267, 232] on div "13:30" at bounding box center [261, 235] width 45 height 9
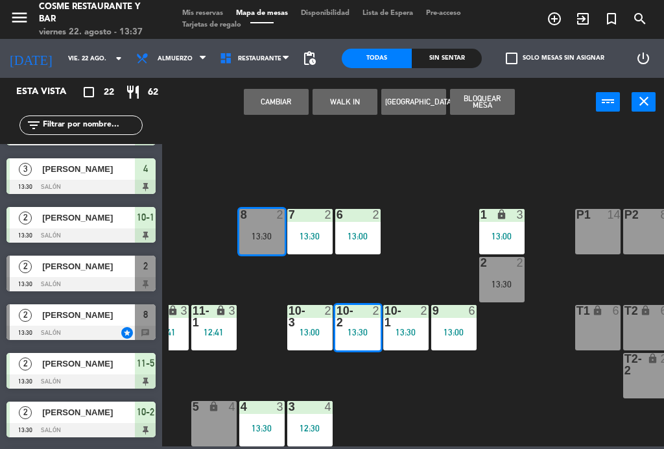
click at [273, 100] on button "Cambiar" at bounding box center [276, 102] width 65 height 26
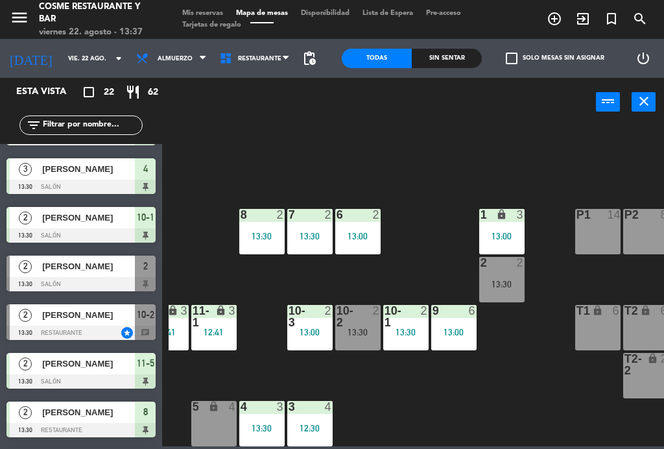
click at [365, 318] on div at bounding box center [357, 316] width 21 height 23
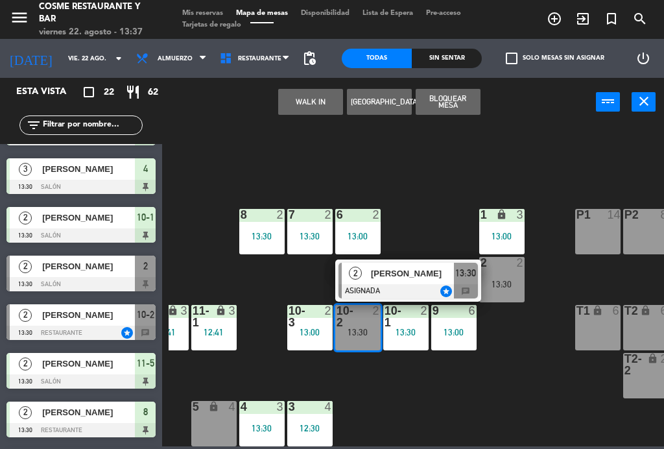
click at [512, 278] on div "2 2 13:30" at bounding box center [501, 279] width 45 height 45
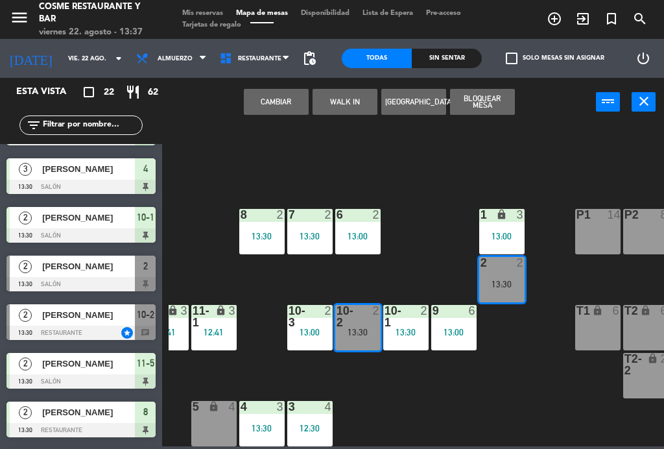
click at [276, 89] on button "Cambiar" at bounding box center [276, 102] width 65 height 26
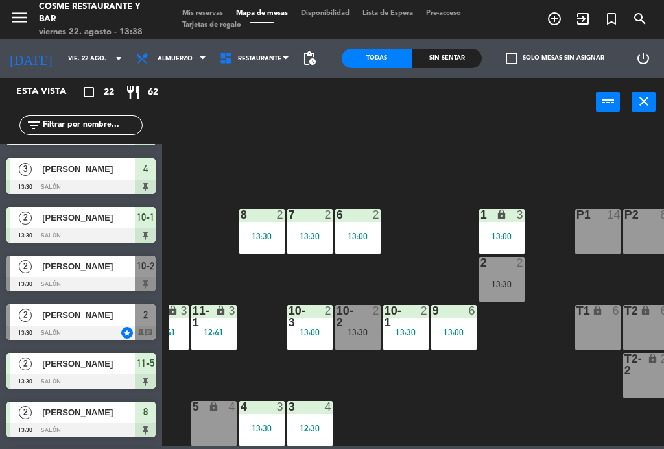
click at [600, 230] on div "P1 14" at bounding box center [597, 231] width 45 height 45
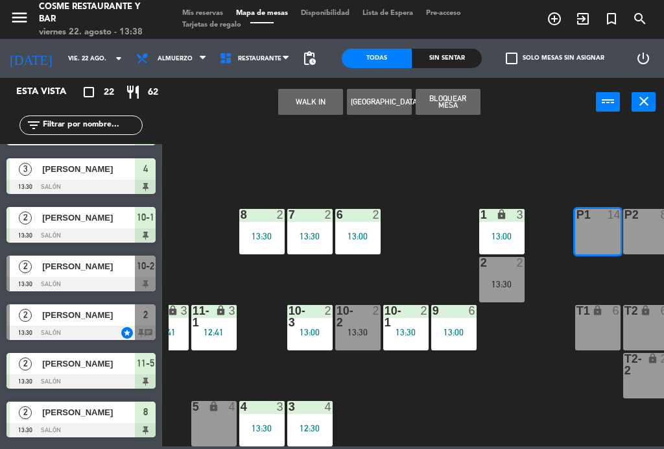
click at [311, 106] on button "WALK IN" at bounding box center [310, 102] width 65 height 26
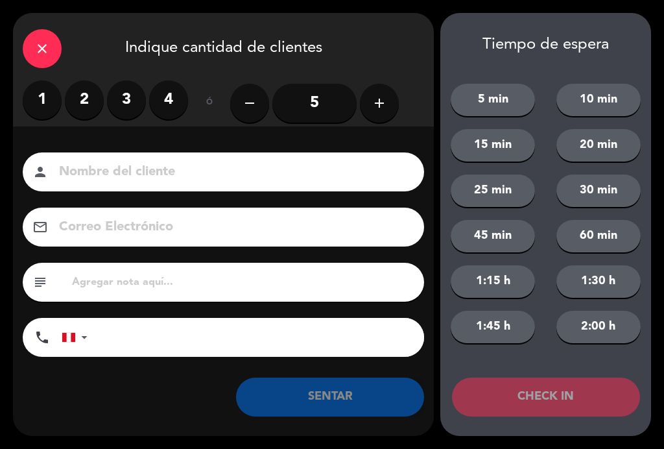
click at [174, 100] on label "4" at bounding box center [168, 99] width 39 height 39
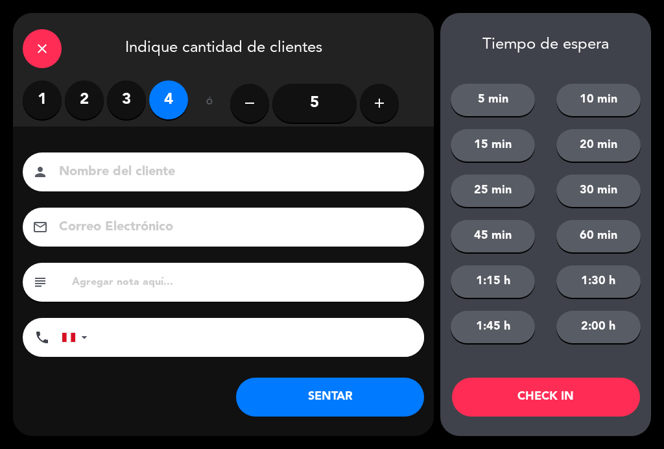
click at [190, 171] on input at bounding box center [233, 172] width 350 height 23
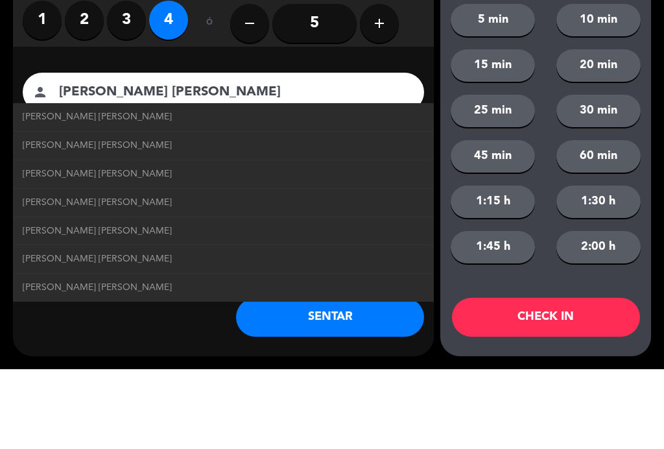
click at [132, 189] on link "[PERSON_NAME] [PERSON_NAME]" at bounding box center [223, 196] width 401 height 15
type input "[PERSON_NAME] [PERSON_NAME]"
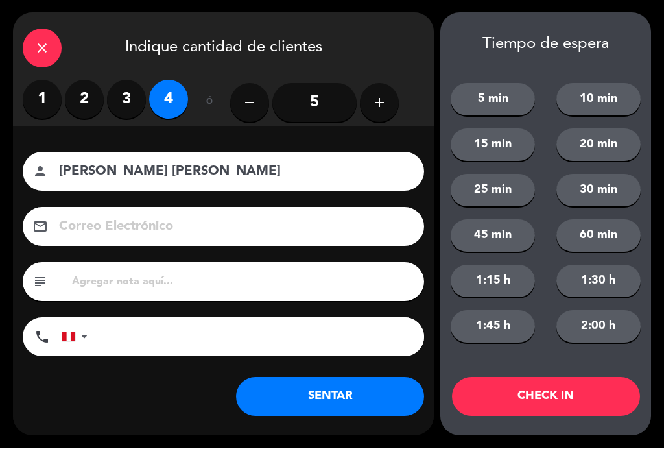
click at [350, 406] on button "SENTAR" at bounding box center [330, 396] width 188 height 39
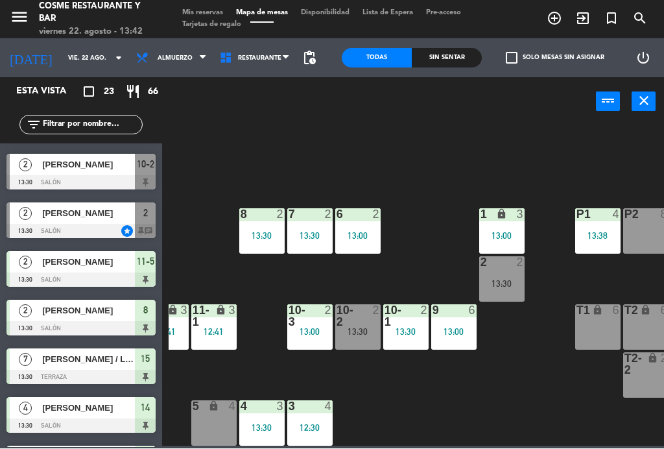
scroll to position [727, 0]
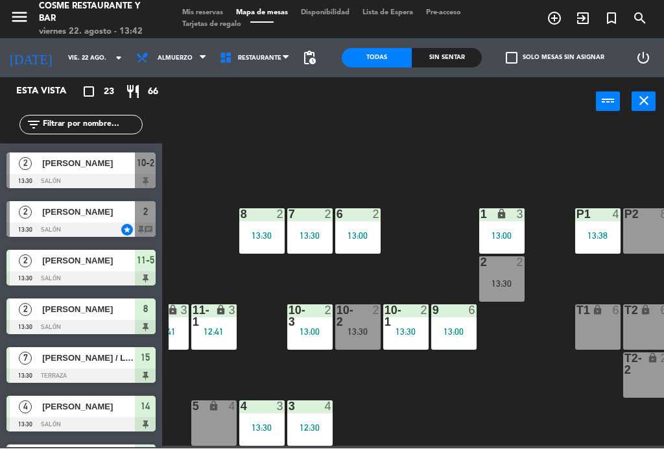
click at [510, 287] on div "13:30" at bounding box center [501, 283] width 45 height 9
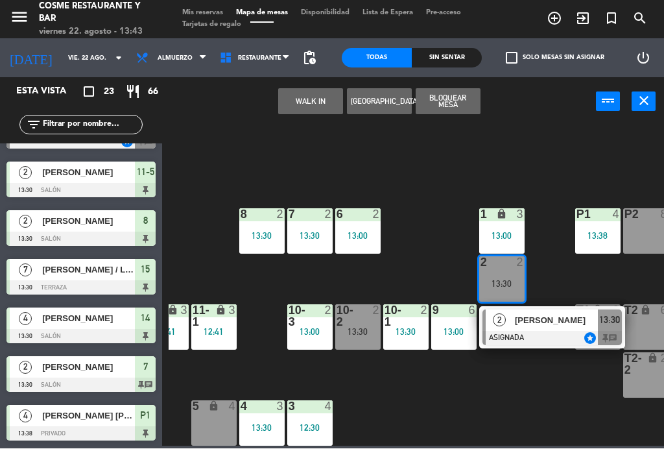
scroll to position [815, 0]
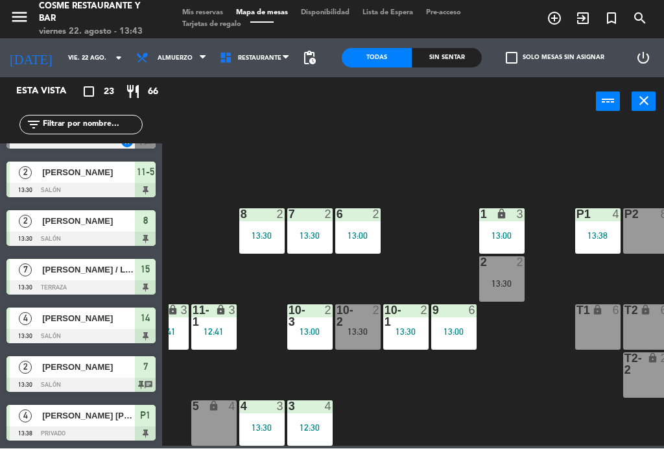
click at [441, 421] on div "B1 lock 2 12:45 B2 lock 2 13:25 B3 lock 2 13:08 B4 lock 2 12:59 15 7 13:30 14 4…" at bounding box center [416, 285] width 495 height 322
click at [80, 228] on div "[PERSON_NAME]" at bounding box center [88, 221] width 94 height 21
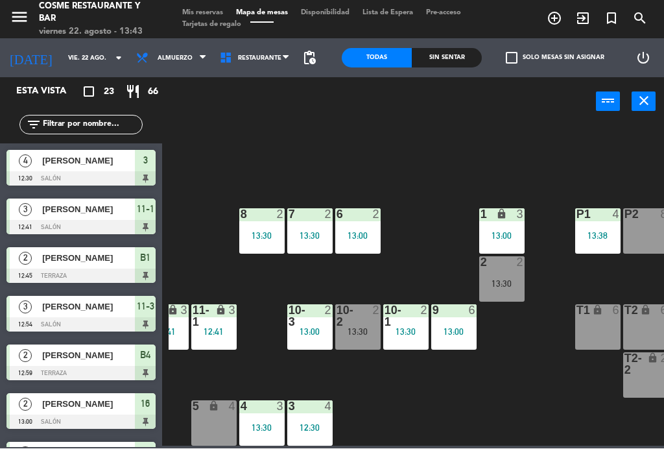
scroll to position [154, 0]
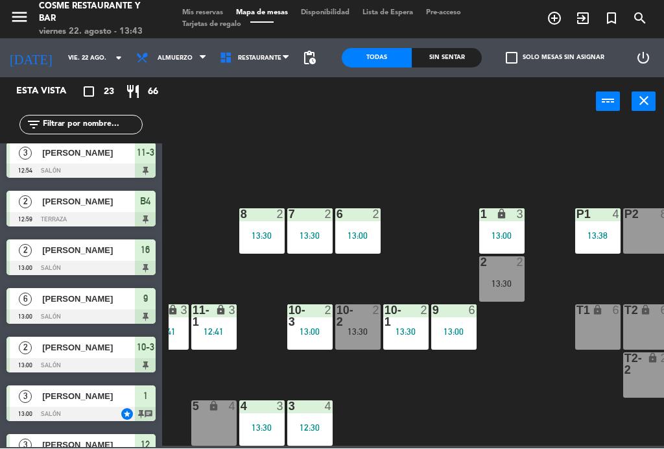
click at [403, 320] on div at bounding box center [405, 316] width 21 height 23
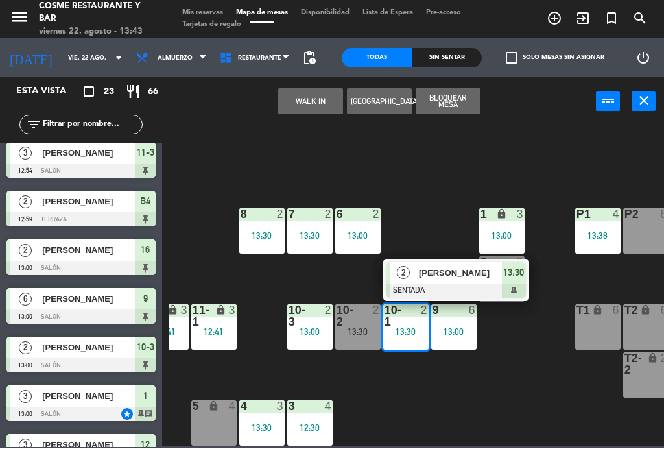
click at [263, 226] on div "8 2 13:30" at bounding box center [261, 231] width 45 height 45
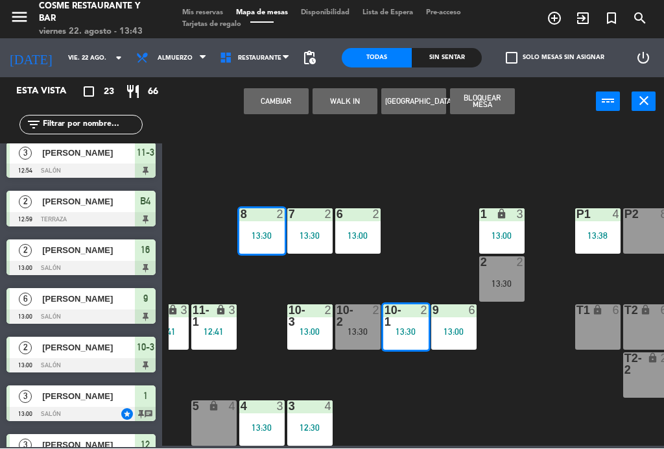
click at [280, 104] on button "Cambiar" at bounding box center [276, 102] width 65 height 26
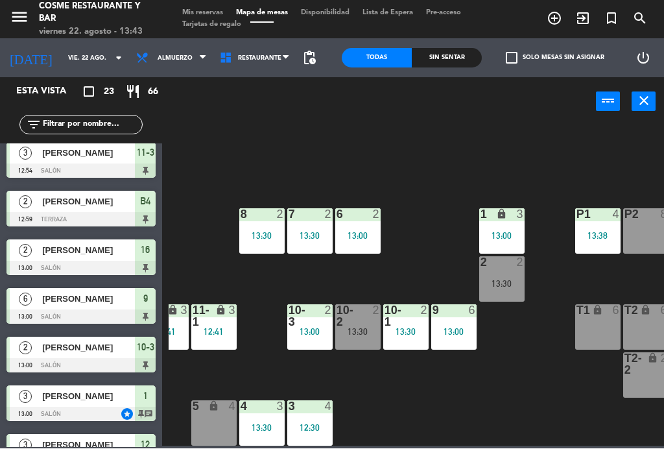
click at [207, 203] on div "B1 lock 2 12:45 B2 lock 2 13:25 B3 lock 2 13:08 B4 lock 2 12:59 15 7 13:30 14 4…" at bounding box center [416, 285] width 495 height 322
click at [254, 219] on div at bounding box center [261, 215] width 21 height 12
click at [204, 201] on div "B1 lock 2 12:45 B2 lock 2 13:25 B3 lock 2 13:08 B4 lock 2 12:59 15 7 13:30 14 4…" at bounding box center [416, 285] width 495 height 322
click at [421, 334] on div "13:30" at bounding box center [405, 331] width 45 height 9
click at [434, 393] on div "B1 lock 2 12:45 B2 lock 2 13:25 B3 lock 2 13:08 B4 lock 2 12:59 15 7 13:30 14 4…" at bounding box center [416, 285] width 495 height 322
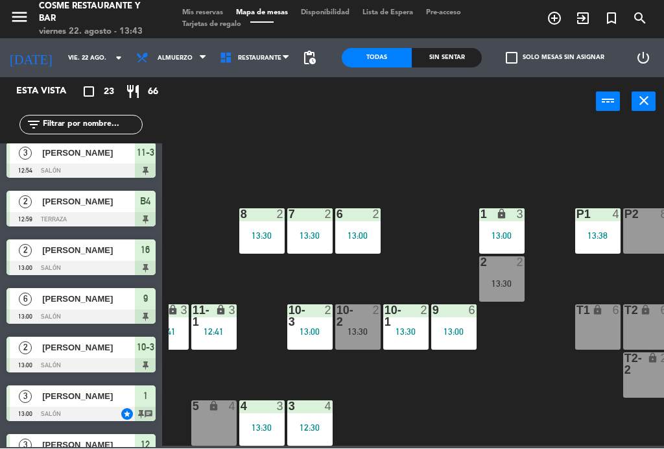
click at [366, 330] on div "13:30" at bounding box center [357, 331] width 45 height 9
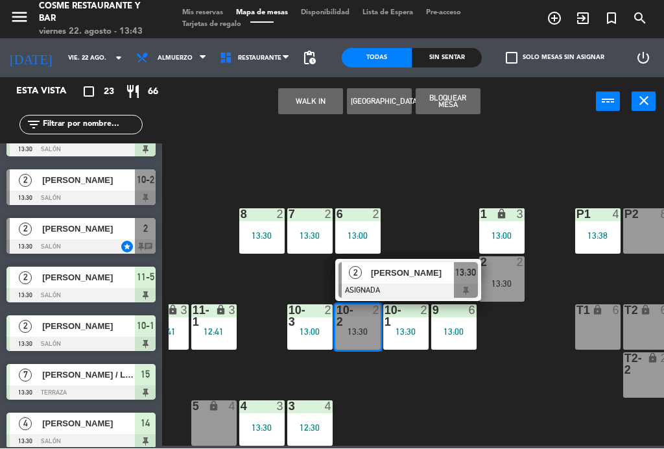
scroll to position [711, 0]
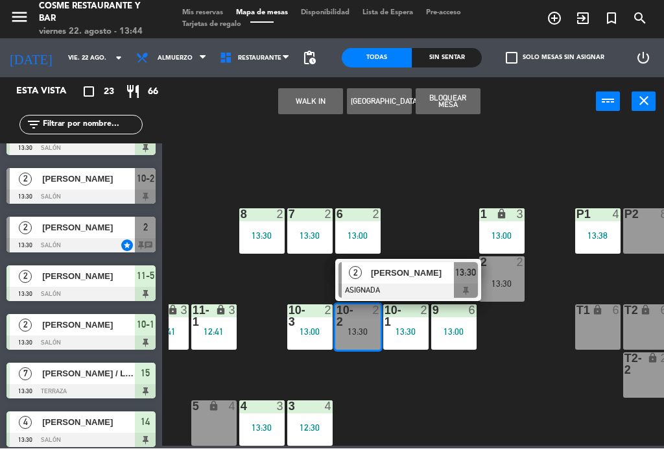
click at [78, 188] on div "[PERSON_NAME]" at bounding box center [88, 179] width 94 height 21
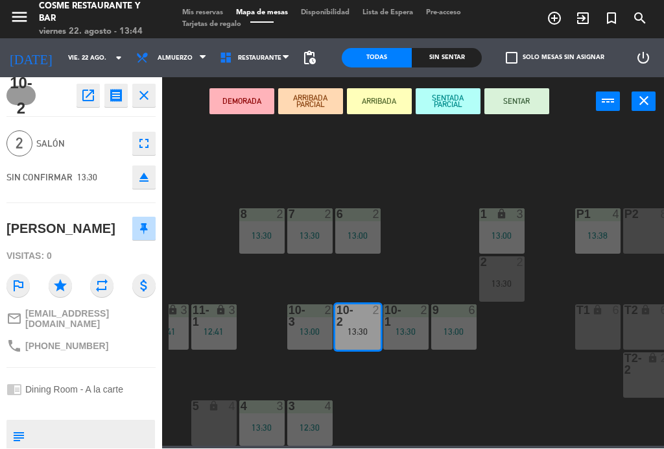
scroll to position [0, 0]
click at [86, 93] on icon "open_in_new" at bounding box center [88, 96] width 16 height 16
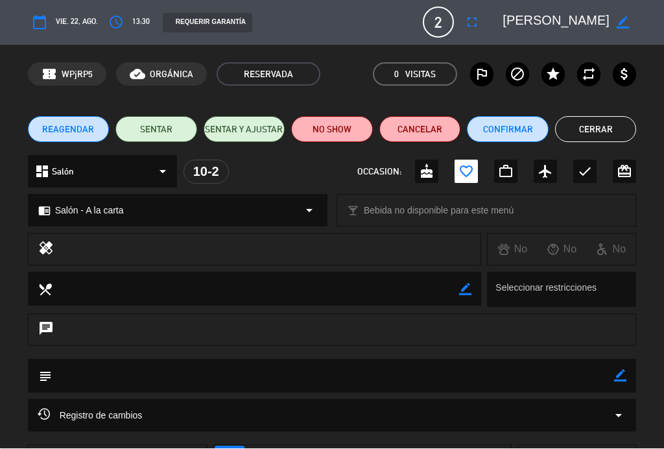
click at [342, 126] on button "NO SHOW" at bounding box center [332, 130] width 82 height 26
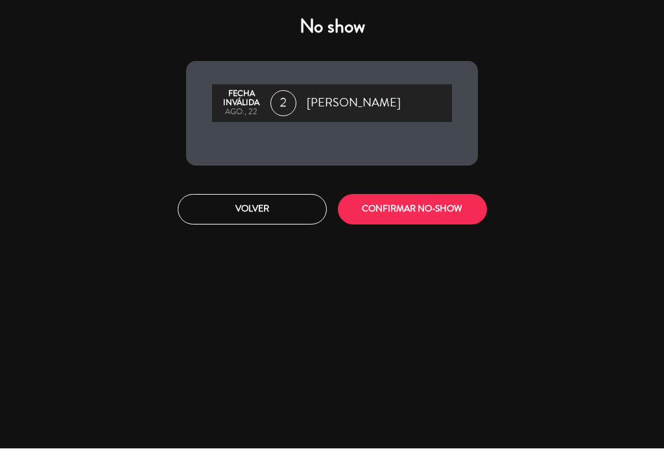
click at [409, 207] on button "CONFIRMAR NO-SHOW" at bounding box center [412, 210] width 149 height 30
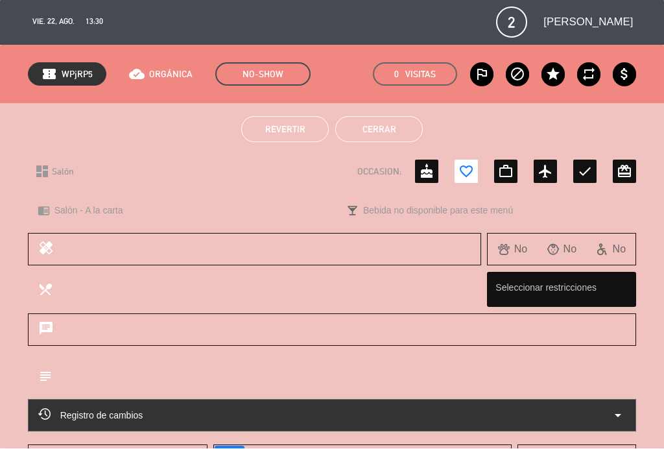
click at [397, 132] on button "Cerrar" at bounding box center [379, 130] width 88 height 26
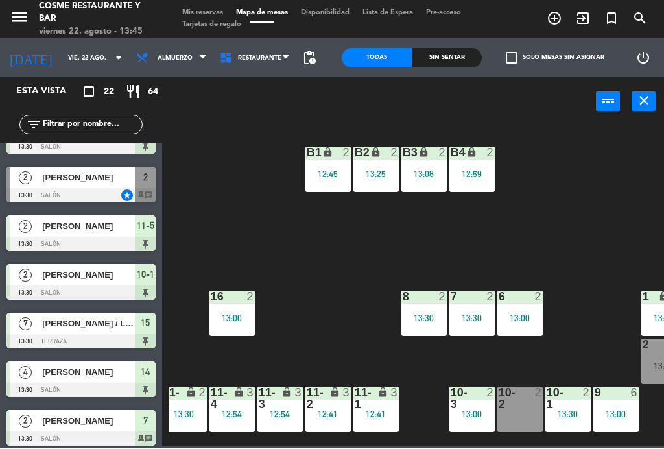
scroll to position [0, 106]
click at [384, 160] on div "B2 lock 2 13:25" at bounding box center [375, 169] width 45 height 45
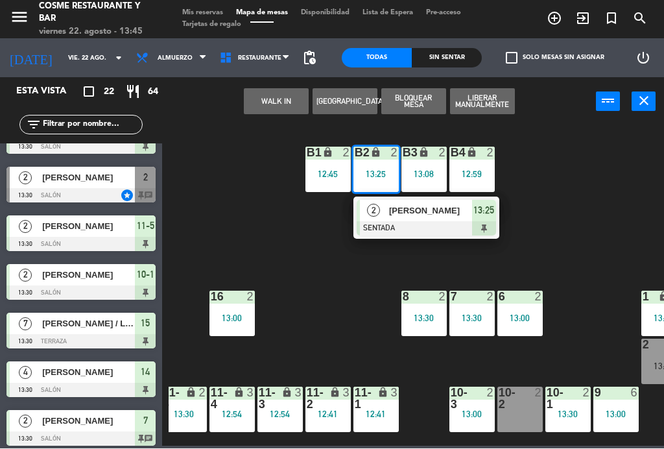
click at [435, 218] on div "[PERSON_NAME]" at bounding box center [430, 210] width 84 height 21
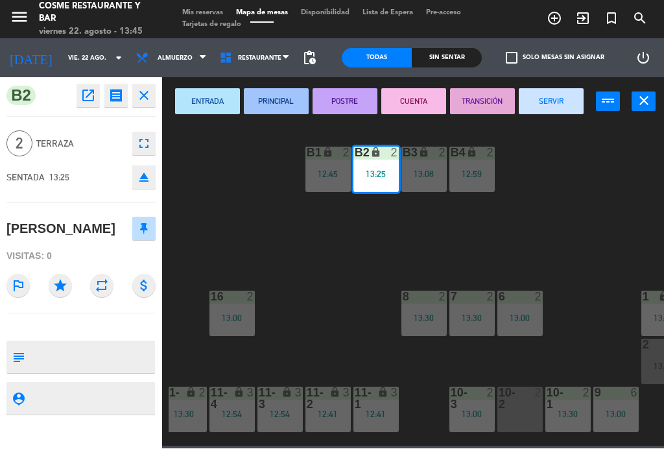
click at [564, 106] on button "SERVIR" at bounding box center [551, 102] width 65 height 26
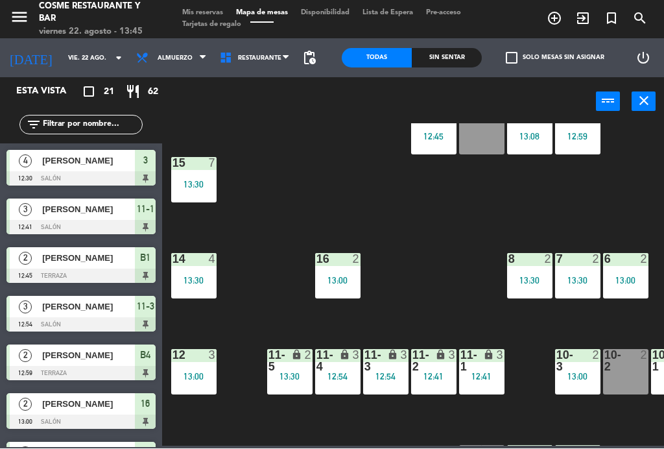
scroll to position [38, 0]
click at [204, 268] on div "14 4 13:30" at bounding box center [193, 276] width 45 height 45
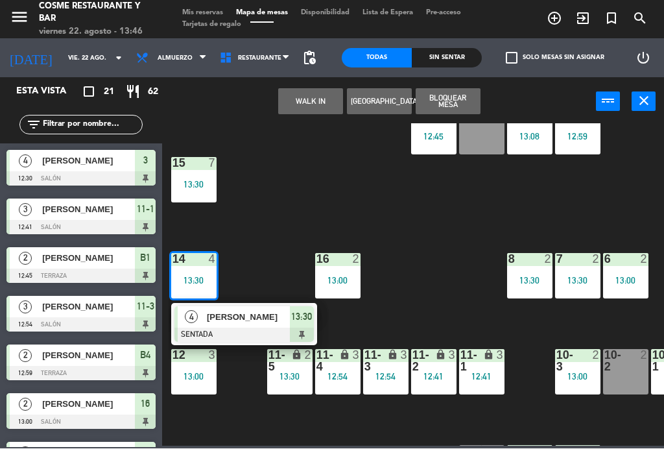
click at [242, 330] on div at bounding box center [243, 335] width 139 height 14
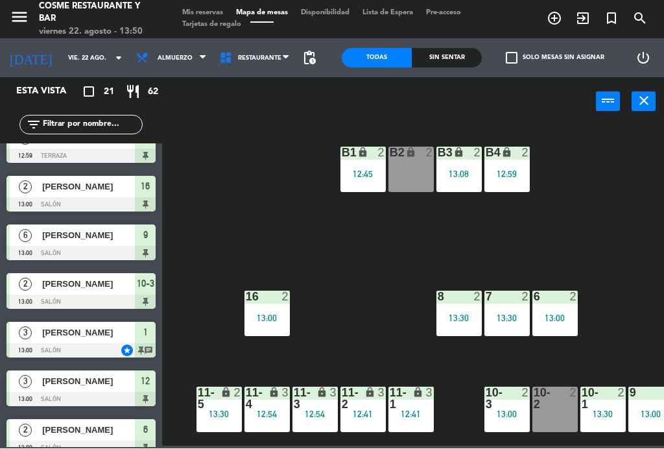
scroll to position [0, 71]
click at [361, 174] on div "12:45" at bounding box center [362, 174] width 45 height 9
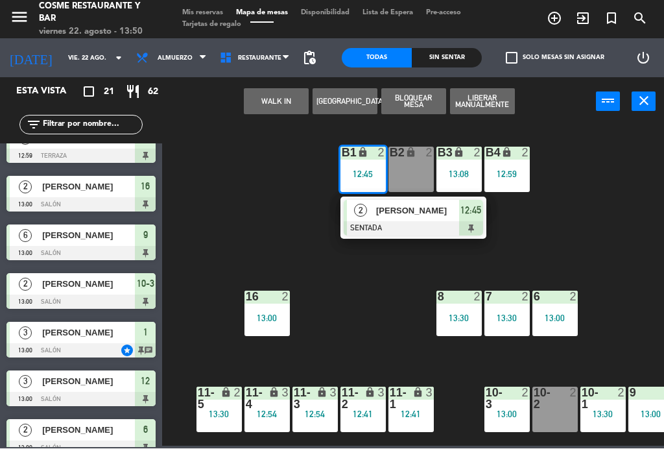
click at [421, 223] on div at bounding box center [413, 229] width 139 height 14
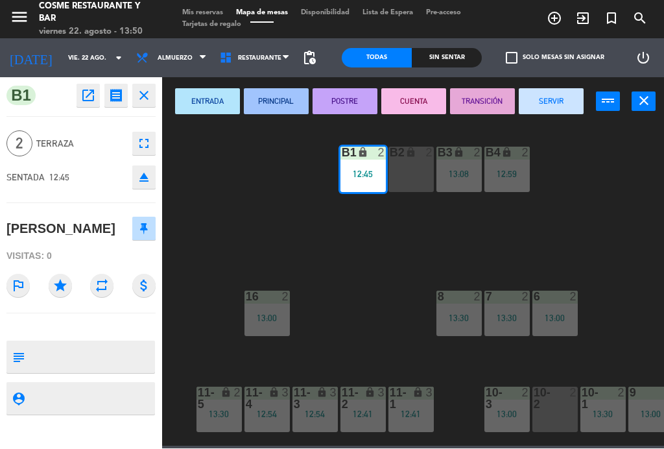
click at [561, 98] on button "SERVIR" at bounding box center [551, 102] width 65 height 26
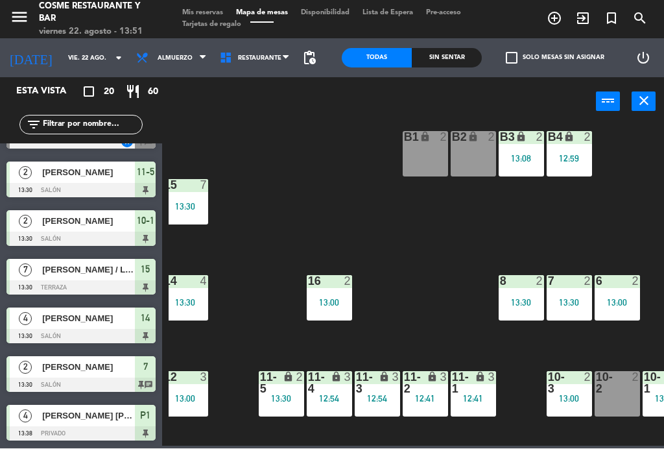
scroll to position [13, 11]
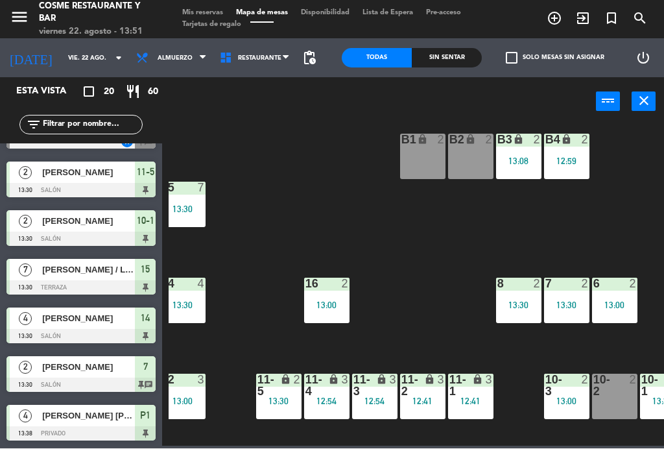
click at [532, 222] on div "B1 lock 2 B2 lock 2 B3 lock 2 13:08 B4 lock 2 12:59 15 7 13:30 14 4 13:30 8 2 1…" at bounding box center [416, 285] width 495 height 322
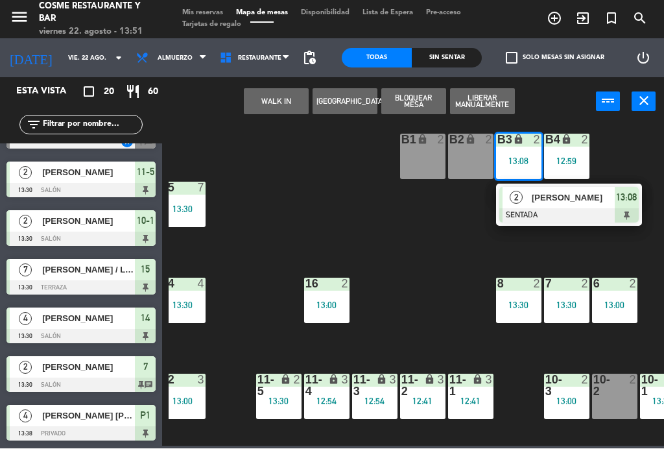
click at [472, 160] on div "B2 lock 2" at bounding box center [470, 156] width 45 height 45
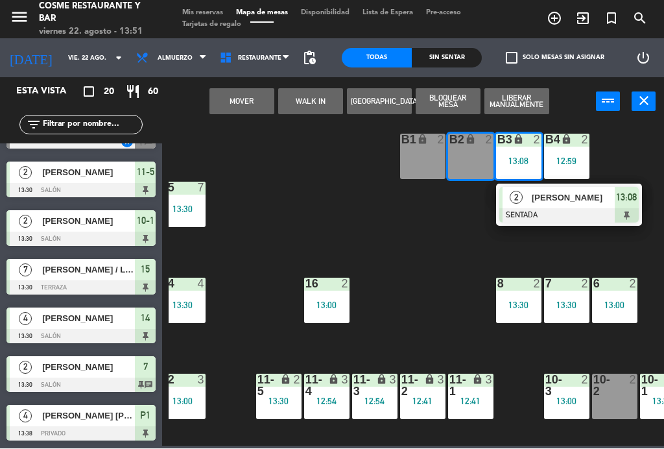
click at [250, 108] on button "Mover" at bounding box center [241, 102] width 65 height 26
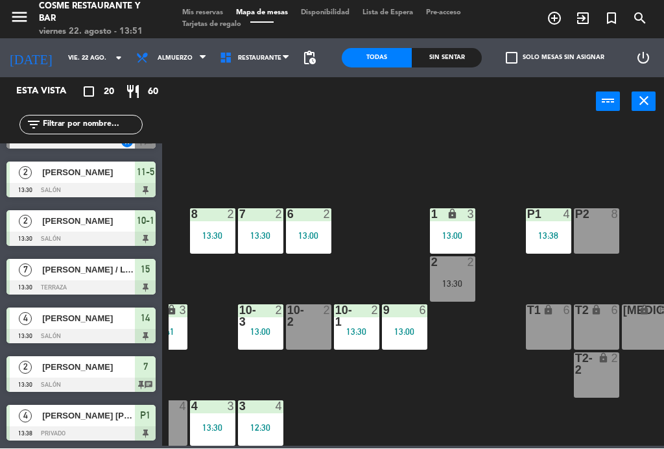
scroll to position [82, 317]
click at [399, 324] on div "9 6 13:00" at bounding box center [404, 327] width 45 height 45
click at [475, 397] on div "B1 lock 2 B2 lock 2 13:08 B3 lock 2 B4 lock 2 12:59 15 7 13:30 14 4 13:30 8 2 1…" at bounding box center [416, 285] width 495 height 322
click at [562, 18] on icon "exit_to_app" at bounding box center [555, 19] width 16 height 16
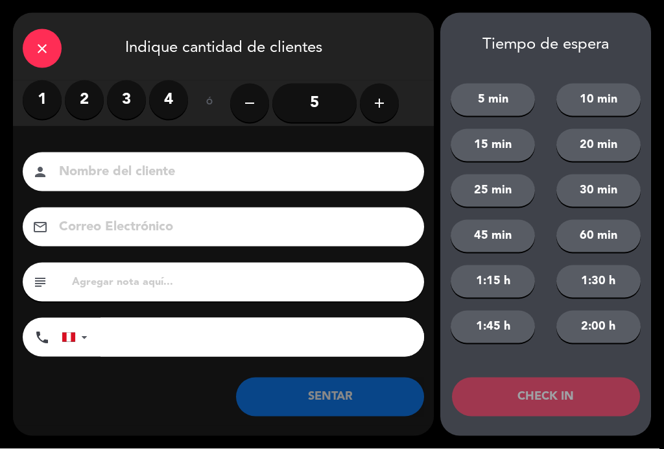
click at [318, 101] on input "5" at bounding box center [314, 103] width 84 height 39
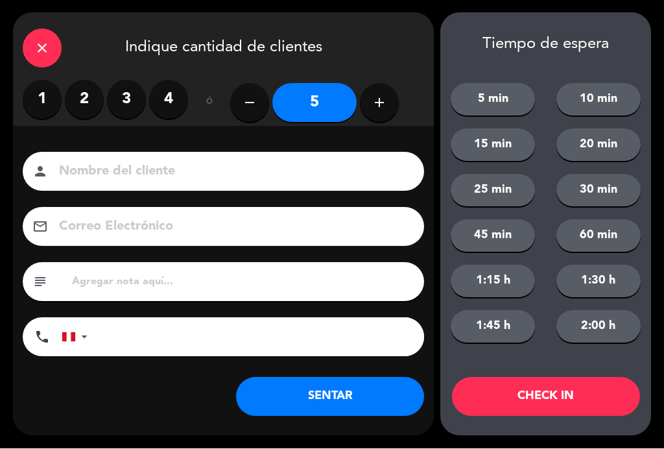
click at [118, 173] on input at bounding box center [233, 172] width 350 height 23
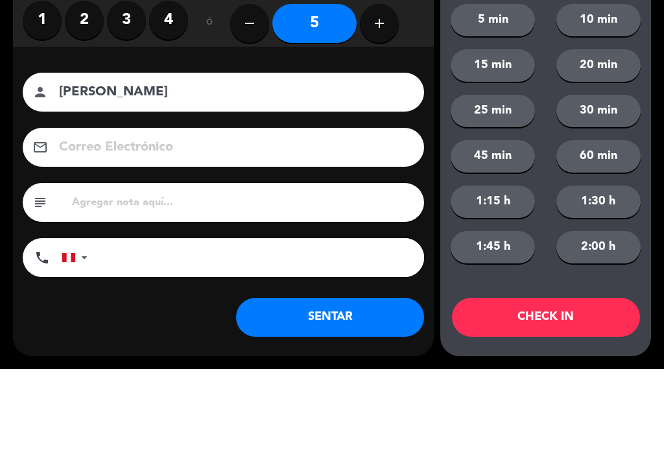
type input "[PERSON_NAME]"
click at [9, 106] on div "close Indique cantidad de clientes 1 2 3 4 ó remove 5 add Nombre del cliente pe…" at bounding box center [332, 224] width 664 height 449
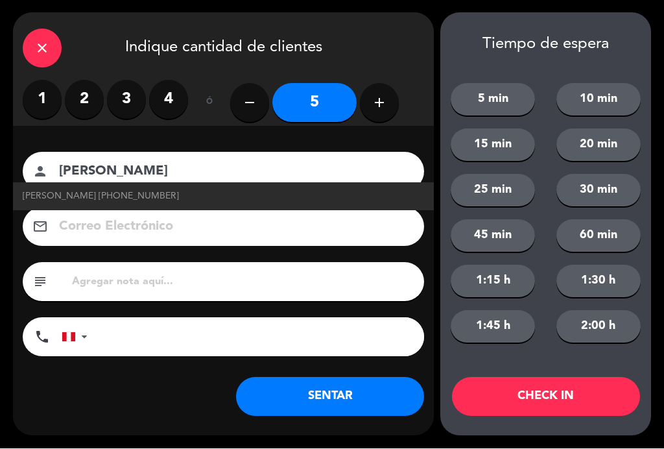
click at [52, 54] on div "close" at bounding box center [42, 48] width 39 height 39
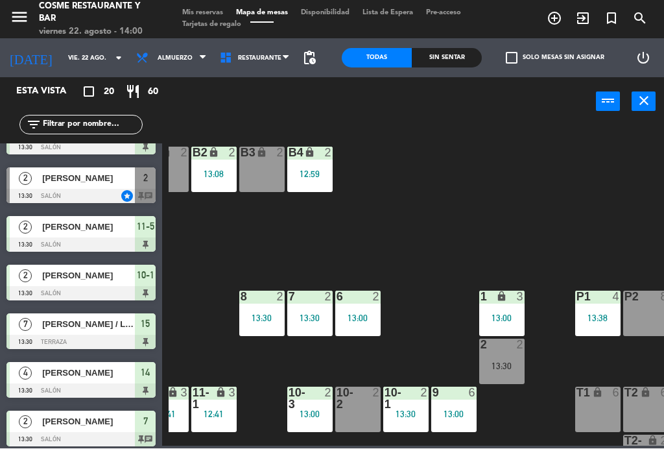
scroll to position [0, 268]
click at [314, 180] on div "B4 lock 2 12:59" at bounding box center [309, 169] width 45 height 45
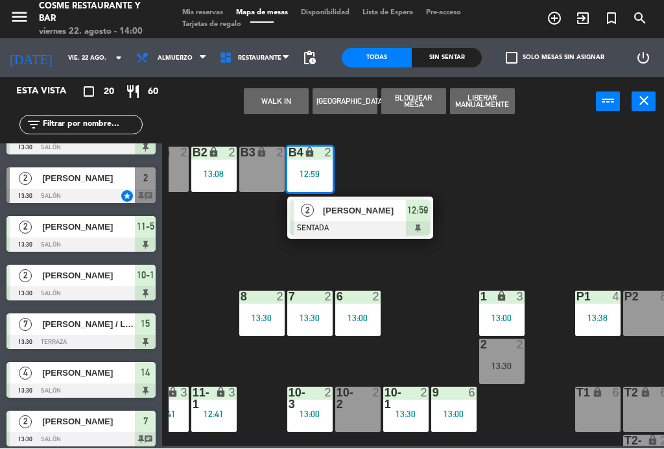
click at [375, 218] on div "[PERSON_NAME]" at bounding box center [364, 210] width 84 height 21
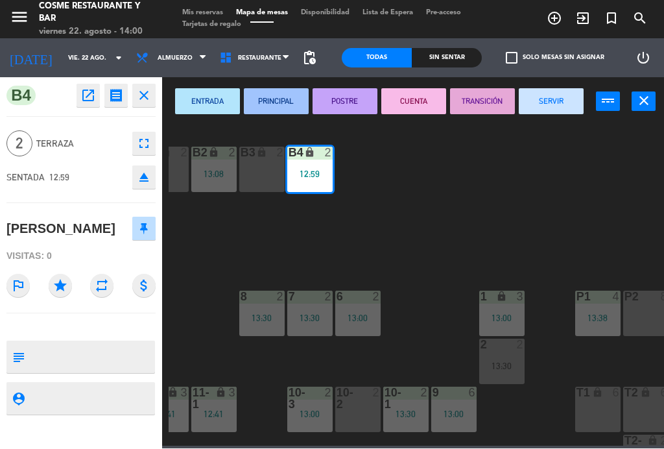
click at [560, 103] on button "SERVIR" at bounding box center [551, 102] width 65 height 26
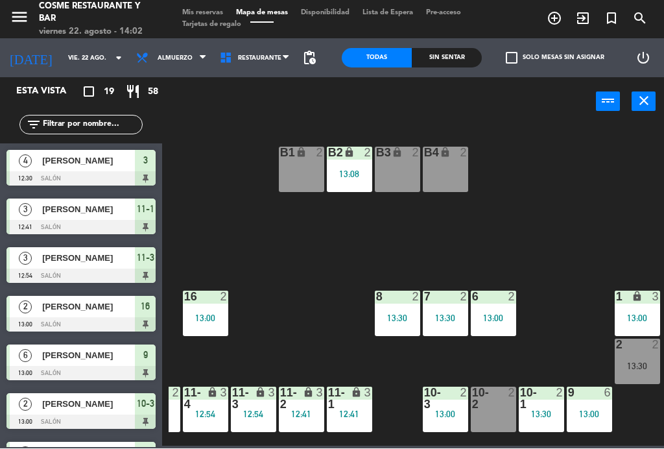
scroll to position [0, 132]
click at [562, 13] on icon "search" at bounding box center [555, 19] width 16 height 16
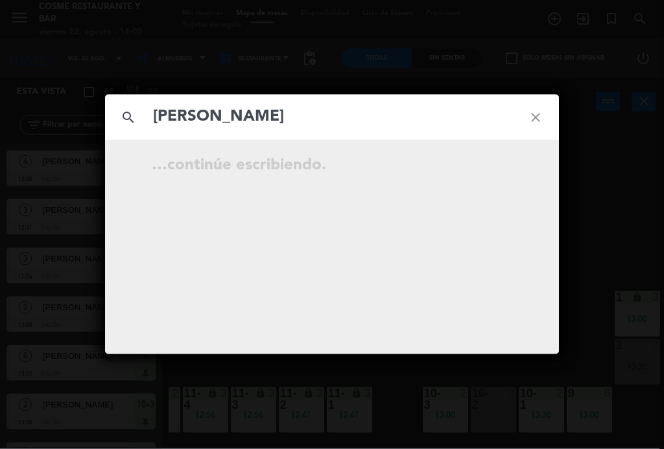
type input "[PERSON_NAME]"
click at [598, 126] on div "search [PERSON_NAME] close …continúe escribiendo." at bounding box center [332, 224] width 664 height 449
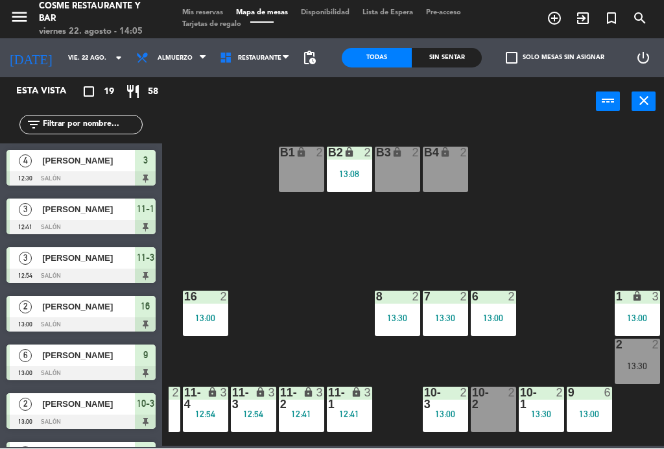
click at [648, 21] on span "search" at bounding box center [640, 19] width 29 height 22
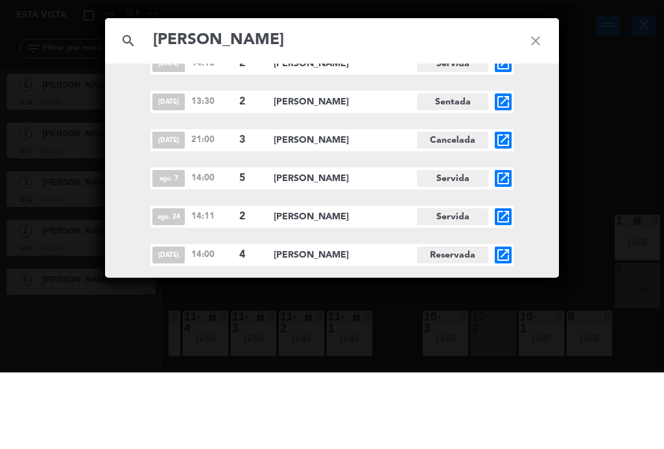
scroll to position [2629, 0]
type input "[PERSON_NAME]"
click at [537, 94] on icon "close" at bounding box center [535, 117] width 47 height 47
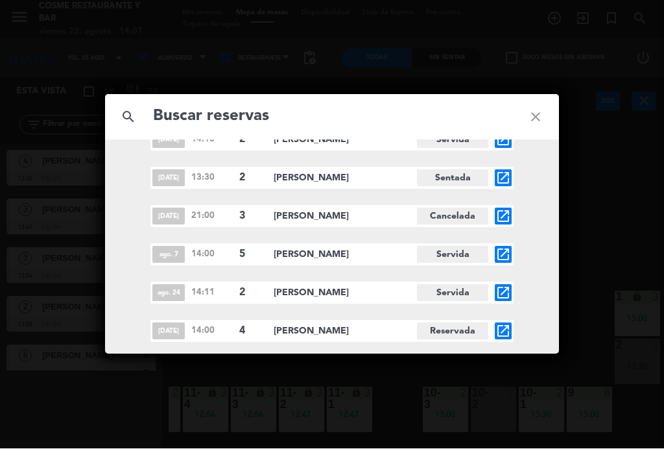
click at [536, 115] on icon "close" at bounding box center [535, 117] width 47 height 47
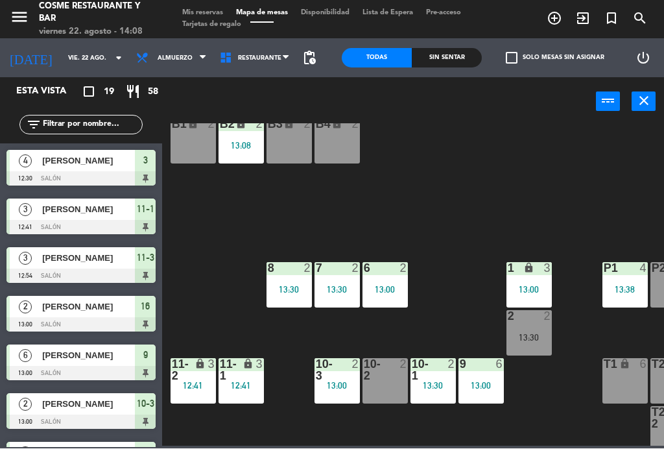
scroll to position [19, 234]
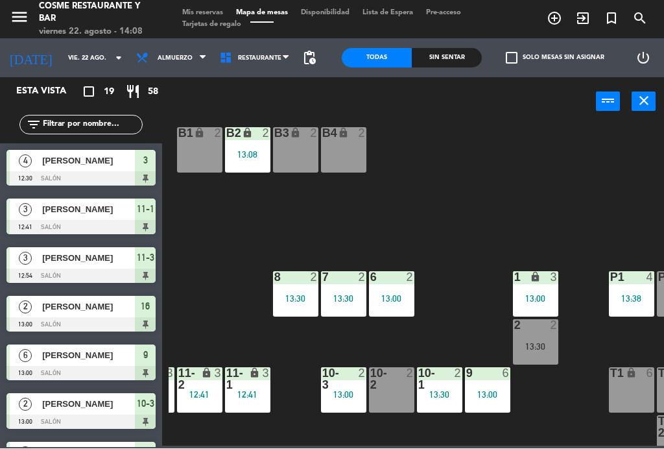
click at [569, 398] on div "B1 lock 2 B2 lock 2 13:08 B3 lock 2 B4 lock 2 15 7 13:30 14 4 13:30 8 2 13:30 7…" at bounding box center [416, 285] width 495 height 322
click at [543, 349] on div "13:30" at bounding box center [535, 346] width 45 height 9
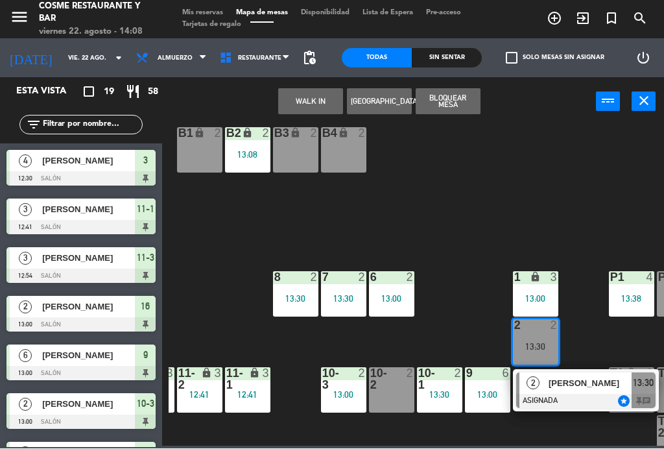
click at [346, 145] on div "B4 lock 2" at bounding box center [343, 150] width 45 height 45
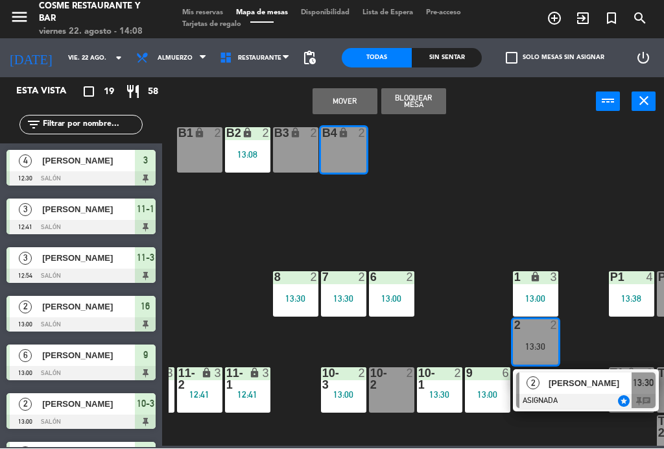
click at [351, 102] on button "Mover" at bounding box center [345, 102] width 65 height 26
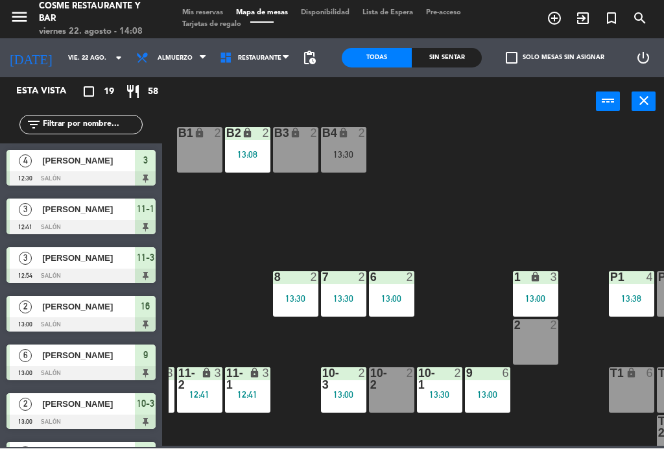
click at [538, 338] on div "2 2" at bounding box center [535, 342] width 45 height 45
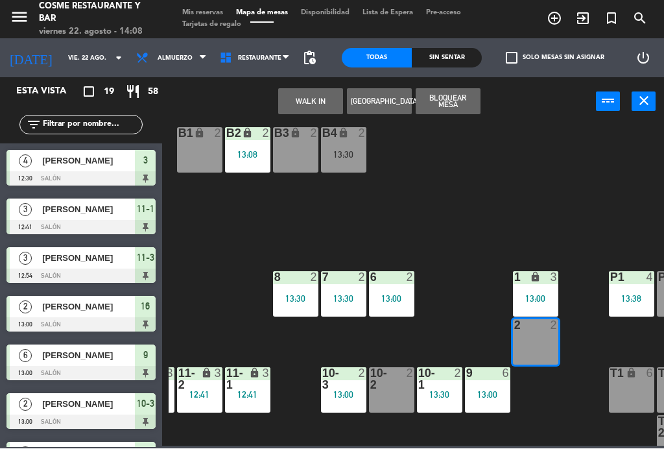
click at [306, 101] on button "WALK IN" at bounding box center [310, 102] width 65 height 26
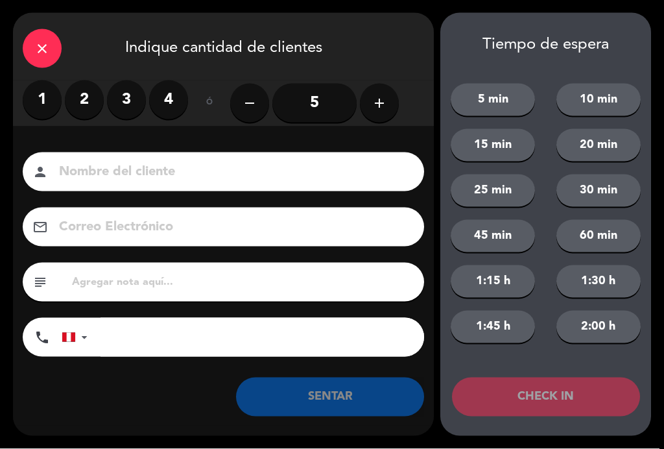
click at [91, 96] on label "2" at bounding box center [84, 99] width 39 height 39
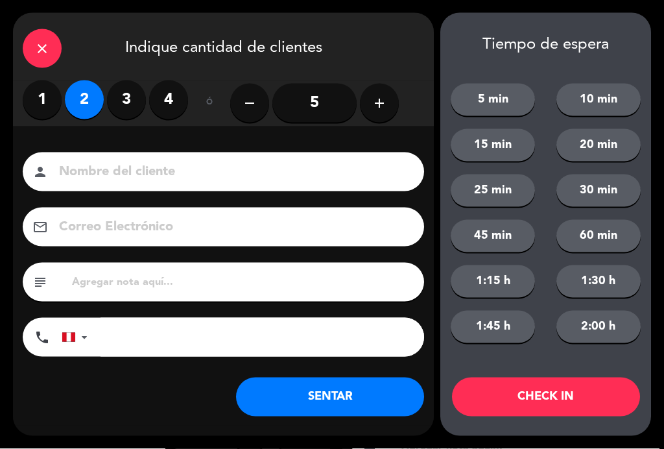
click at [166, 169] on input at bounding box center [233, 172] width 350 height 23
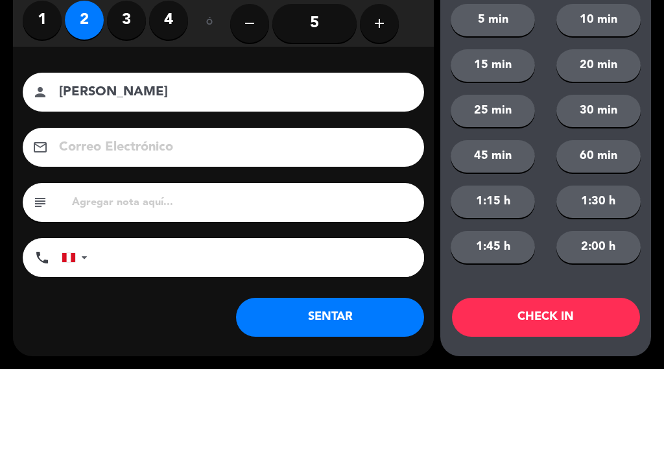
type input "[PERSON_NAME]"
click at [7, 134] on div "close Indique cantidad de clientes 1 2 3 4 ó remove 5 add Nombre del cliente pe…" at bounding box center [332, 224] width 664 height 449
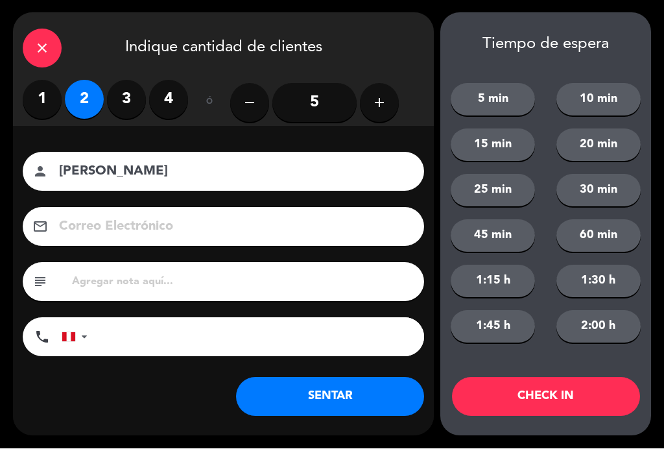
click at [337, 384] on button "SENTAR" at bounding box center [330, 396] width 188 height 39
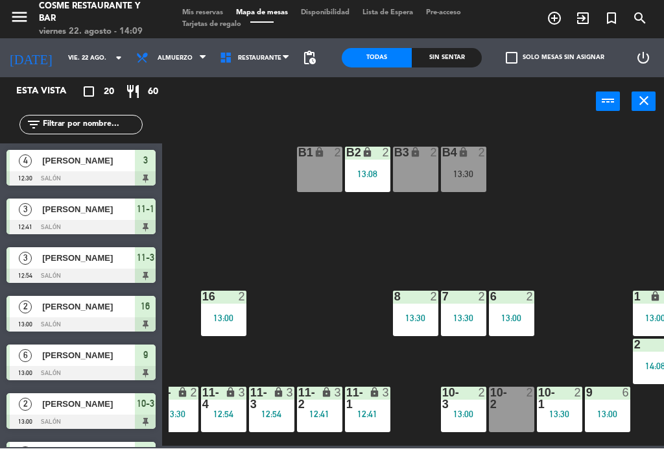
scroll to position [0, 114]
click at [310, 172] on div "B1 lock 2" at bounding box center [319, 169] width 45 height 45
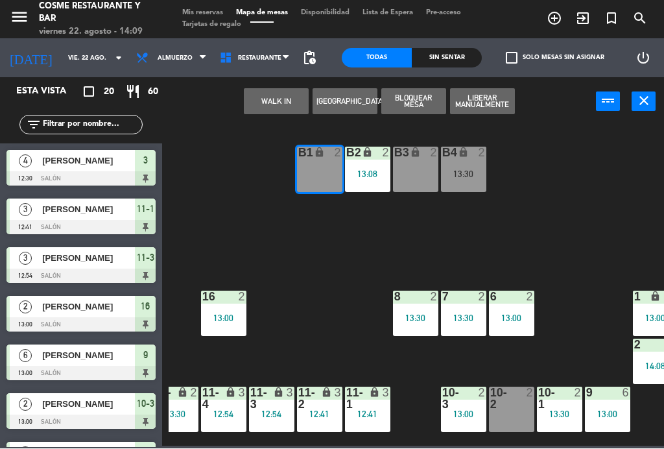
click at [266, 102] on button "WALK IN" at bounding box center [276, 102] width 65 height 26
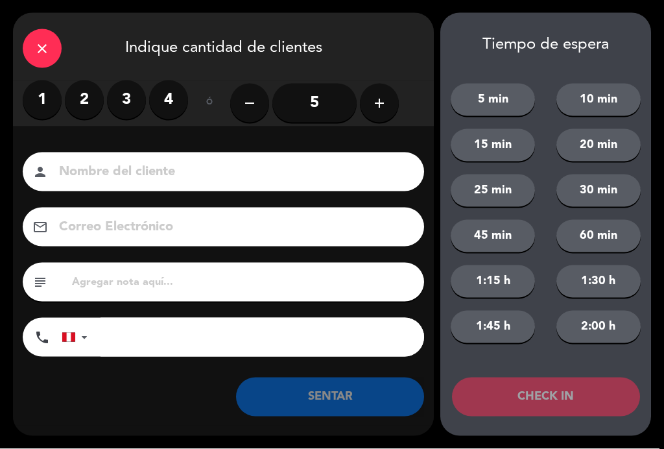
click at [41, 103] on label "1" at bounding box center [42, 99] width 39 height 39
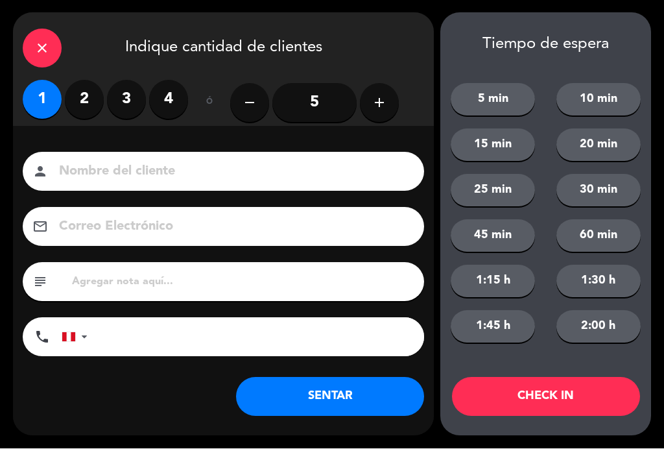
click at [88, 102] on label "2" at bounding box center [84, 99] width 39 height 39
click at [133, 171] on input at bounding box center [233, 172] width 350 height 23
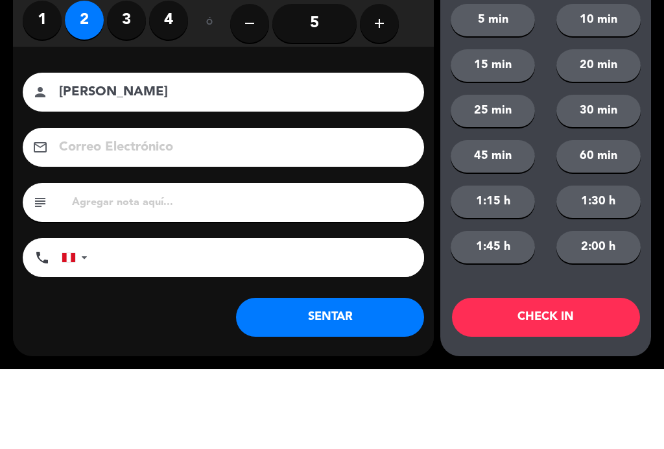
type input "[PERSON_NAME]"
click at [14, 207] on div "Correo Electrónico email" at bounding box center [223, 226] width 421 height 39
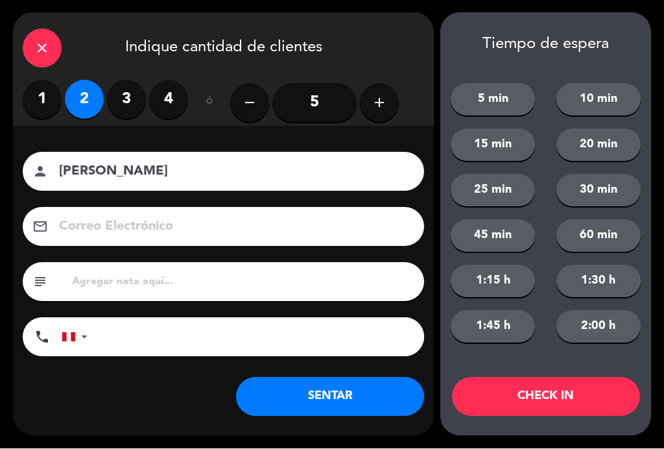
click at [364, 401] on button "SENTAR" at bounding box center [330, 396] width 188 height 39
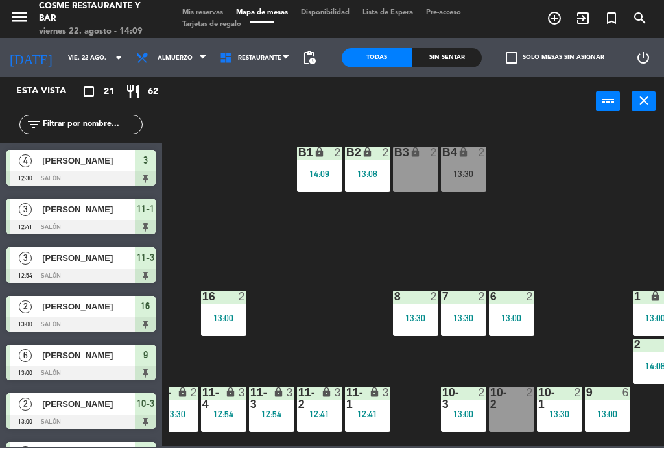
click at [370, 165] on div "B2 lock 2 13:08" at bounding box center [367, 169] width 45 height 45
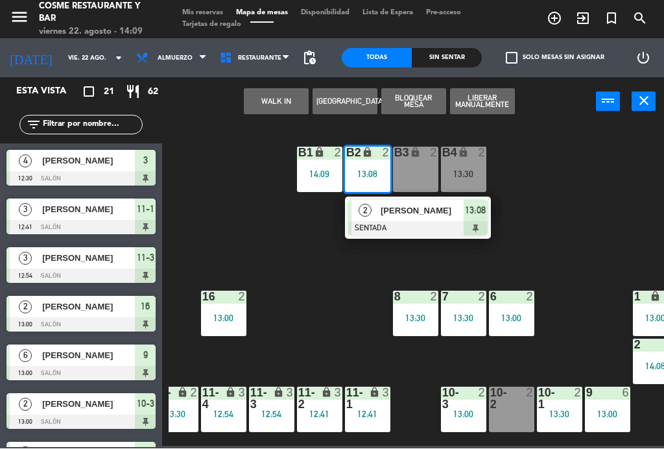
click at [425, 220] on div "[PERSON_NAME]" at bounding box center [421, 210] width 84 height 21
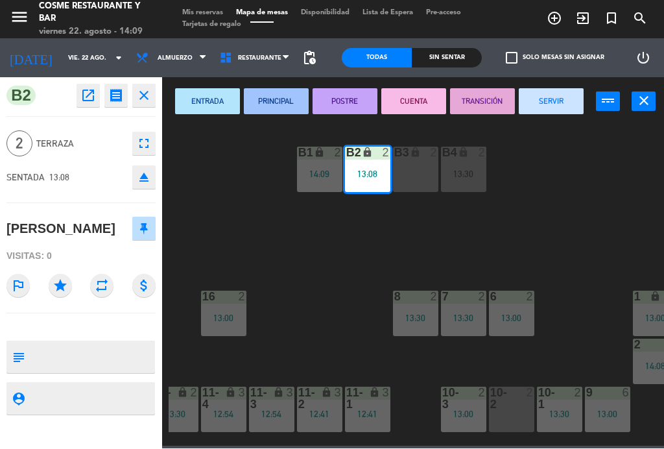
click at [552, 103] on button "SERVIR" at bounding box center [551, 102] width 65 height 26
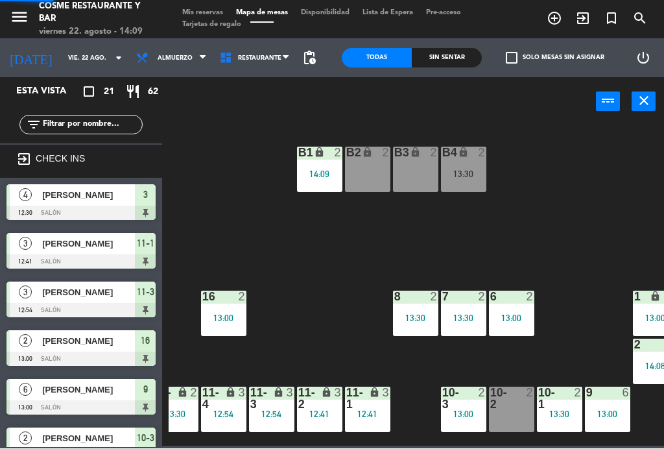
scroll to position [0, 0]
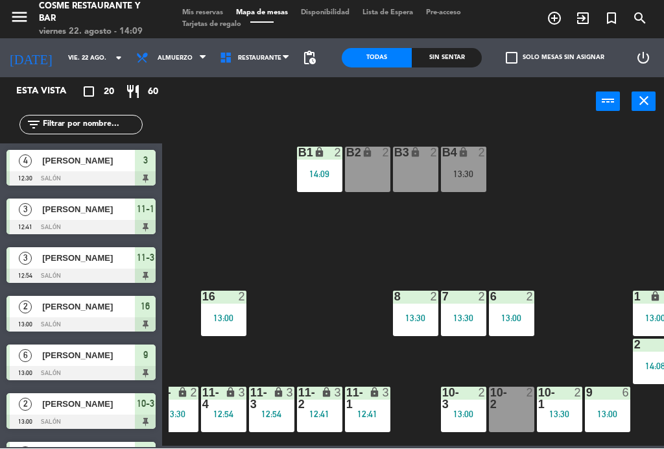
click at [70, 54] on input "vie. 22 ago." at bounding box center [104, 59] width 85 height 20
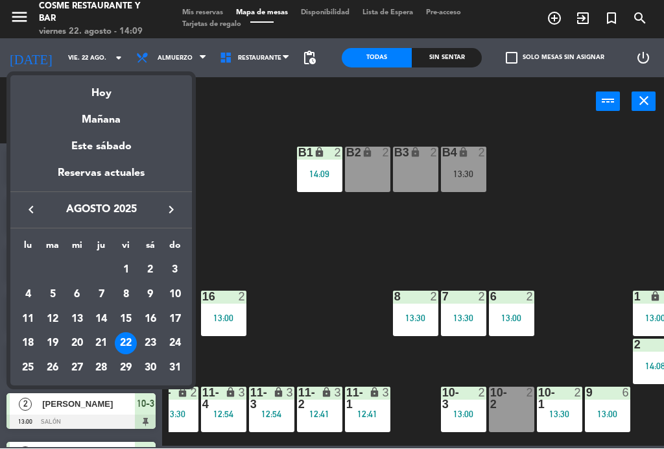
click at [58, 314] on div "12" at bounding box center [52, 320] width 22 height 22
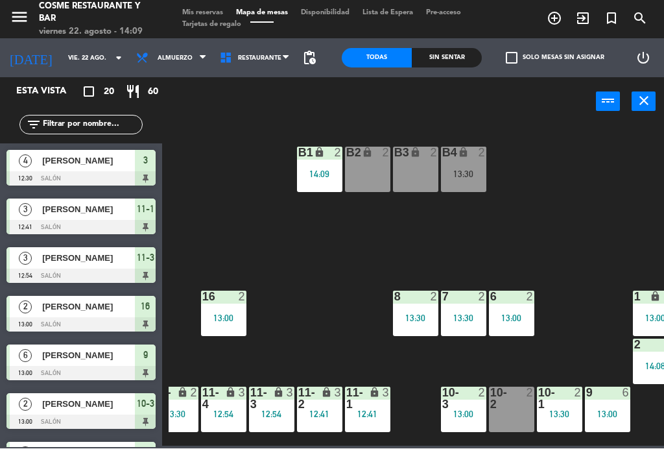
type input "[DATE] ago."
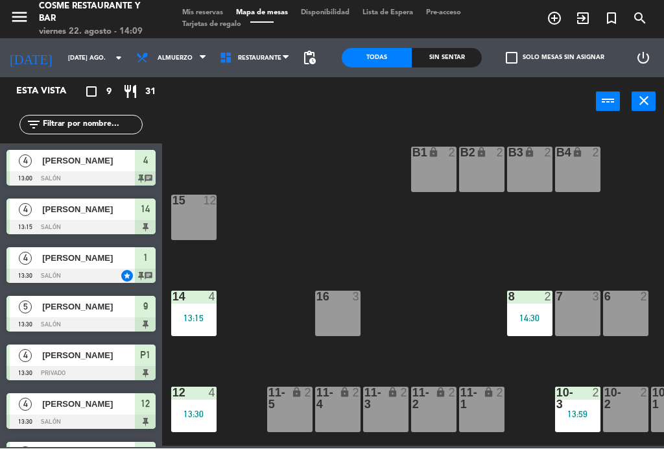
click at [213, 16] on span "Mis reservas" at bounding box center [203, 13] width 54 height 7
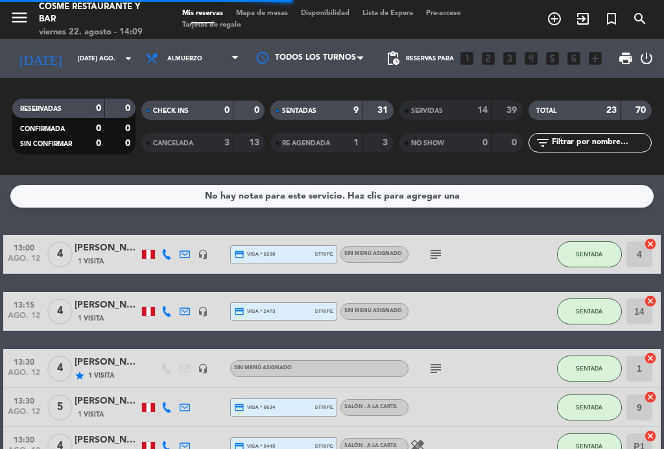
click at [445, 106] on div "SERVIDAS" at bounding box center [433, 110] width 60 height 15
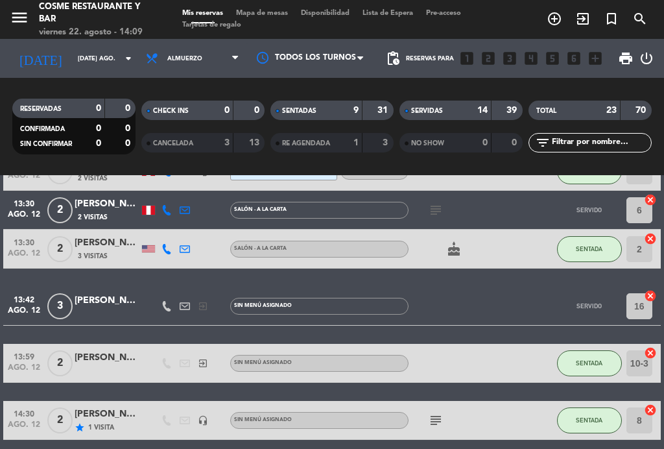
scroll to position [892, 0]
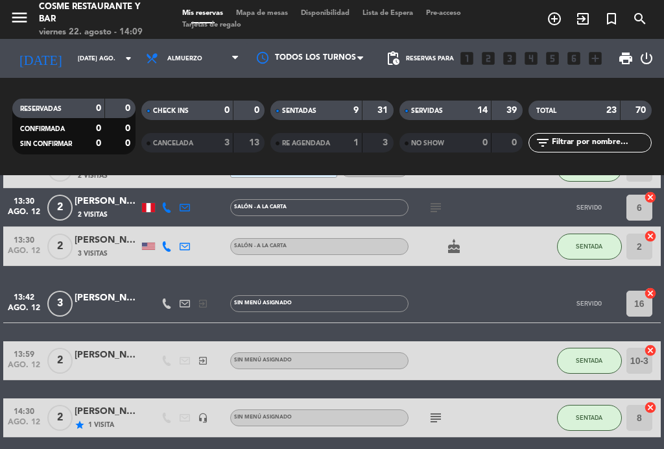
click at [104, 310] on div at bounding box center [107, 310] width 65 height 10
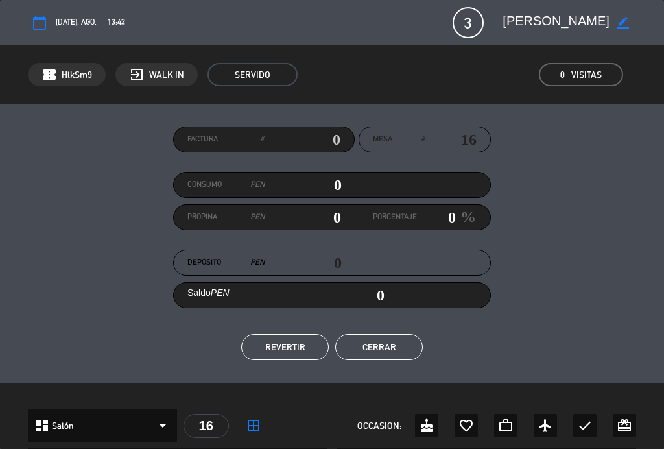
click at [392, 340] on button "Cerrar" at bounding box center [379, 347] width 88 height 26
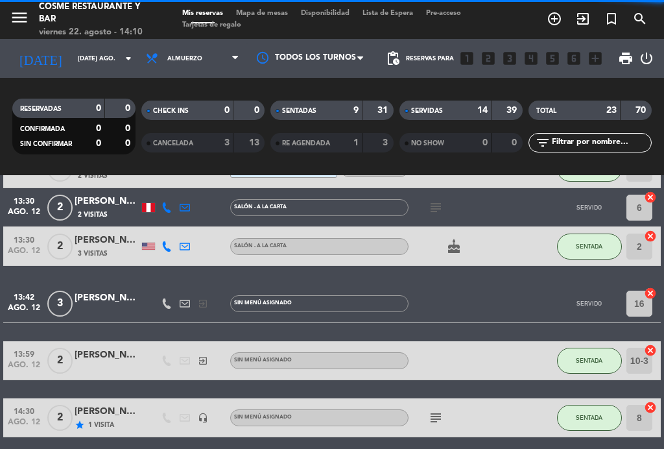
click at [72, 64] on input "[DATE] ago." at bounding box center [113, 59] width 85 height 20
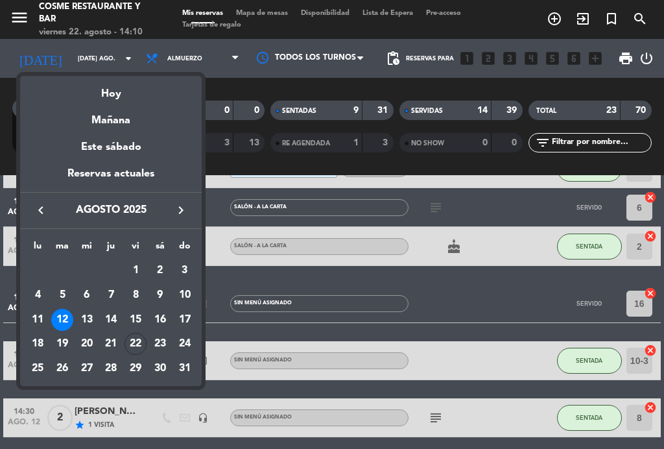
click at [113, 97] on div "Hoy" at bounding box center [111, 89] width 182 height 27
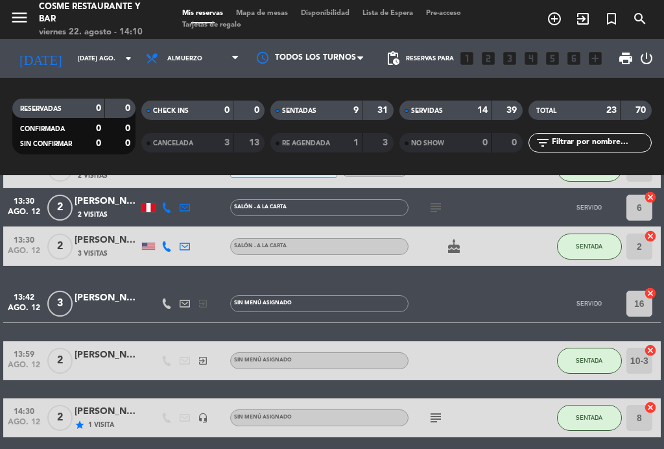
type input "vie. 22 ago."
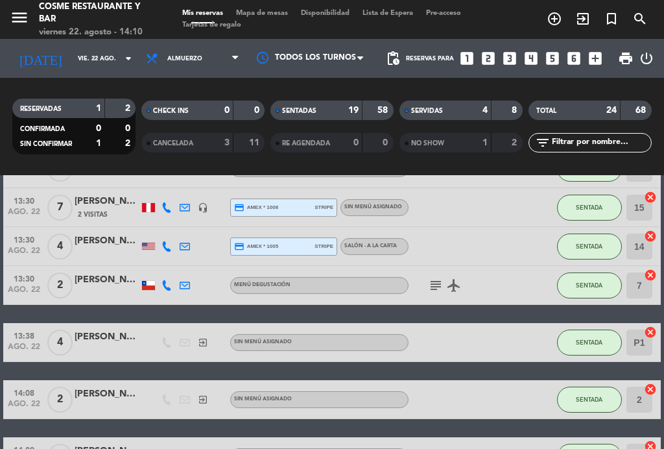
click at [261, 13] on span "Mapa de mesas" at bounding box center [262, 13] width 65 height 7
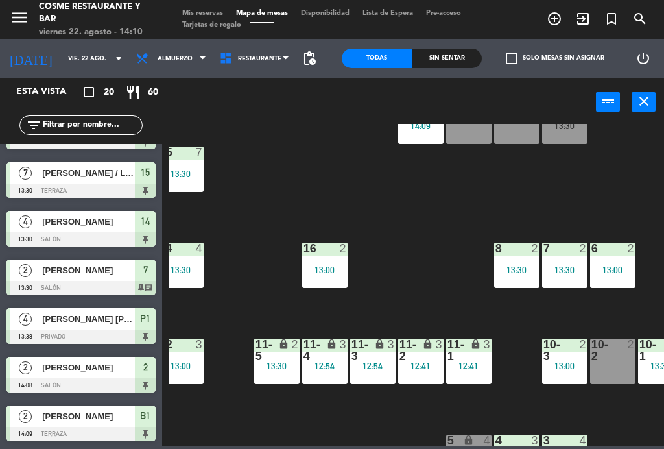
scroll to position [51, 14]
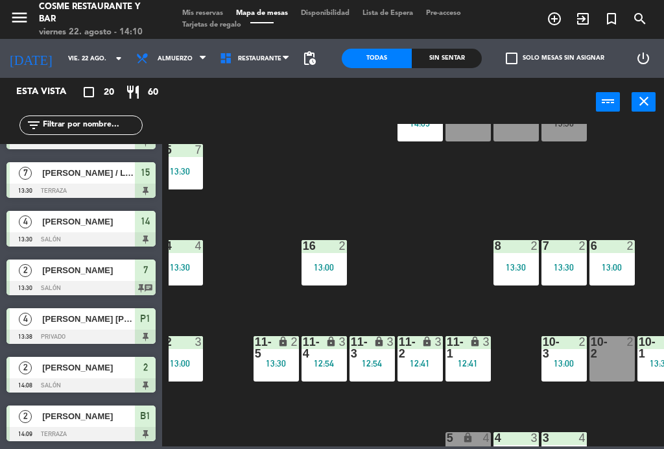
click at [441, 261] on div "B1 lock 2 14:09 B2 lock 2 B3 lock 2 B4 lock 2 13:30 15 7 13:30 14 4 13:30 8 2 1…" at bounding box center [416, 285] width 495 height 322
click at [490, 360] on div "12:41" at bounding box center [467, 363] width 45 height 9
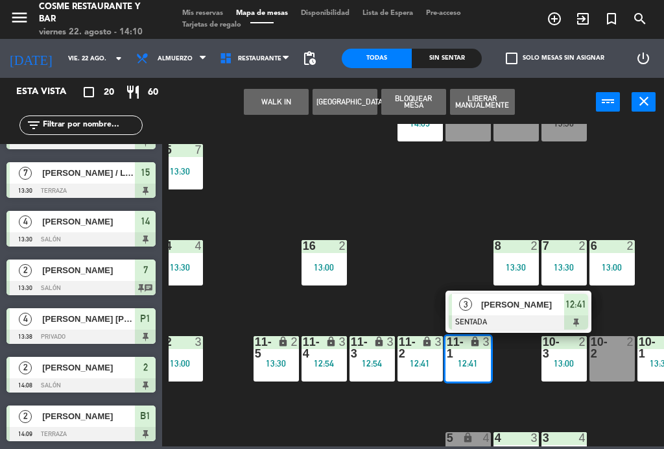
click at [529, 302] on span "[PERSON_NAME]" at bounding box center [522, 305] width 83 height 14
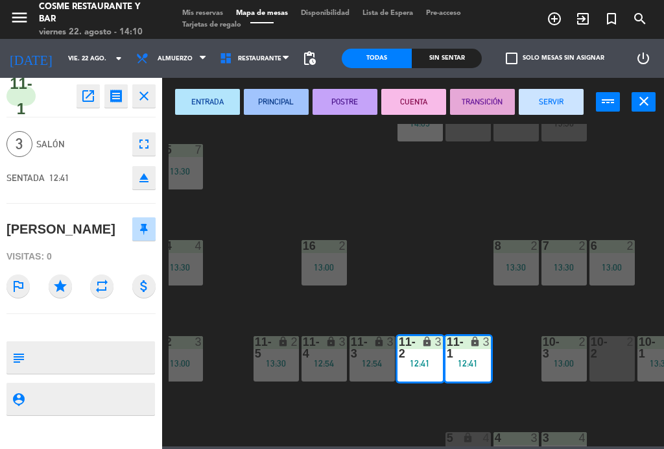
click at [564, 99] on button "SERVIR" at bounding box center [551, 102] width 65 height 26
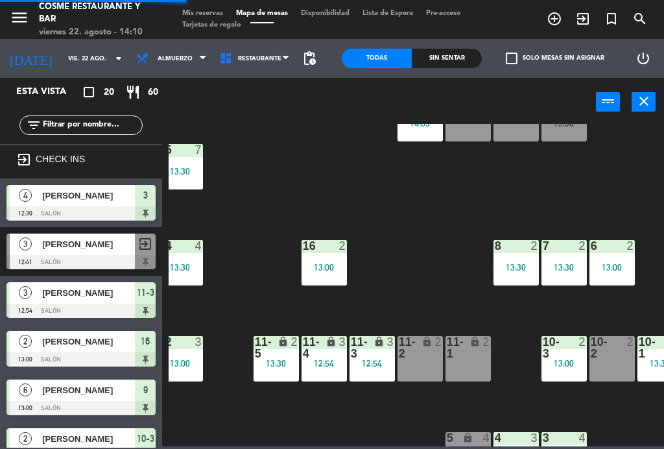
click at [474, 359] on div "lock" at bounding box center [467, 347] width 21 height 23
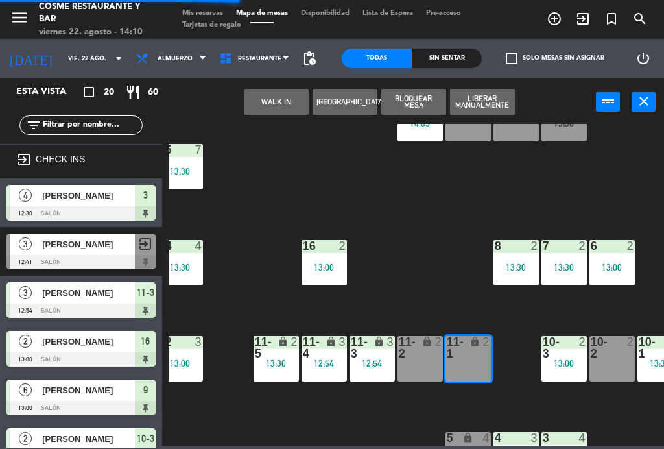
click at [423, 366] on div "11-2 lock 2" at bounding box center [419, 358] width 45 height 45
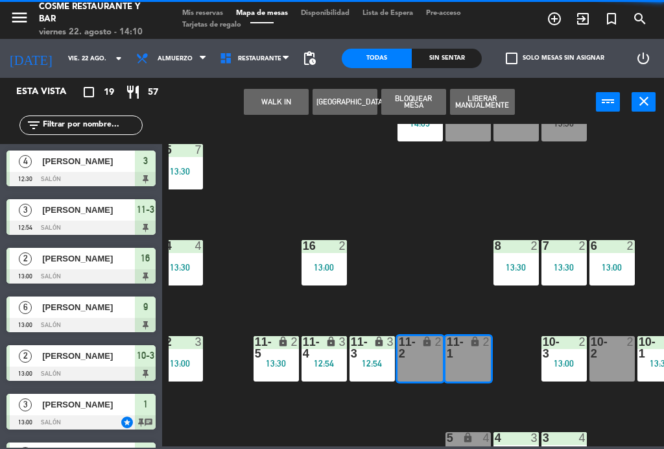
click at [267, 89] on button "WALK IN" at bounding box center [276, 102] width 65 height 26
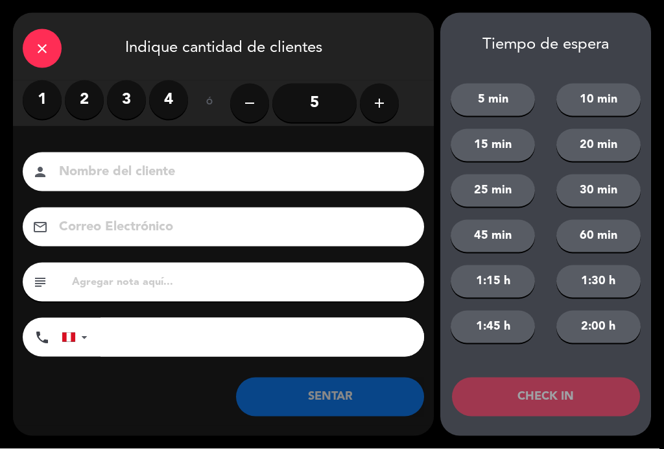
click at [187, 97] on label "4" at bounding box center [168, 99] width 39 height 39
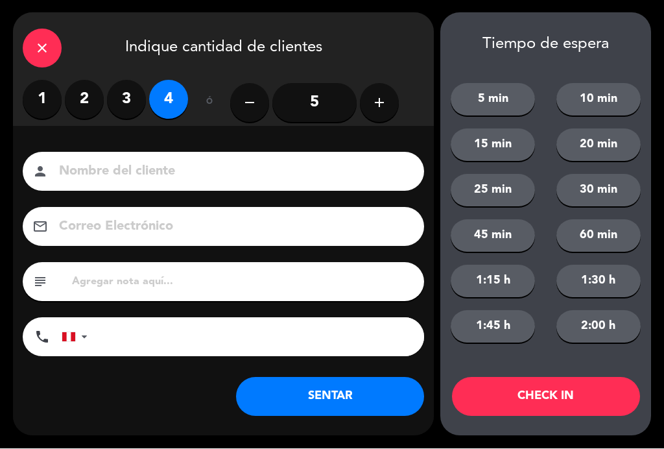
click at [179, 174] on input at bounding box center [233, 172] width 350 height 23
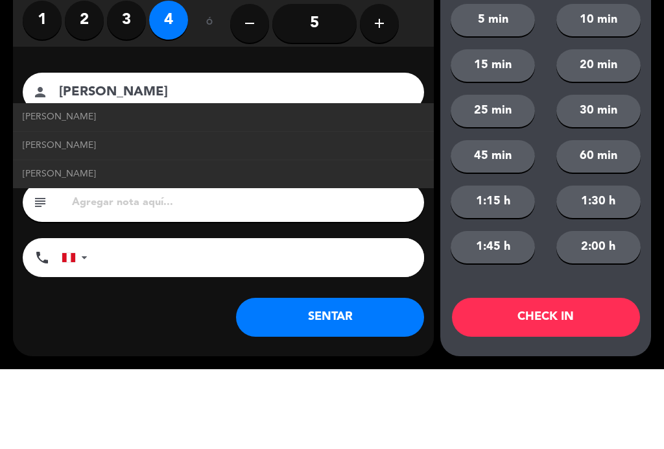
type input "[PERSON_NAME]"
click at [19, 183] on li "[PERSON_NAME]" at bounding box center [223, 197] width 421 height 29
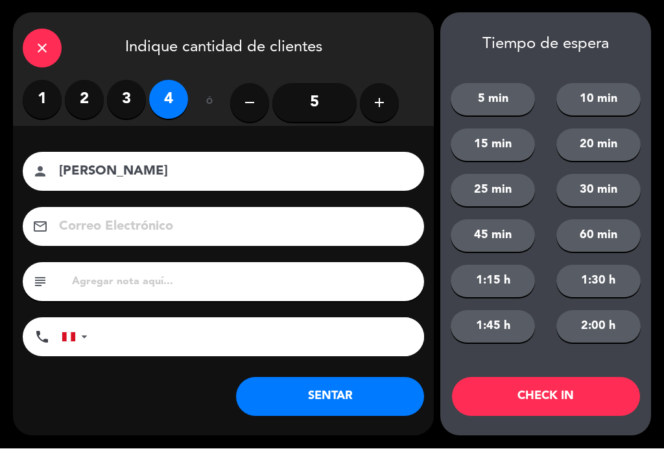
click at [342, 392] on button "SENTAR" at bounding box center [330, 396] width 188 height 39
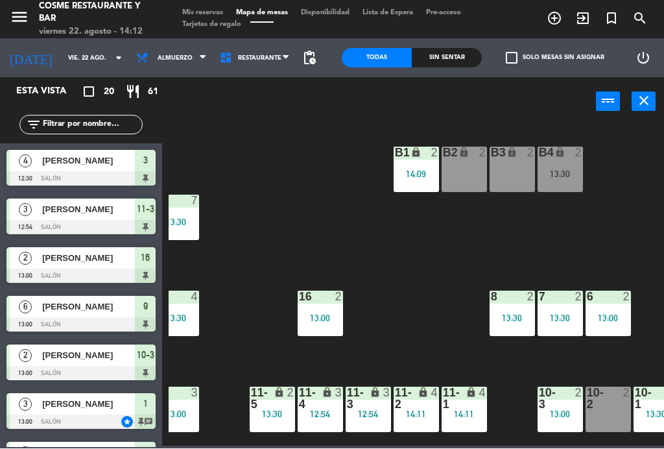
scroll to position [0, 18]
click at [565, 174] on div "13:30" at bounding box center [560, 174] width 45 height 9
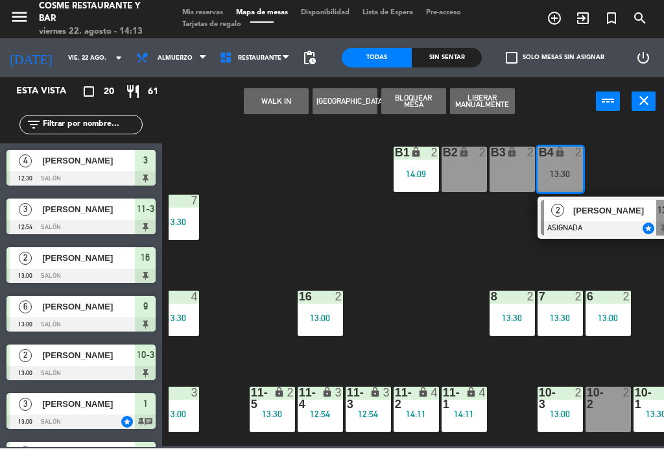
click at [585, 222] on div at bounding box center [610, 229] width 139 height 14
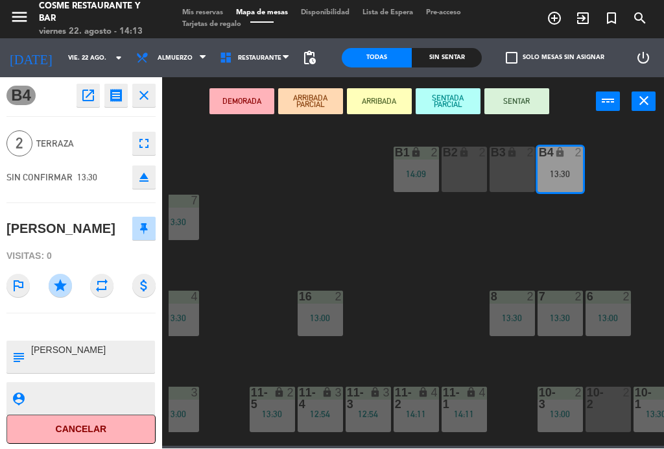
click at [514, 108] on button "SENTAR" at bounding box center [516, 102] width 65 height 26
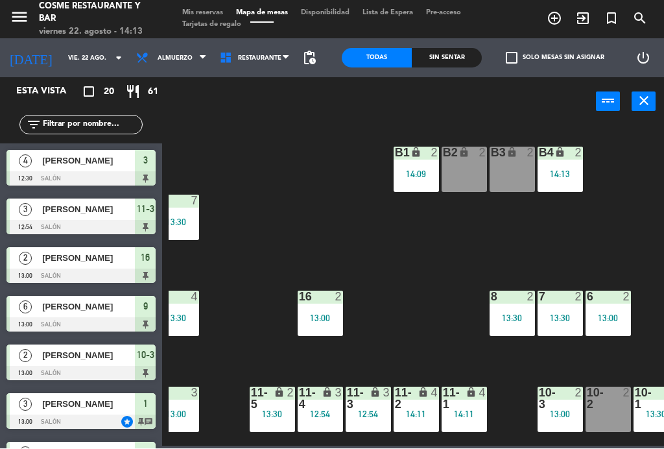
scroll to position [0, 0]
click at [564, 167] on div "B4 lock 2 14:13" at bounding box center [560, 169] width 45 height 45
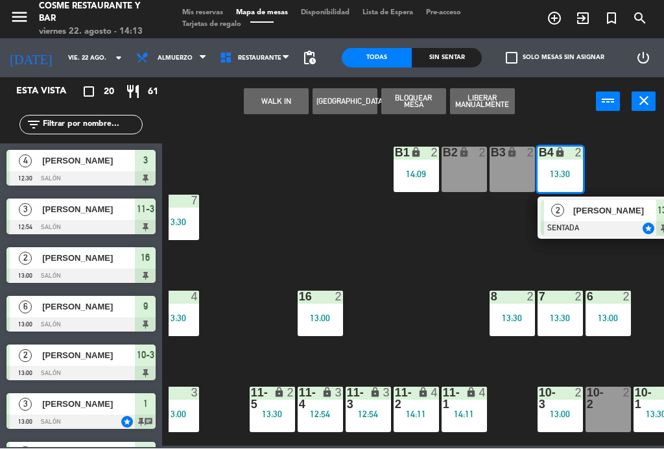
click at [578, 215] on span "[PERSON_NAME]" at bounding box center [614, 211] width 83 height 14
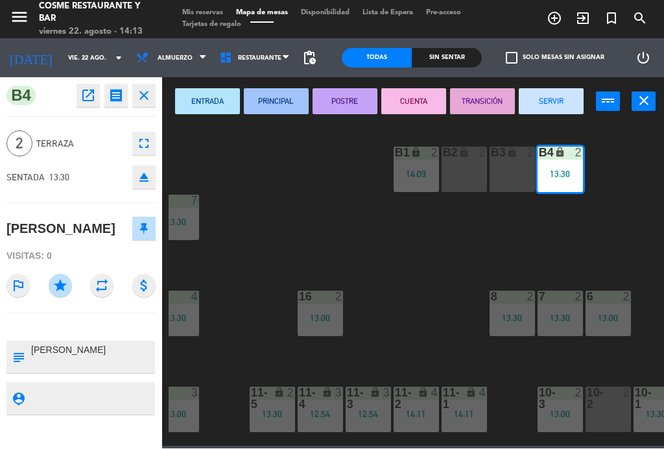
click at [524, 172] on div "B3 lock 2" at bounding box center [512, 169] width 45 height 45
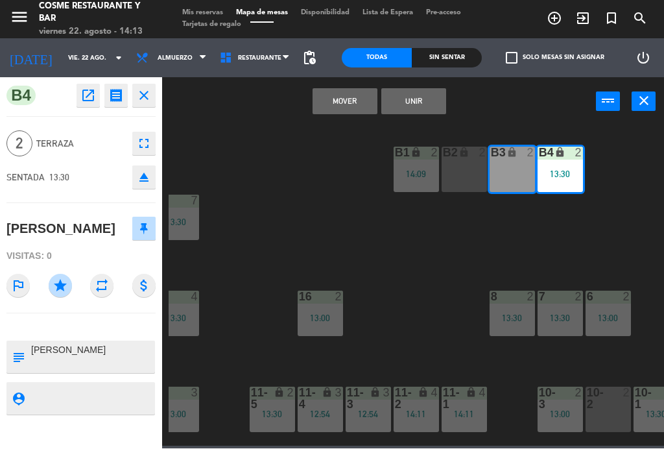
click at [419, 104] on button "Unir" at bounding box center [413, 102] width 65 height 26
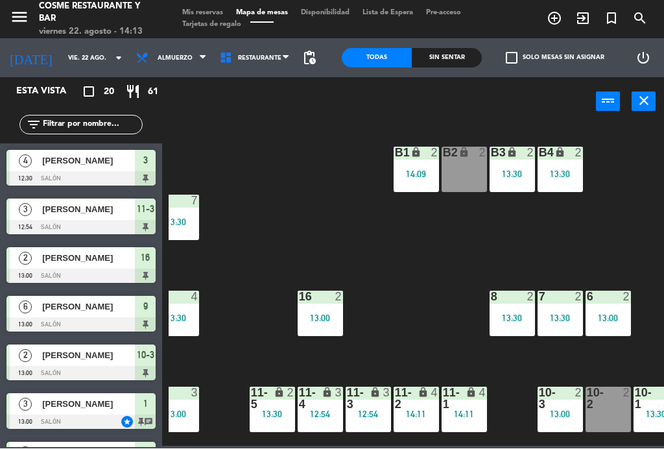
click at [565, 186] on div "B4 lock 2 13:30" at bounding box center [560, 169] width 45 height 45
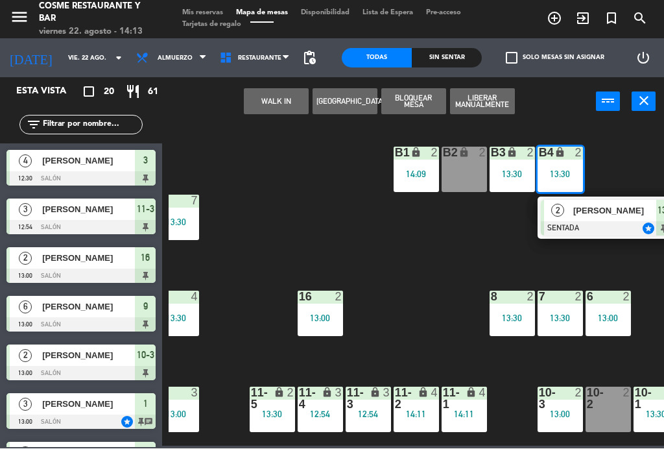
click at [602, 211] on span "[PERSON_NAME]" at bounding box center [614, 211] width 83 height 14
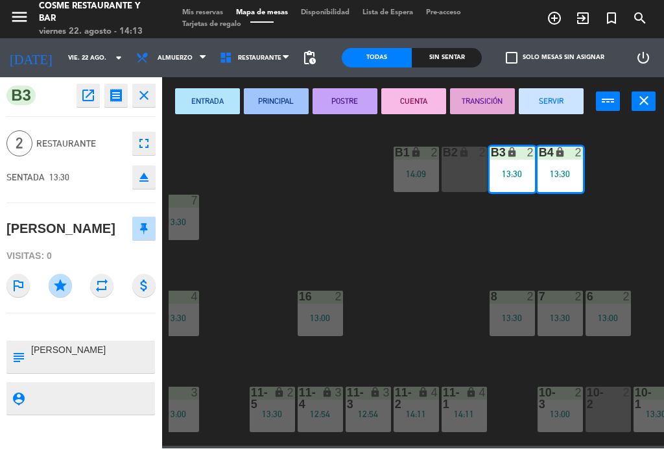
click at [154, 141] on button "fullscreen" at bounding box center [143, 143] width 23 height 23
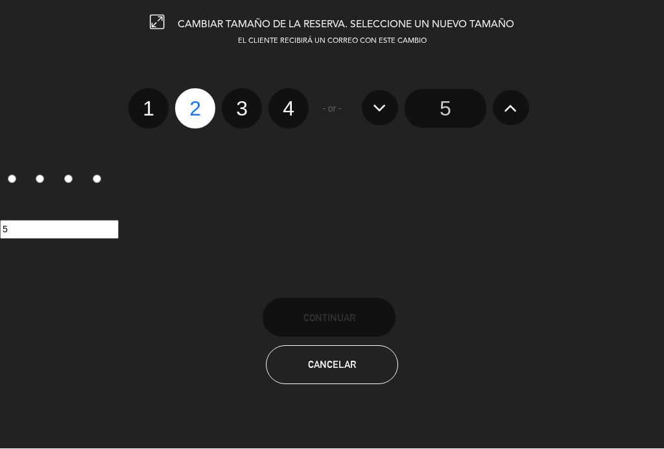
click at [240, 113] on label "3" at bounding box center [242, 109] width 40 height 40
click at [240, 102] on input "3" at bounding box center [240, 97] width 8 height 8
radio input "true"
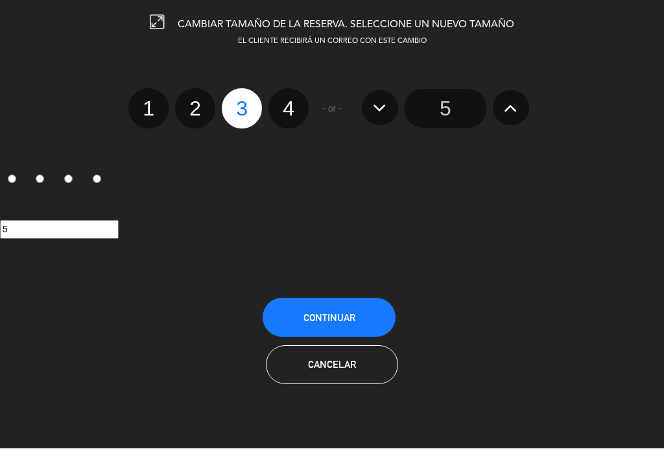
radio input "false"
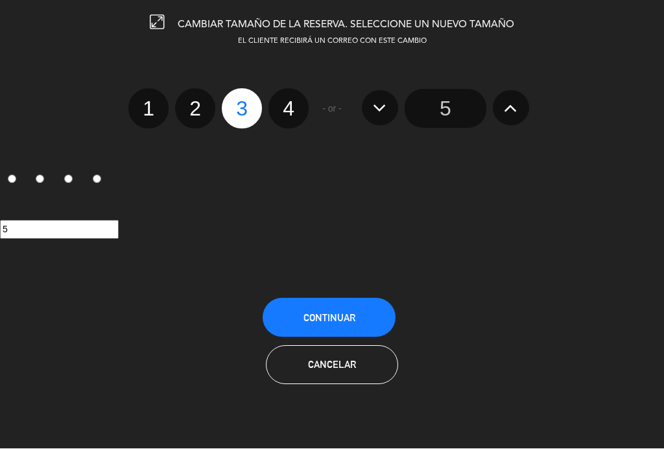
radio input "false"
radio input "true"
click at [359, 320] on button "Continuar" at bounding box center [329, 317] width 133 height 39
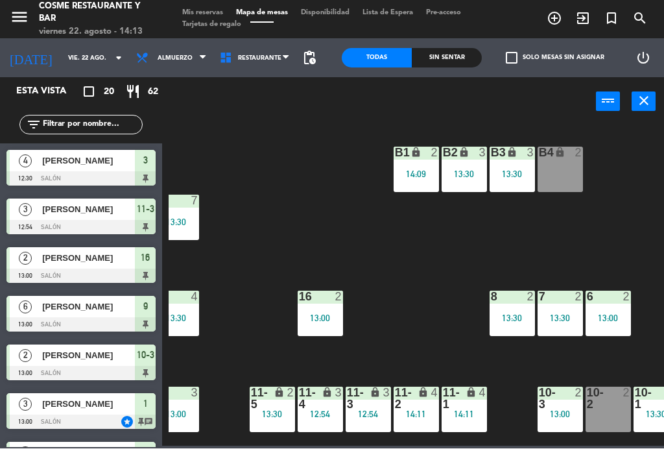
click at [510, 170] on div "13:30" at bounding box center [512, 174] width 45 height 9
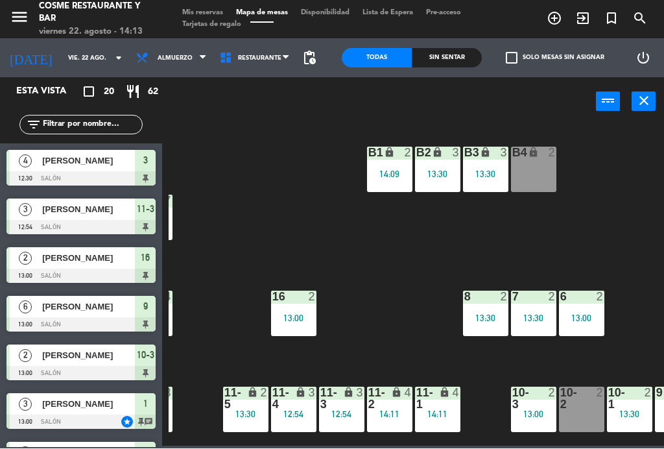
scroll to position [0, 44]
click at [492, 166] on div "B3 lock 3 13:30" at bounding box center [485, 169] width 45 height 45
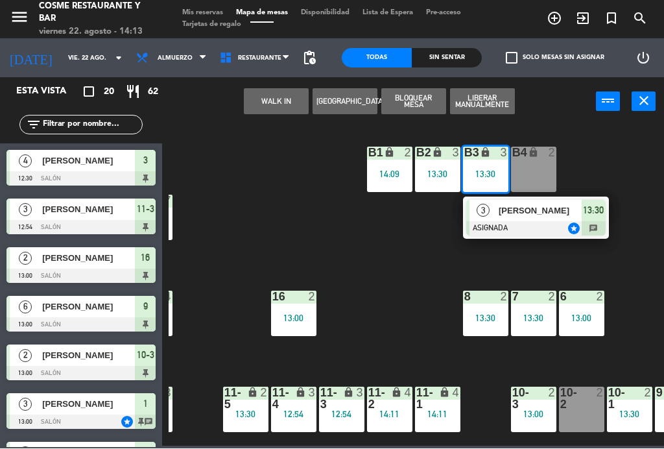
click at [541, 165] on div "B4 lock 2" at bounding box center [533, 169] width 45 height 45
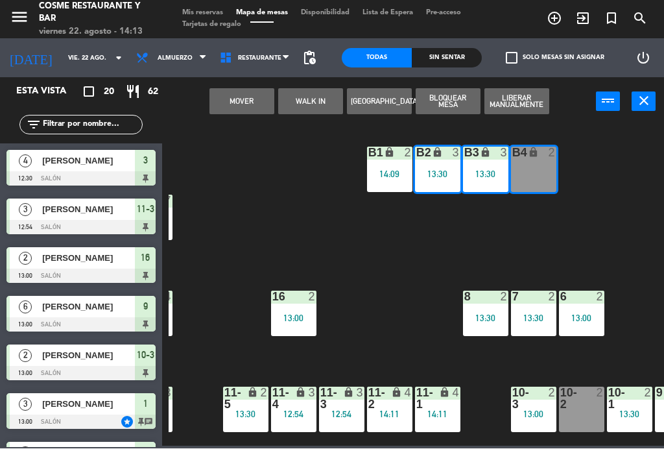
click at [244, 95] on button "Mover" at bounding box center [241, 102] width 65 height 26
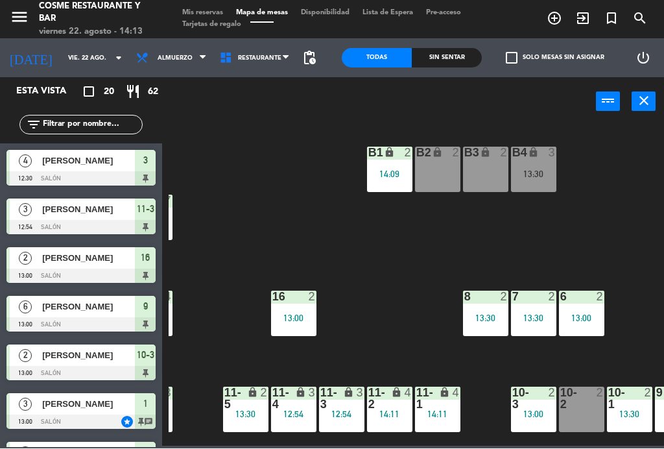
click at [538, 167] on div "B4 lock 3 13:30" at bounding box center [533, 169] width 45 height 45
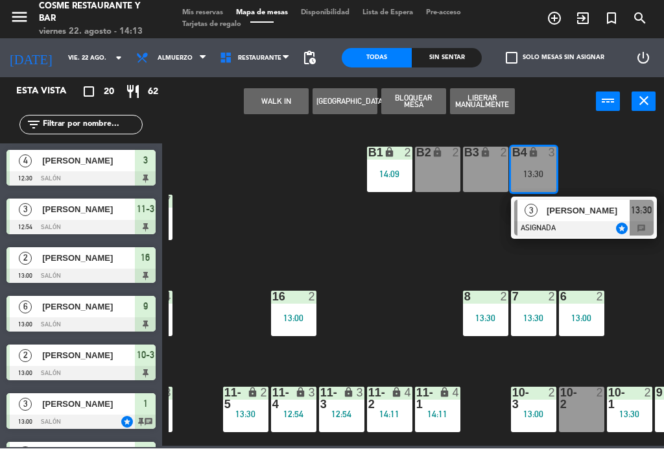
click at [576, 217] on div "[PERSON_NAME]" at bounding box center [587, 210] width 84 height 21
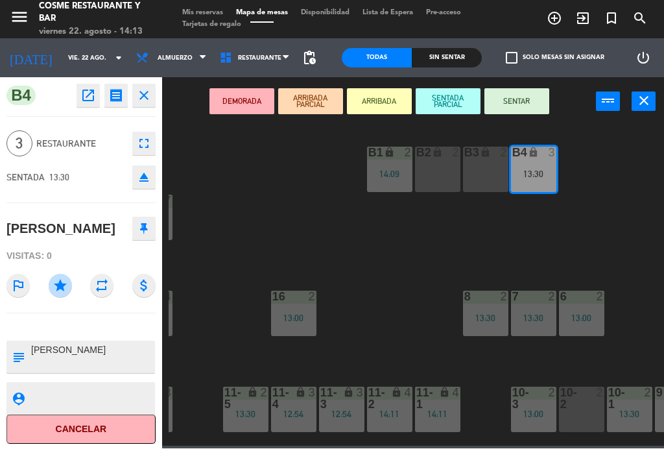
click at [485, 169] on div "B3 lock 2" at bounding box center [485, 169] width 45 height 45
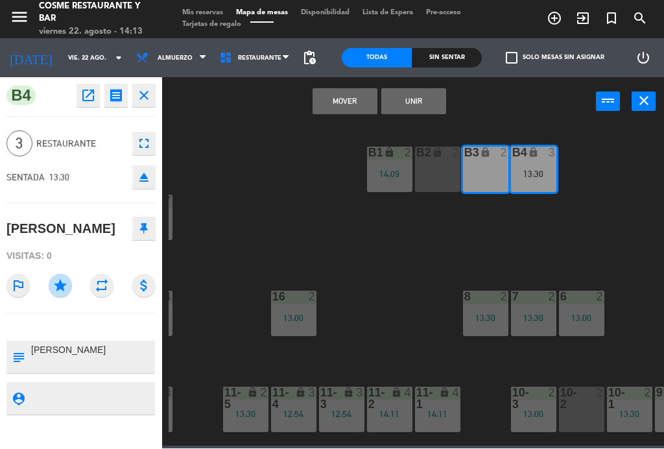
click at [433, 104] on button "Unir" at bounding box center [413, 102] width 65 height 26
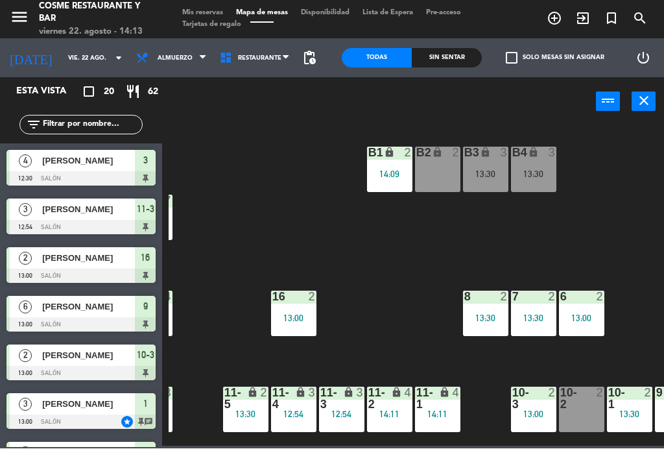
click at [536, 170] on div "13:30" at bounding box center [533, 174] width 45 height 9
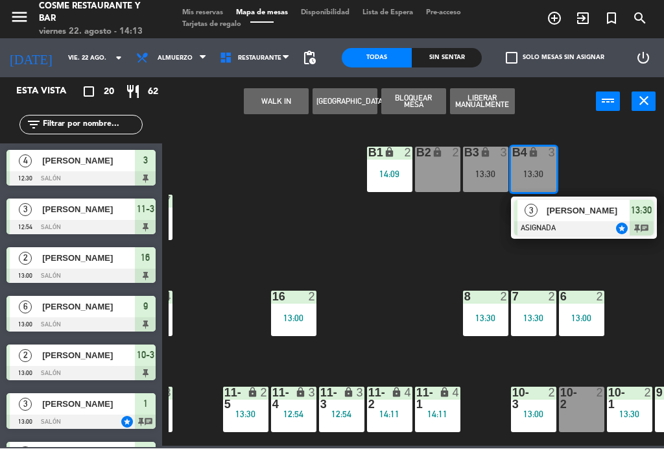
click at [589, 206] on span "[PERSON_NAME]" at bounding box center [588, 211] width 83 height 14
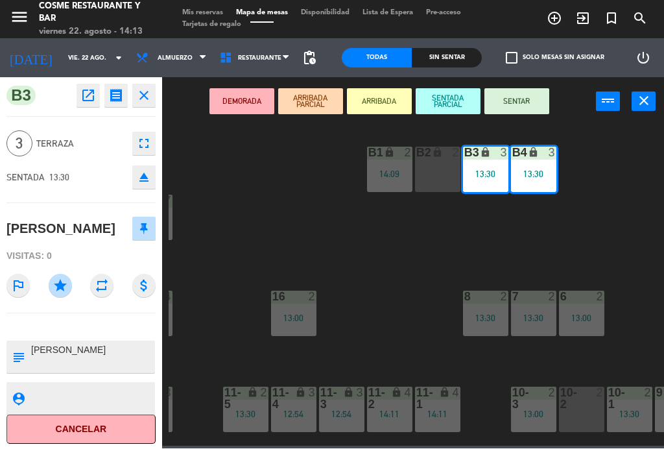
click at [529, 102] on button "SENTAR" at bounding box center [516, 102] width 65 height 26
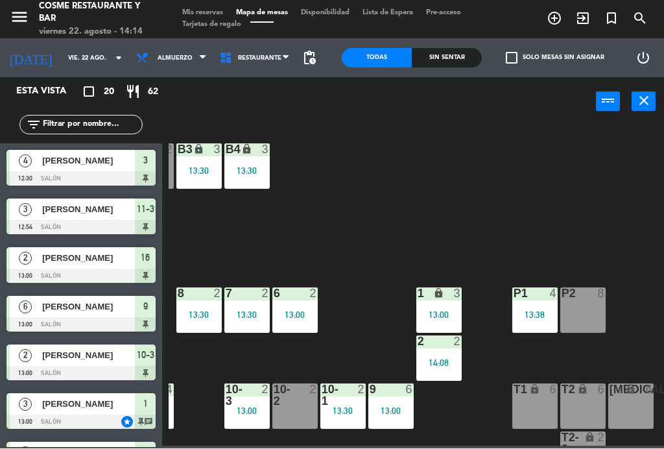
scroll to position [3, 330]
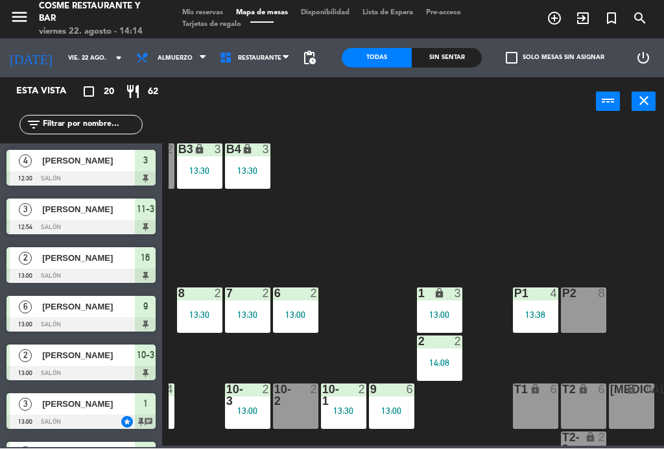
click at [552, 300] on div "4" at bounding box center [554, 294] width 8 height 12
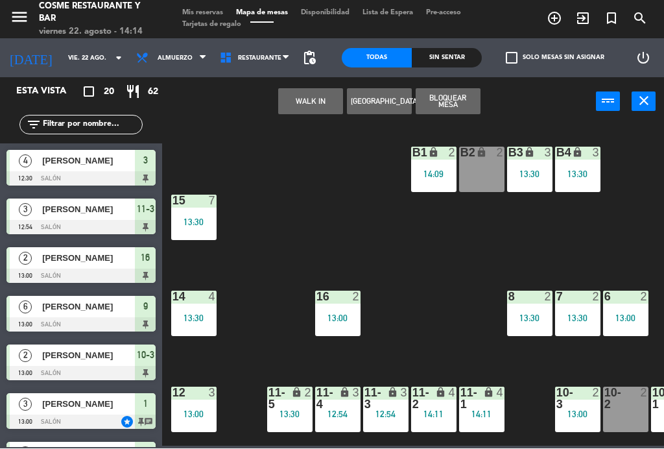
scroll to position [3, 330]
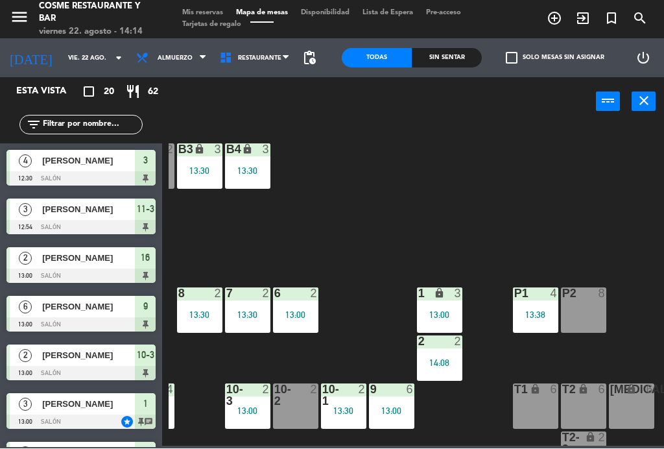
click at [400, 235] on div "B1 lock 2 14:09 B2 lock 2 B3 lock 3 13:30 B4 lock 3 13:30 15 7 13:30 14 4 13:30…" at bounding box center [416, 285] width 495 height 322
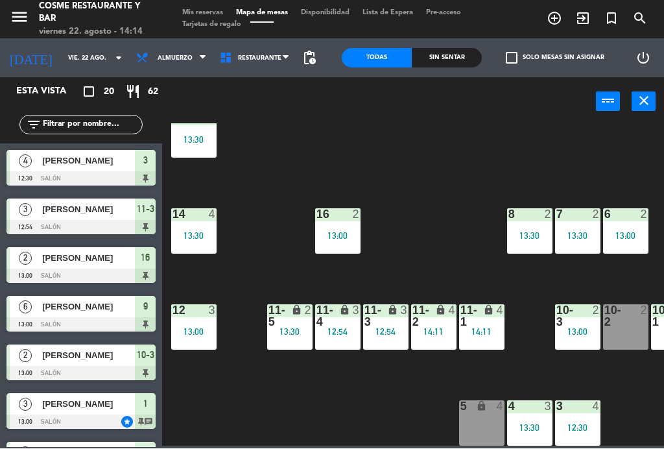
scroll to position [82, 0]
click at [488, 423] on div "5 lock 4" at bounding box center [481, 423] width 45 height 45
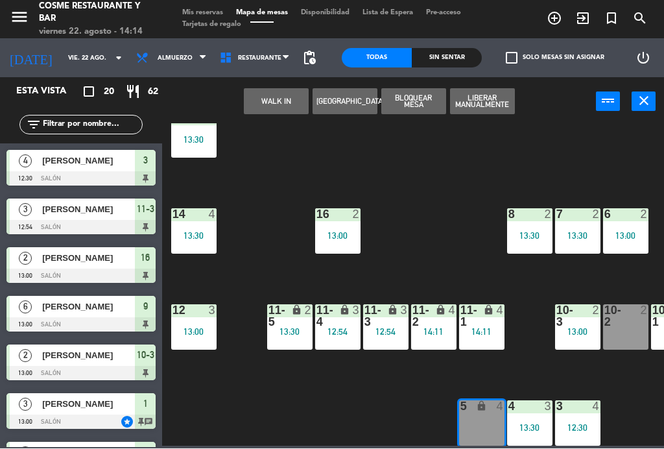
click at [288, 106] on button "WALK IN" at bounding box center [276, 102] width 65 height 26
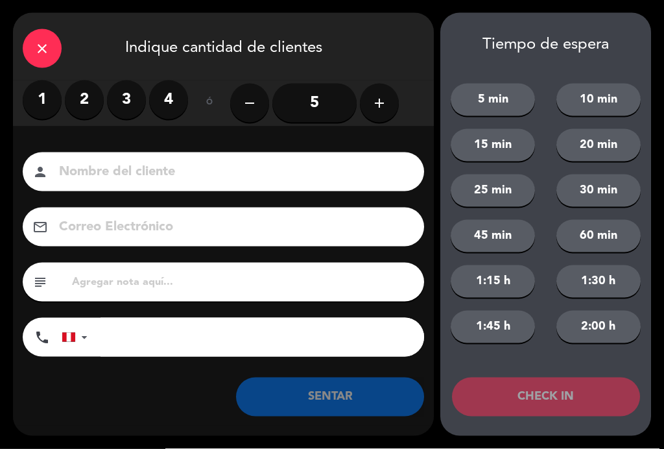
click at [49, 36] on div "close" at bounding box center [42, 48] width 39 height 39
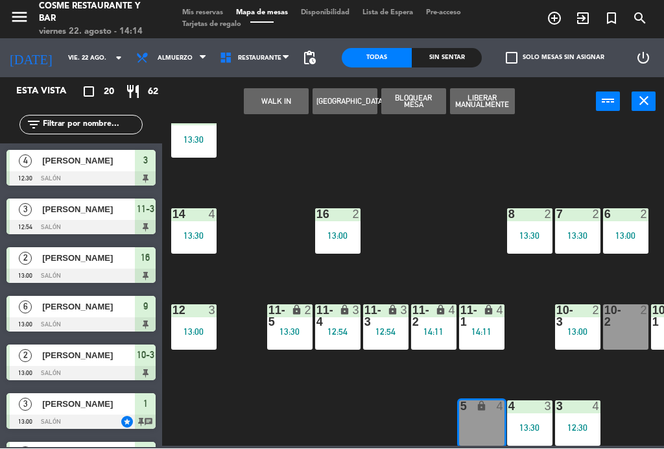
click at [360, 110] on button "[GEOGRAPHIC_DATA]" at bounding box center [345, 102] width 65 height 26
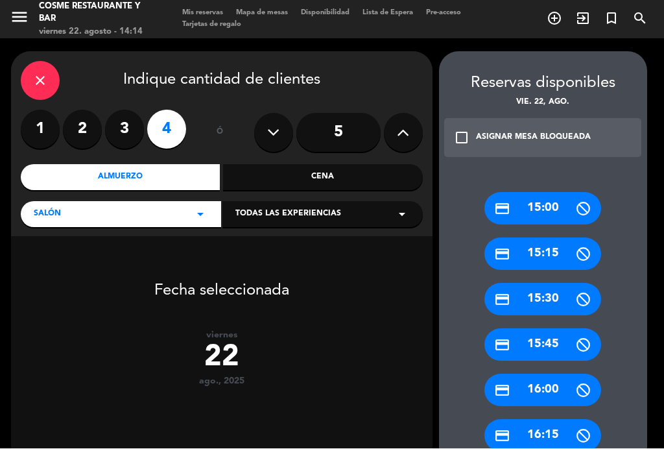
click at [220, 357] on div "22" at bounding box center [221, 358] width 421 height 35
click at [456, 134] on icon "check_box_outline_blank" at bounding box center [462, 138] width 16 height 16
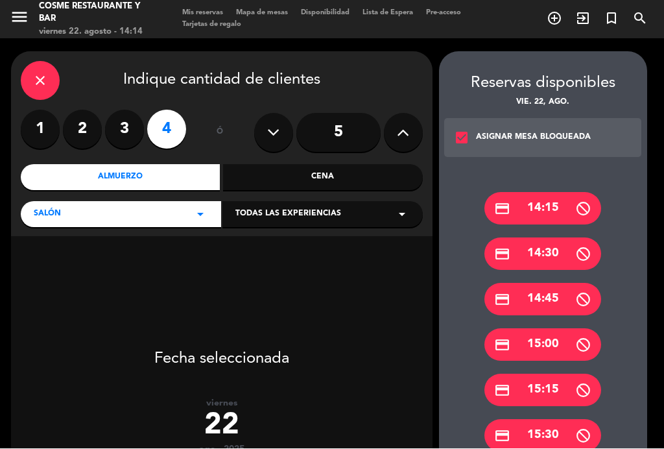
click at [557, 256] on div "credit_card 14:30" at bounding box center [542, 254] width 117 height 32
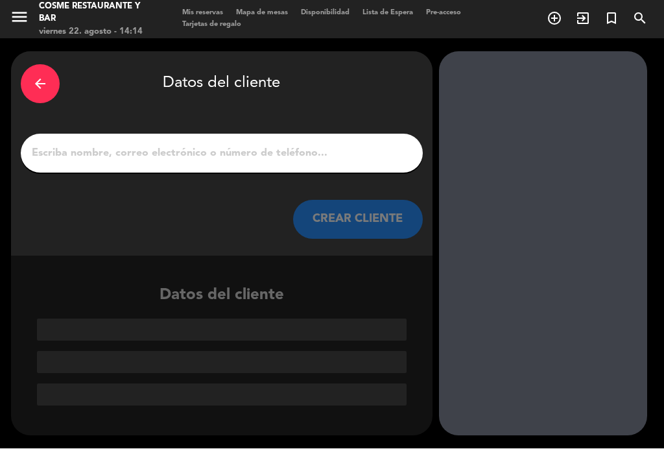
click at [183, 145] on input "1" at bounding box center [221, 154] width 383 height 18
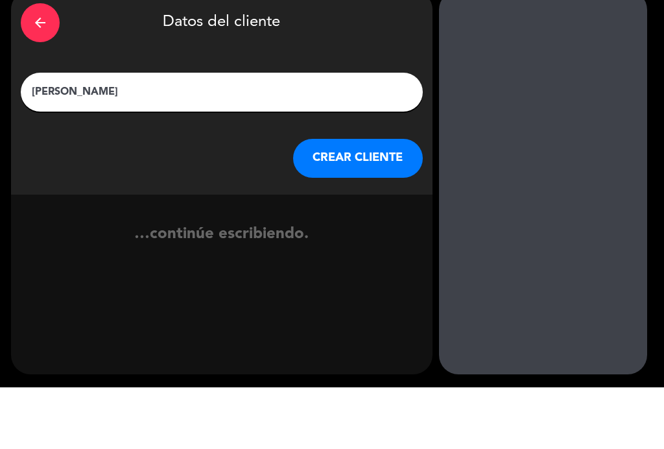
type input "Talia Briceño"
click at [55, 200] on div "CREAR CLIENTE" at bounding box center [222, 219] width 402 height 39
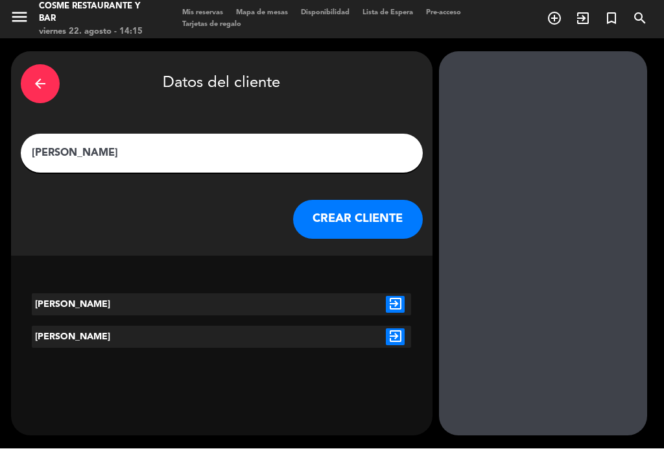
click at [402, 305] on icon "exit_to_app" at bounding box center [395, 304] width 19 height 17
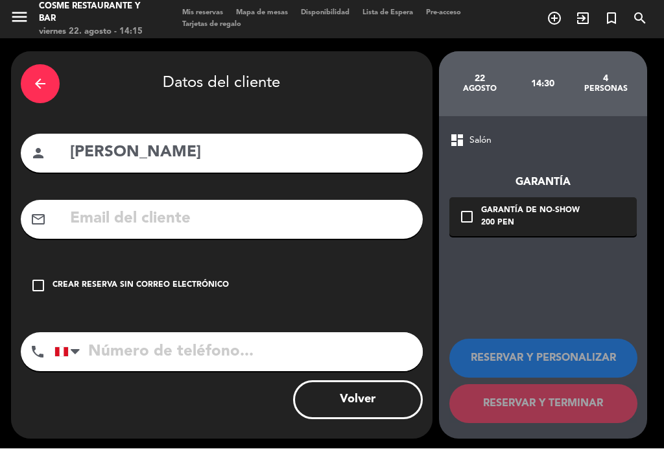
click at [124, 283] on div "Crear reserva sin correo electrónico" at bounding box center [141, 285] width 176 height 13
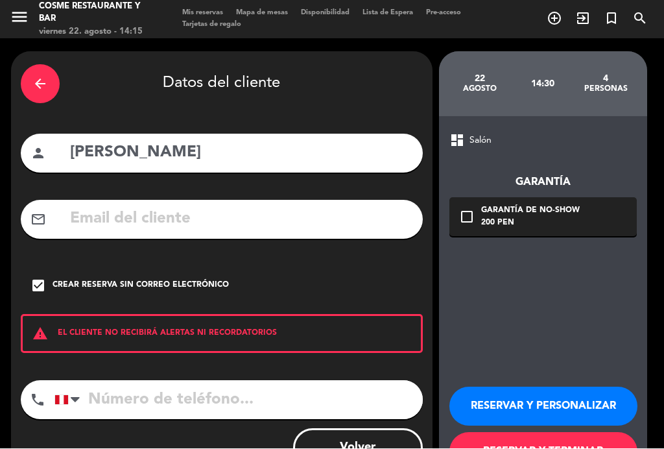
click at [543, 444] on button "RESERVAR Y TERMINAR" at bounding box center [543, 452] width 188 height 39
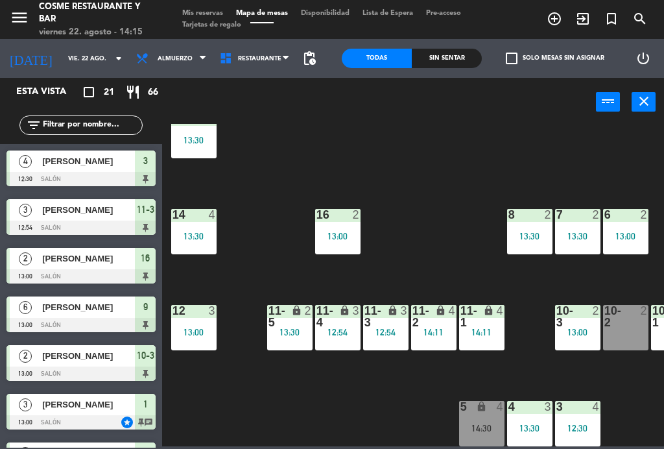
scroll to position [82, 0]
click at [491, 420] on div "5 lock 4 14:30" at bounding box center [481, 423] width 45 height 45
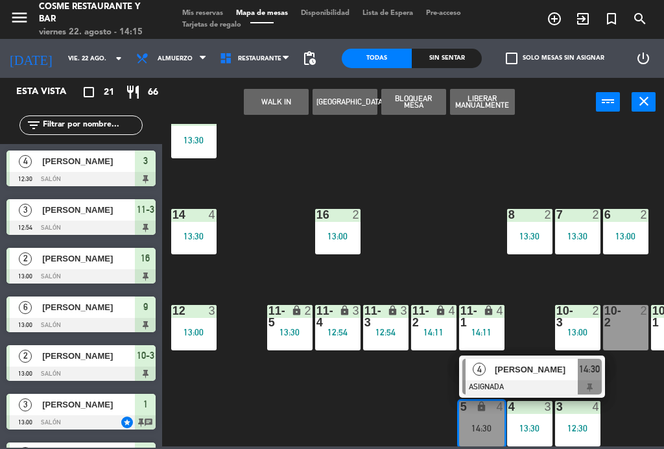
click at [519, 362] on span "Talia Briceño" at bounding box center [536, 369] width 83 height 14
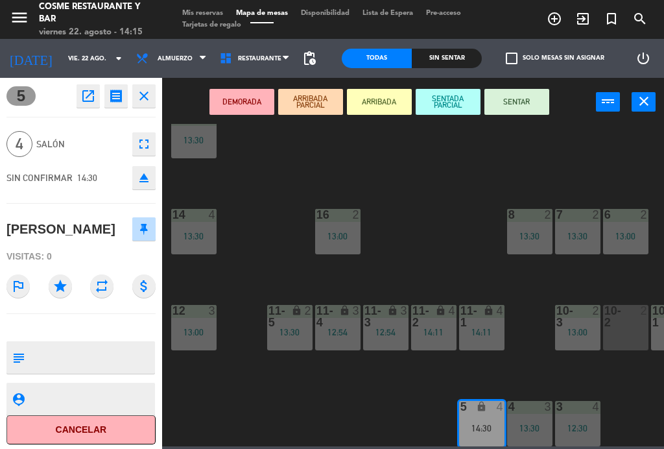
click at [83, 353] on textarea at bounding box center [92, 357] width 124 height 27
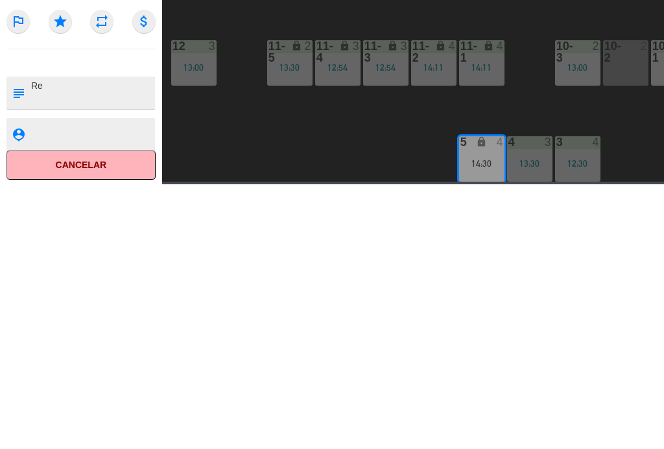
scroll to position [0, 0]
type textarea "[PERSON_NAME]"
click at [62, 274] on icon "star" at bounding box center [60, 285] width 23 height 23
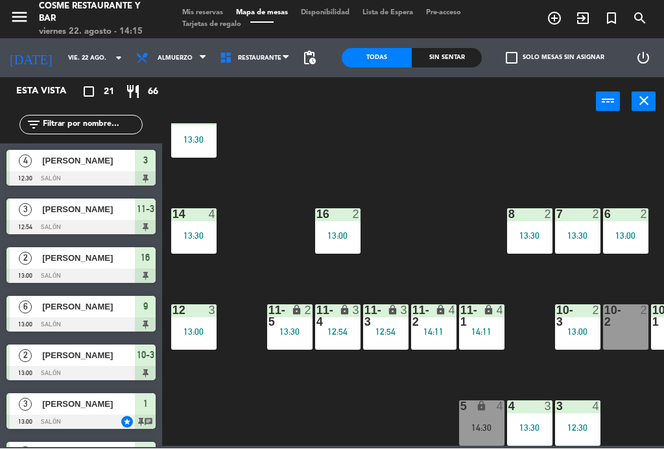
scroll to position [314, 0]
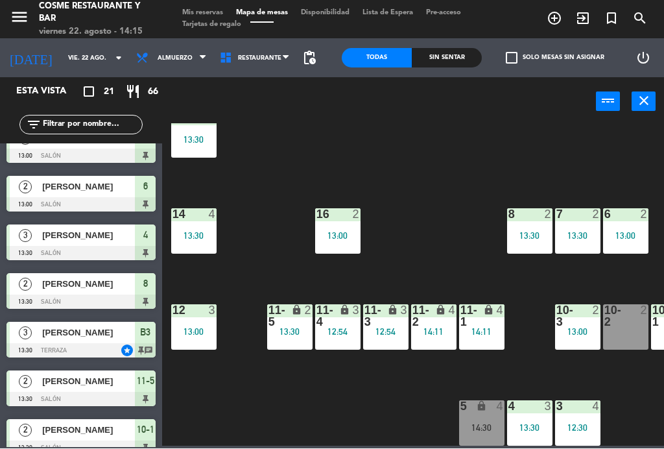
click at [480, 420] on div "5 lock 4 14:30" at bounding box center [481, 423] width 45 height 45
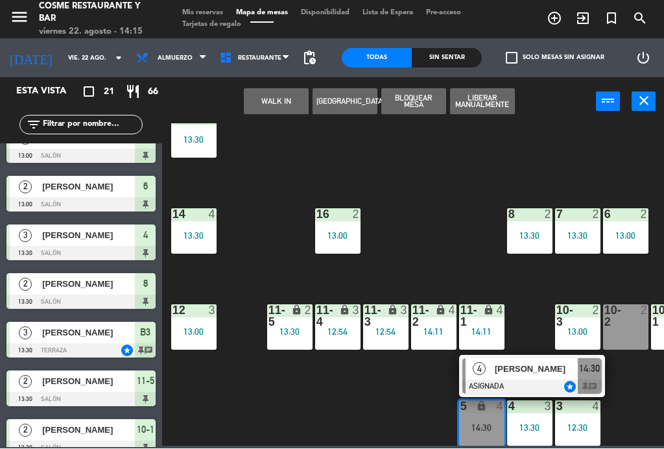
click at [520, 365] on span "Talia Briceño" at bounding box center [536, 369] width 83 height 14
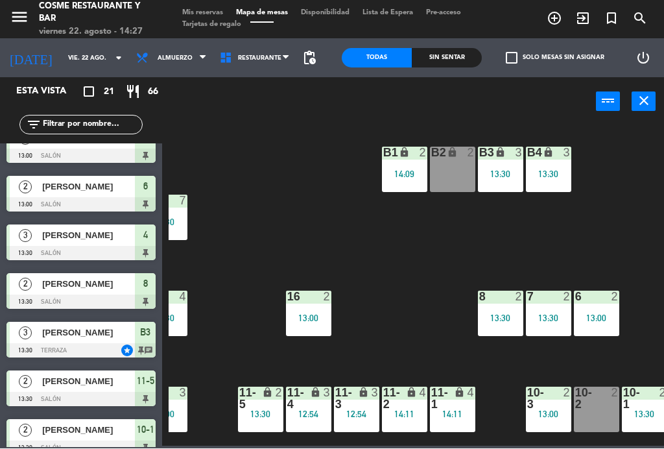
scroll to position [0, 29]
